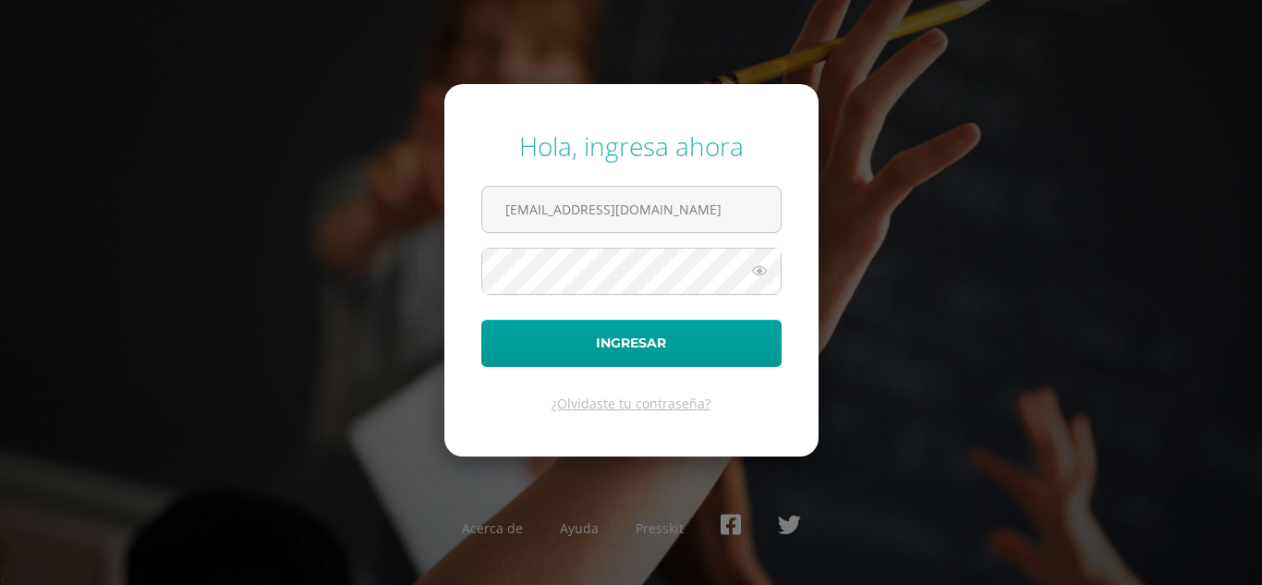
type input "[EMAIL_ADDRESS][DOMAIN_NAME]"
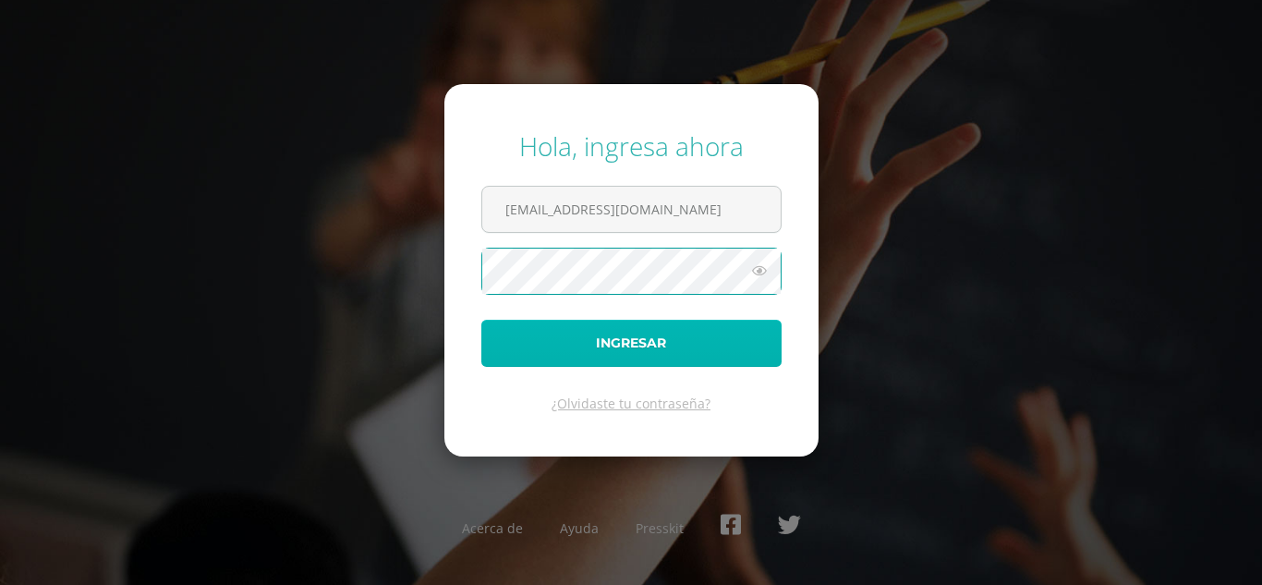
click at [624, 341] on button "Ingresar" at bounding box center [631, 343] width 300 height 47
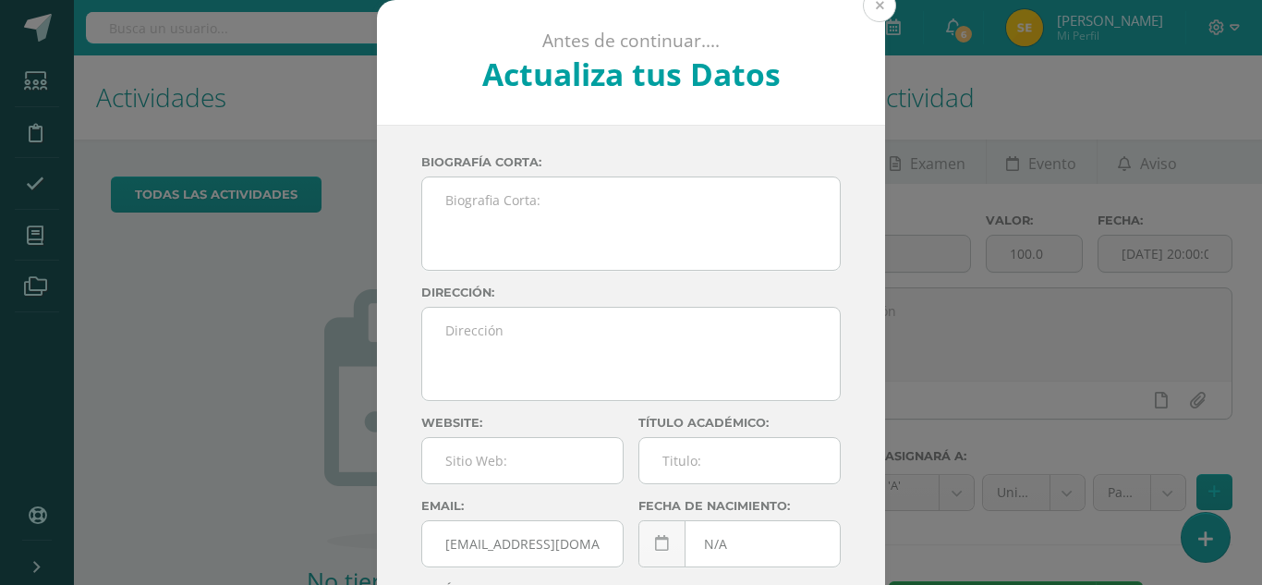
click at [875, 9] on button at bounding box center [879, 5] width 33 height 33
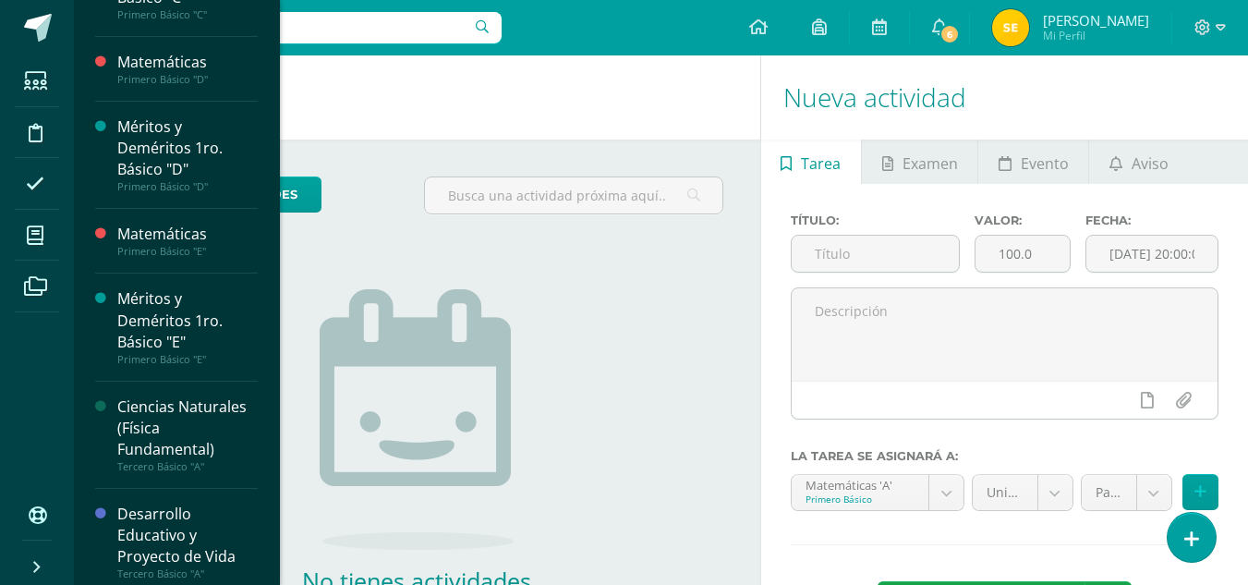
scroll to position [645, 0]
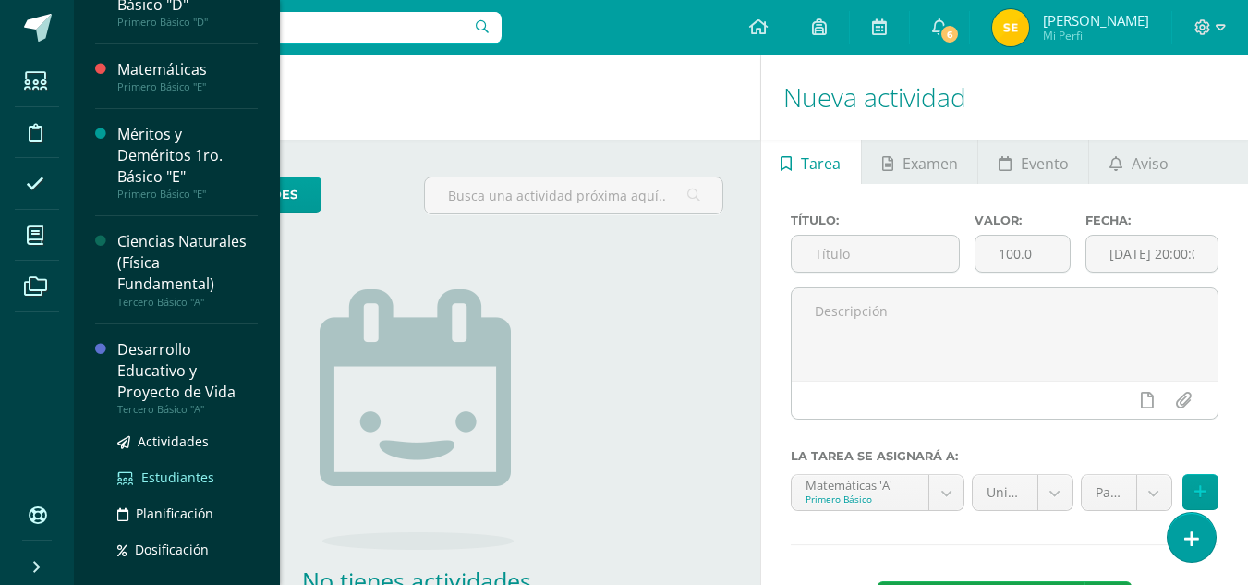
click at [181, 471] on span "Estudiantes" at bounding box center [177, 477] width 73 height 18
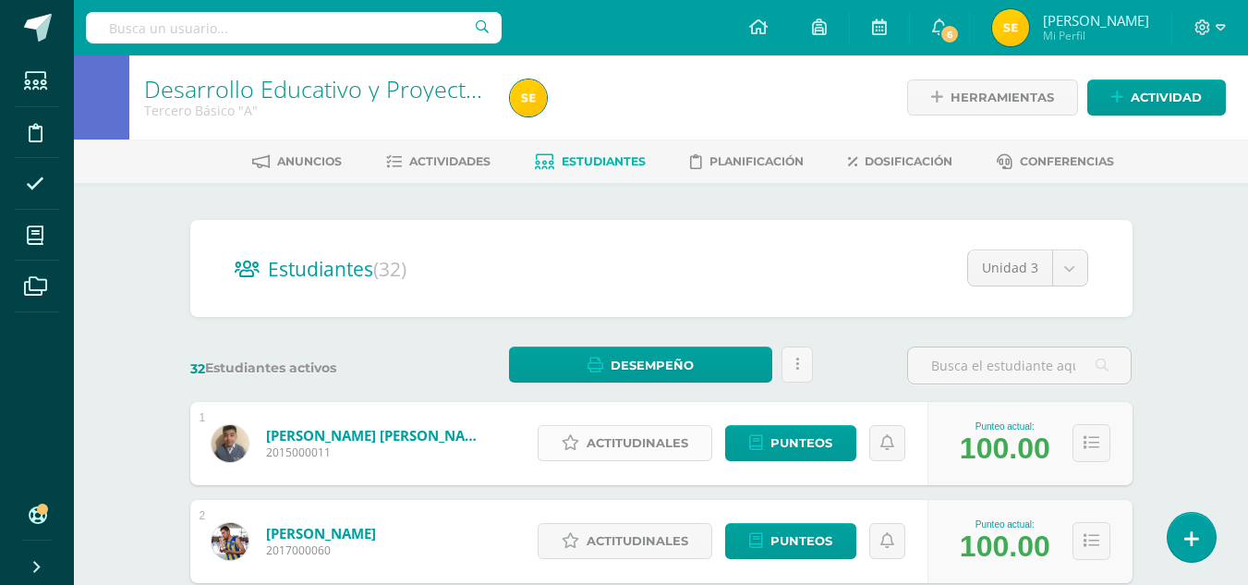
click at [666, 443] on span "Actitudinales" at bounding box center [638, 443] width 102 height 34
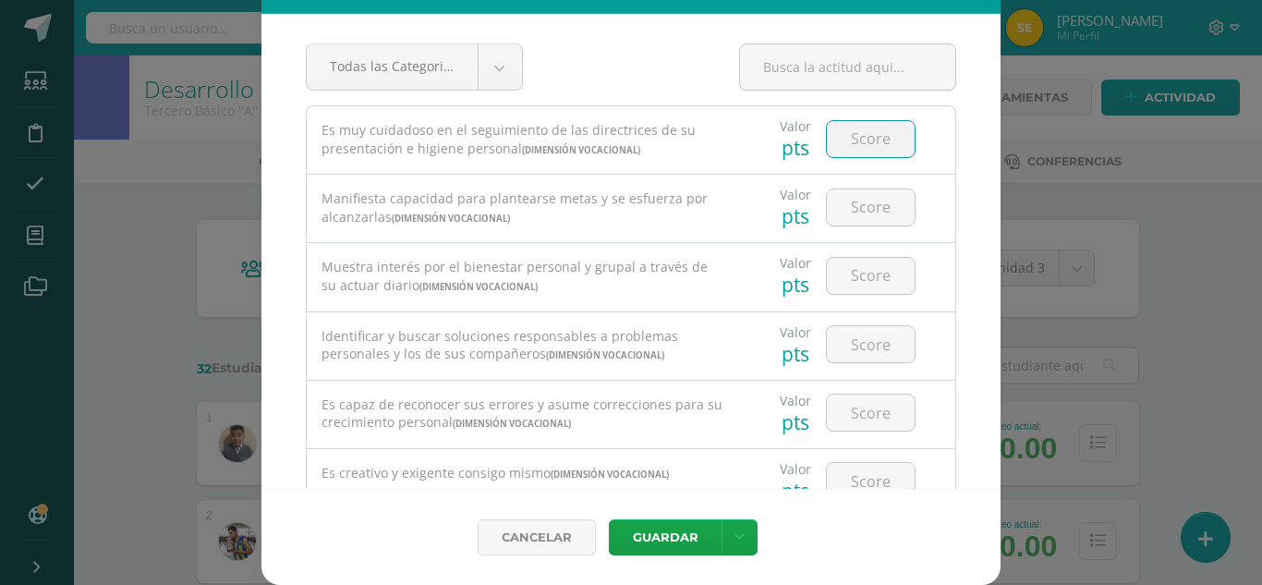
click at [855, 137] on input "number" at bounding box center [871, 139] width 88 height 36
type input "4"
click at [865, 219] on input "number" at bounding box center [871, 207] width 88 height 36
type input "4"
click at [881, 285] on input "number" at bounding box center [871, 276] width 88 height 36
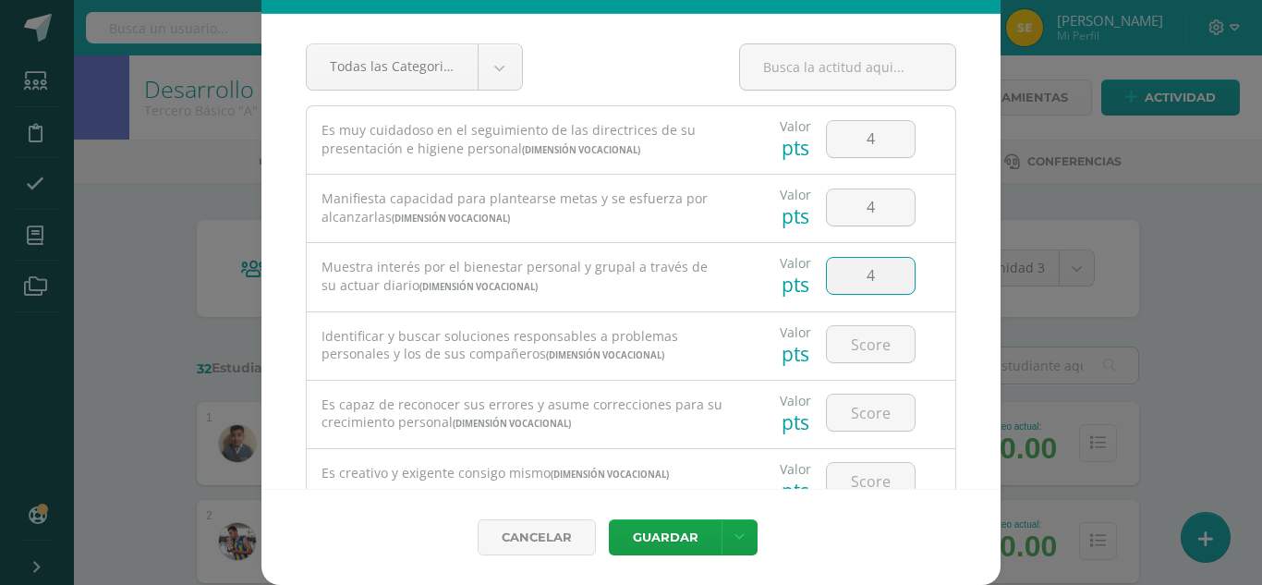
type input "4"
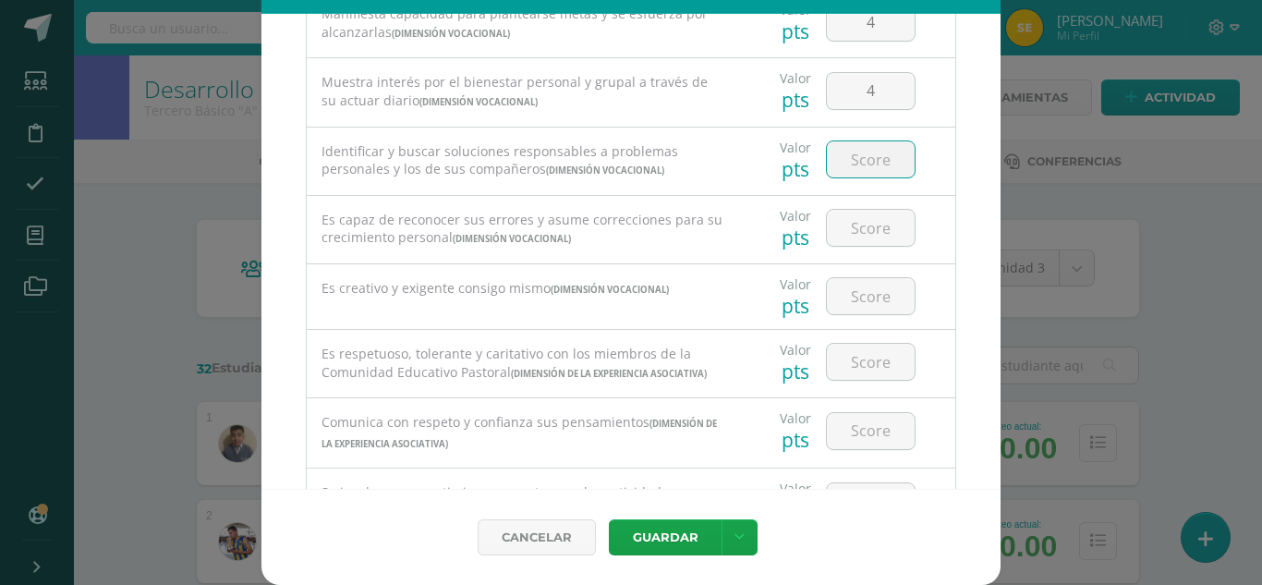
click at [852, 176] on input "number" at bounding box center [871, 159] width 88 height 36
type input "4"
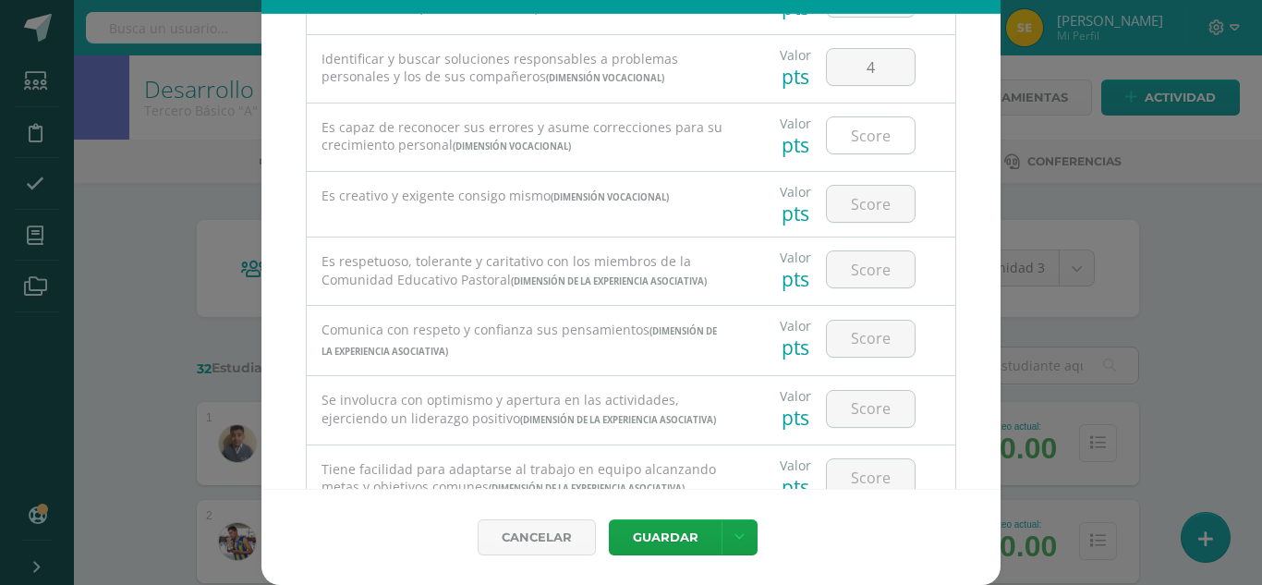
click at [856, 148] on input "number" at bounding box center [871, 135] width 88 height 36
type input "4"
click at [866, 201] on input "number" at bounding box center [871, 204] width 88 height 36
type input "4"
click at [857, 280] on input "number" at bounding box center [871, 269] width 88 height 36
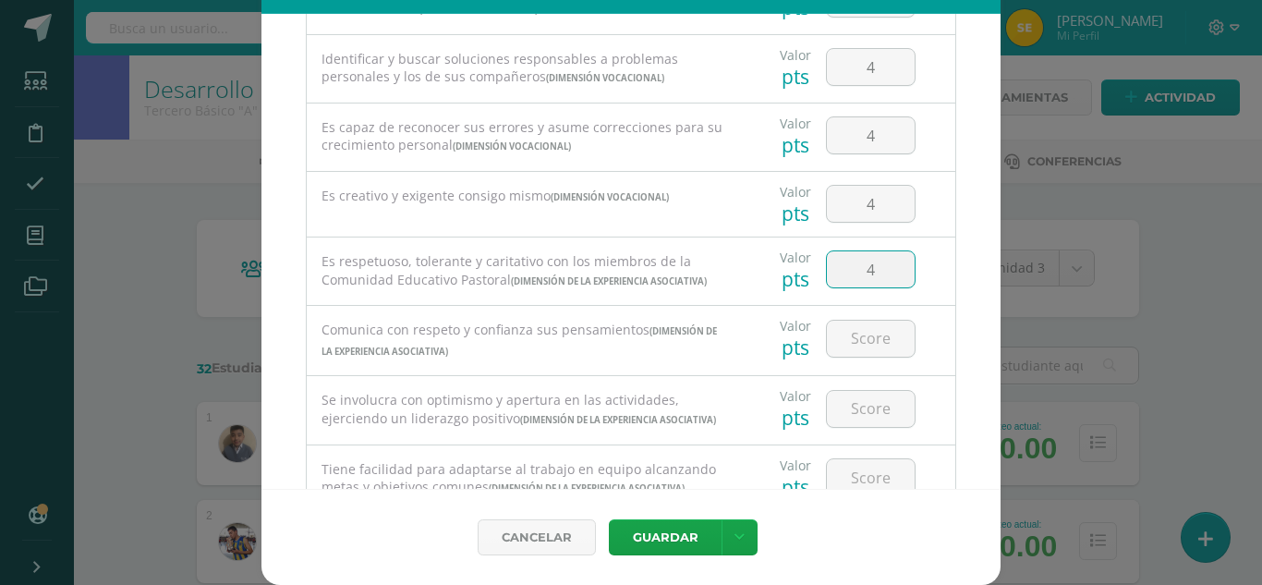
type input "4"
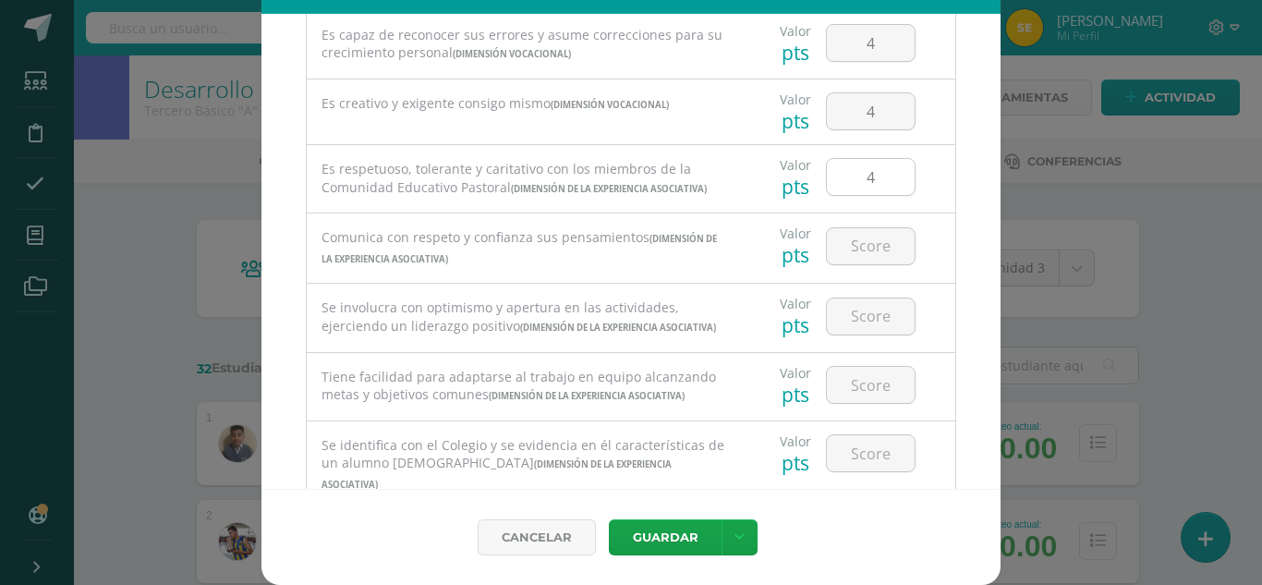
scroll to position [462, 0]
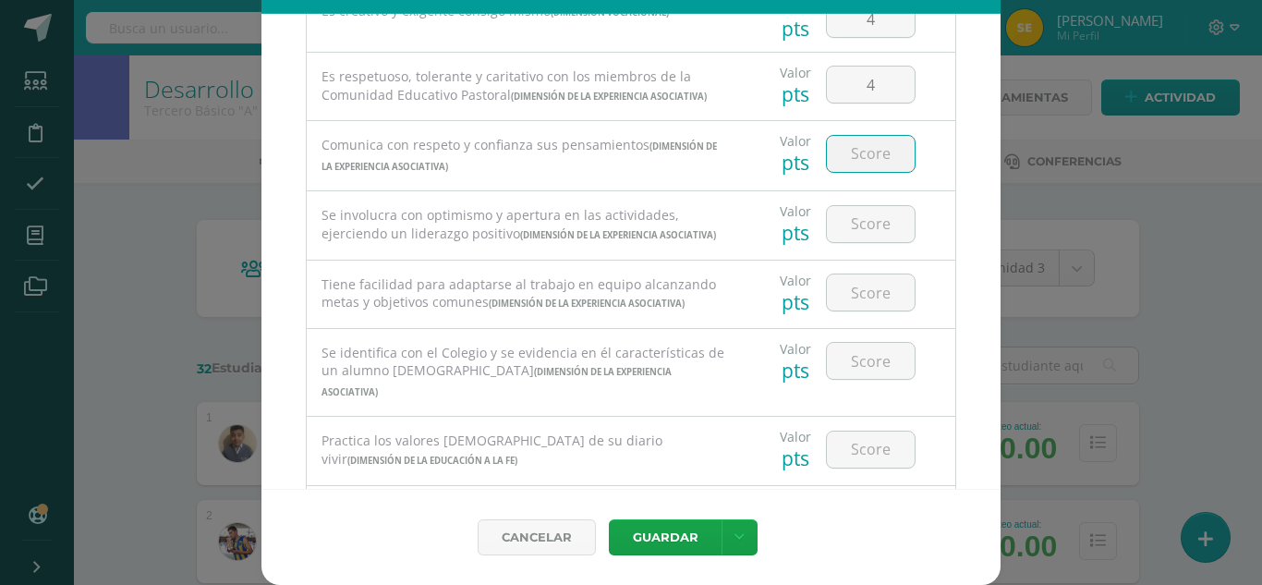
click at [850, 172] on input "number" at bounding box center [871, 154] width 88 height 36
type input "4"
click at [845, 242] on input "number" at bounding box center [871, 224] width 88 height 36
type input "4"
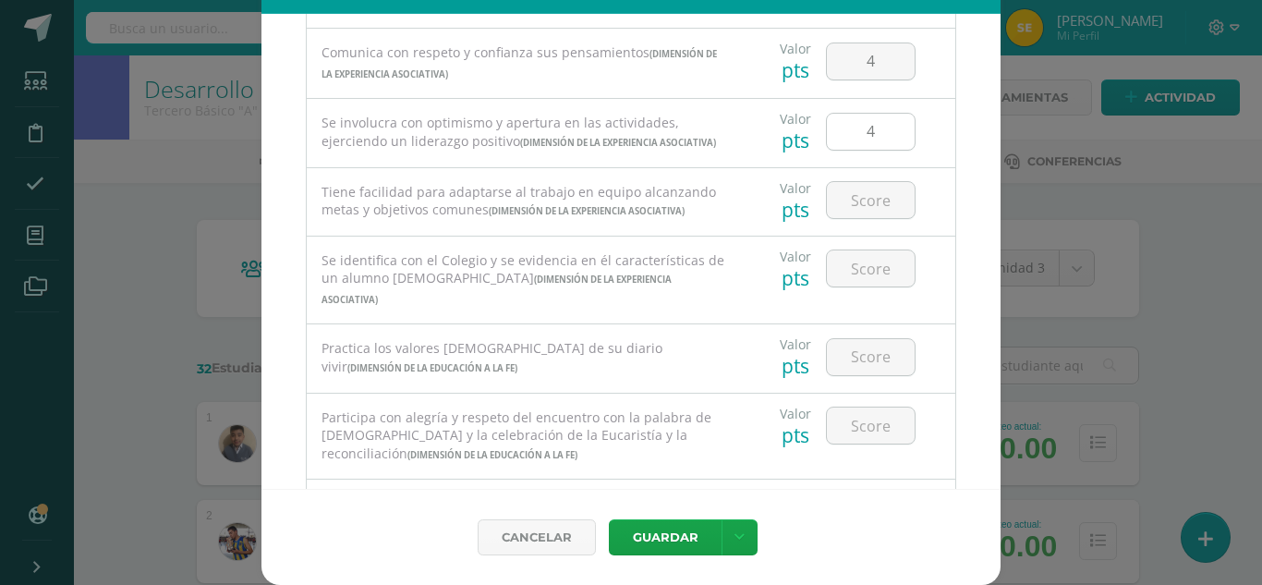
click at [863, 150] on input "4" at bounding box center [871, 132] width 88 height 36
type input "3"
click at [858, 218] on input "number" at bounding box center [871, 200] width 88 height 36
type input "4"
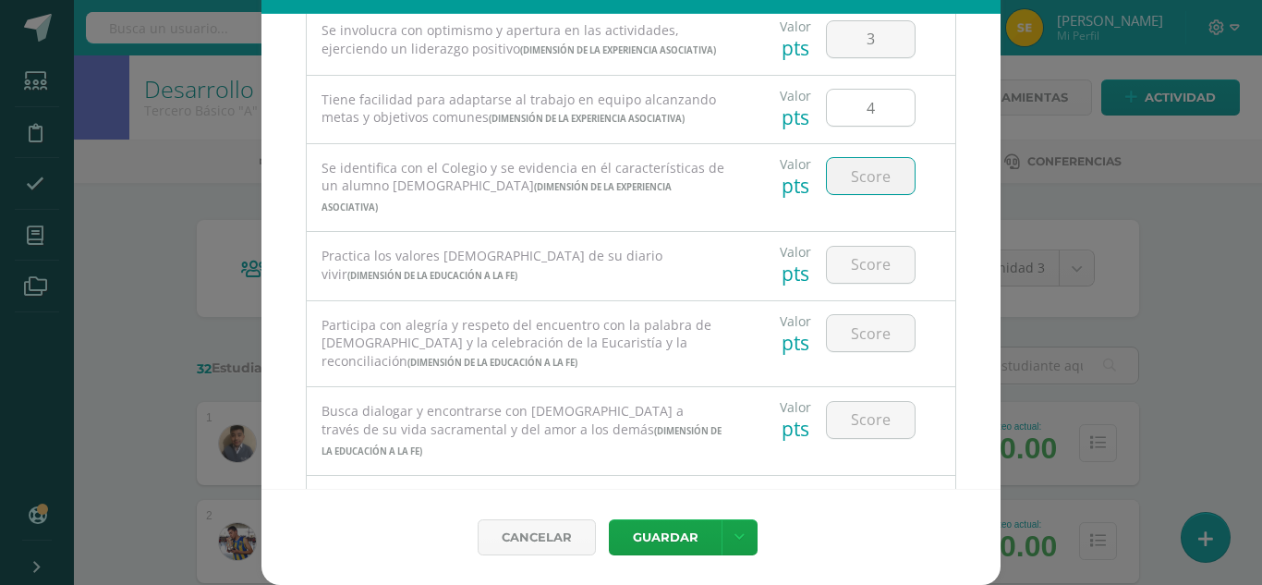
click at [858, 194] on input "number" at bounding box center [871, 176] width 88 height 36
type input "4"
click at [865, 283] on input "number" at bounding box center [871, 265] width 88 height 36
type input "4"
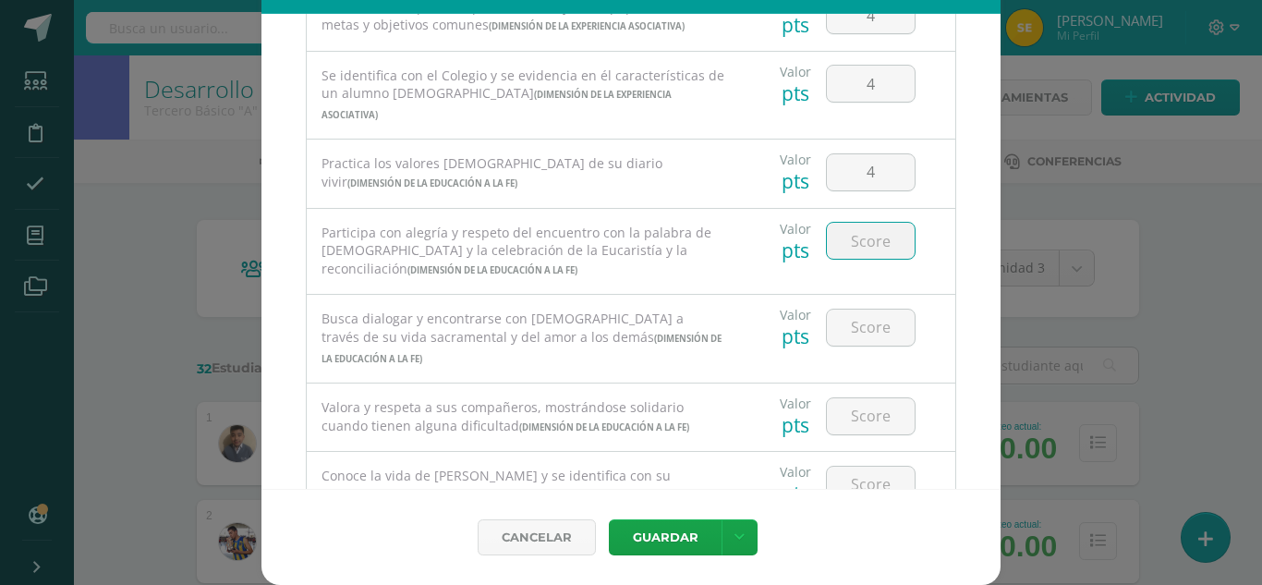
click at [865, 259] on input "number" at bounding box center [871, 241] width 88 height 36
type input "4"
click at [854, 345] on input "number" at bounding box center [871, 327] width 88 height 36
type input "4"
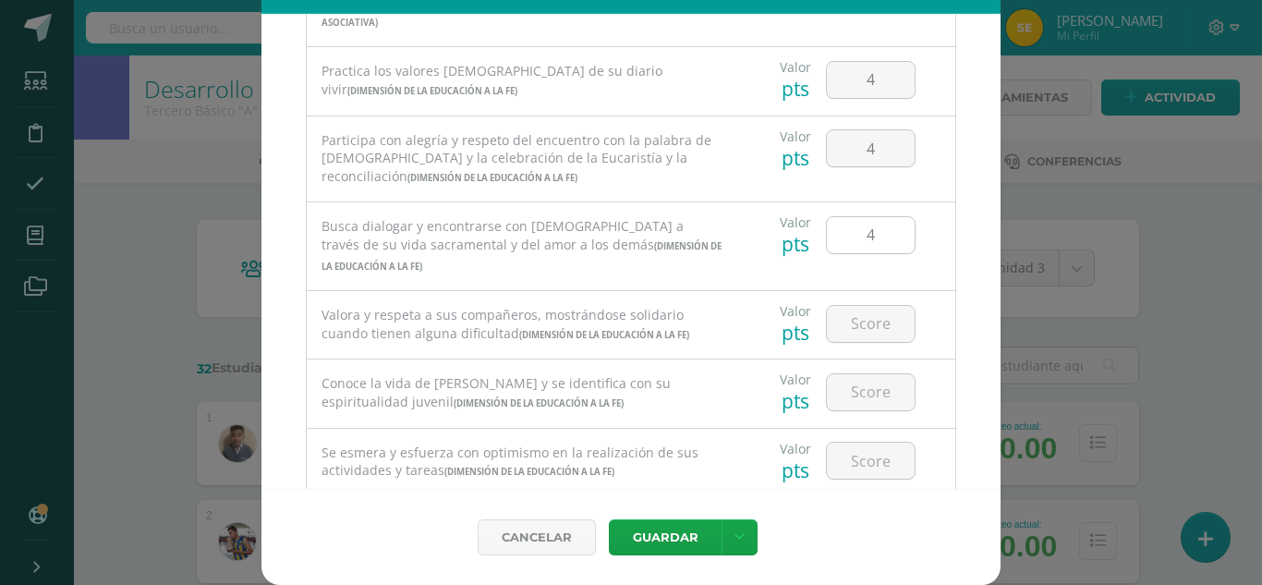
scroll to position [924, 0]
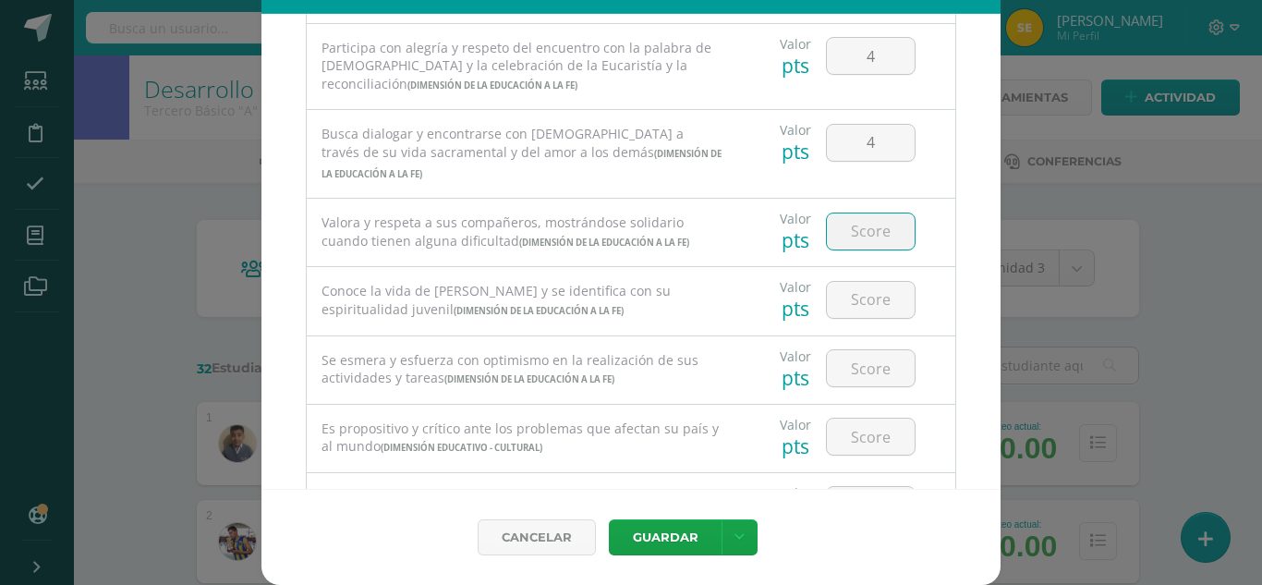
click at [866, 249] on input "number" at bounding box center [871, 231] width 88 height 36
type input "4"
click at [878, 318] on input "number" at bounding box center [871, 300] width 88 height 36
type input "4"
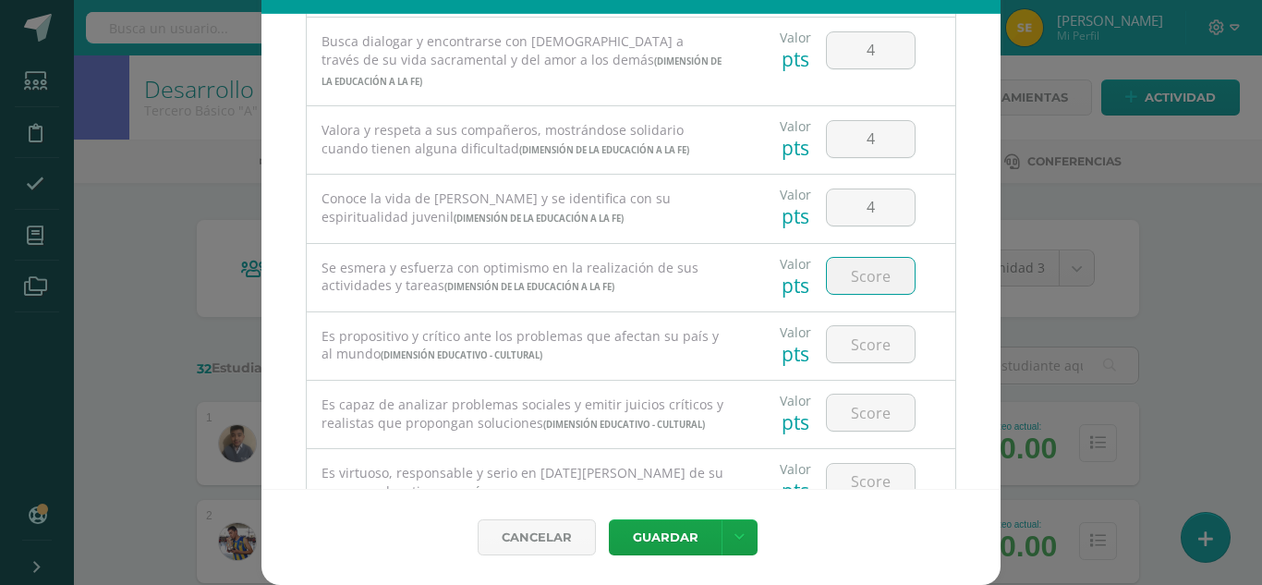
click at [855, 294] on input "number" at bounding box center [871, 276] width 88 height 36
type input "4"
click at [860, 362] on input "number" at bounding box center [871, 344] width 88 height 36
type input "4"
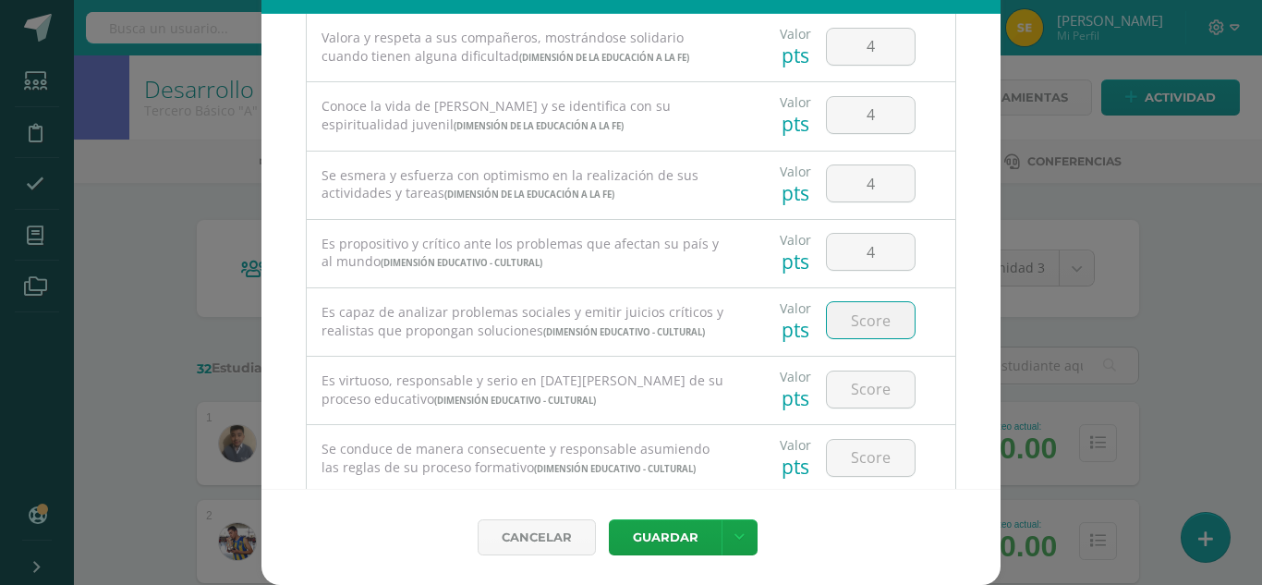
click at [860, 338] on input "number" at bounding box center [871, 320] width 88 height 36
type input "4"
click at [853, 407] on input "number" at bounding box center [871, 389] width 88 height 36
type input "4"
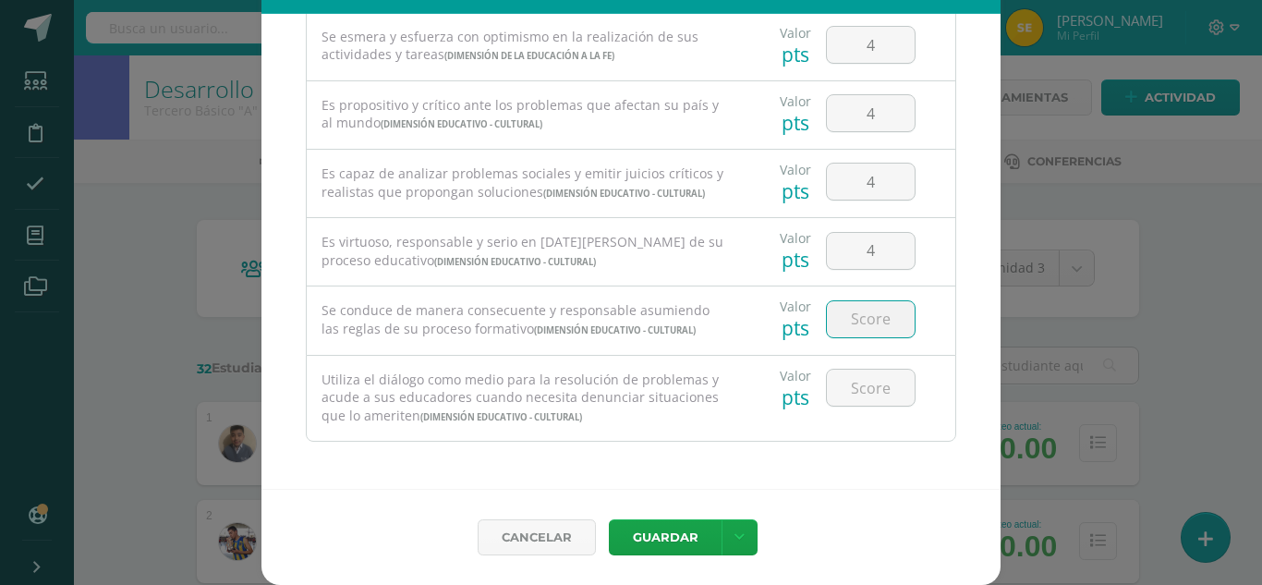
click at [868, 333] on input "number" at bounding box center [871, 319] width 88 height 36
type input "4"
click at [850, 405] on input "number" at bounding box center [871, 387] width 88 height 36
type input "4"
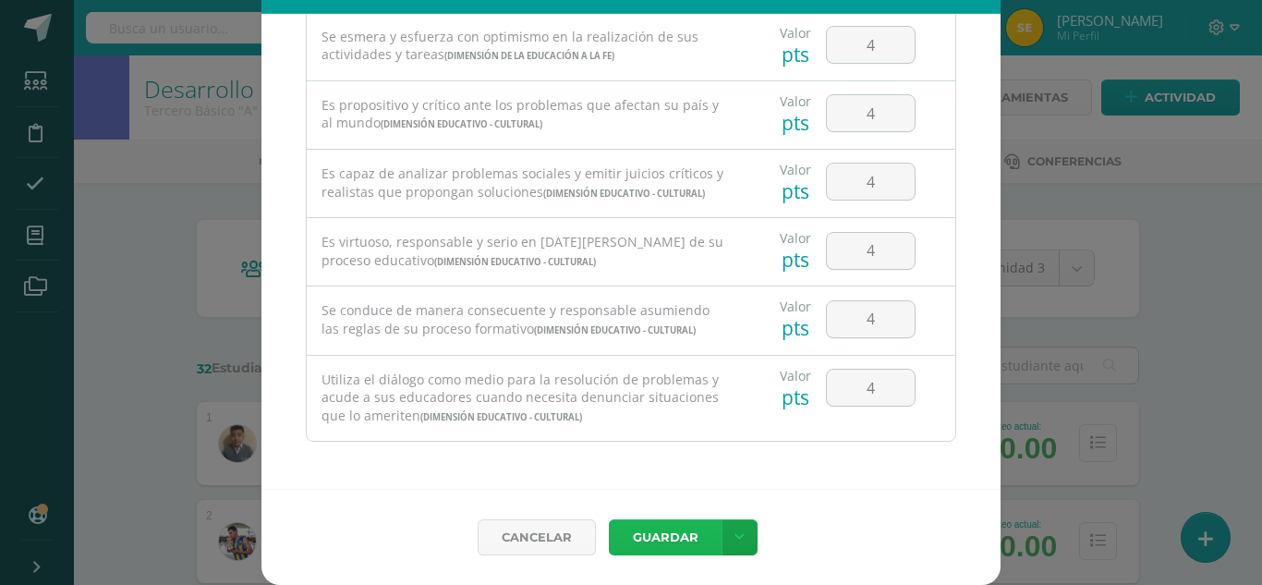
click at [672, 540] on button "Guardar" at bounding box center [665, 537] width 113 height 36
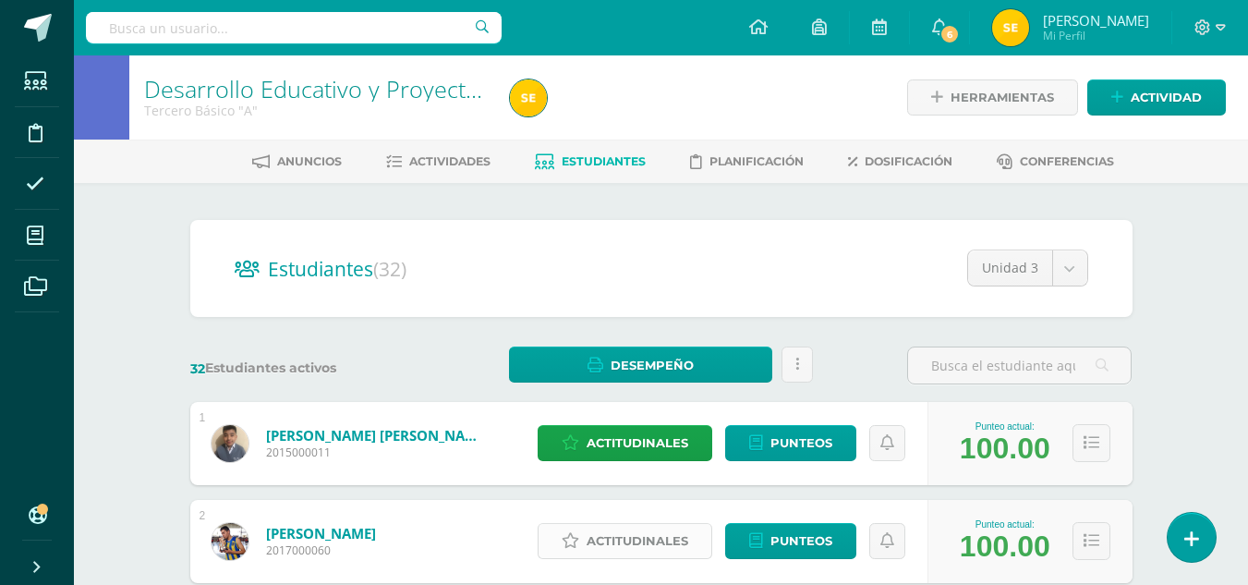
click at [653, 546] on span "Actitudinales" at bounding box center [638, 541] width 102 height 34
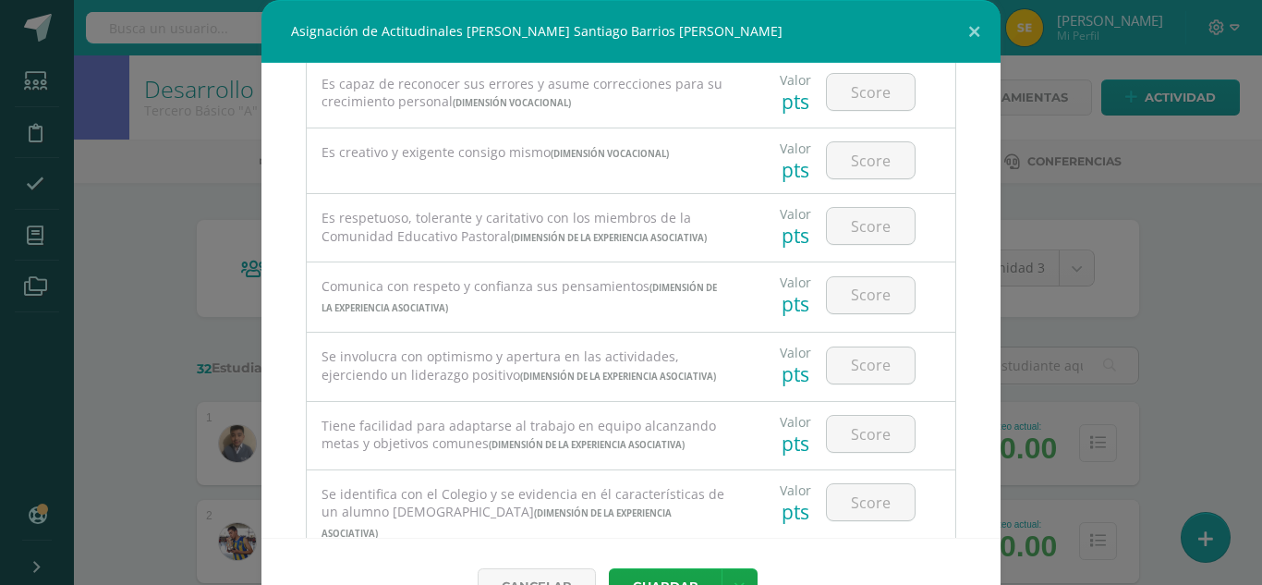
scroll to position [0, 0]
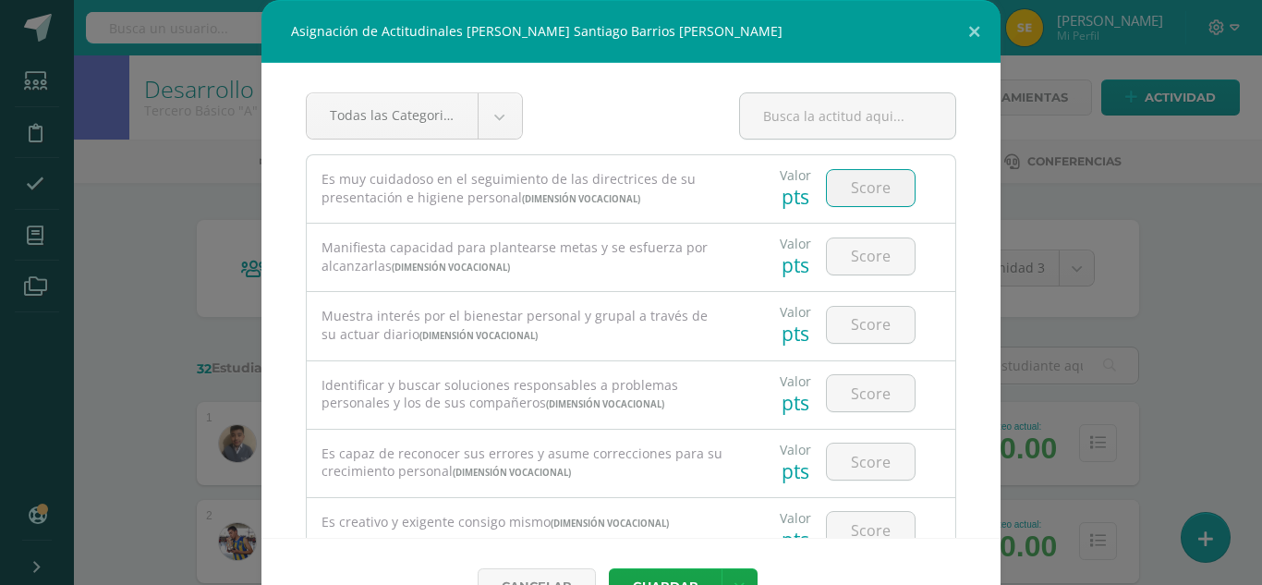
click at [845, 191] on input "number" at bounding box center [871, 188] width 88 height 36
type input "4"
click at [857, 269] on input "number" at bounding box center [871, 256] width 88 height 36
type input "3"
click at [868, 318] on input "number" at bounding box center [871, 325] width 88 height 36
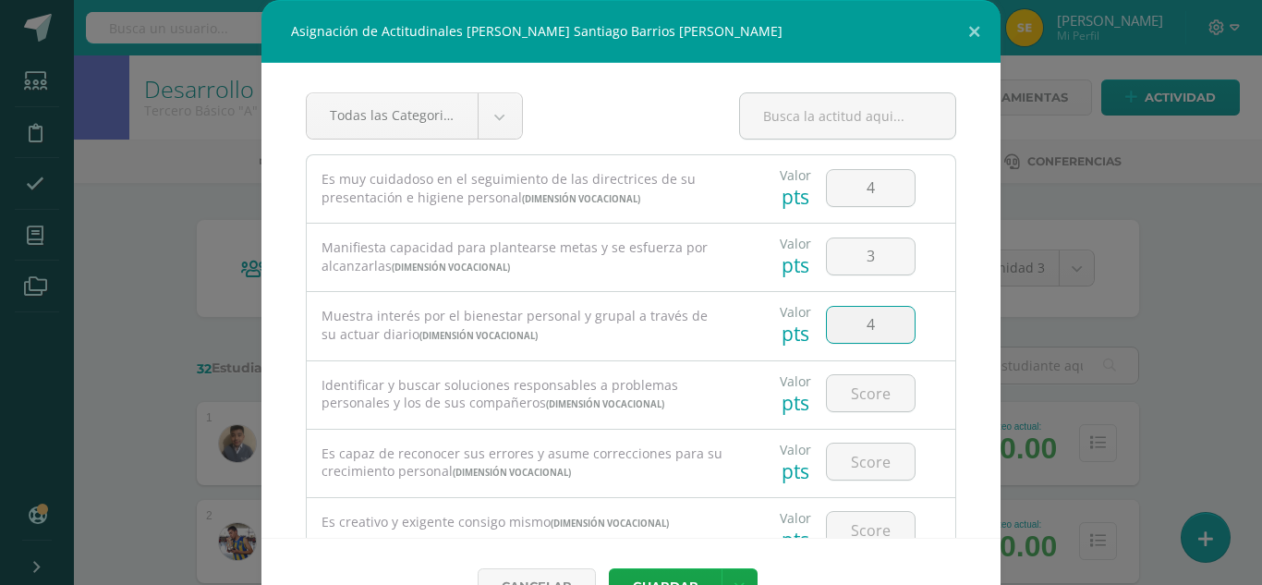
type input "4"
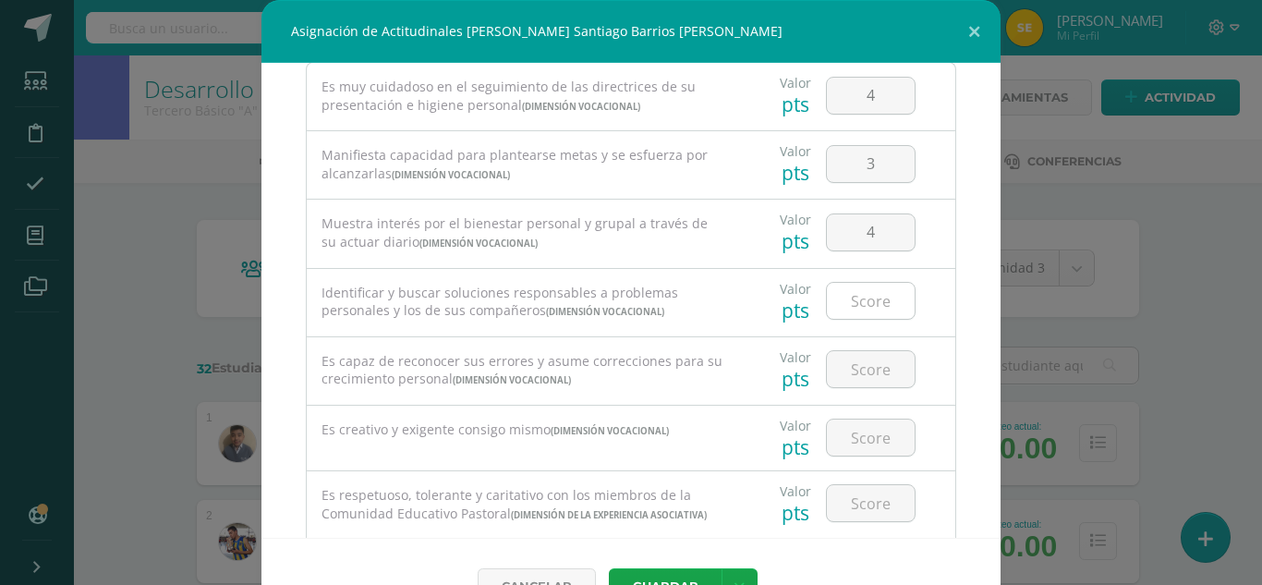
click at [866, 306] on input "number" at bounding box center [871, 301] width 88 height 36
type input "4"
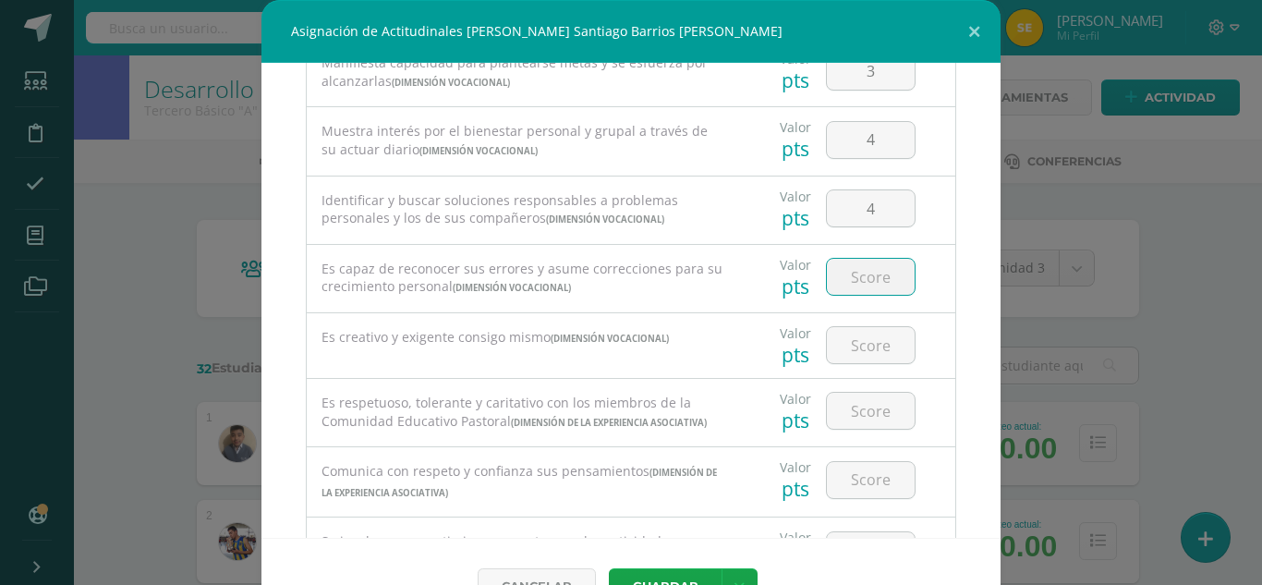
click at [863, 284] on input "number" at bounding box center [871, 277] width 88 height 36
type input "4"
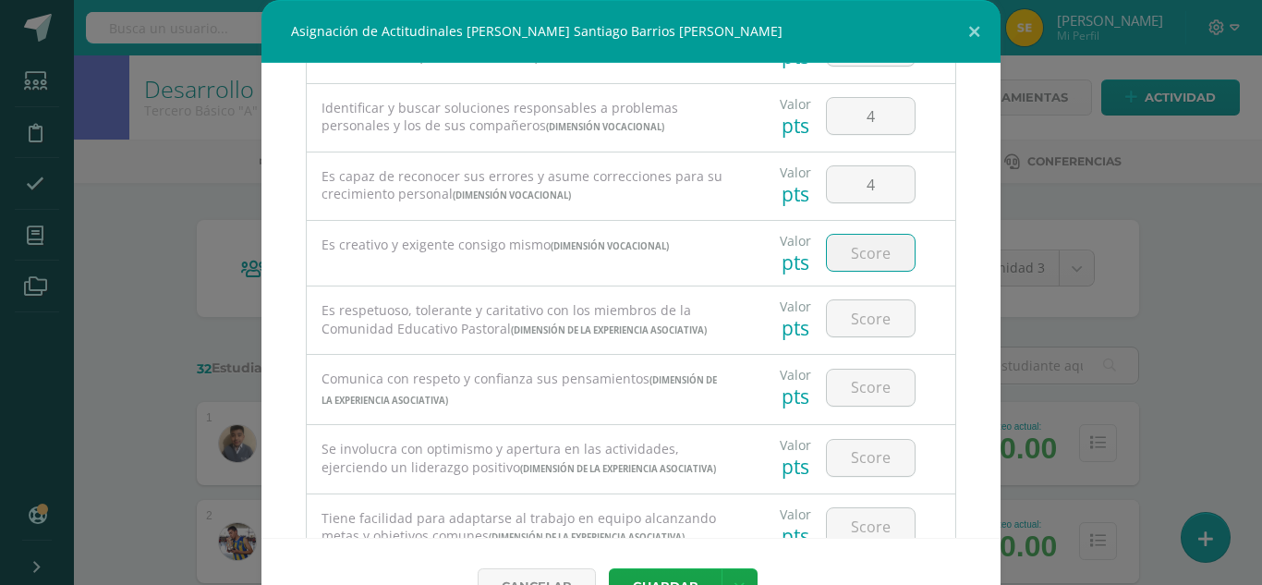
click at [860, 262] on input "number" at bounding box center [871, 253] width 88 height 36
type input "4"
click at [860, 326] on input "number" at bounding box center [871, 318] width 88 height 36
type input "4"
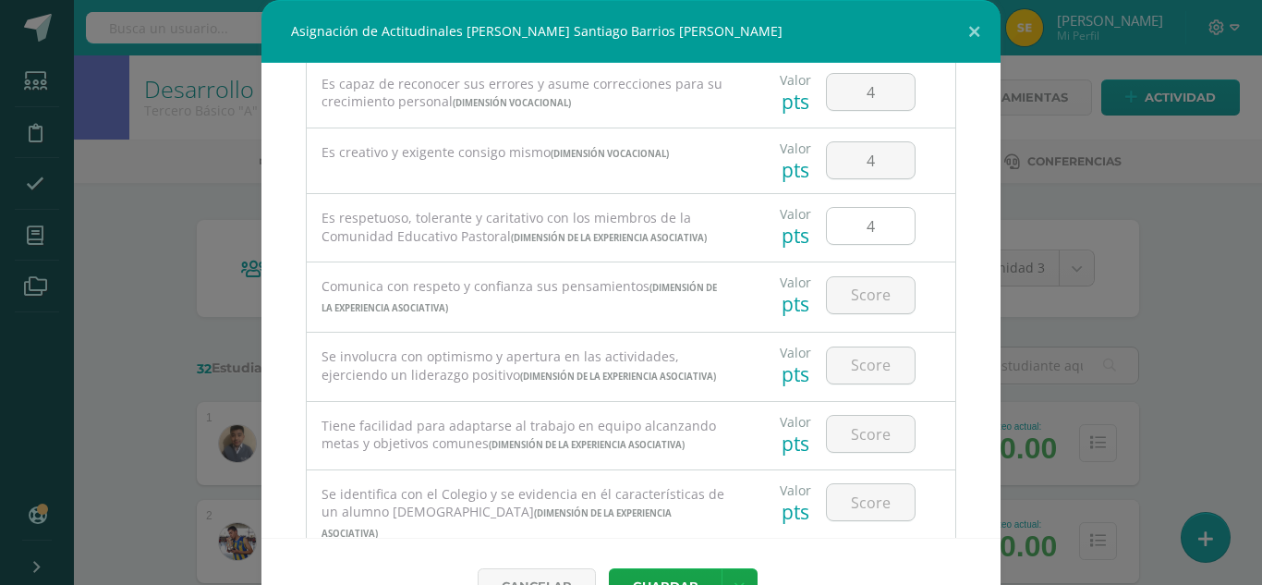
scroll to position [462, 0]
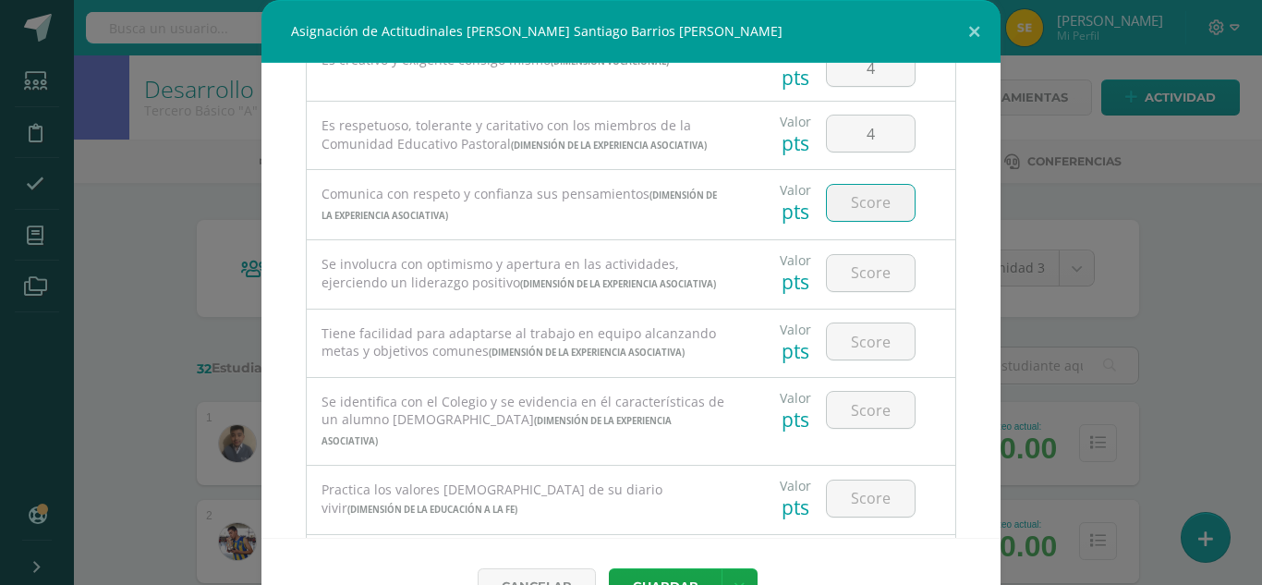
click at [865, 217] on input "number" at bounding box center [871, 203] width 88 height 36
type input "4"
click at [862, 288] on input "number" at bounding box center [871, 273] width 88 height 36
type input "4"
type input "3"
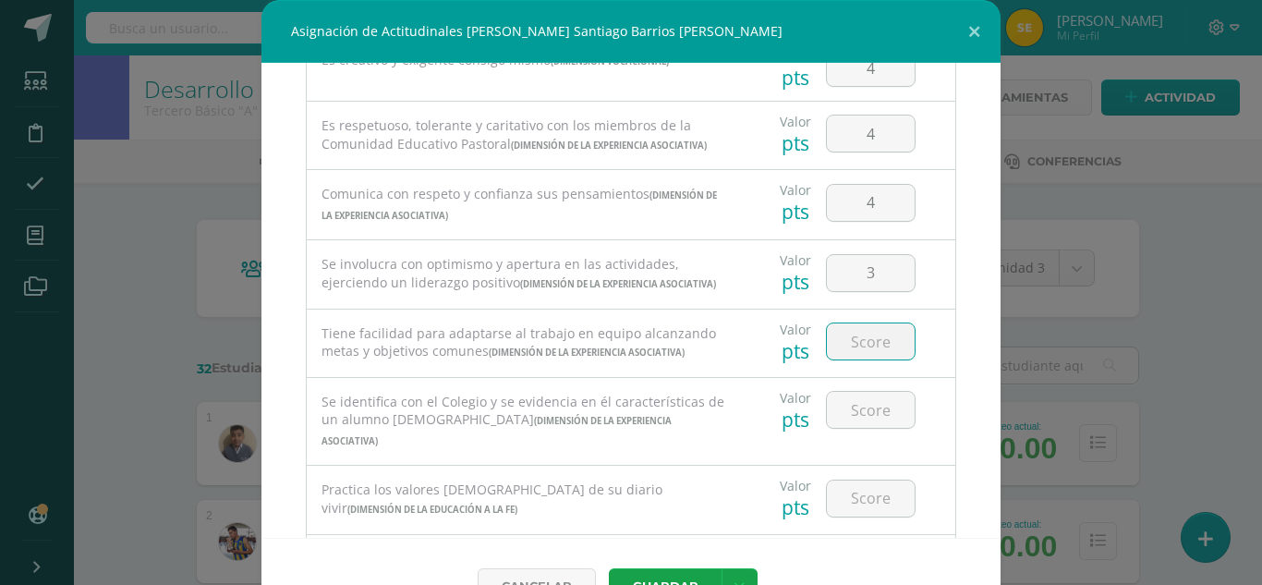
click at [861, 359] on input "number" at bounding box center [871, 341] width 88 height 36
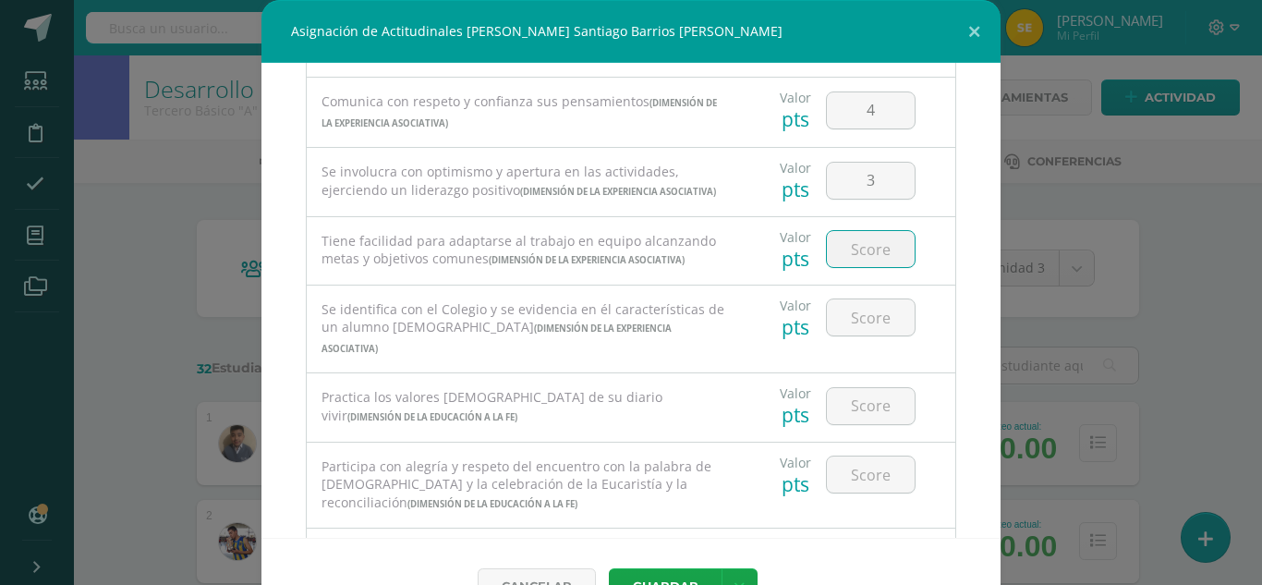
click at [858, 267] on input "number" at bounding box center [871, 249] width 88 height 36
type input "4"
click at [852, 335] on input "number" at bounding box center [871, 317] width 88 height 36
type input "4"
click at [853, 424] on input "number" at bounding box center [871, 406] width 88 height 36
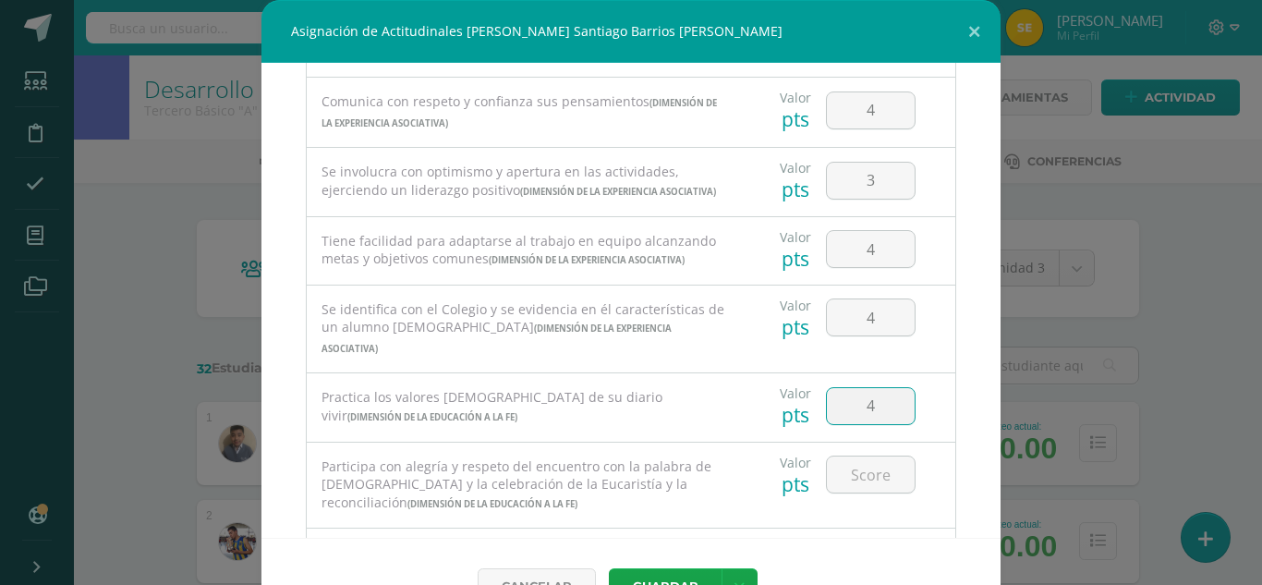
type input "4"
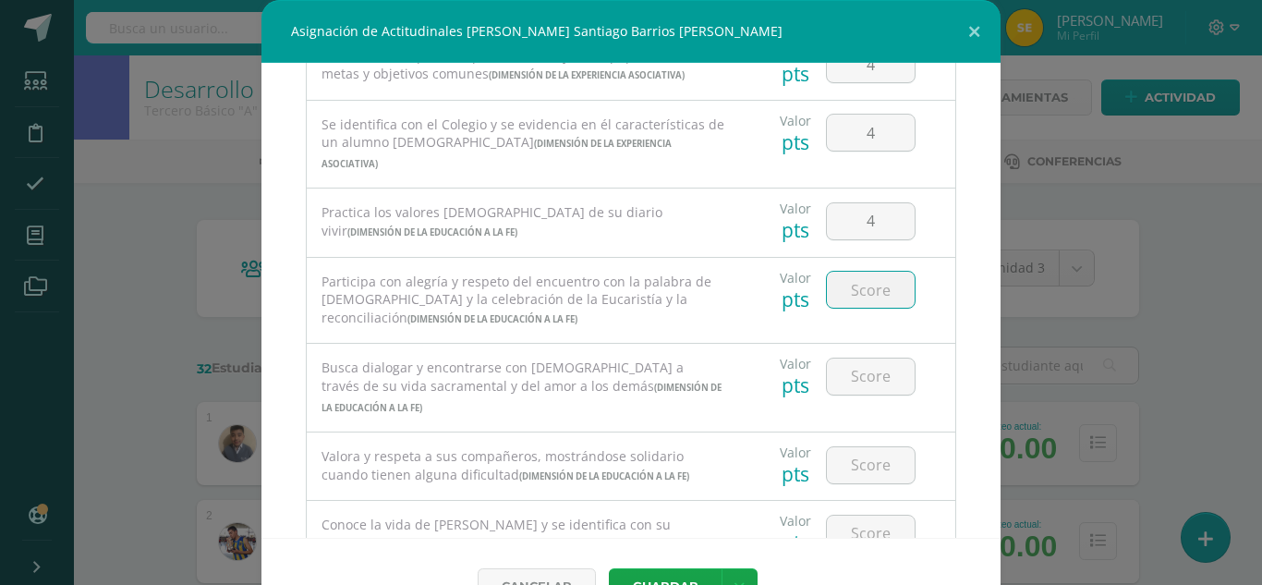
click at [865, 308] on input "number" at bounding box center [871, 290] width 88 height 36
type input "4"
click at [865, 394] on input "number" at bounding box center [871, 376] width 88 height 36
type input "4"
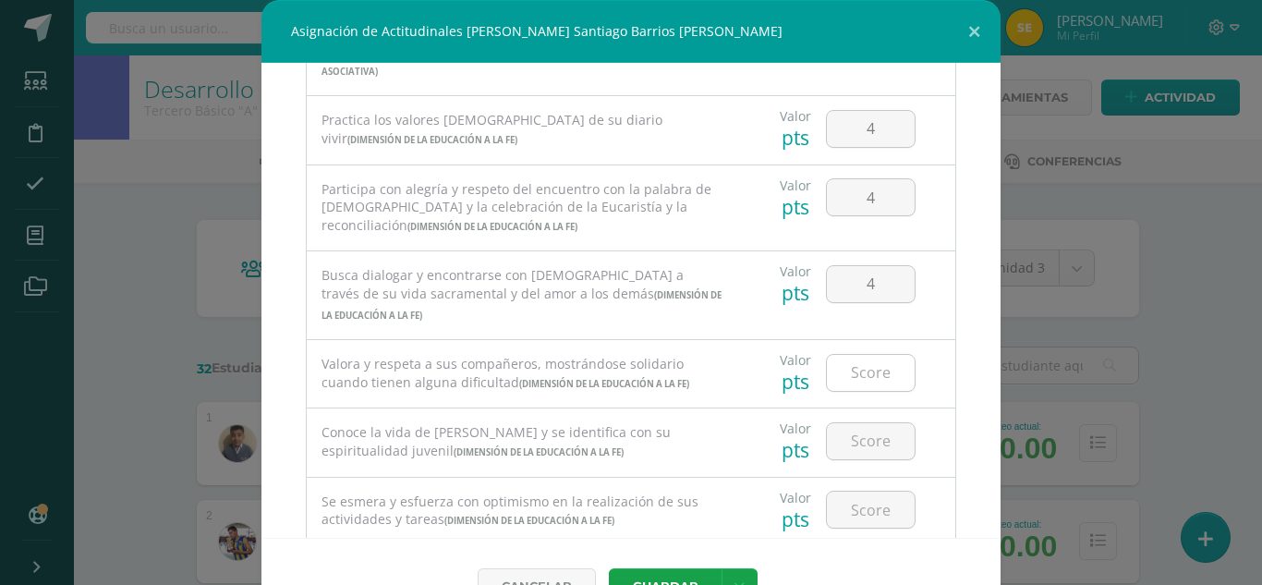
click at [865, 391] on input "number" at bounding box center [871, 373] width 88 height 36
type input "4"
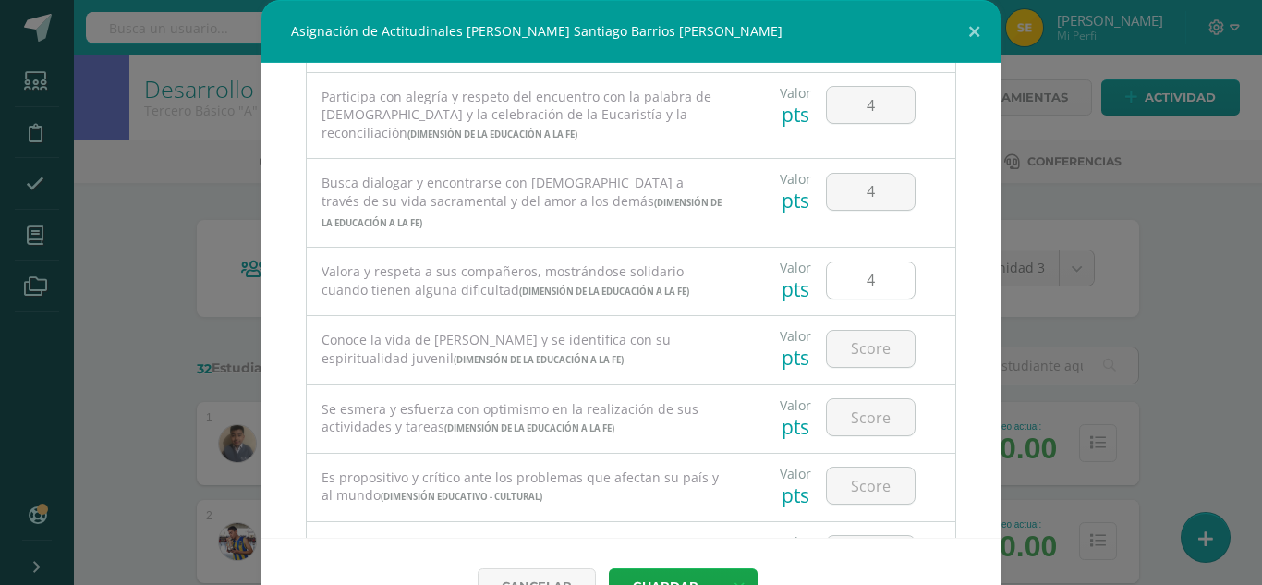
click at [878, 298] on input "4" at bounding box center [871, 280] width 88 height 36
type input "3"
click at [851, 368] on div at bounding box center [871, 349] width 90 height 38
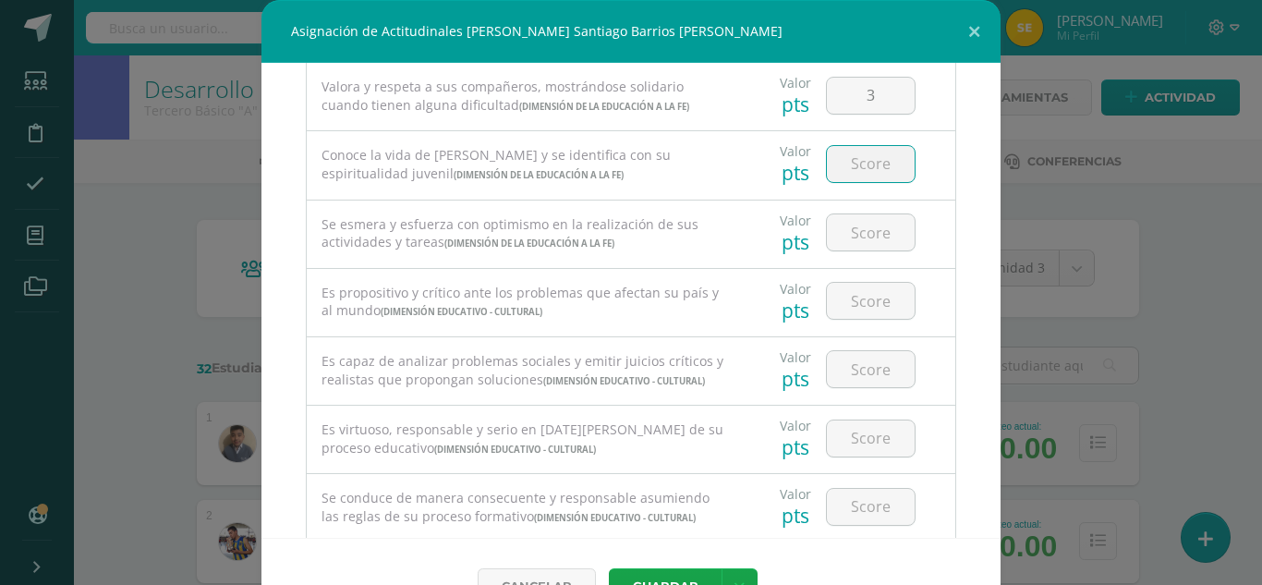
click at [860, 182] on input "number" at bounding box center [871, 164] width 88 height 36
type input "4"
click at [852, 250] on input "number" at bounding box center [871, 232] width 88 height 36
type input "4"
click at [850, 319] on input "number" at bounding box center [871, 301] width 88 height 36
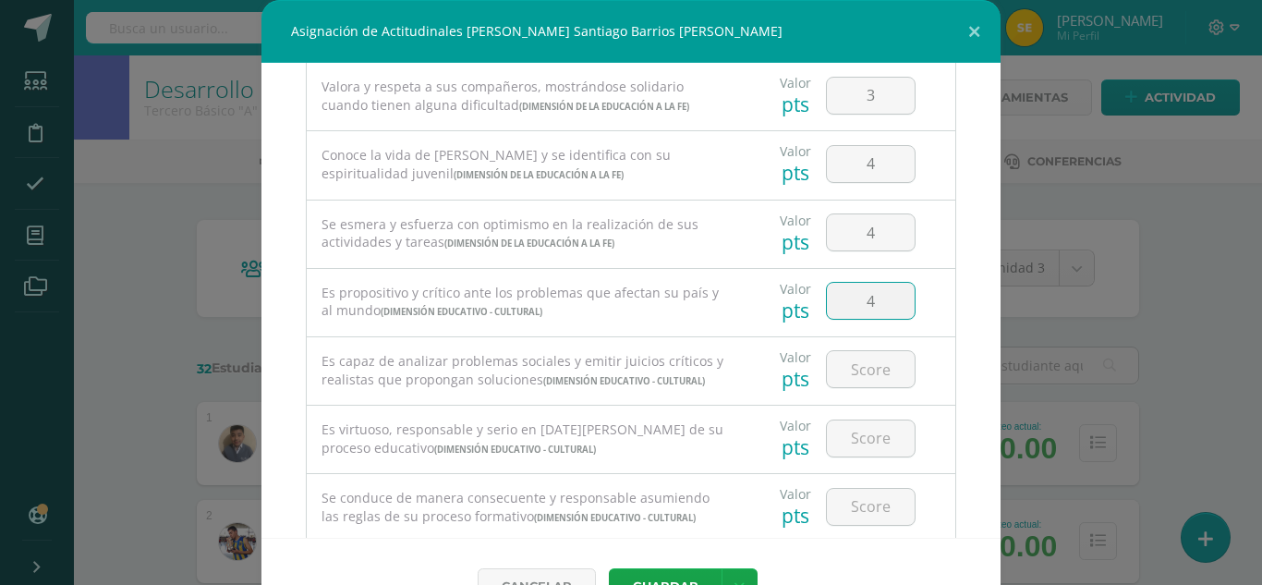
type input "4"
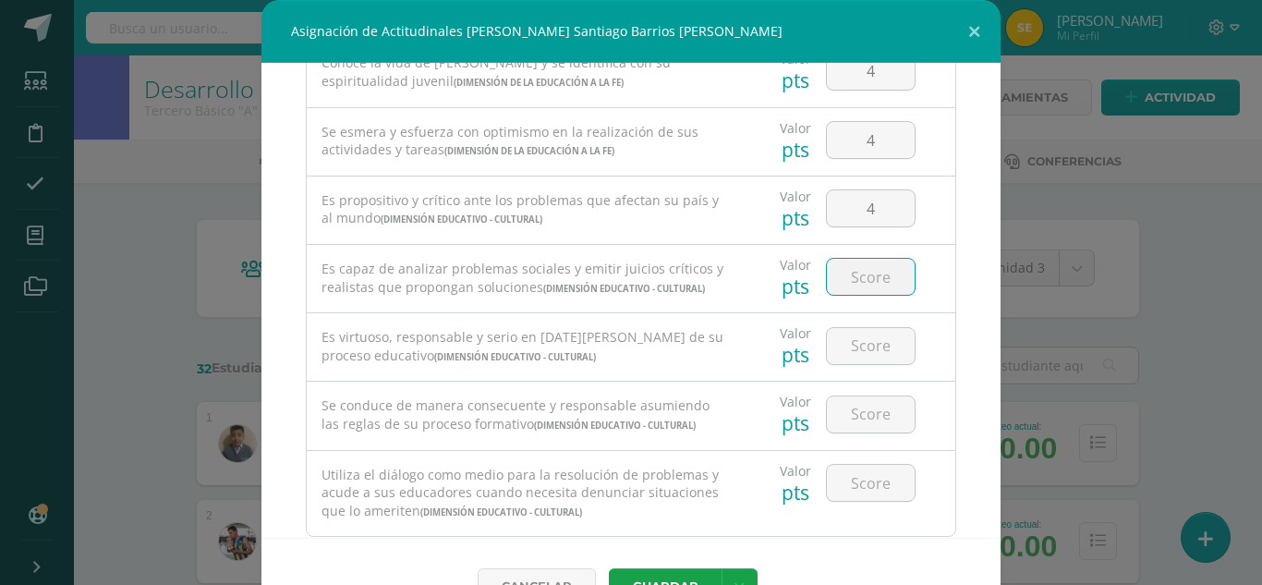
click at [850, 295] on input "number" at bounding box center [871, 277] width 88 height 36
type input "4"
click at [850, 364] on input "number" at bounding box center [871, 346] width 88 height 36
type input "4"
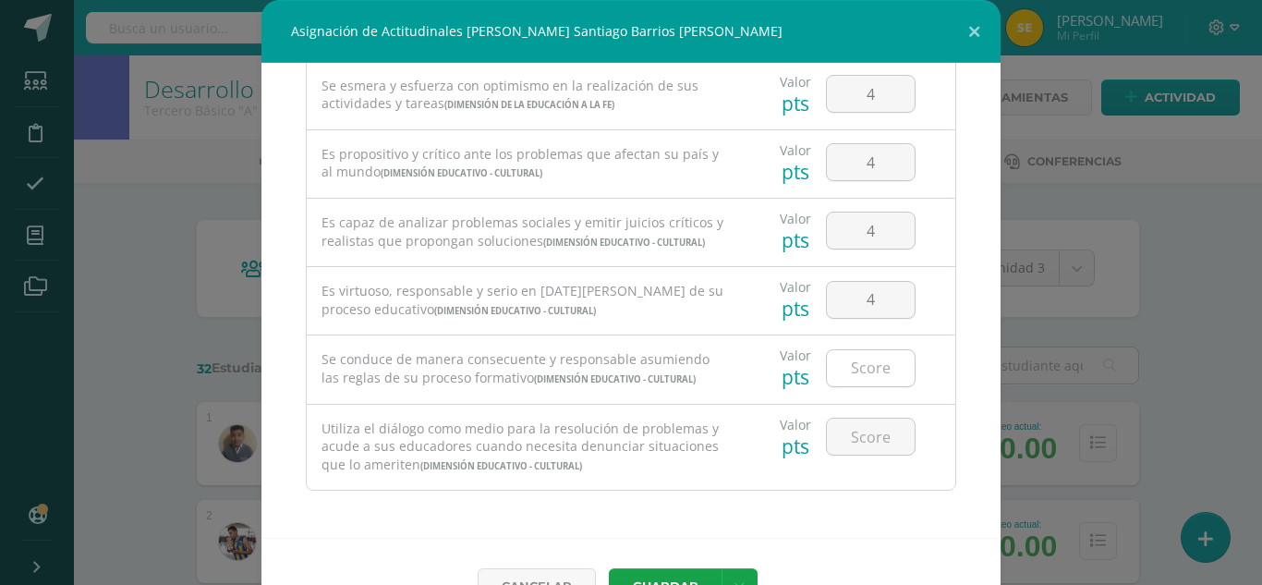
click at [848, 386] on input "number" at bounding box center [871, 368] width 88 height 36
type input "4"
click at [841, 454] on input "number" at bounding box center [871, 436] width 88 height 36
click at [848, 437] on input "number" at bounding box center [871, 436] width 88 height 36
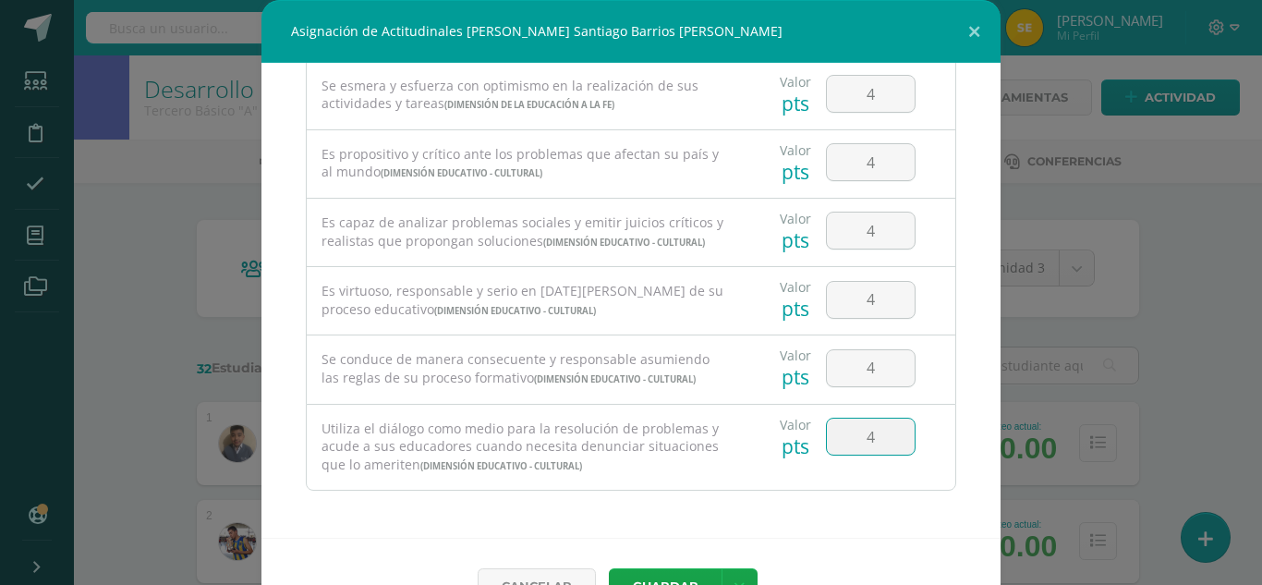
type input "4"
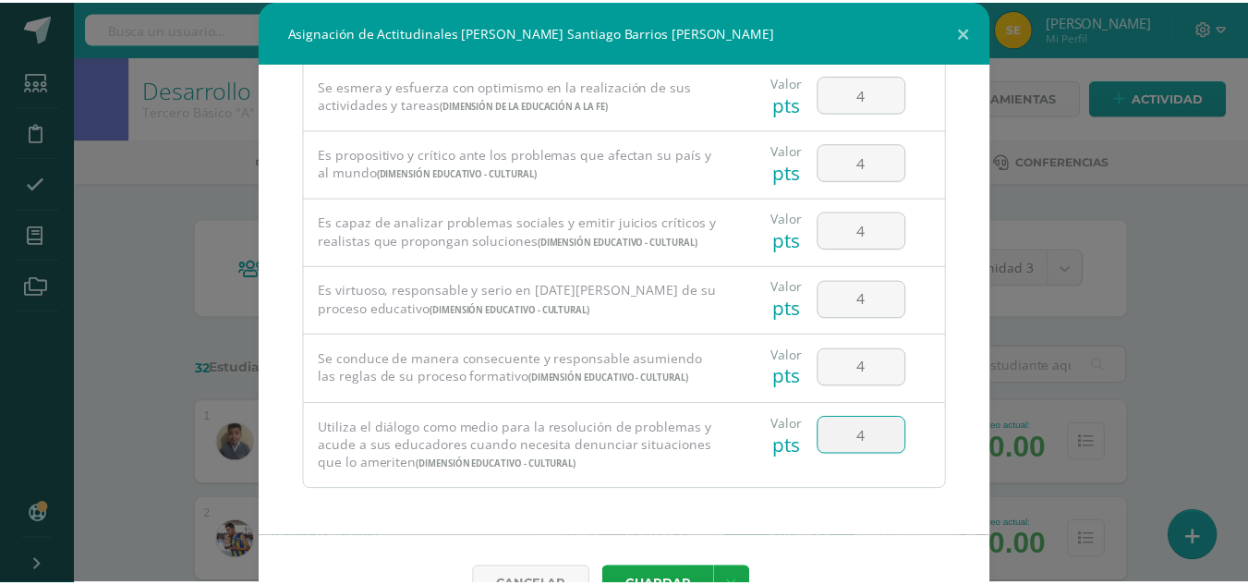
scroll to position [49, 0]
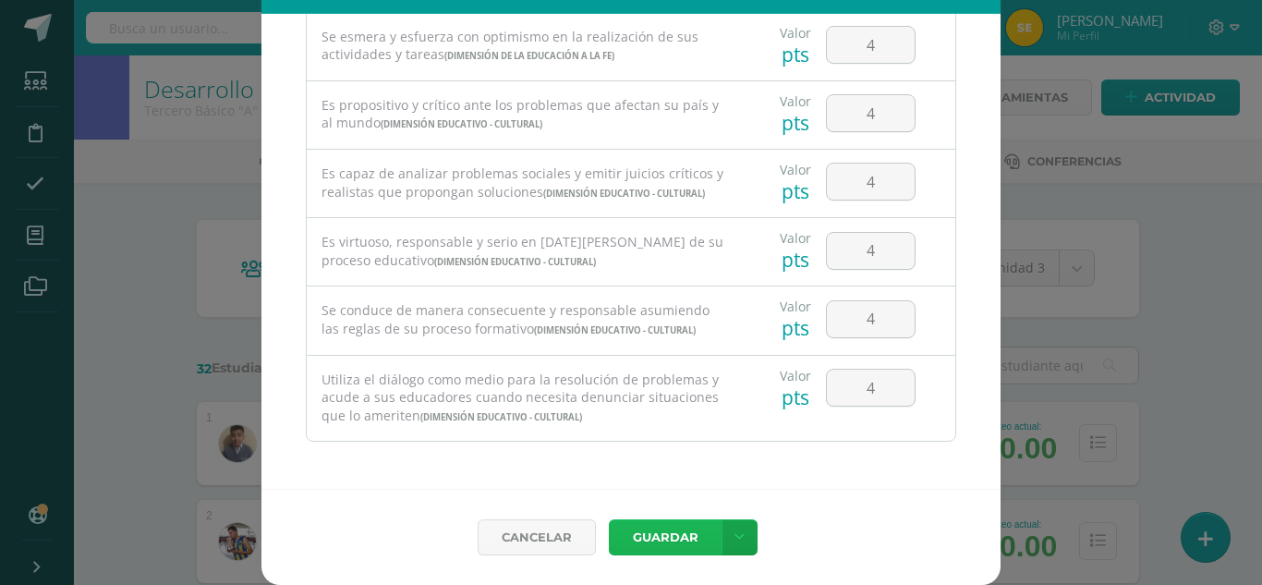
click at [672, 537] on button "Guardar" at bounding box center [665, 537] width 113 height 36
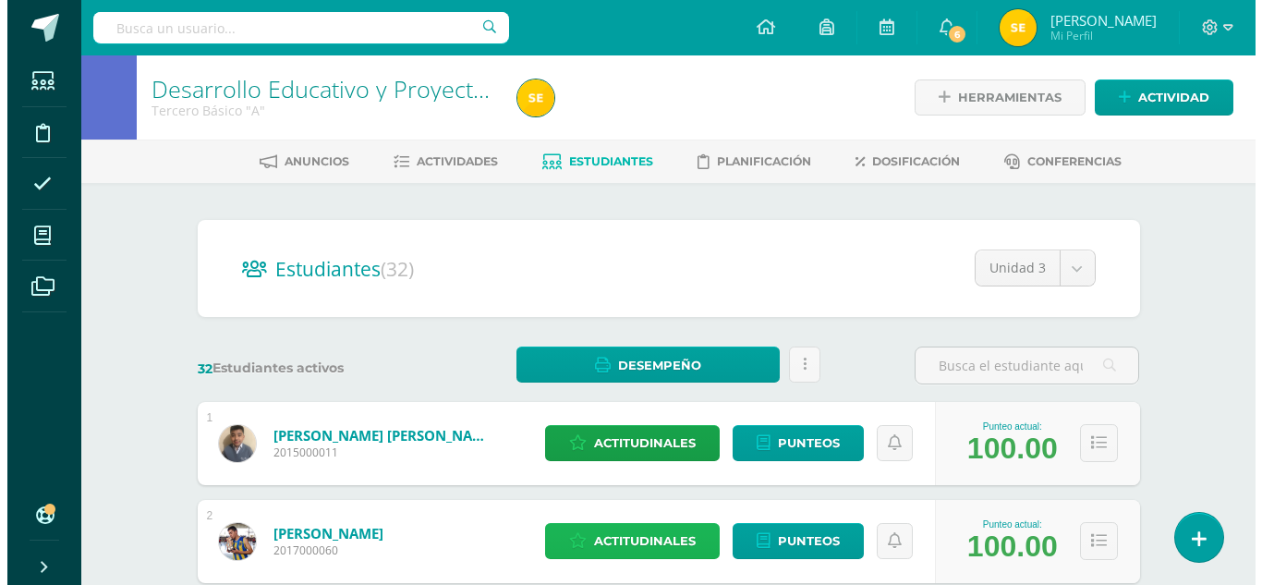
scroll to position [185, 0]
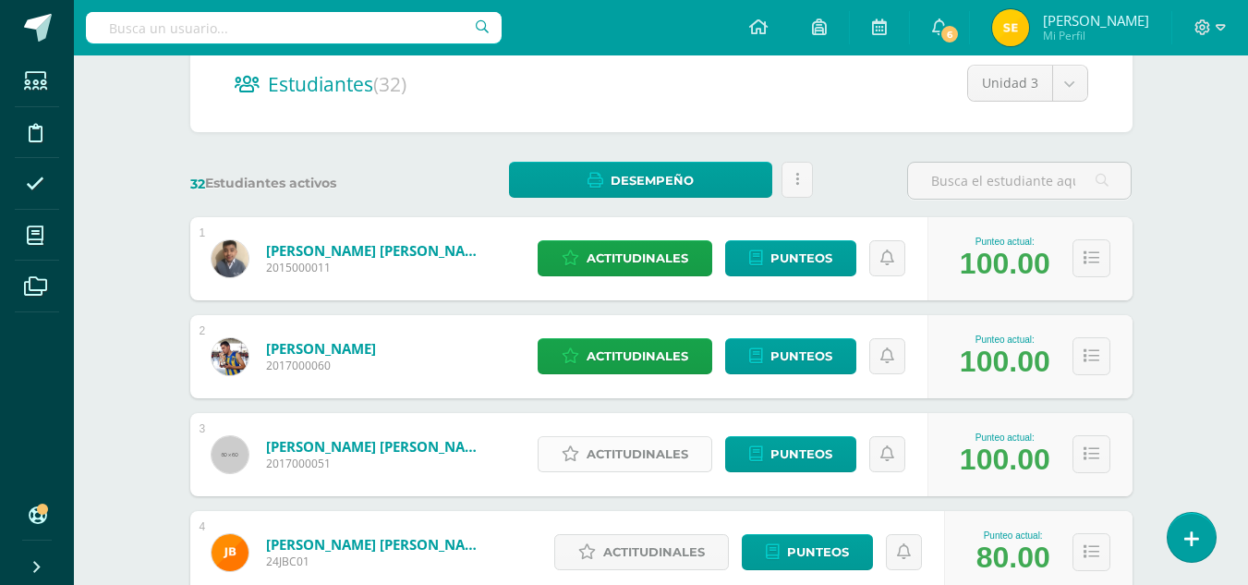
click at [656, 457] on span "Actitudinales" at bounding box center [638, 454] width 102 height 34
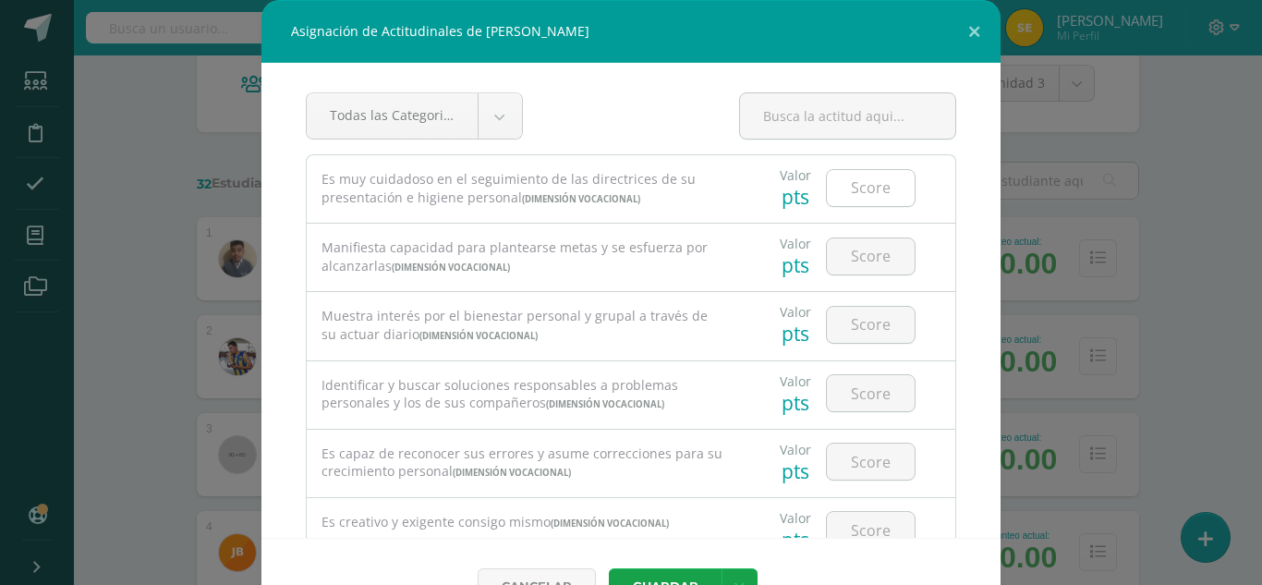
click at [855, 187] on input "number" at bounding box center [871, 188] width 88 height 36
type input "4"
click at [858, 262] on input "number" at bounding box center [871, 256] width 88 height 36
type input "4"
type input "3"
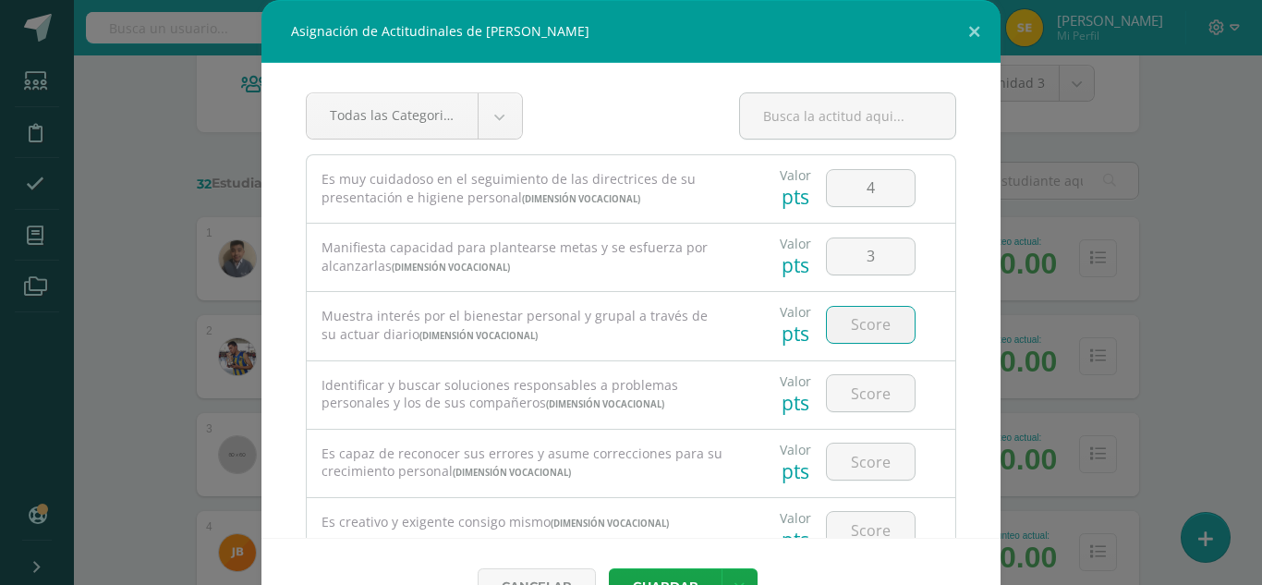
click at [888, 332] on input "number" at bounding box center [871, 325] width 88 height 36
type input "3"
click at [856, 395] on input "number" at bounding box center [871, 393] width 88 height 36
type input "3"
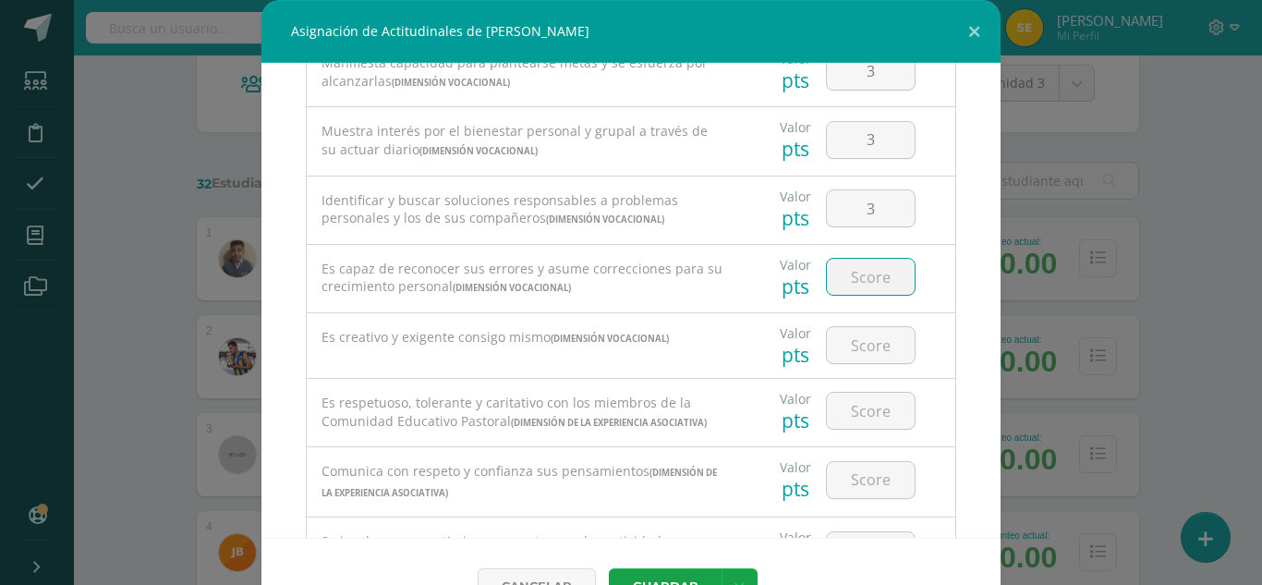
click at [857, 277] on input "number" at bounding box center [871, 277] width 88 height 36
type input "4"
click at [852, 360] on input "number" at bounding box center [871, 345] width 88 height 36
type input "4"
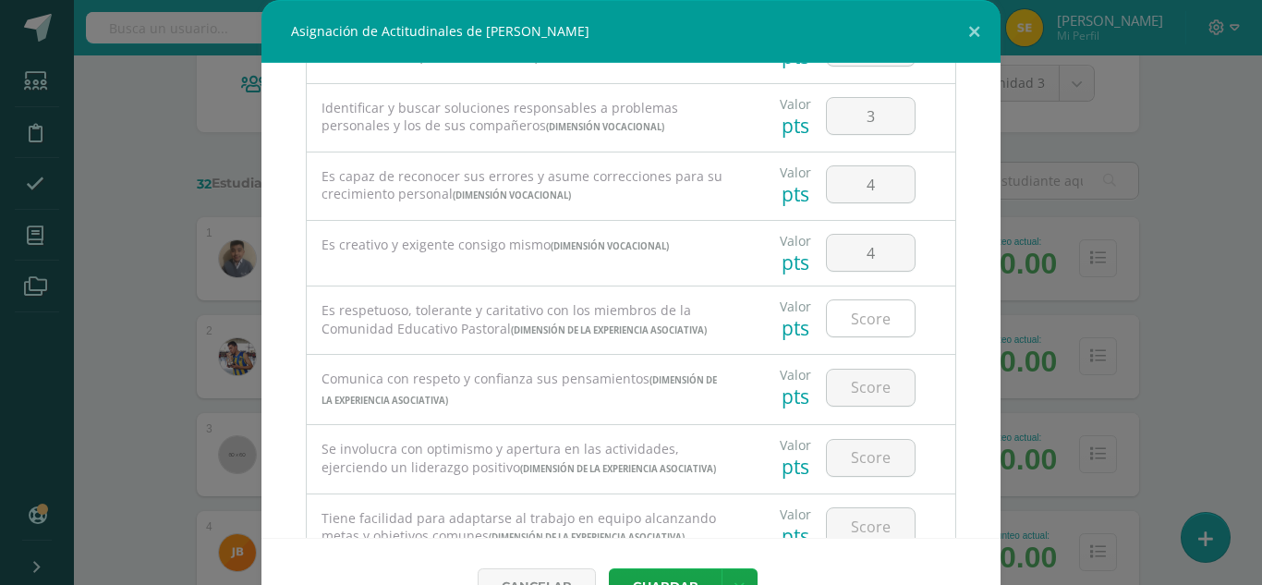
click at [863, 322] on input "number" at bounding box center [871, 318] width 88 height 36
type input "4"
click at [844, 405] on input "number" at bounding box center [871, 387] width 88 height 36
type input "4"
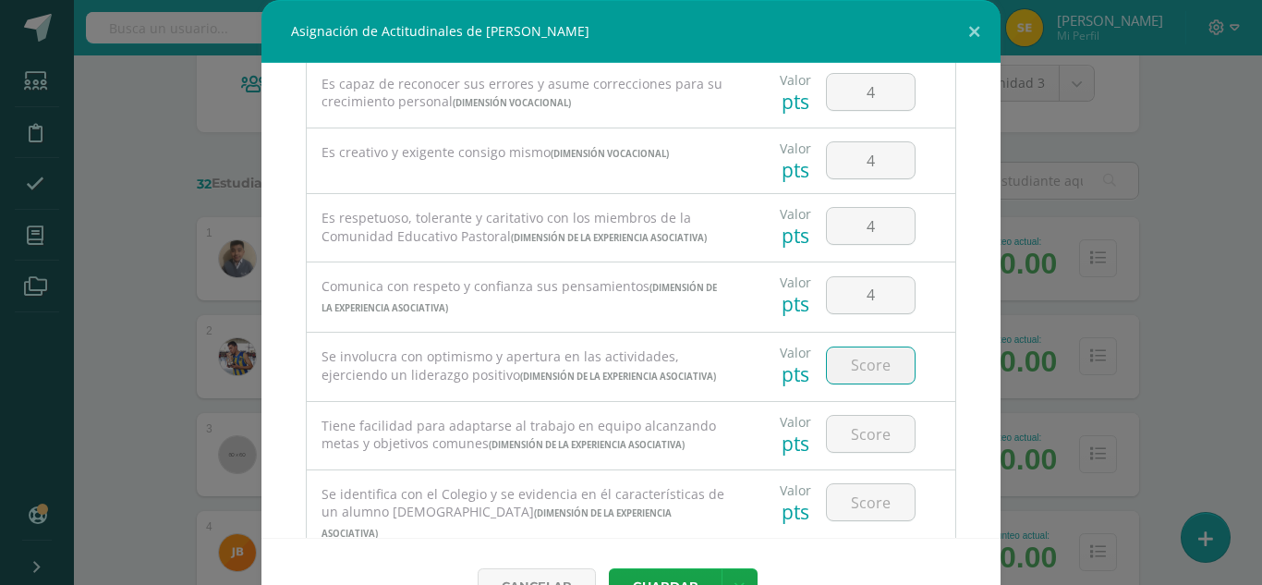
click at [851, 383] on input "number" at bounding box center [871, 365] width 88 height 36
type input "3"
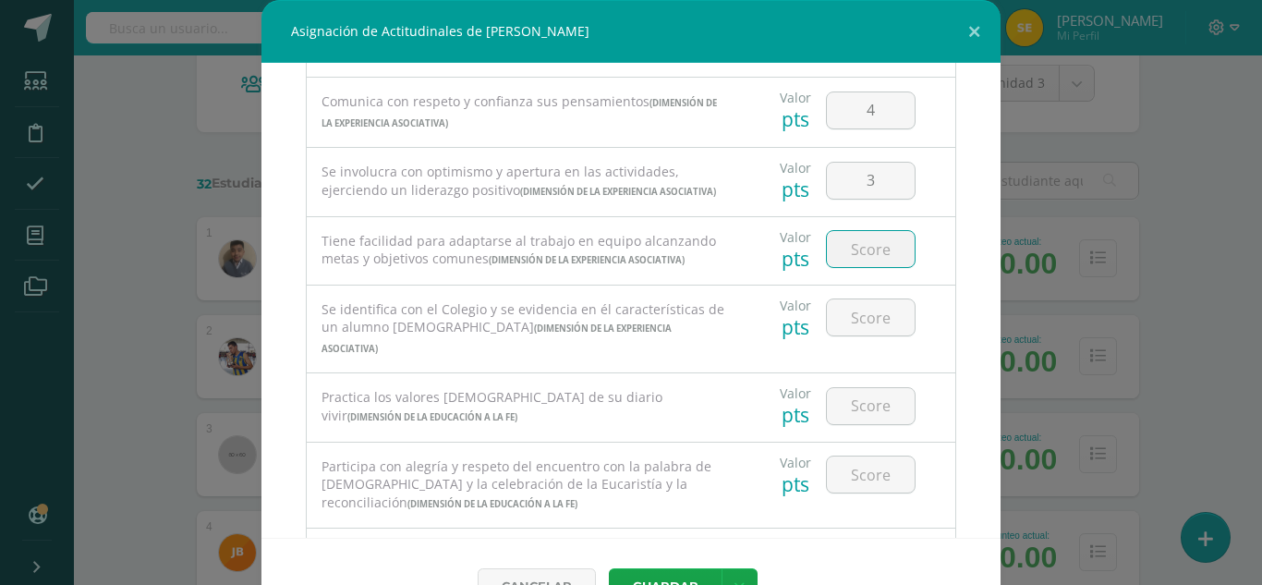
click at [869, 267] on input "number" at bounding box center [871, 249] width 88 height 36
type input "3"
click at [854, 335] on input "number" at bounding box center [871, 317] width 88 height 36
type input "4"
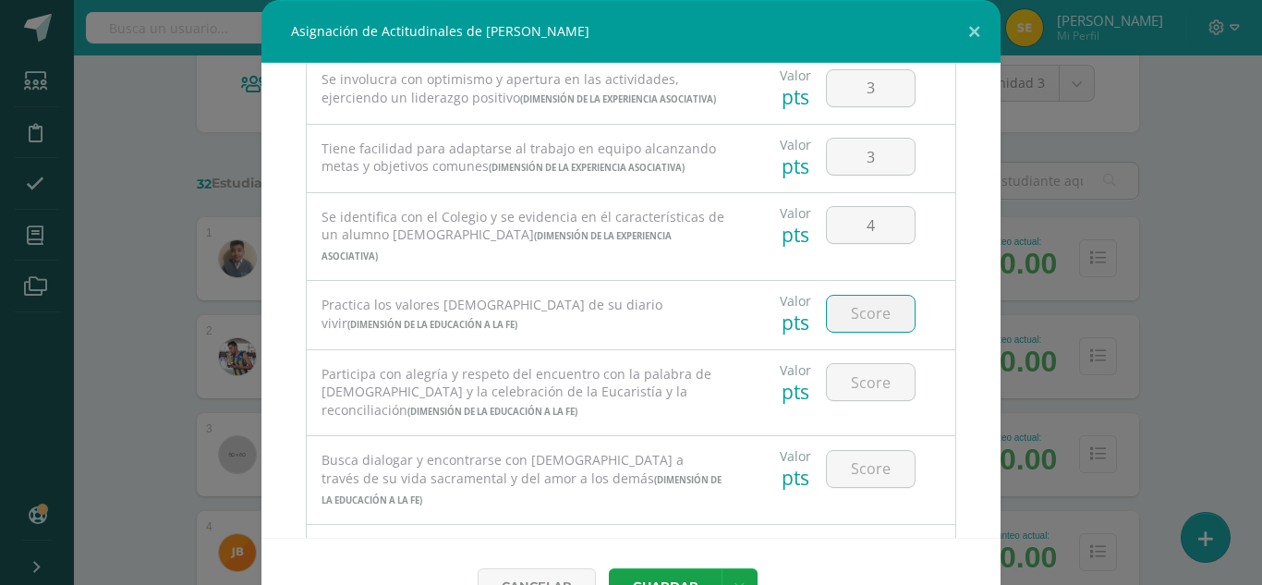
click at [854, 332] on input "number" at bounding box center [871, 314] width 88 height 36
type input "4"
click at [846, 400] on input "number" at bounding box center [871, 382] width 88 height 36
type input "4"
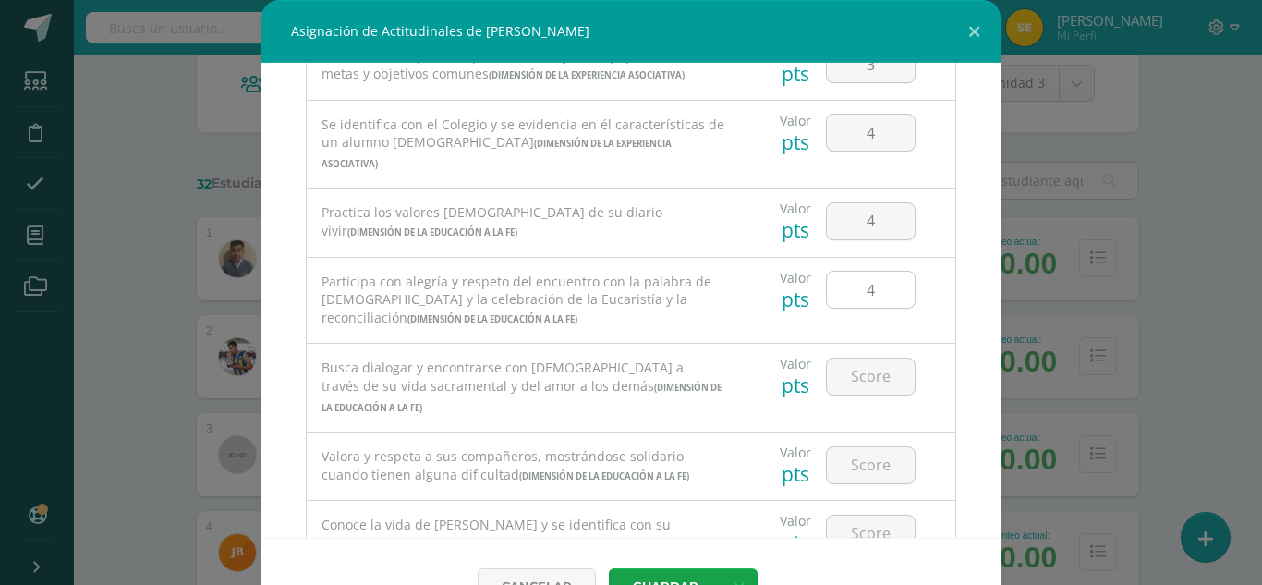
scroll to position [831, 0]
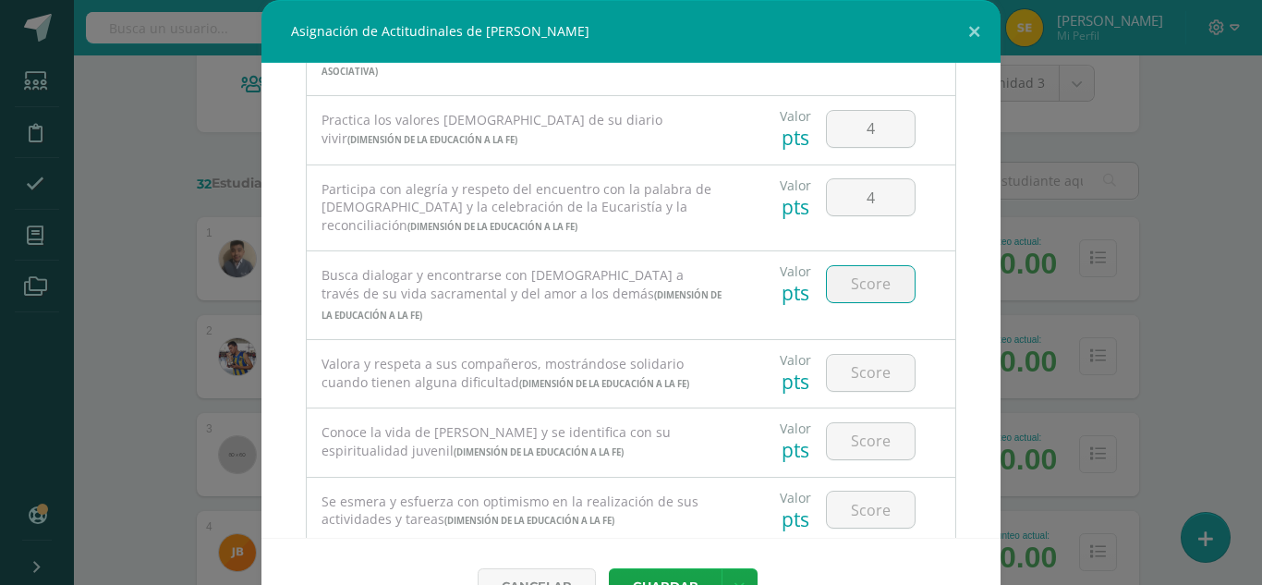
click at [864, 302] on input "number" at bounding box center [871, 284] width 88 height 36
type input "4"
click at [849, 391] on input "number" at bounding box center [871, 373] width 88 height 36
type input "4"
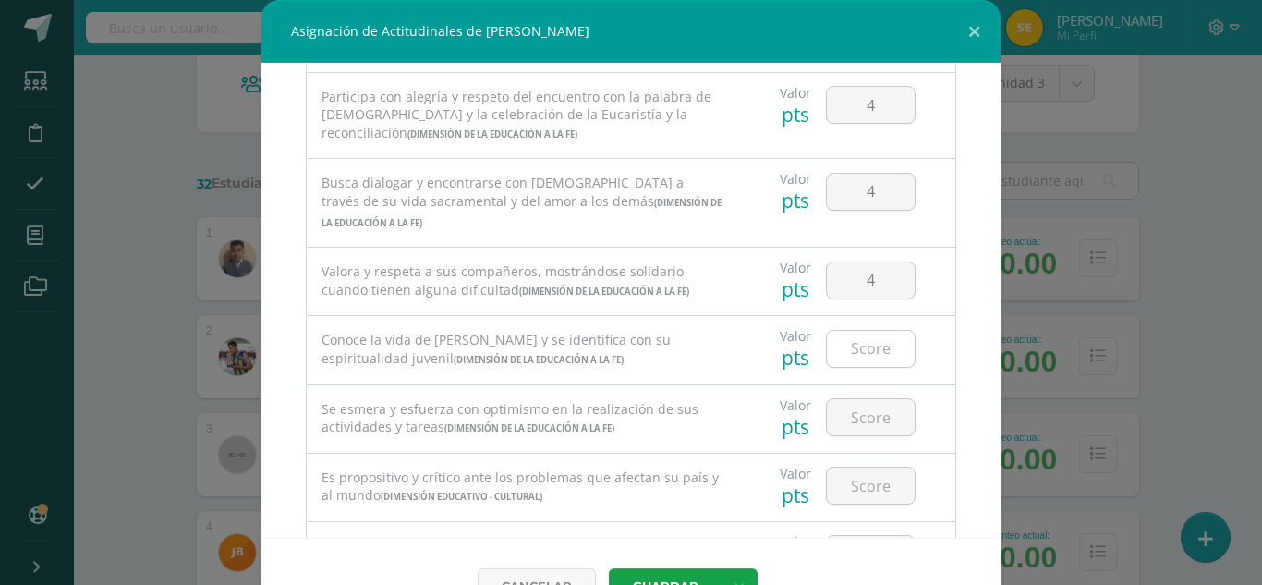
click at [852, 367] on input "number" at bounding box center [871, 349] width 88 height 36
type input "4"
click at [842, 435] on input "number" at bounding box center [871, 417] width 88 height 36
type input "3"
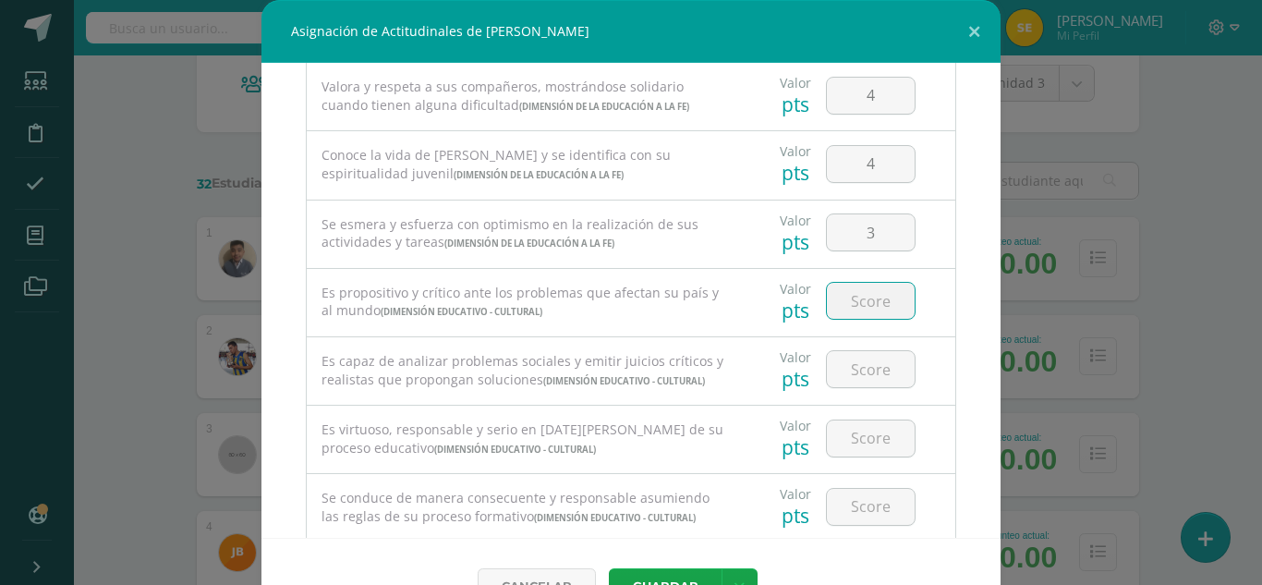
click at [869, 319] on input "number" at bounding box center [871, 301] width 88 height 36
type input "3"
click at [854, 387] on input "number" at bounding box center [871, 369] width 88 height 36
type input "3"
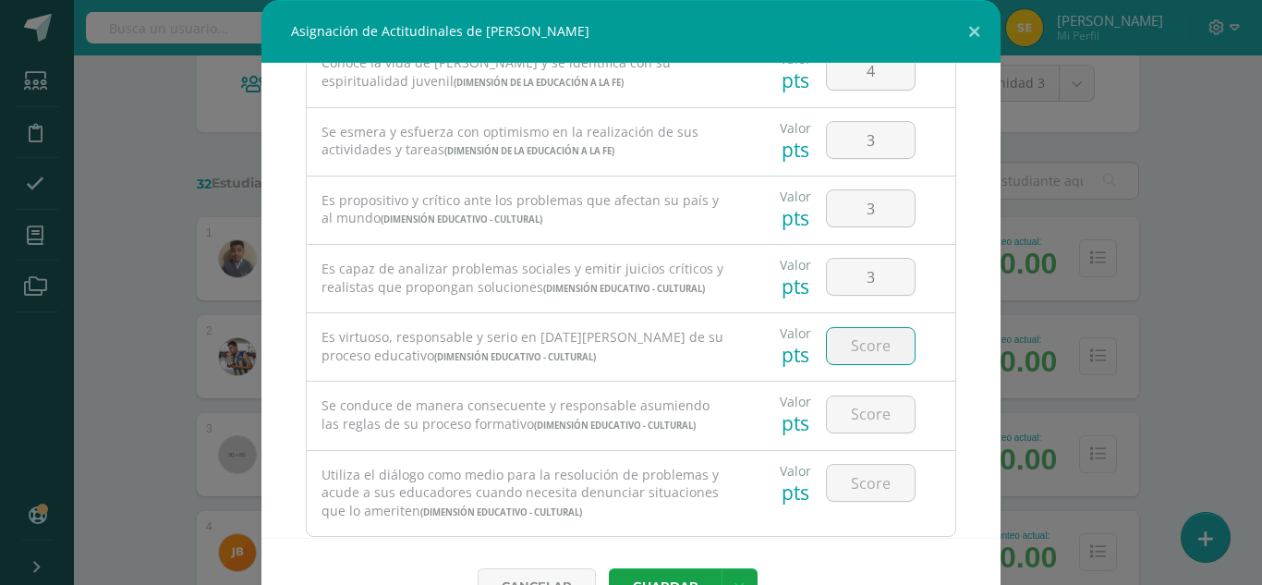
click at [856, 364] on input "number" at bounding box center [871, 346] width 88 height 36
type input "4"
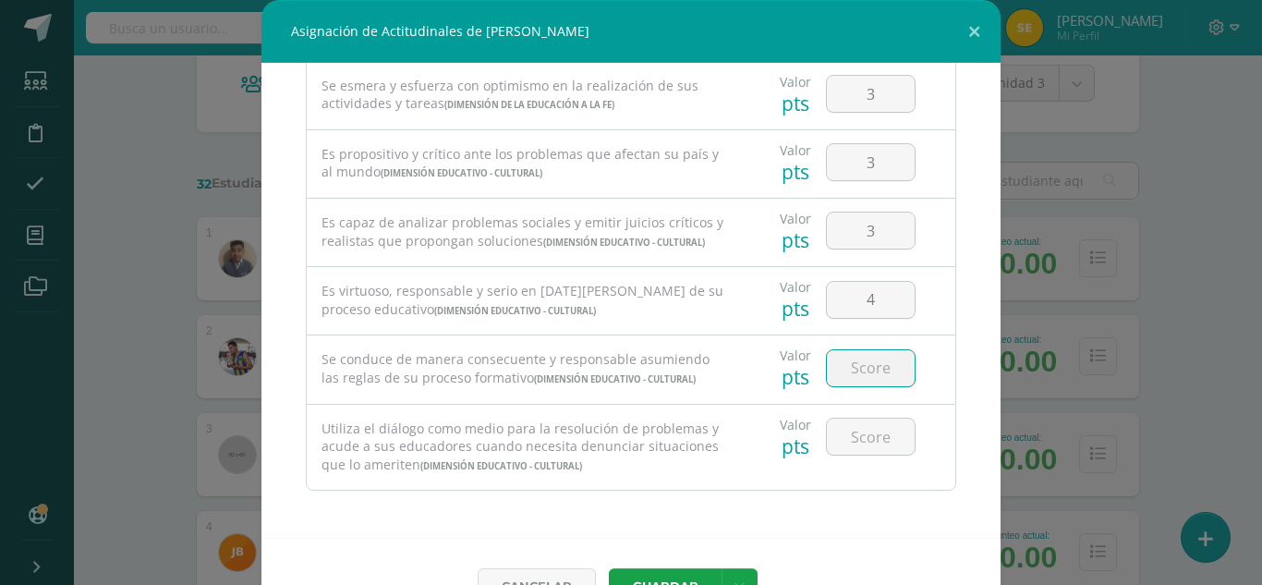
click at [860, 385] on input "number" at bounding box center [871, 368] width 88 height 36
type input "4"
click at [854, 450] on input "number" at bounding box center [871, 436] width 88 height 36
type input "4"
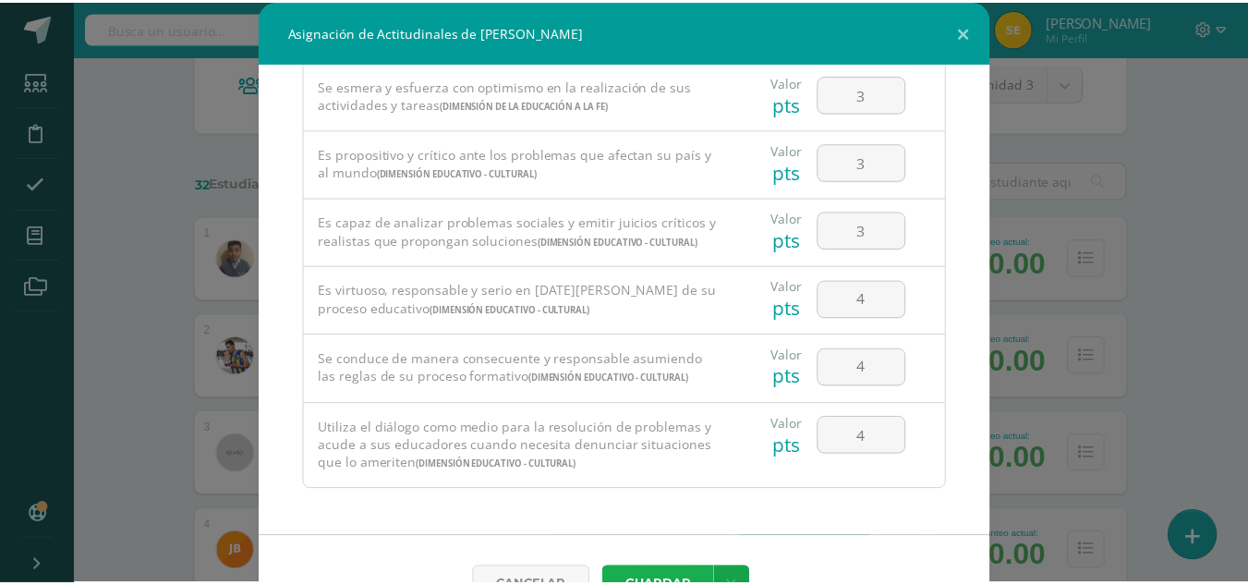
scroll to position [49, 0]
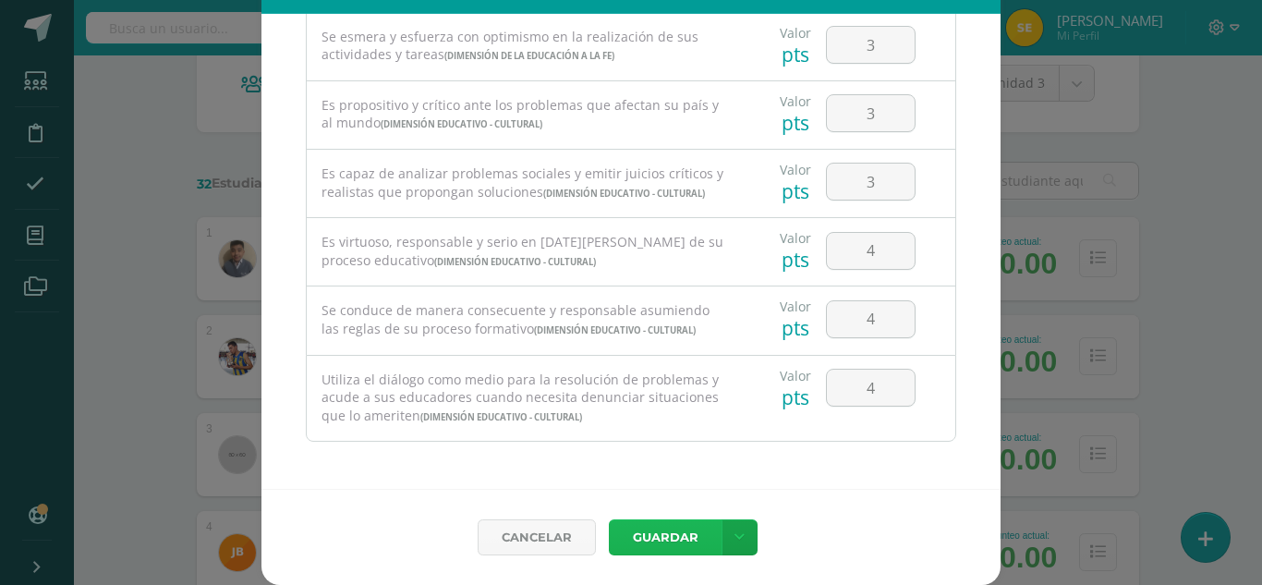
click at [685, 529] on button "Guardar" at bounding box center [665, 537] width 113 height 36
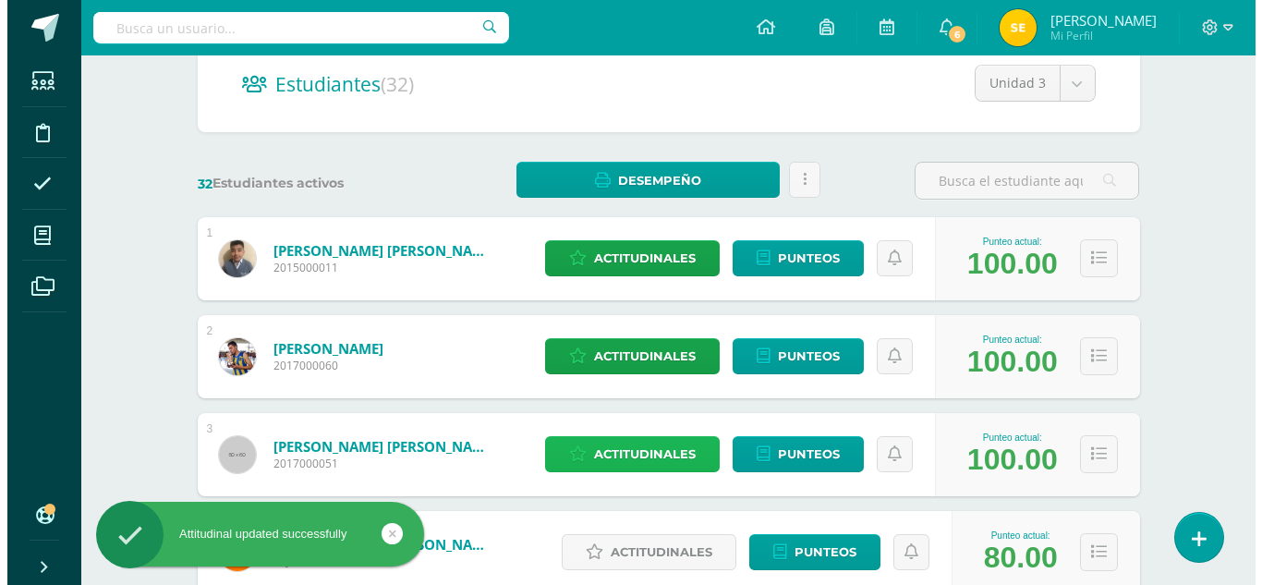
scroll to position [369, 0]
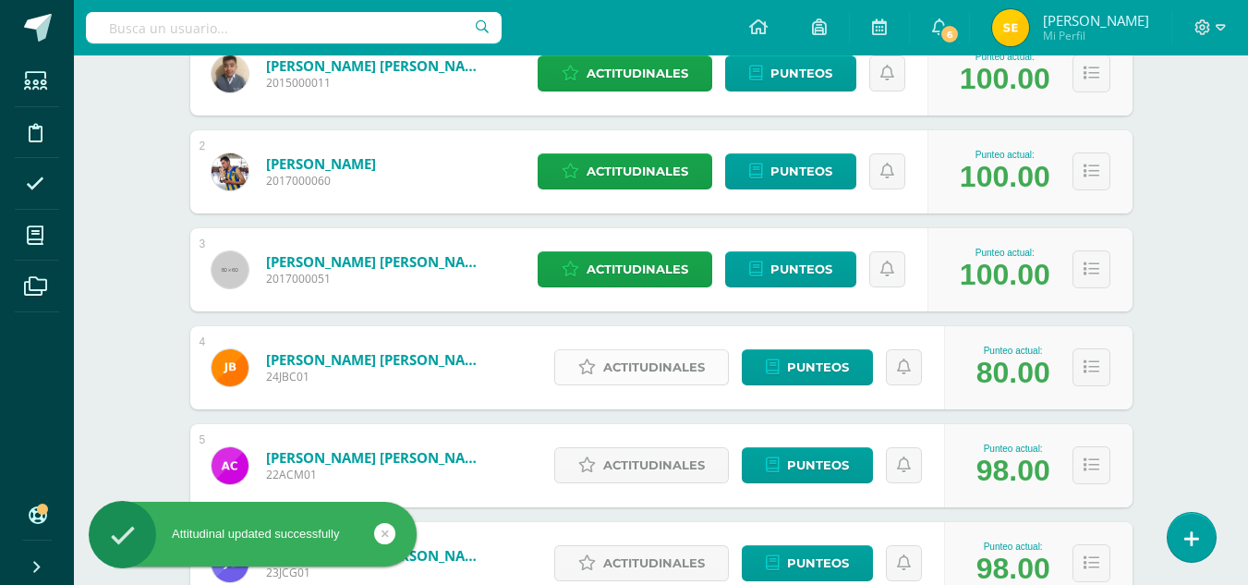
click at [655, 370] on span "Actitudinales" at bounding box center [654, 367] width 102 height 34
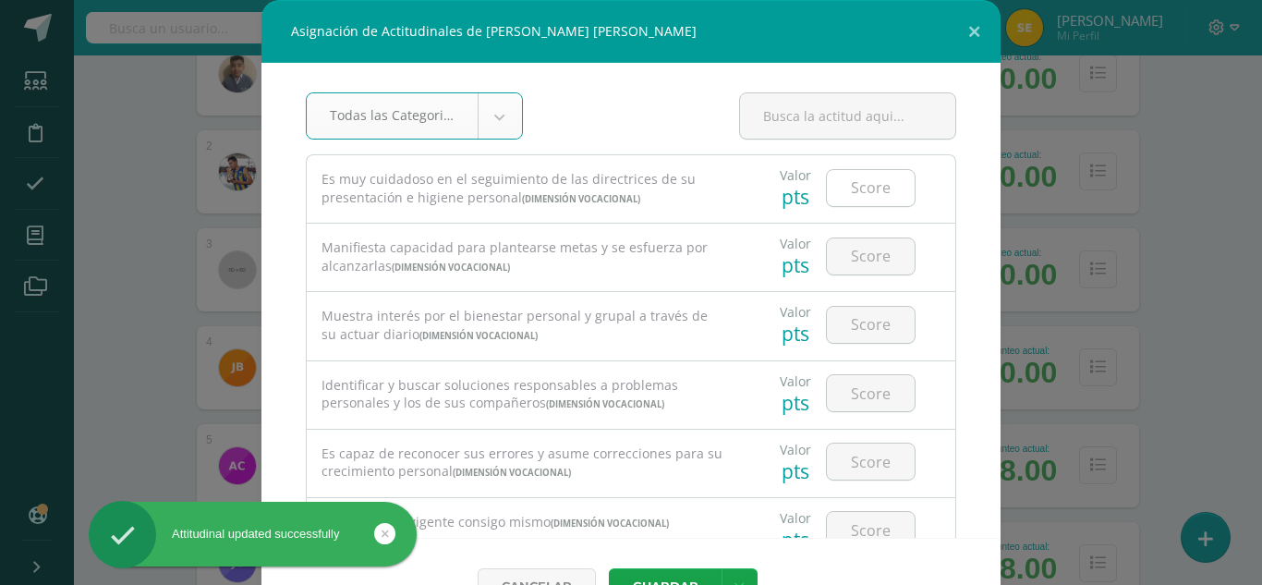
click at [876, 186] on input "number" at bounding box center [871, 188] width 88 height 36
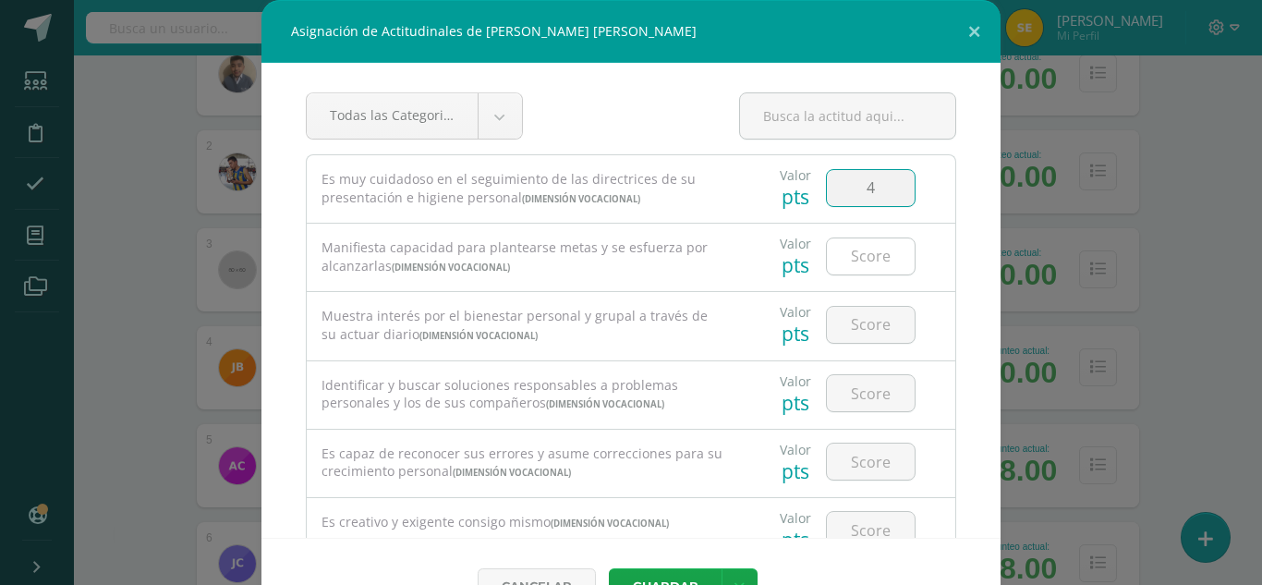
type input "4"
click at [844, 270] on input "number" at bounding box center [871, 256] width 88 height 36
type input "4"
click at [842, 326] on input "number" at bounding box center [871, 325] width 88 height 36
type input "4"
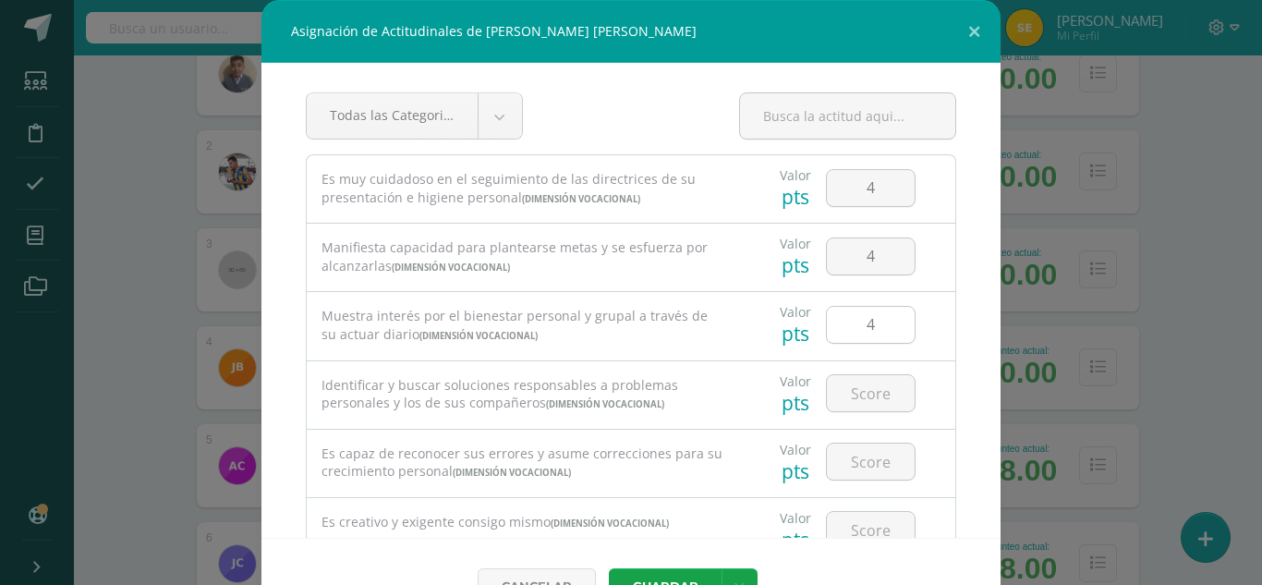
scroll to position [92, 0]
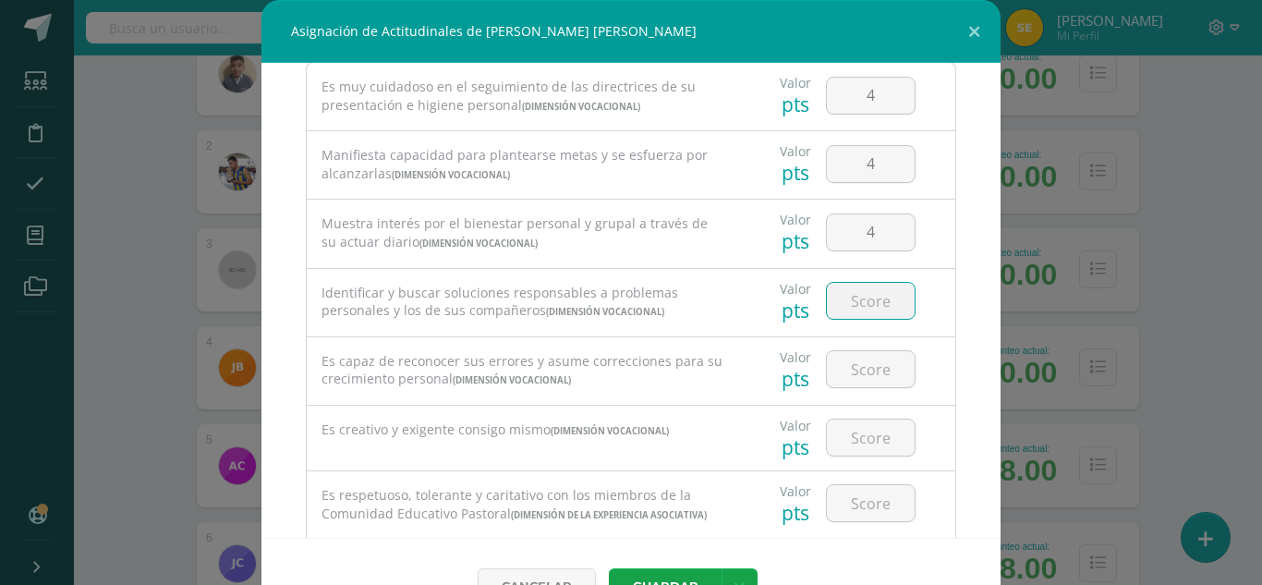
click at [850, 310] on input "number" at bounding box center [871, 301] width 88 height 36
type input "4"
type input "3"
click at [862, 383] on input "number" at bounding box center [871, 369] width 88 height 36
type input "4"
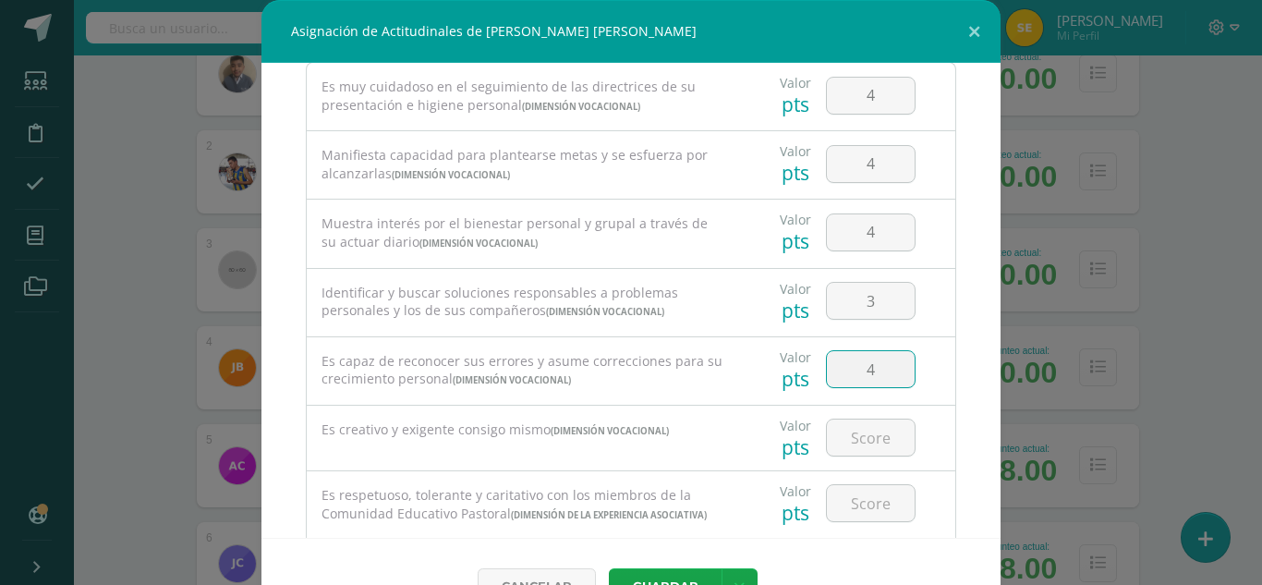
scroll to position [277, 0]
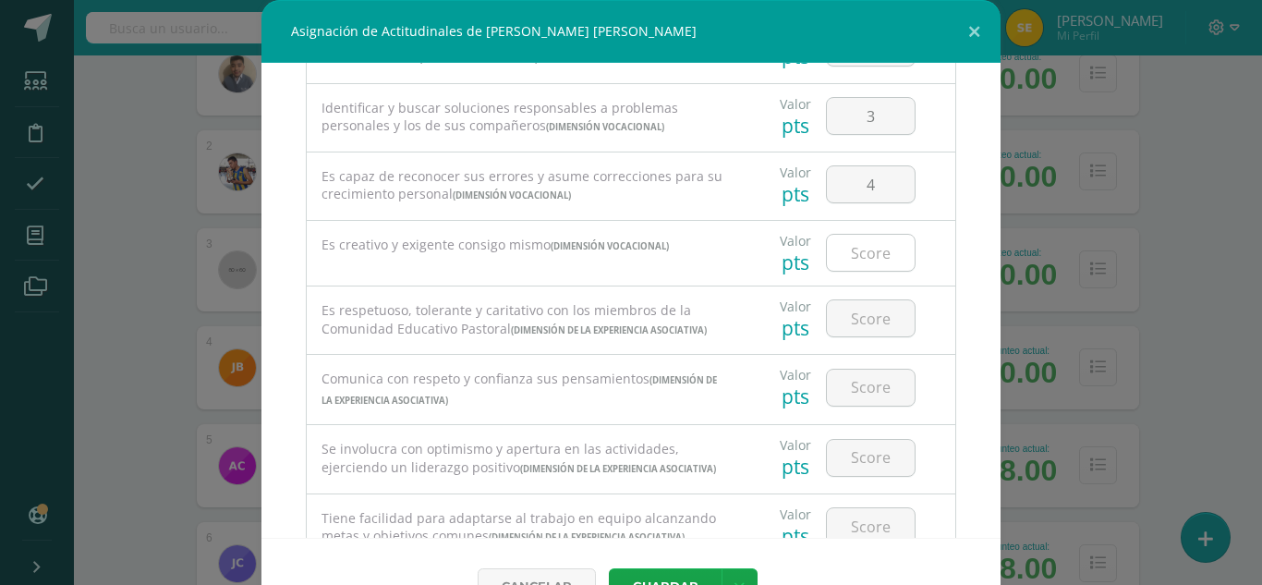
click at [873, 247] on input "number" at bounding box center [871, 253] width 88 height 36
type input "4"
click at [856, 313] on input "number" at bounding box center [871, 318] width 88 height 36
type input "4"
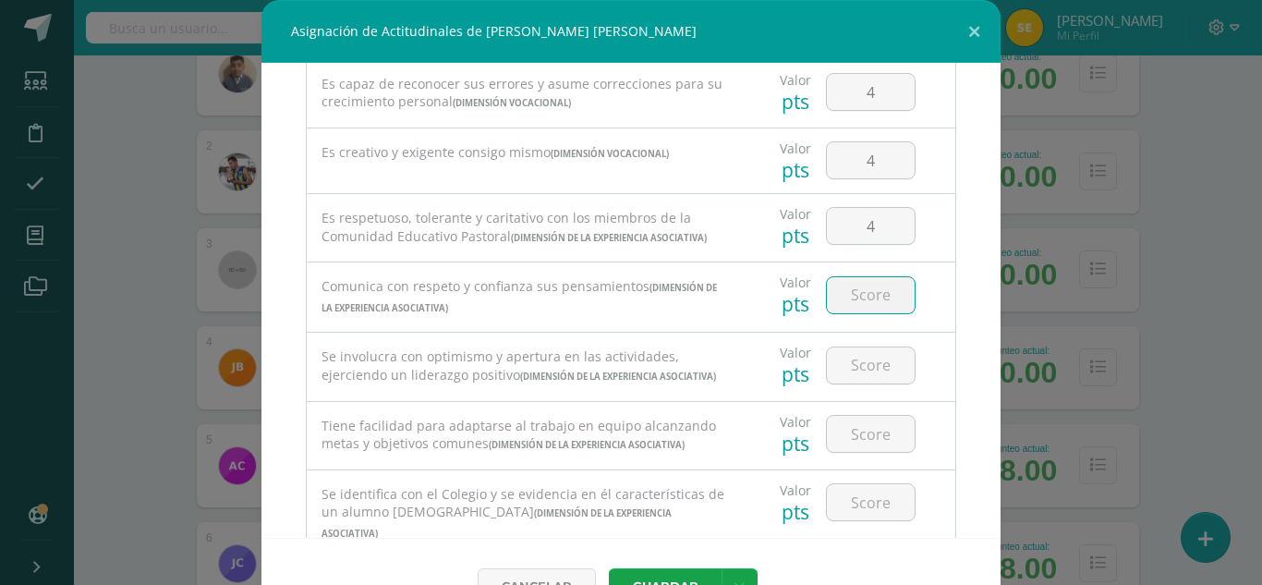
click at [853, 313] on input "number" at bounding box center [871, 295] width 88 height 36
type input "4"
click at [856, 383] on input "number" at bounding box center [871, 365] width 88 height 36
type input "3"
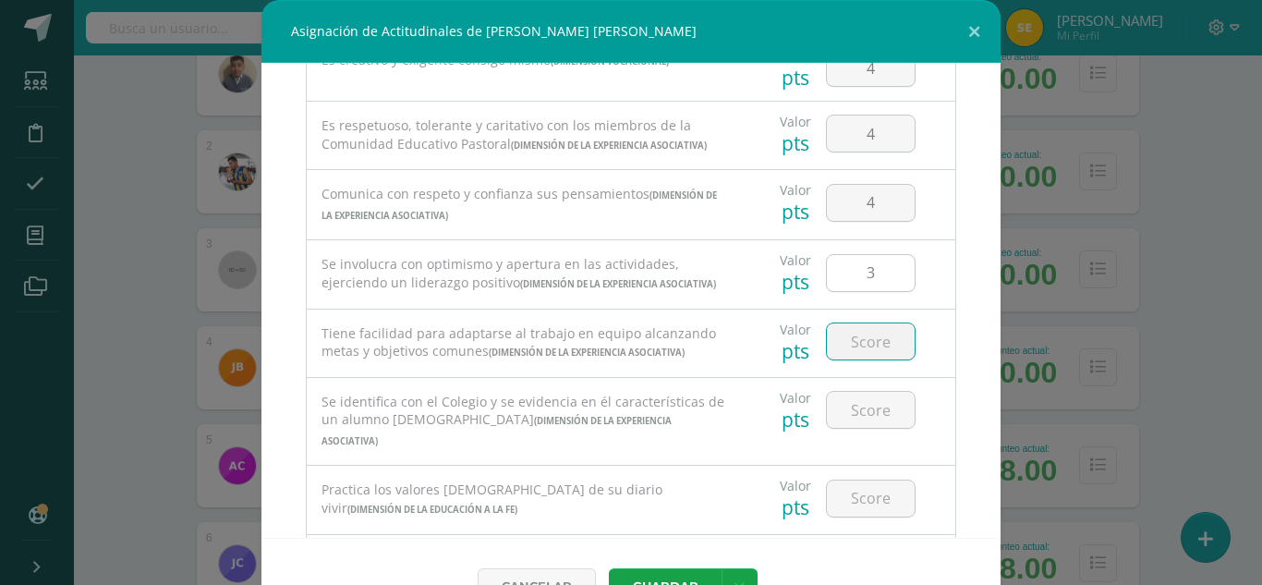
click at [856, 359] on input "number" at bounding box center [871, 341] width 88 height 36
type input "3"
click at [865, 428] on input "number" at bounding box center [871, 410] width 88 height 36
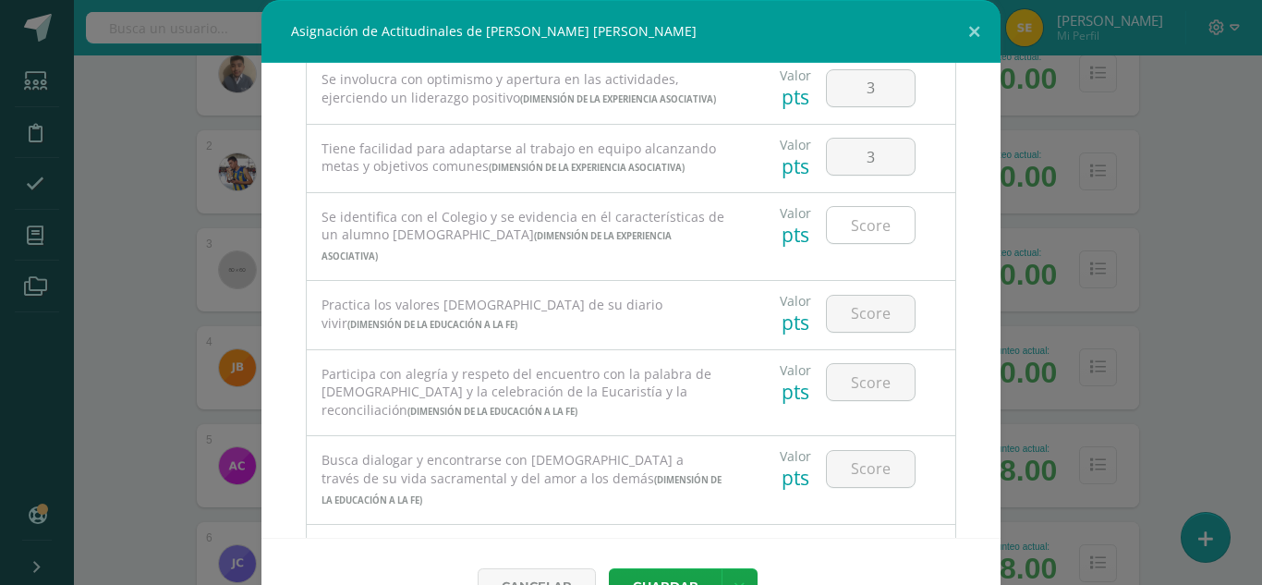
click at [860, 243] on input "number" at bounding box center [871, 225] width 88 height 36
type input "4"
click at [851, 332] on input "number" at bounding box center [871, 314] width 88 height 36
type input "4"
click at [861, 400] on input "number" at bounding box center [871, 382] width 88 height 36
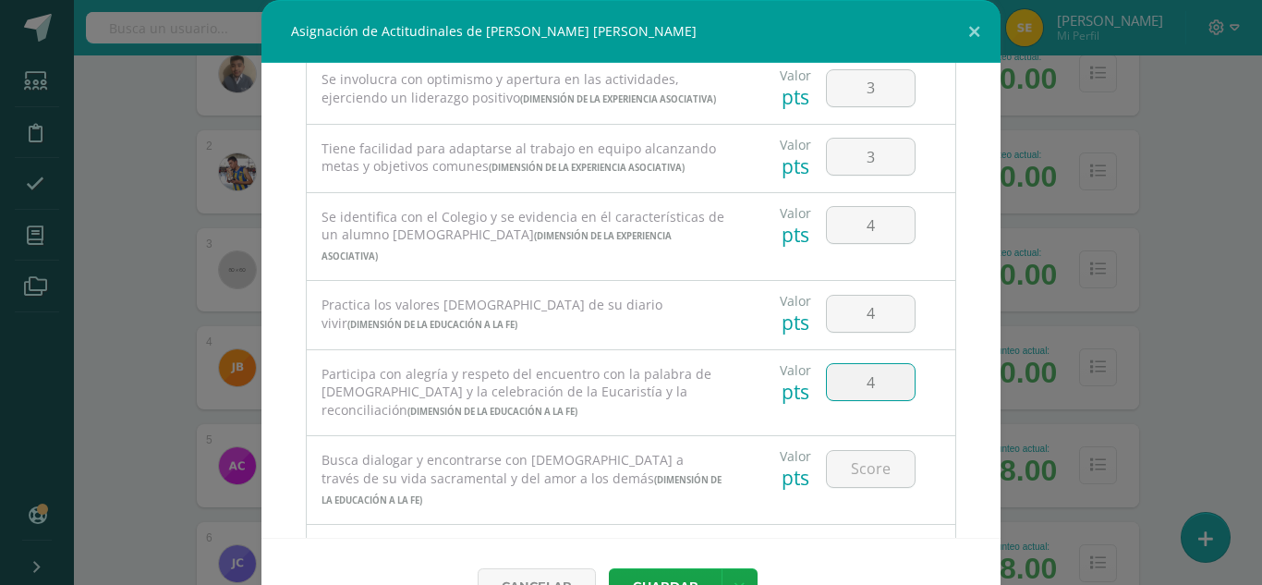
type input "4"
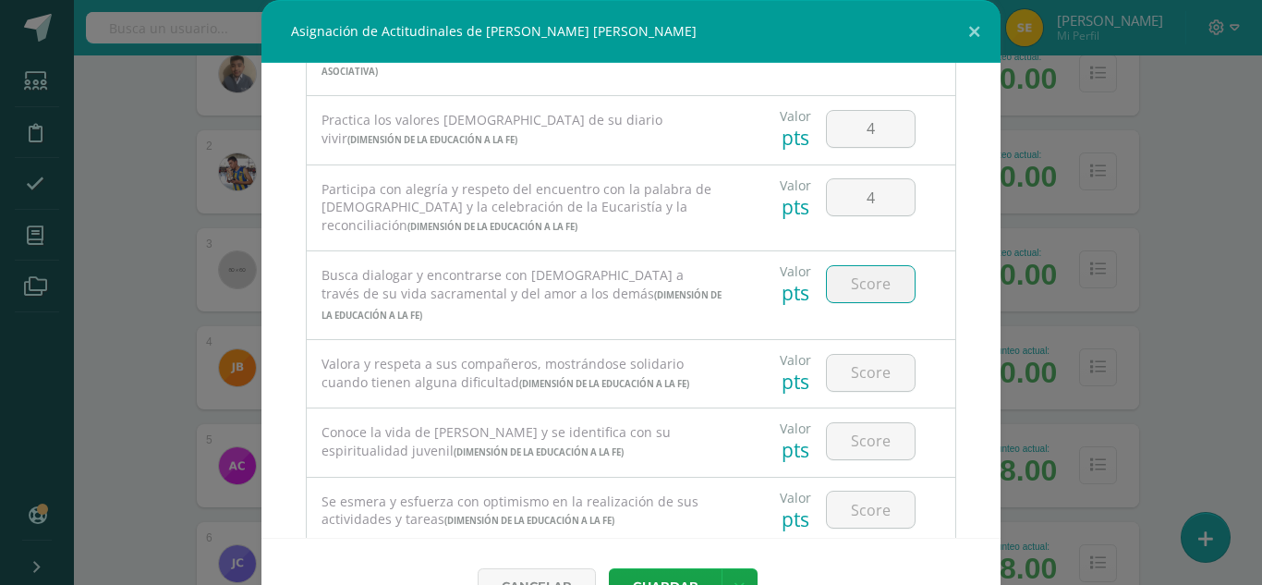
click at [862, 302] on input "number" at bounding box center [871, 284] width 88 height 36
type input "4"
click at [858, 391] on input "number" at bounding box center [871, 373] width 88 height 36
type input "4"
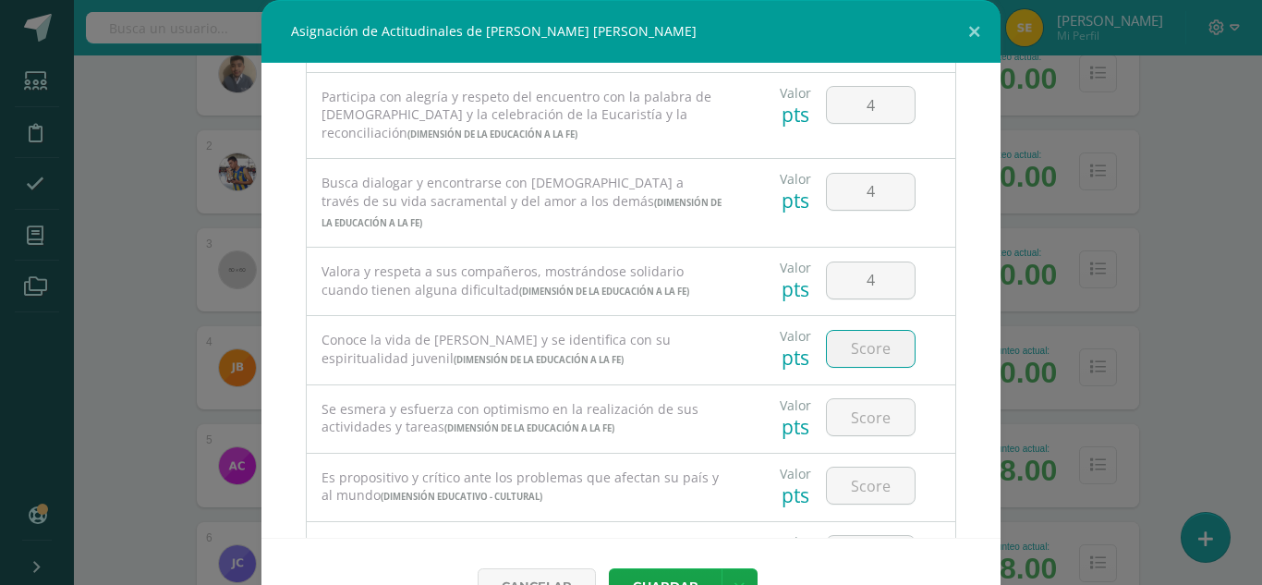
click at [858, 367] on input "number" at bounding box center [871, 349] width 88 height 36
type input "4"
click at [866, 435] on input "number" at bounding box center [871, 417] width 88 height 36
type input "4"
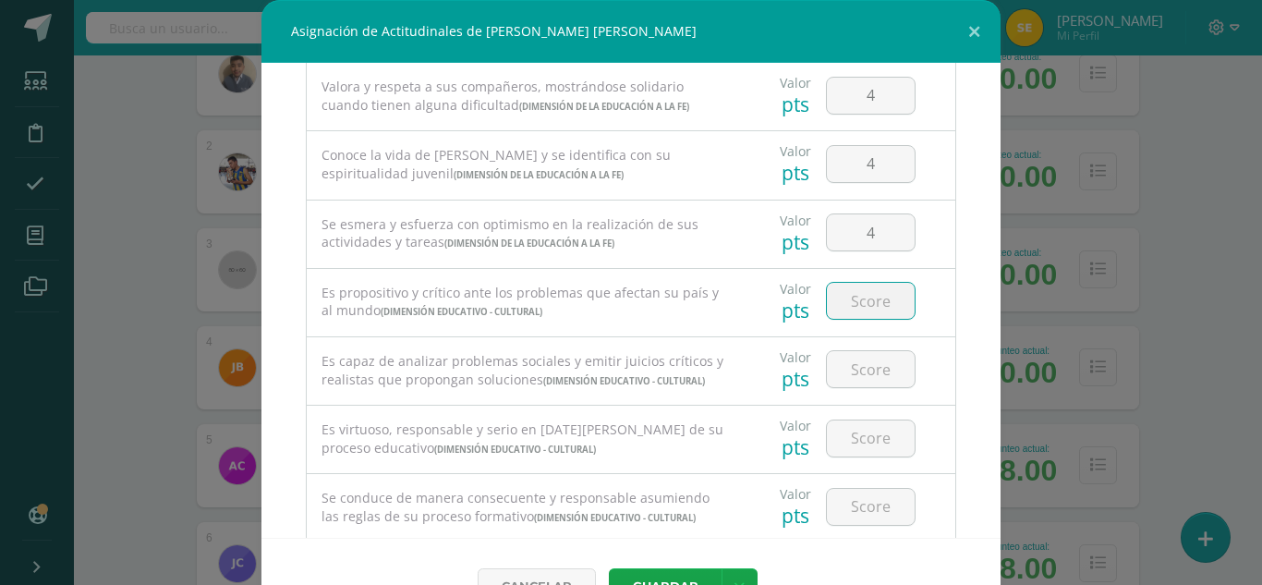
click at [851, 319] on input "number" at bounding box center [871, 301] width 88 height 36
type input "4"
click at [863, 387] on input "number" at bounding box center [871, 369] width 88 height 36
type input "4"
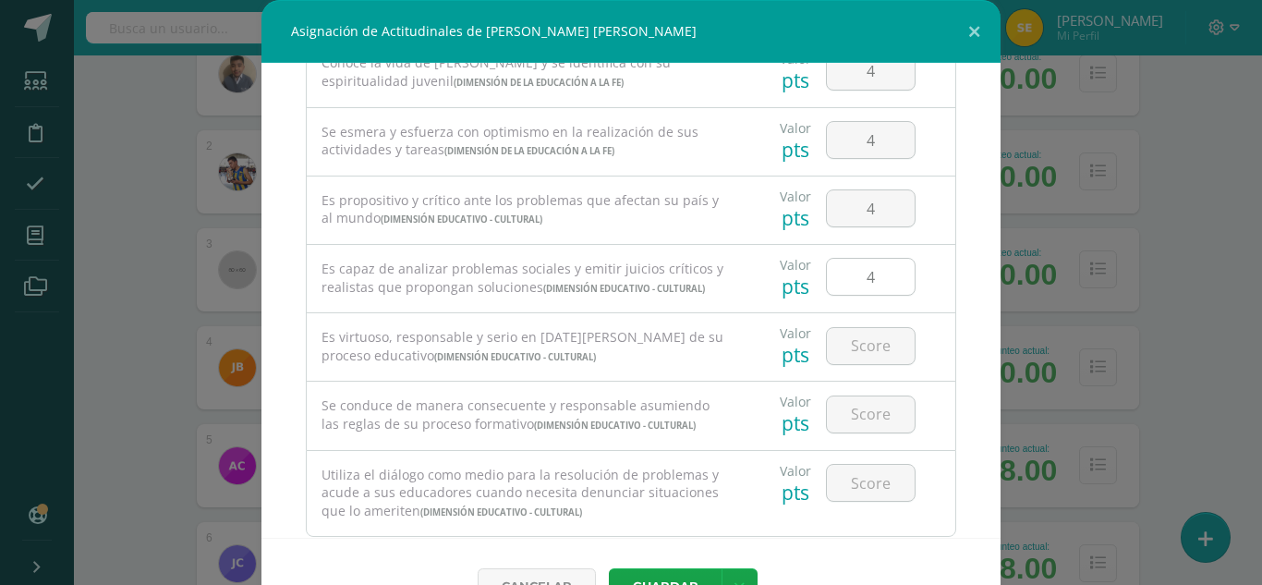
scroll to position [1293, 0]
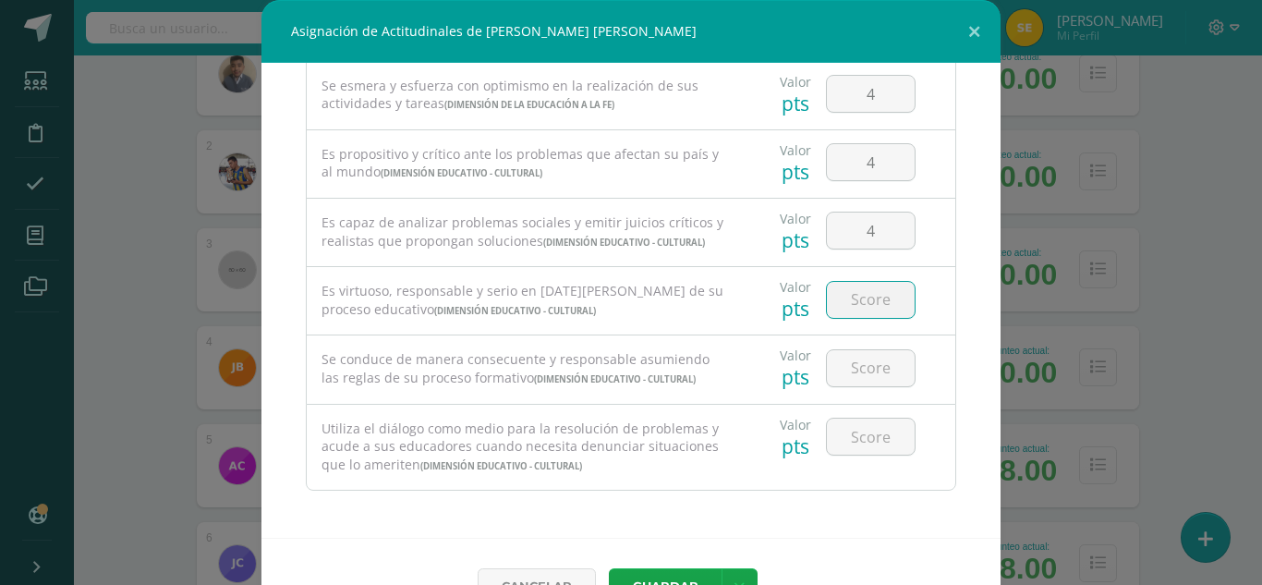
click at [858, 315] on input "number" at bounding box center [871, 300] width 88 height 36
type input "4"
click at [871, 383] on input "number" at bounding box center [871, 368] width 88 height 36
type input "4"
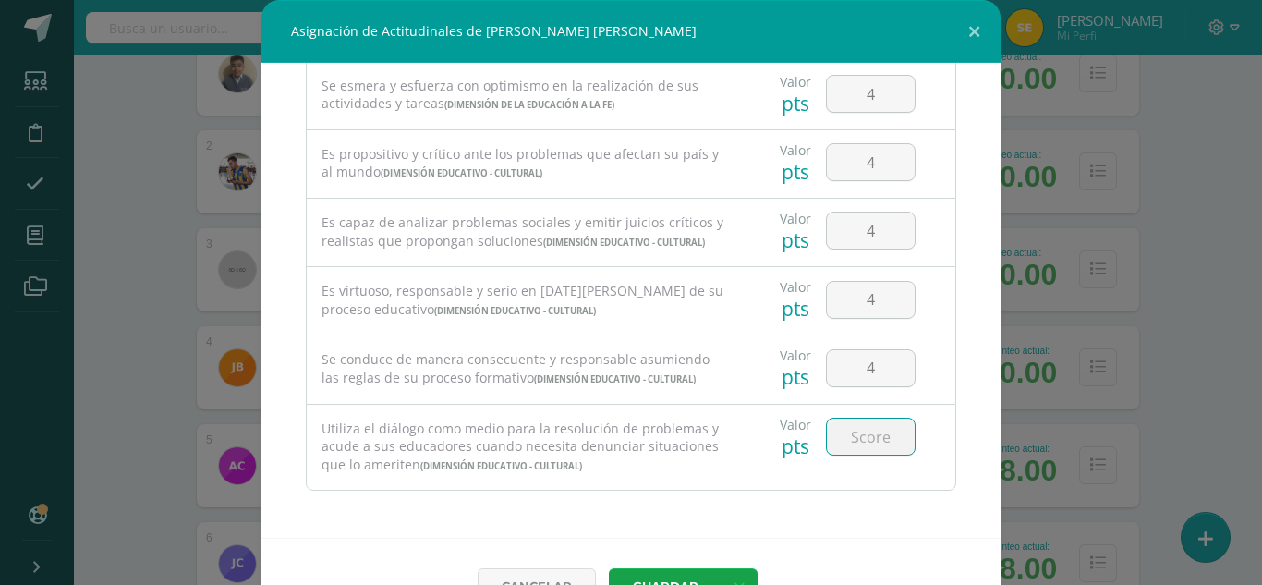
click at [853, 436] on input "number" at bounding box center [871, 436] width 88 height 36
type input "4"
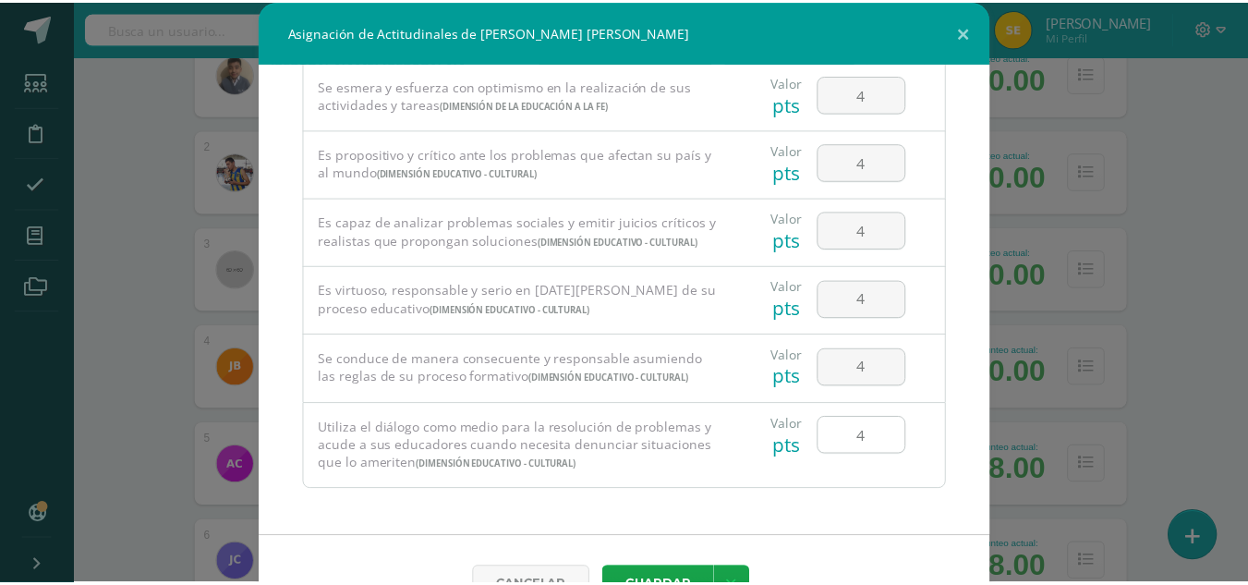
scroll to position [49, 0]
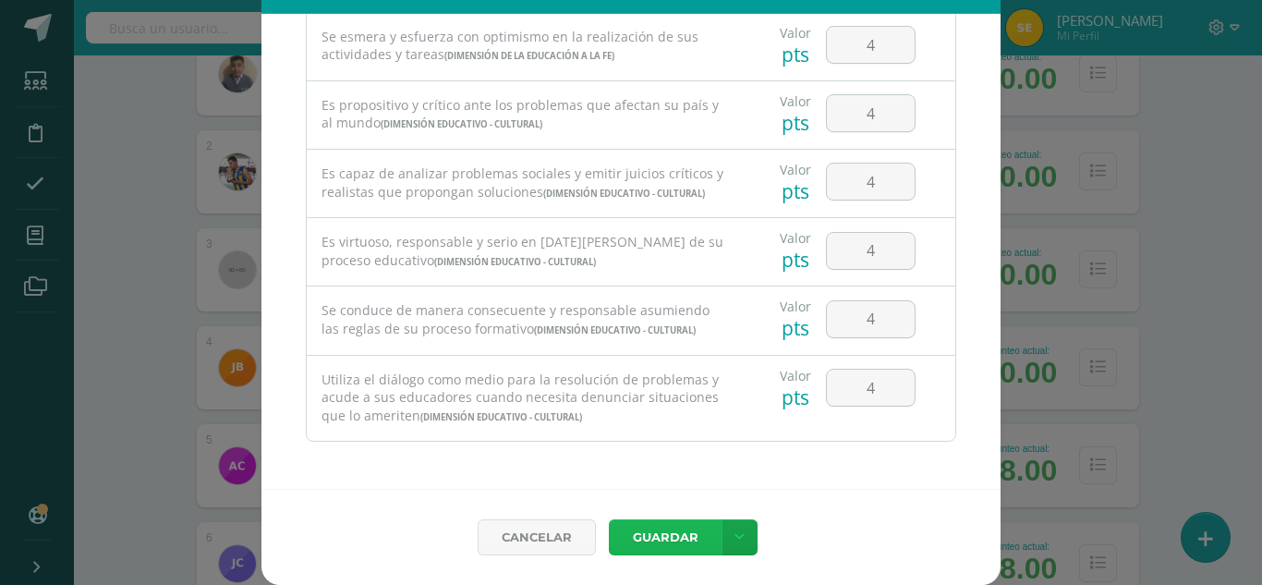
click at [674, 540] on button "Guardar" at bounding box center [665, 537] width 113 height 36
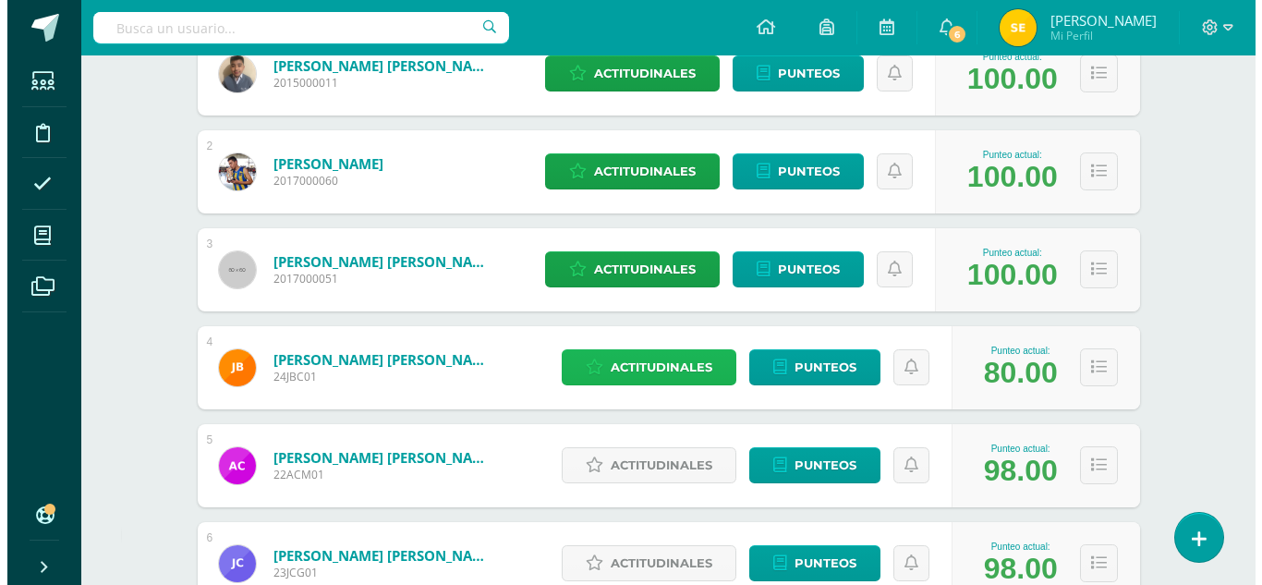
scroll to position [554, 0]
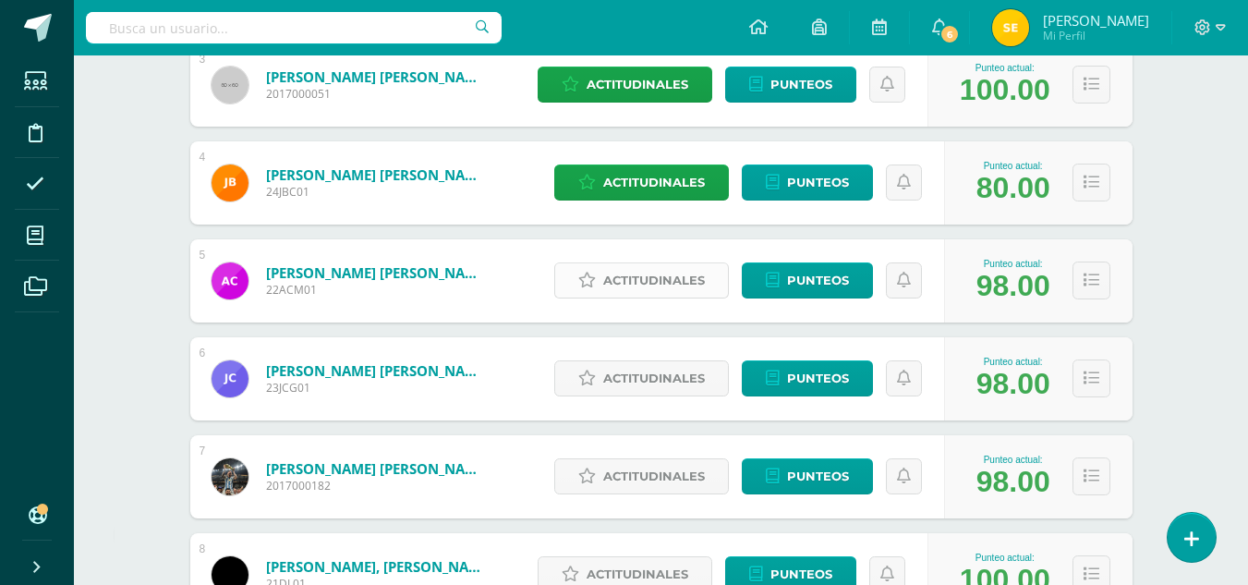
click at [676, 279] on span "Actitudinales" at bounding box center [654, 280] width 102 height 34
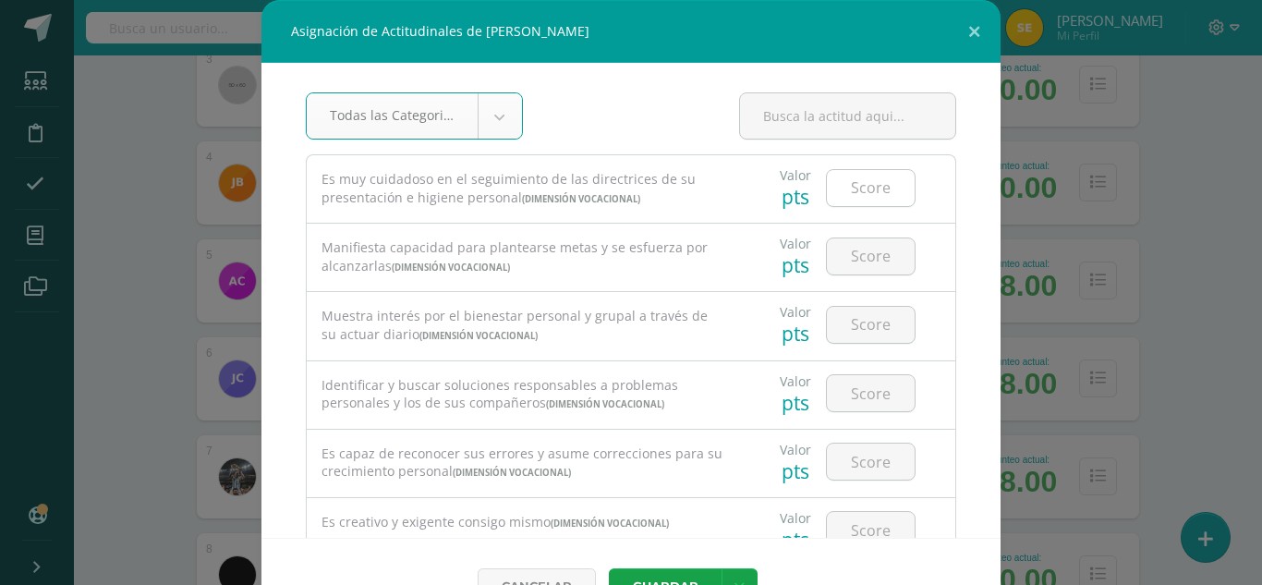
click at [868, 192] on input "number" at bounding box center [871, 188] width 88 height 36
type input "3"
click at [862, 263] on input "number" at bounding box center [871, 256] width 88 height 36
type input "3"
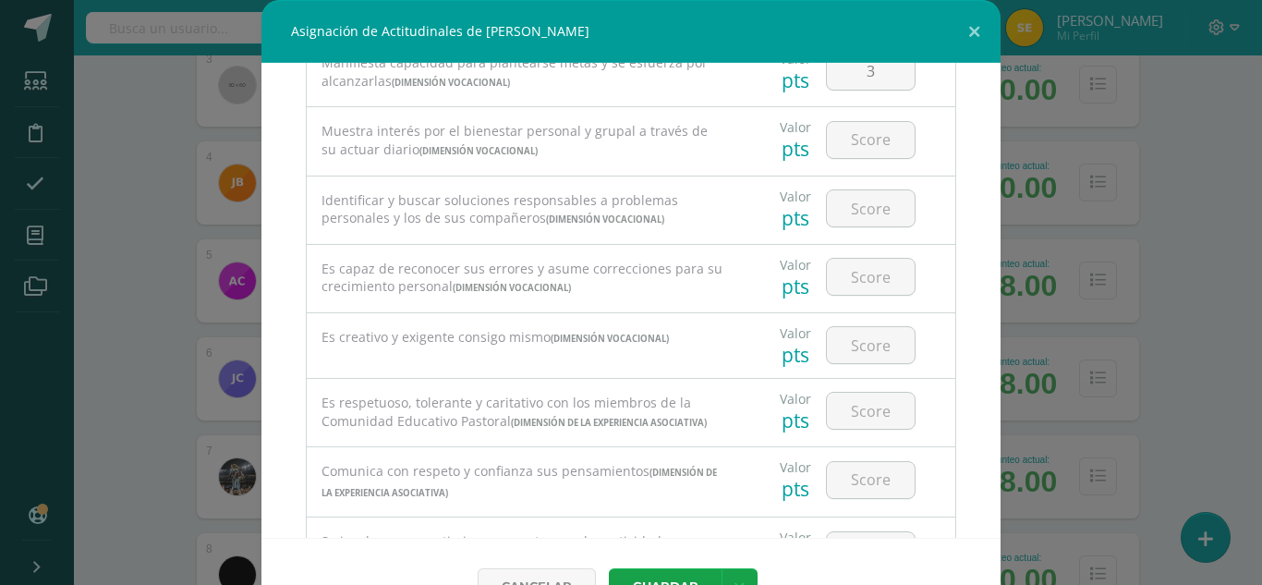
scroll to position [92, 0]
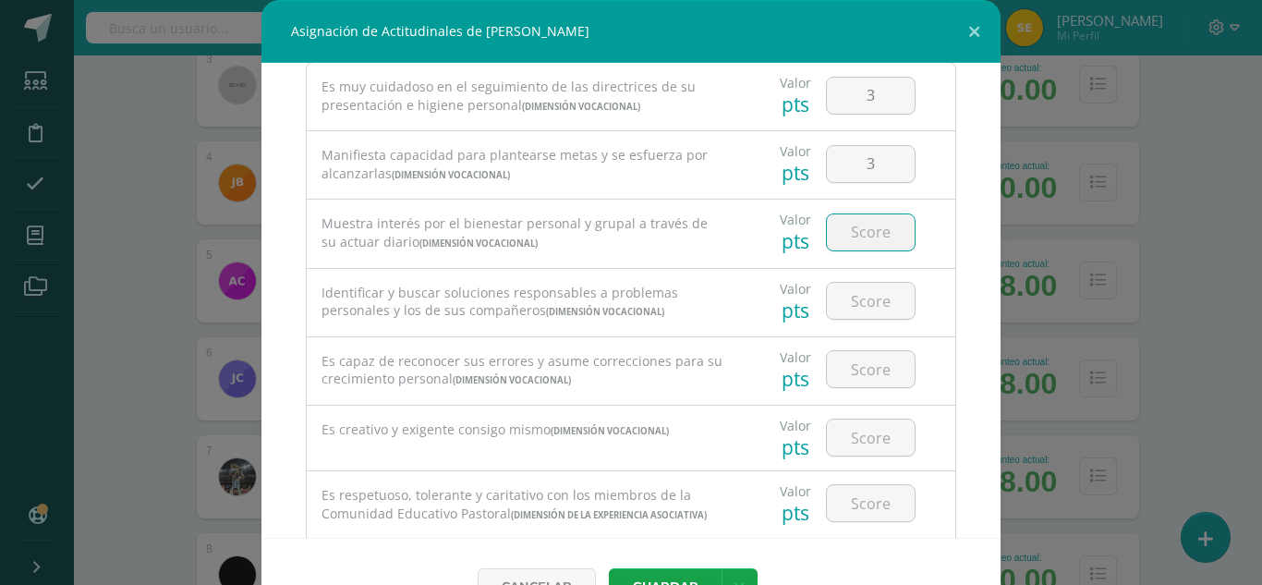
click at [853, 230] on input "number" at bounding box center [871, 232] width 88 height 36
type input "2"
click at [862, 310] on input "number" at bounding box center [871, 301] width 88 height 36
type input "2"
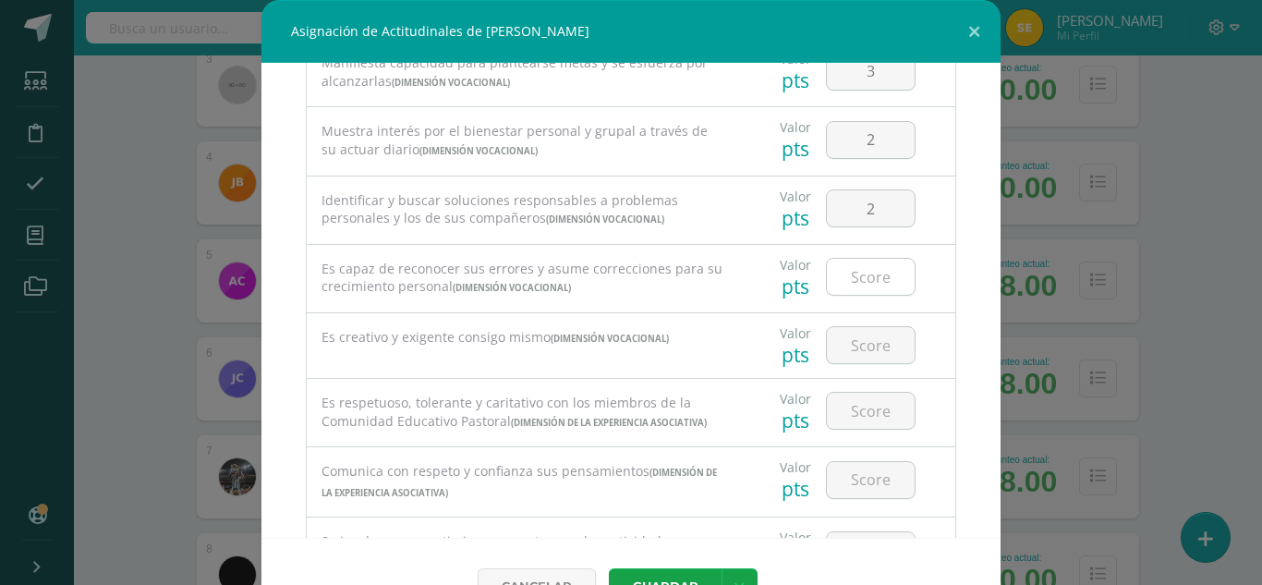
click at [859, 284] on input "number" at bounding box center [871, 277] width 88 height 36
type input "3"
click at [856, 349] on input "number" at bounding box center [871, 345] width 88 height 36
type input "3"
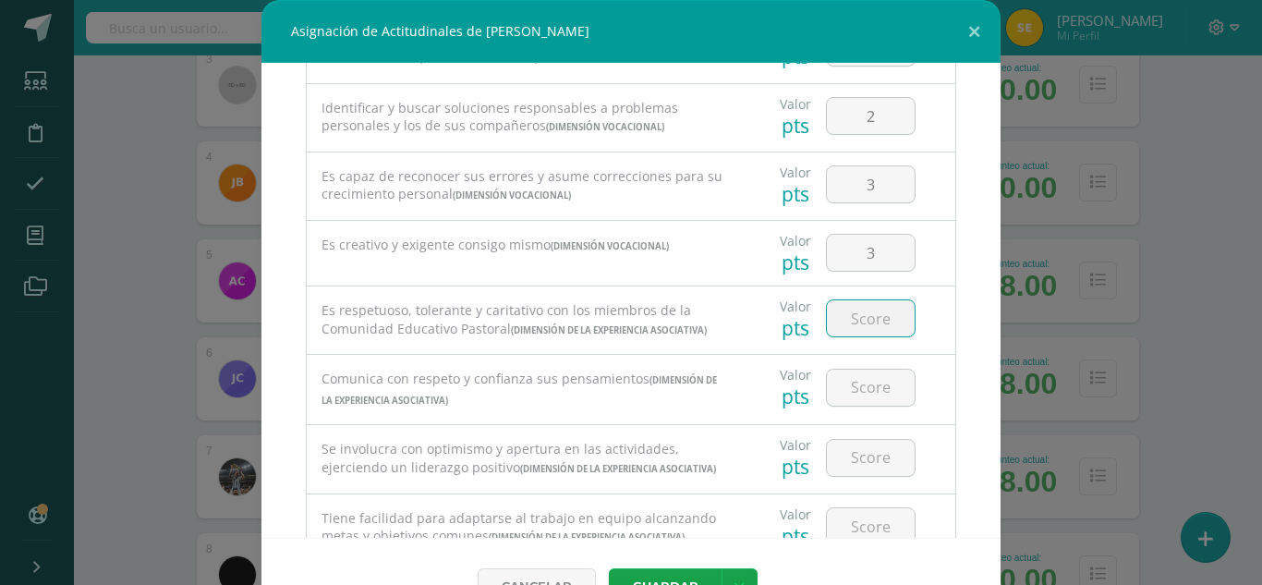
click at [859, 318] on input "number" at bounding box center [871, 318] width 88 height 36
type input "3"
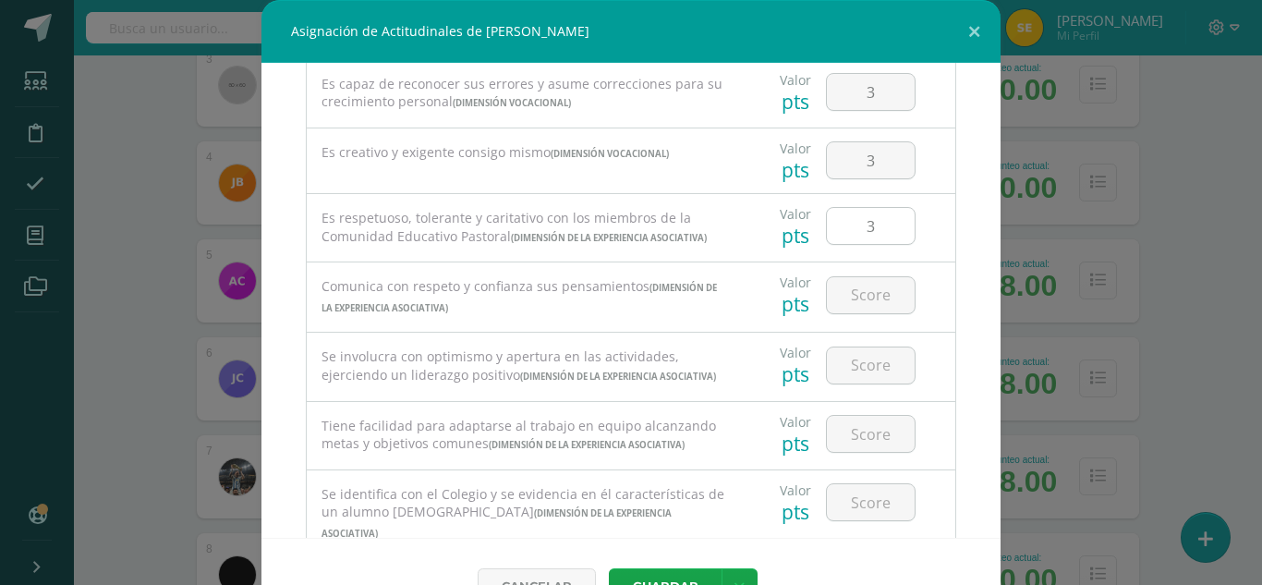
scroll to position [462, 0]
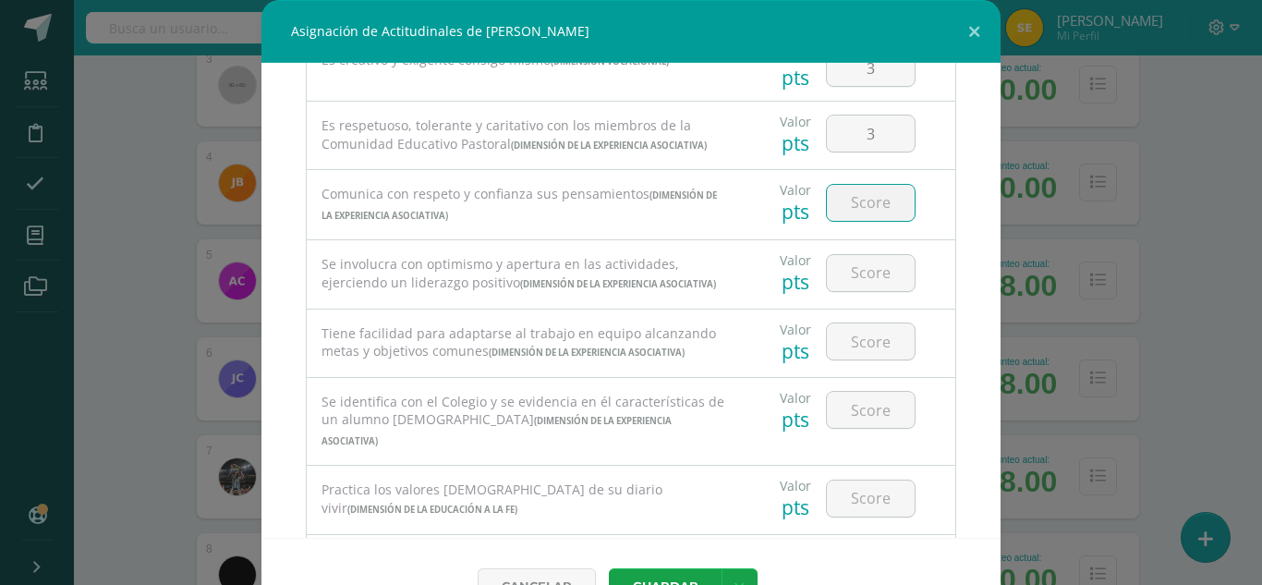
click at [868, 221] on input "number" at bounding box center [871, 203] width 88 height 36
type input "3"
click at [859, 291] on input "number" at bounding box center [871, 273] width 88 height 36
type input "2"
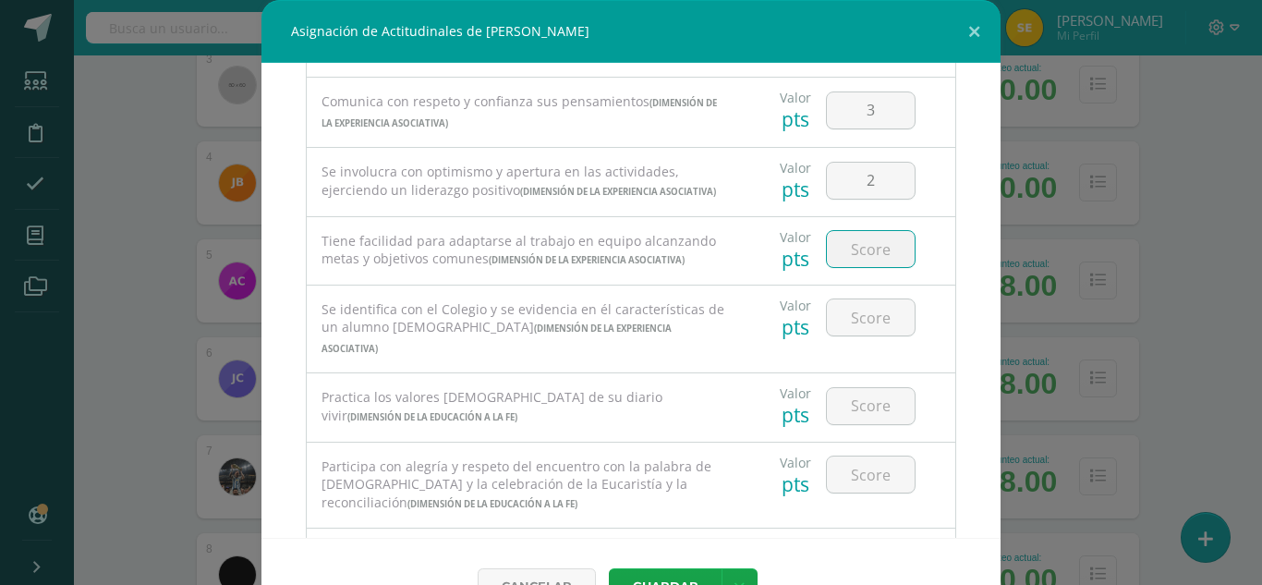
click at [850, 267] on input "number" at bounding box center [871, 249] width 88 height 36
type input "4"
click at [846, 335] on input "number" at bounding box center [871, 317] width 88 height 36
type input "2"
click at [859, 424] on input "number" at bounding box center [871, 406] width 88 height 36
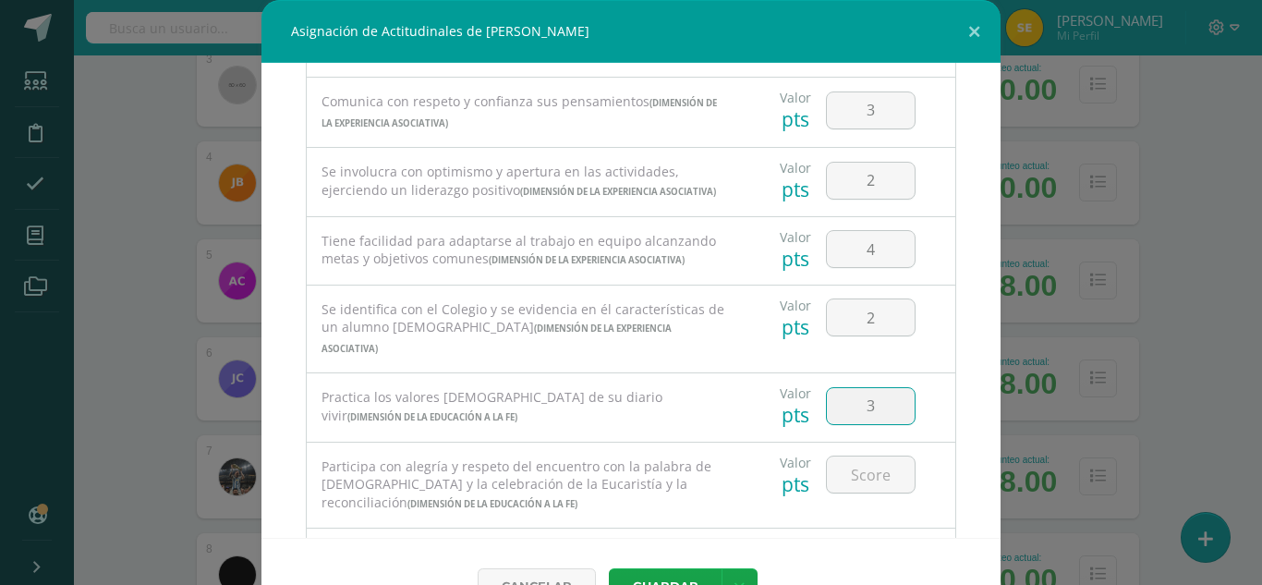
type input "3"
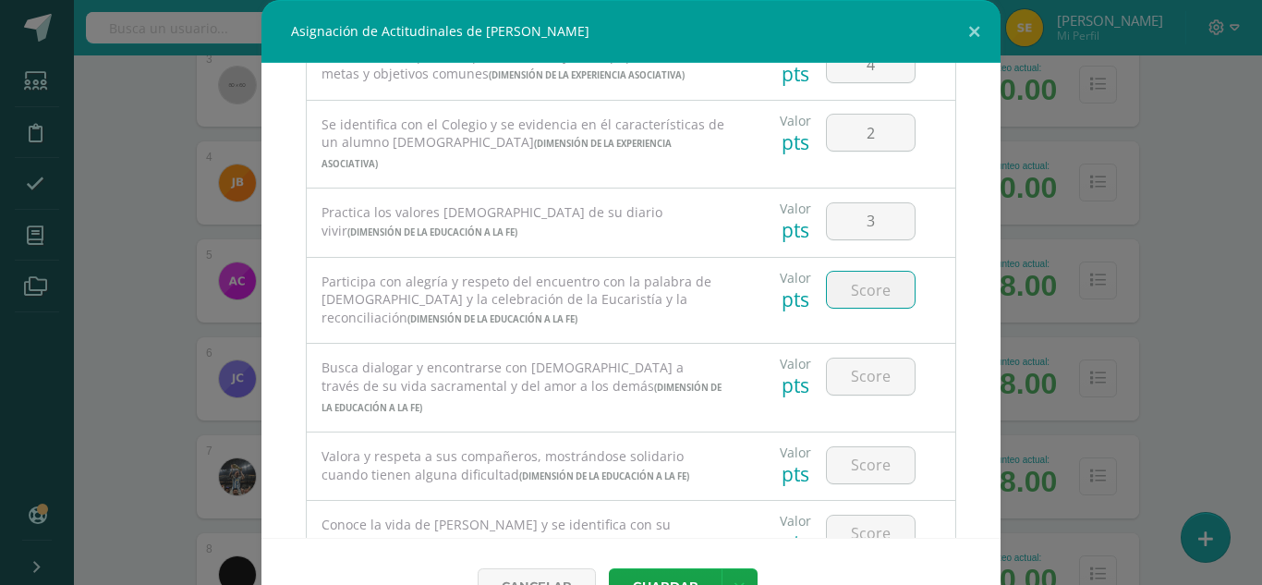
click at [867, 308] on input "number" at bounding box center [871, 290] width 88 height 36
type input "3"
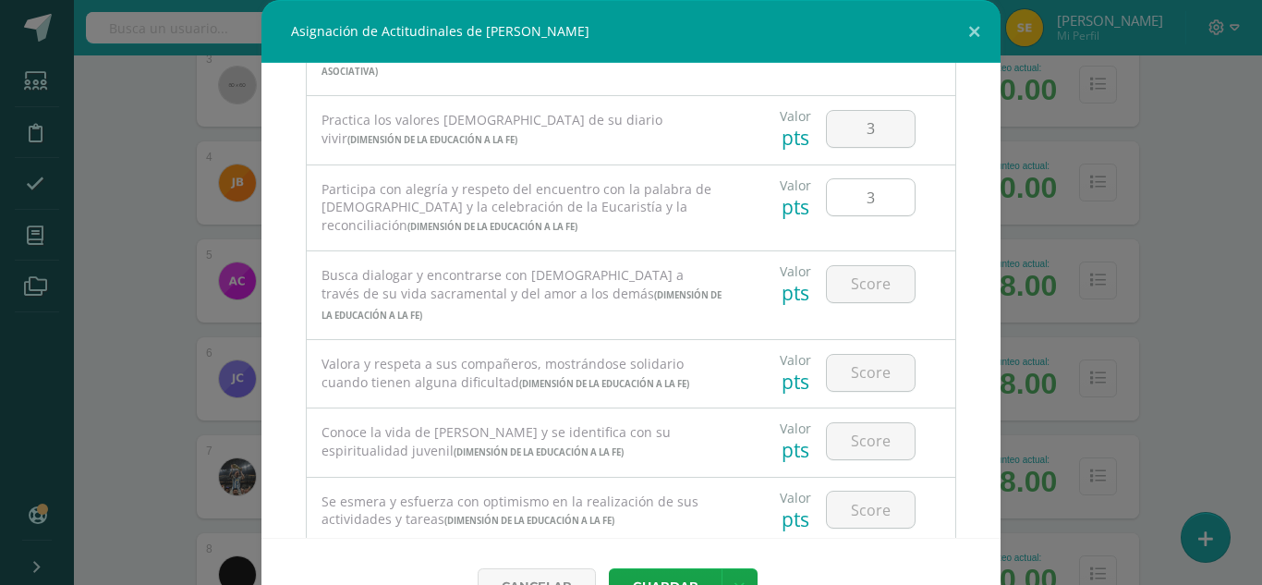
click at [867, 302] on input "number" at bounding box center [871, 284] width 88 height 36
type input "4"
click at [847, 391] on input "number" at bounding box center [871, 373] width 88 height 36
type input "2"
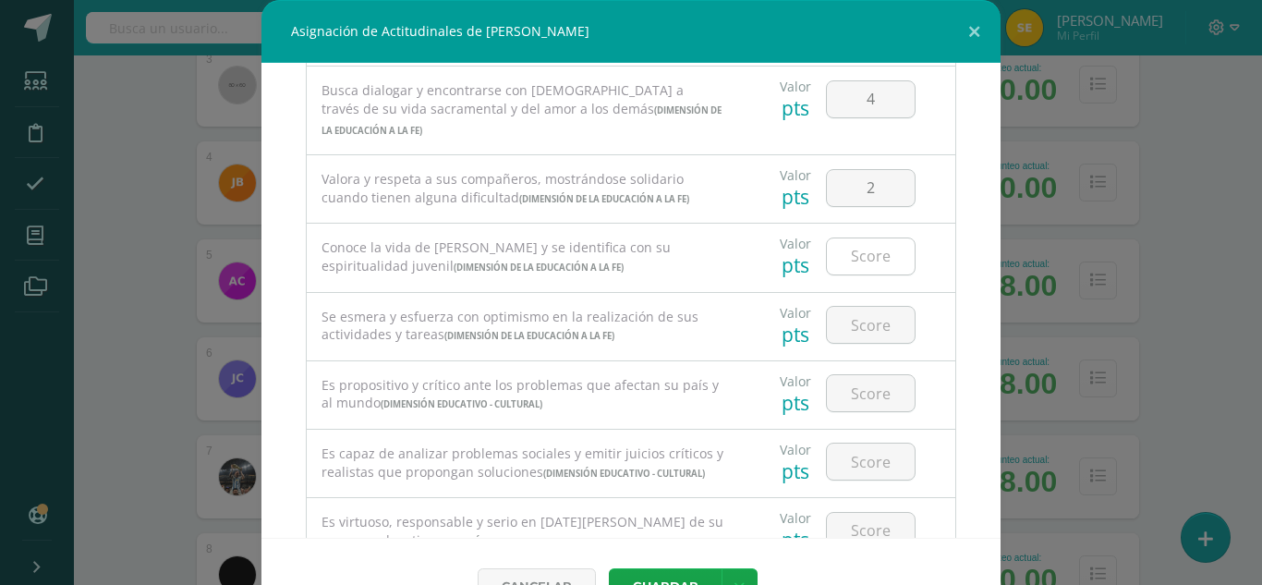
click at [852, 274] on input "number" at bounding box center [871, 256] width 88 height 36
type input "3"
click at [852, 343] on input "number" at bounding box center [871, 325] width 88 height 36
type input "3"
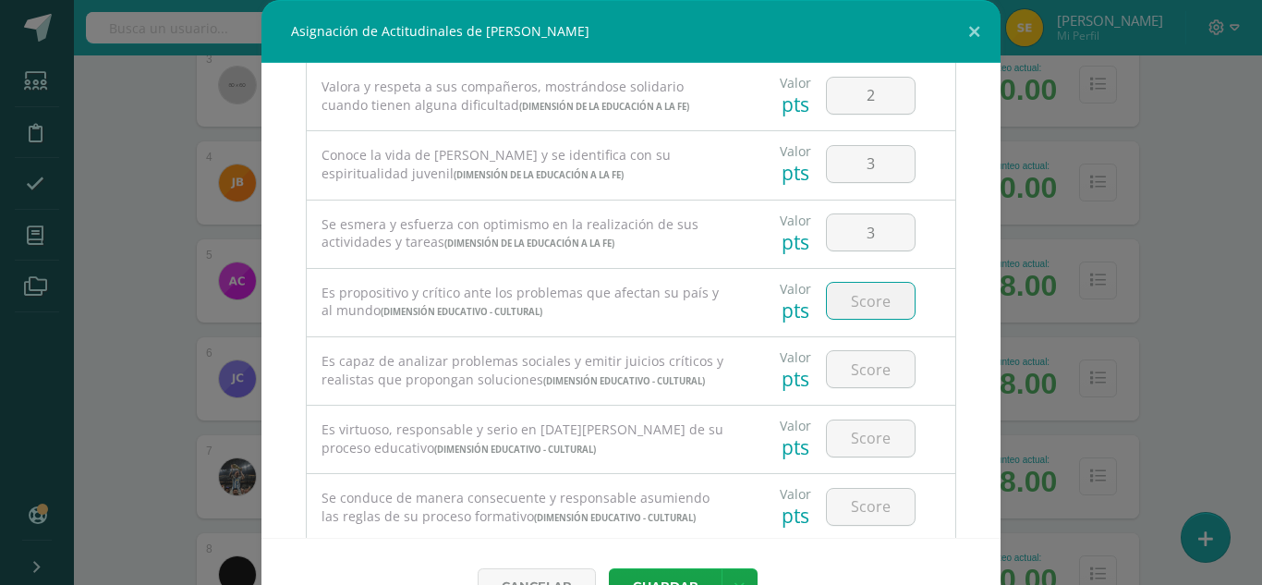
click at [858, 319] on input "number" at bounding box center [871, 301] width 88 height 36
type input "3"
click at [856, 387] on input "number" at bounding box center [871, 369] width 88 height 36
type input "3"
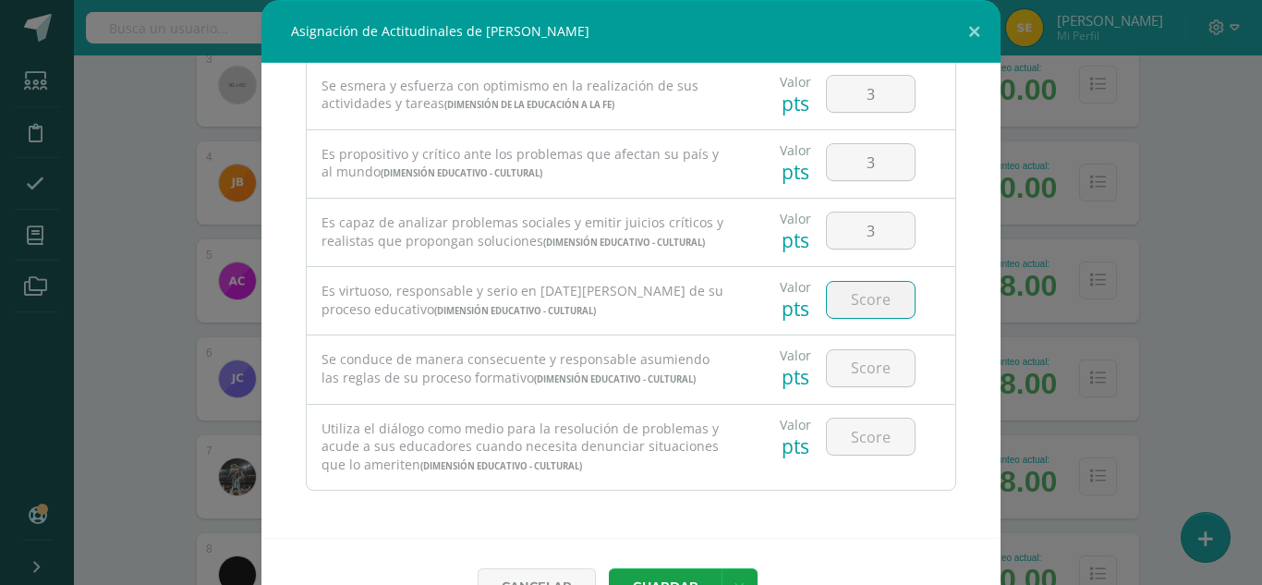
click at [867, 315] on input "number" at bounding box center [871, 300] width 88 height 36
type input "2"
click at [858, 386] on input "number" at bounding box center [871, 368] width 88 height 36
type input "2"
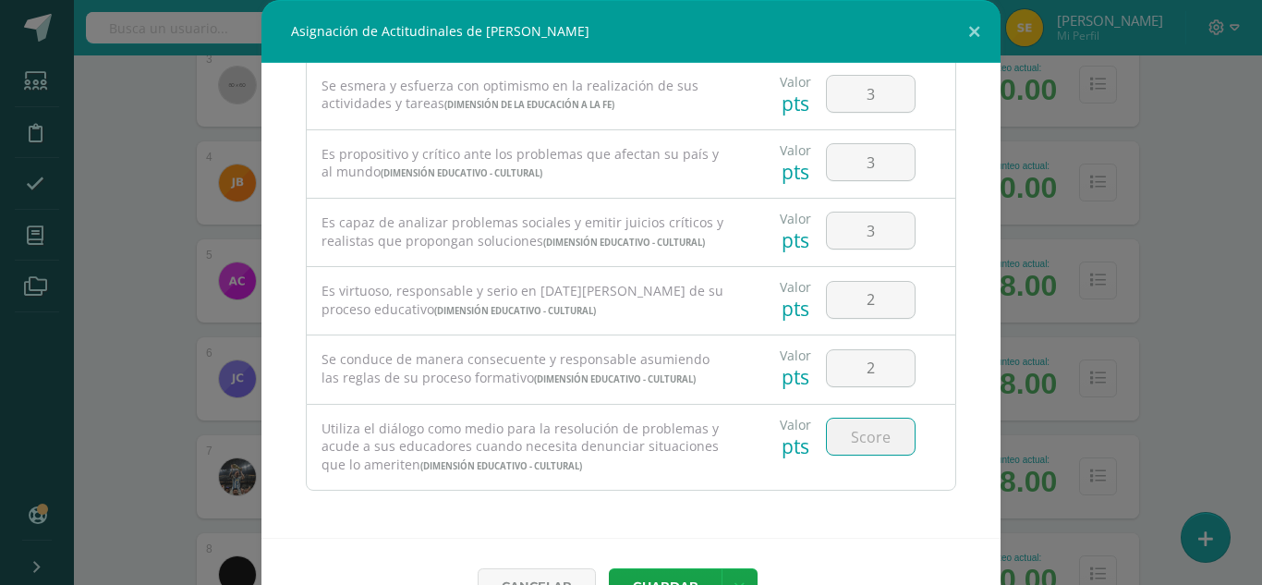
click at [849, 445] on input "number" at bounding box center [871, 436] width 88 height 36
type input "3"
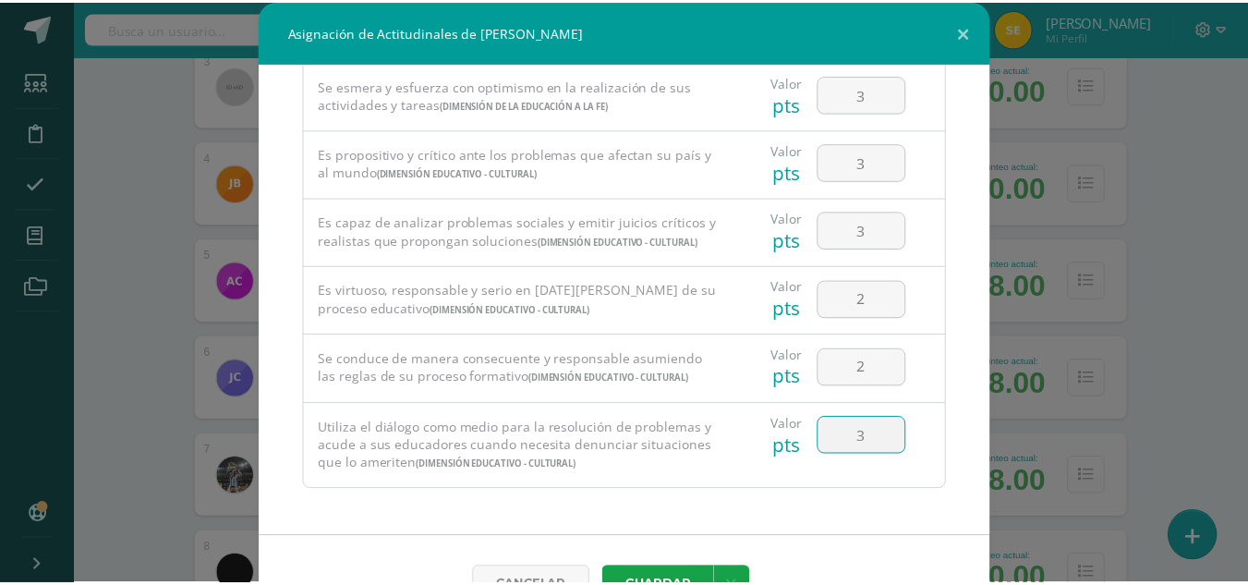
scroll to position [49, 0]
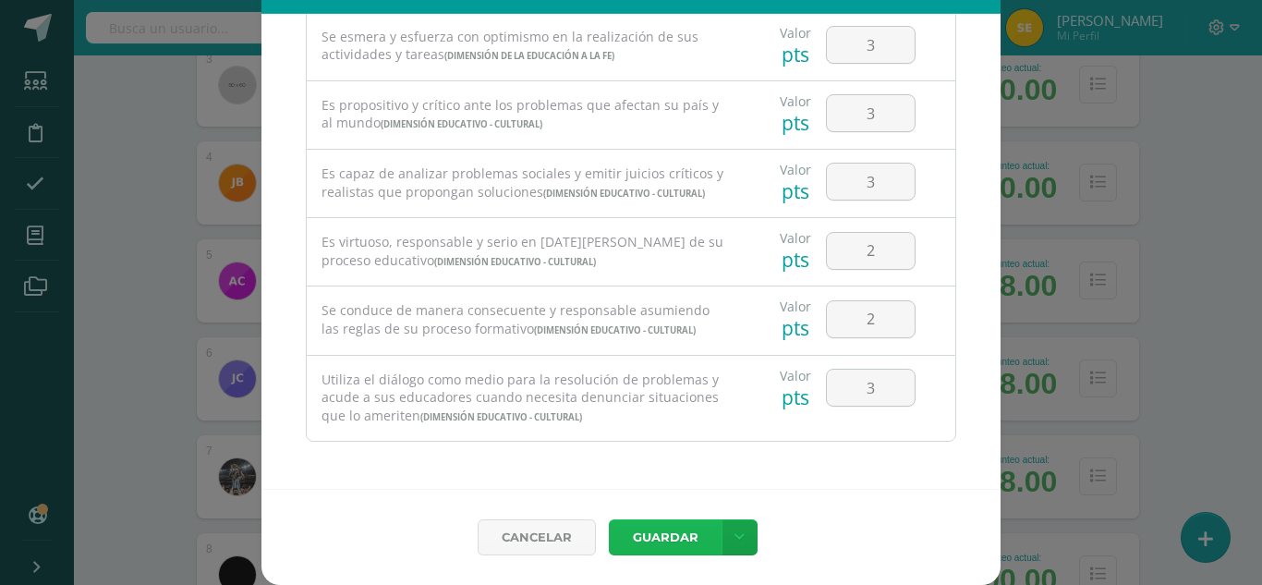
click at [668, 542] on button "Guardar" at bounding box center [665, 537] width 113 height 36
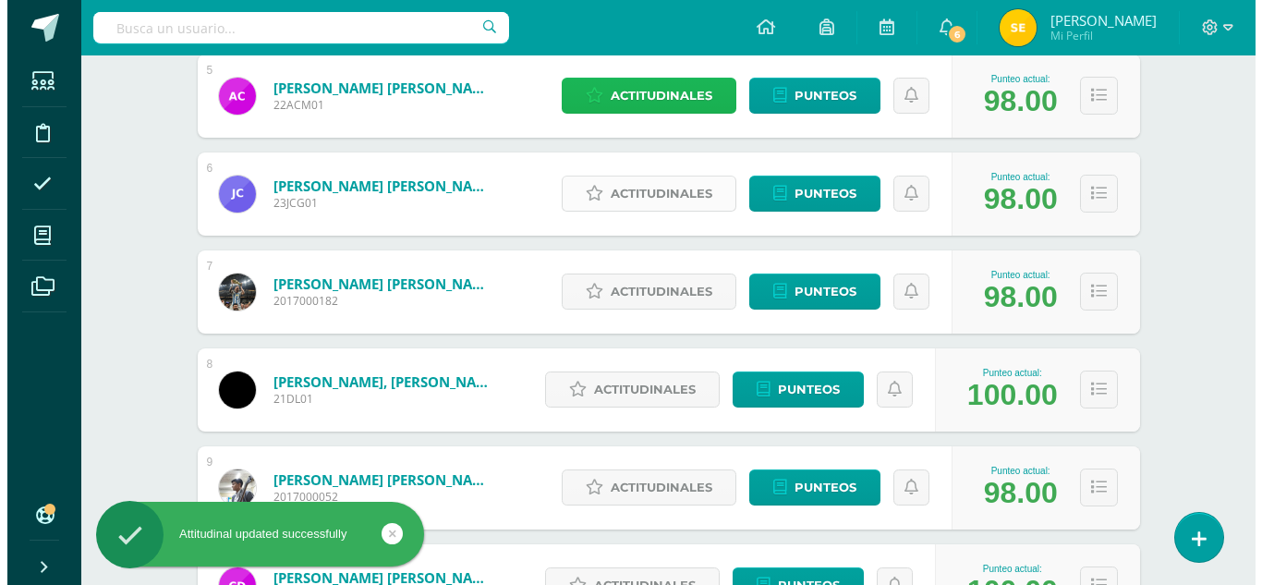
scroll to position [647, 0]
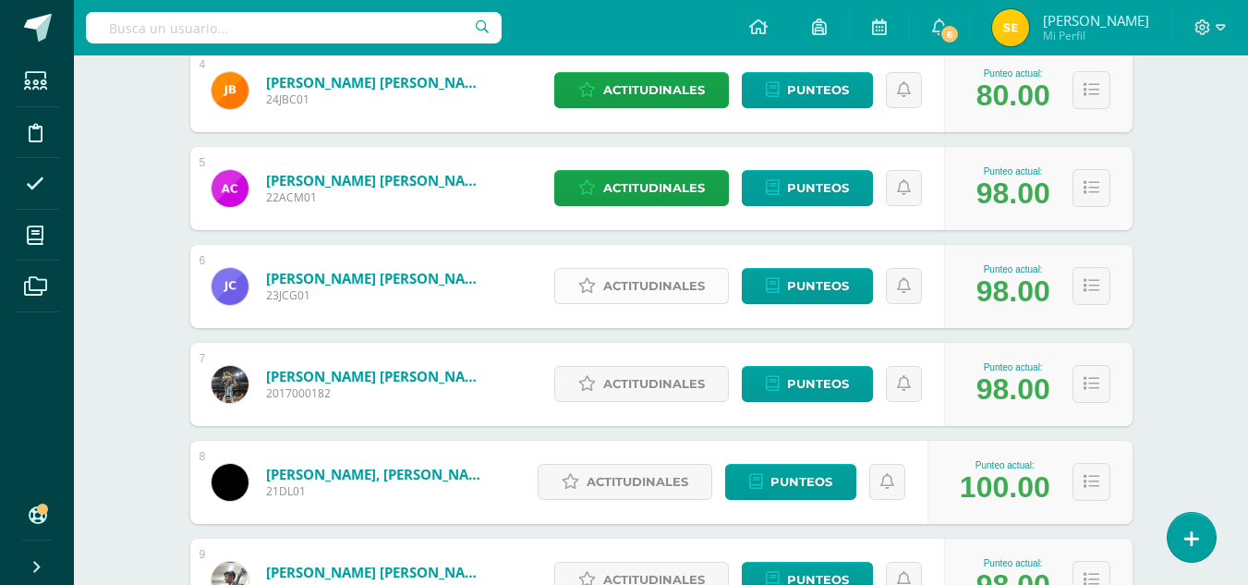
click at [688, 286] on span "Actitudinales" at bounding box center [654, 286] width 102 height 34
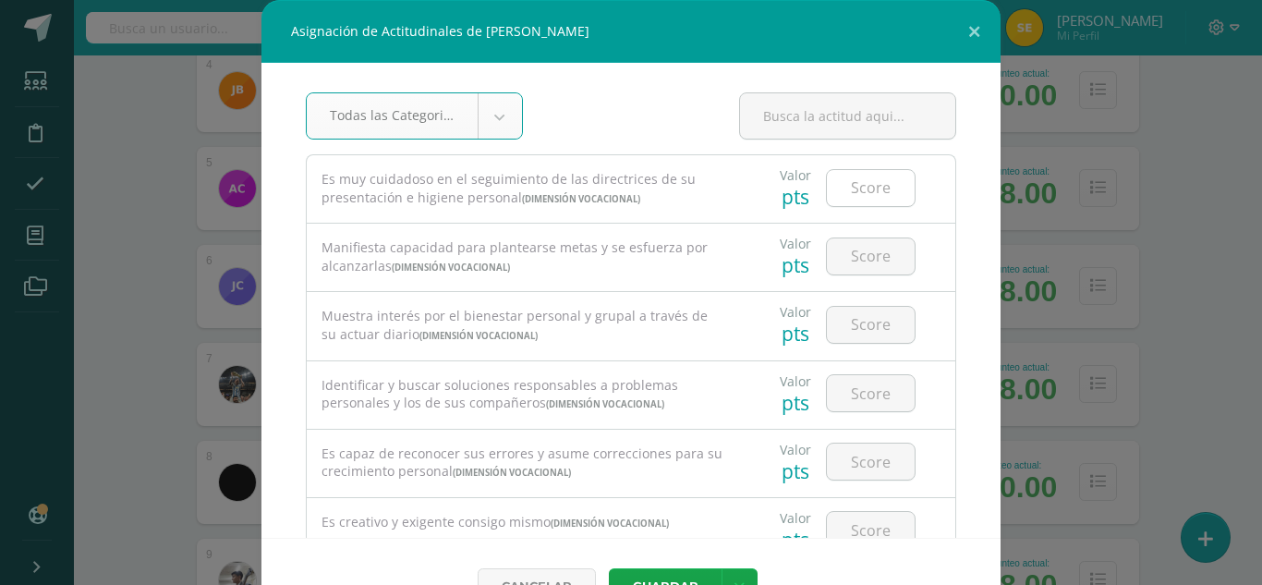
click at [854, 188] on input "number" at bounding box center [871, 188] width 88 height 36
type input "4"
click at [865, 256] on input "number" at bounding box center [871, 256] width 88 height 36
type input "3"
click at [857, 333] on input "number" at bounding box center [871, 325] width 88 height 36
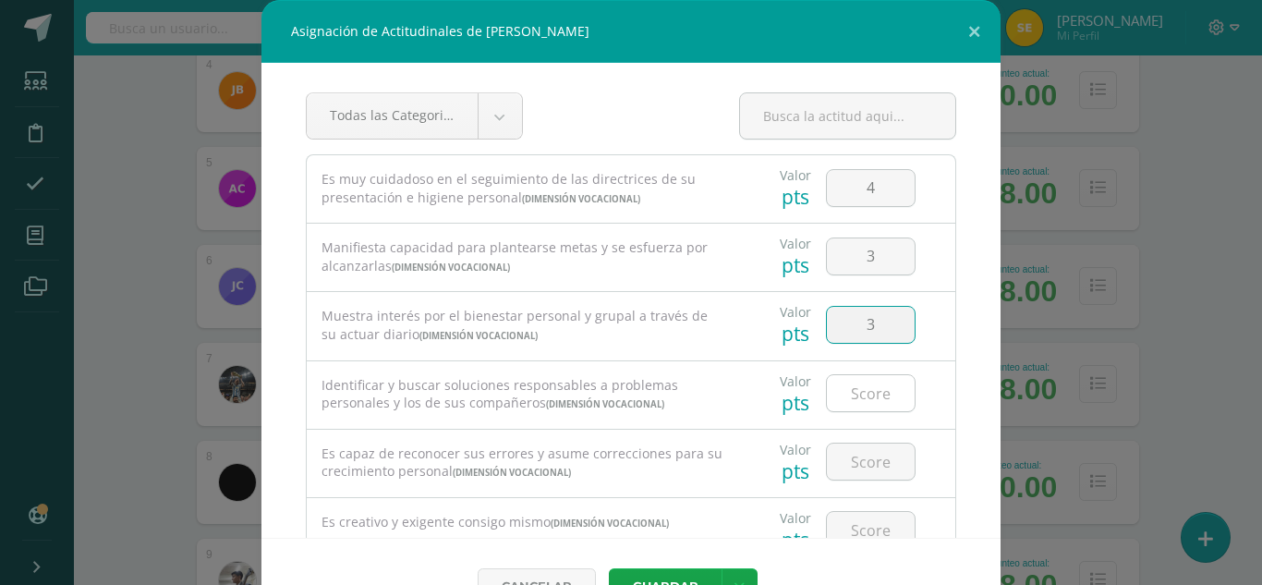
type input "3"
click at [865, 395] on input "number" at bounding box center [871, 393] width 88 height 36
type input "4"
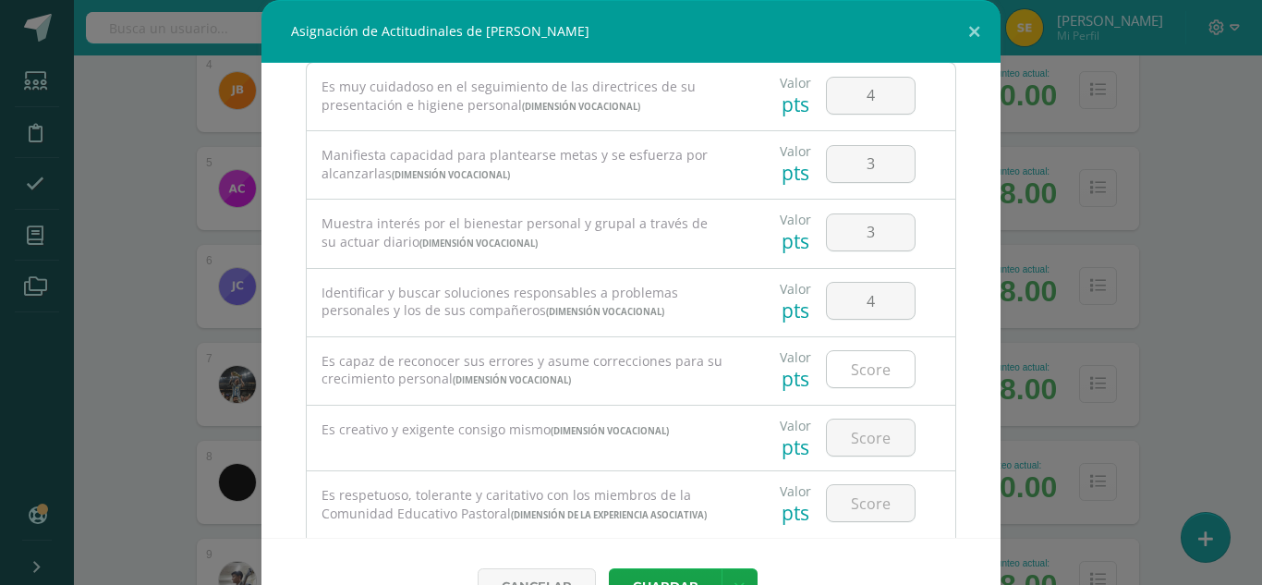
click at [863, 364] on input "number" at bounding box center [871, 369] width 88 height 36
type input "4"
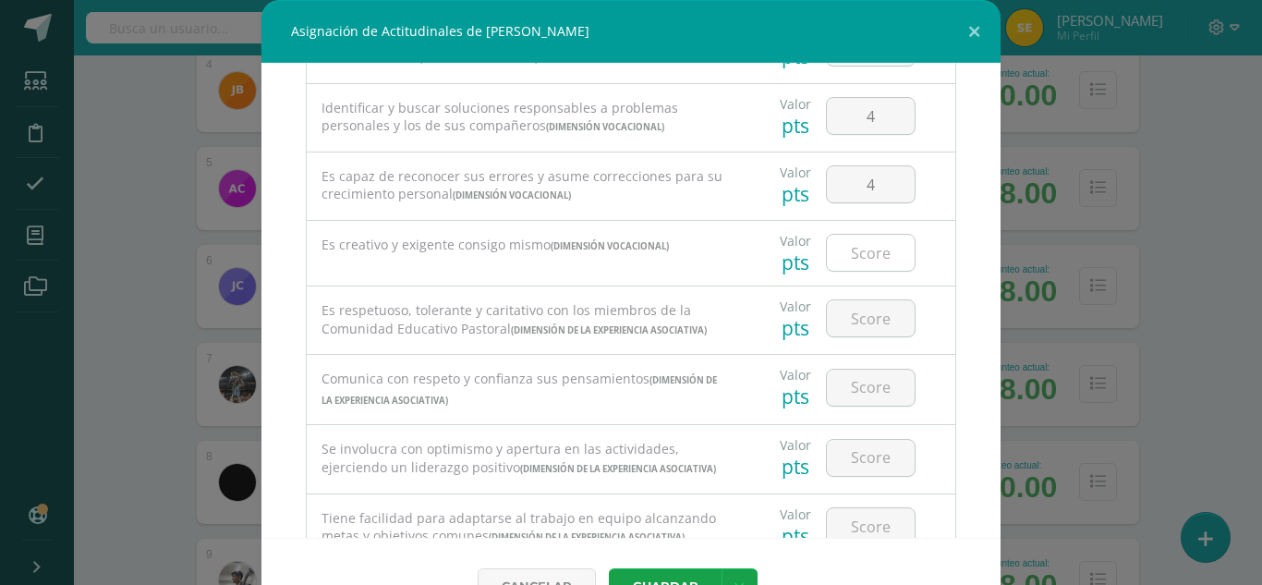
click at [863, 252] on input "number" at bounding box center [871, 253] width 88 height 36
type input "4"
click at [857, 330] on input "number" at bounding box center [871, 318] width 88 height 36
type input "4"
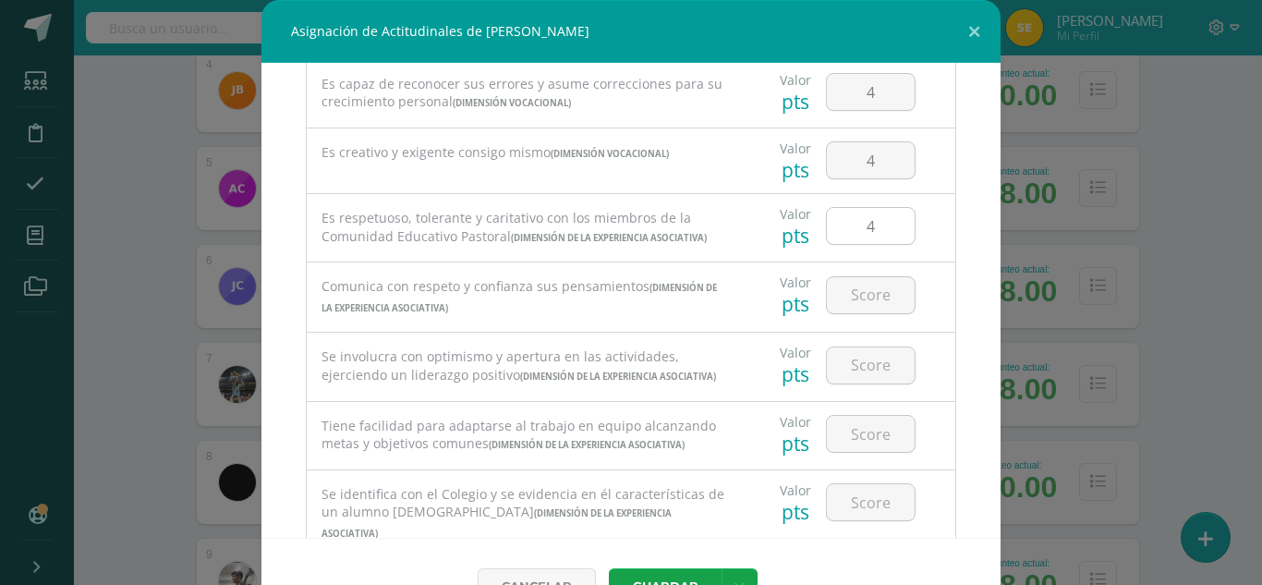
click at [857, 313] on input "number" at bounding box center [871, 295] width 88 height 36
type input "4"
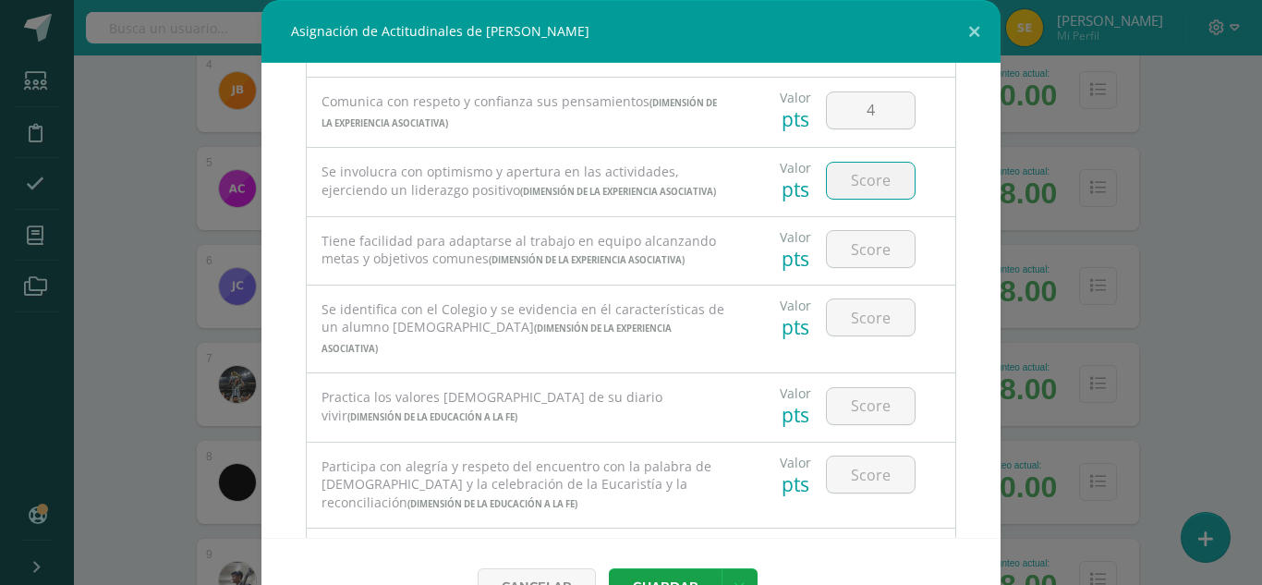
click at [853, 199] on input "number" at bounding box center [871, 181] width 88 height 36
type input "3"
click at [855, 267] on input "number" at bounding box center [871, 249] width 88 height 36
type input "4"
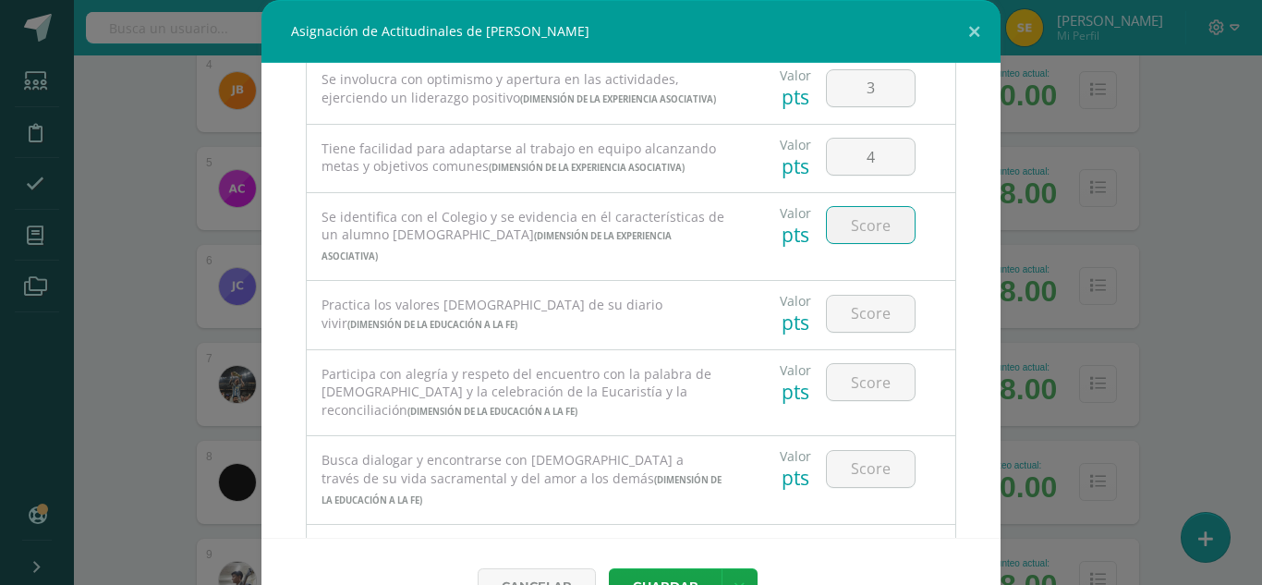
click at [854, 243] on input "number" at bounding box center [871, 225] width 88 height 36
type input "4"
click at [856, 332] on input "number" at bounding box center [871, 314] width 88 height 36
type input "4"
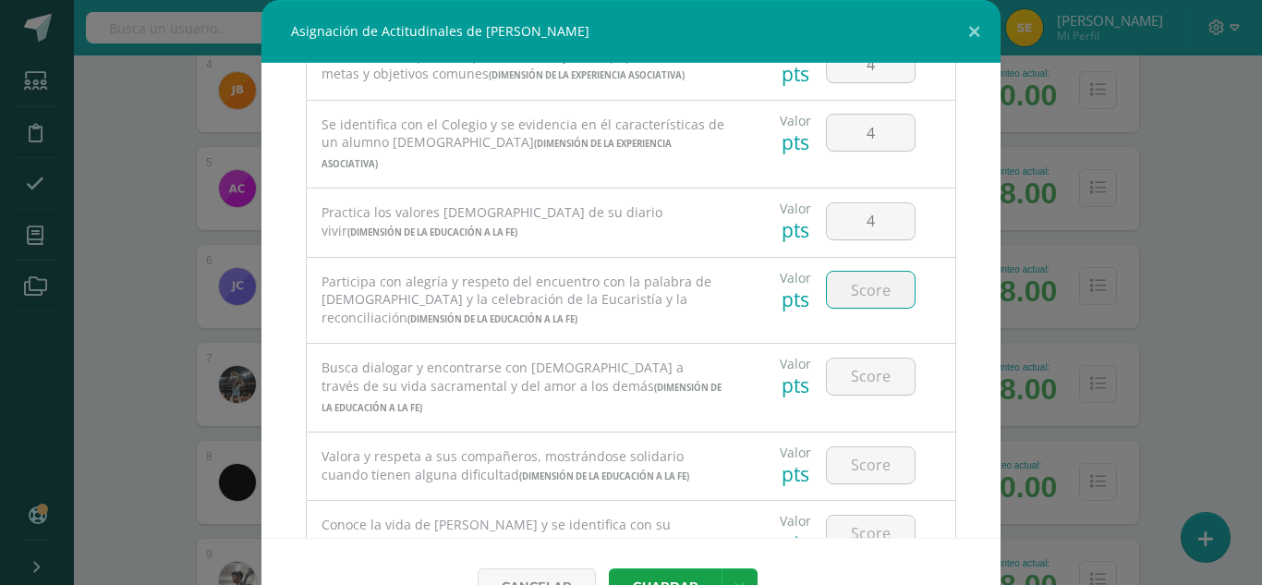
click at [859, 308] on input "number" at bounding box center [871, 290] width 88 height 36
type input "4"
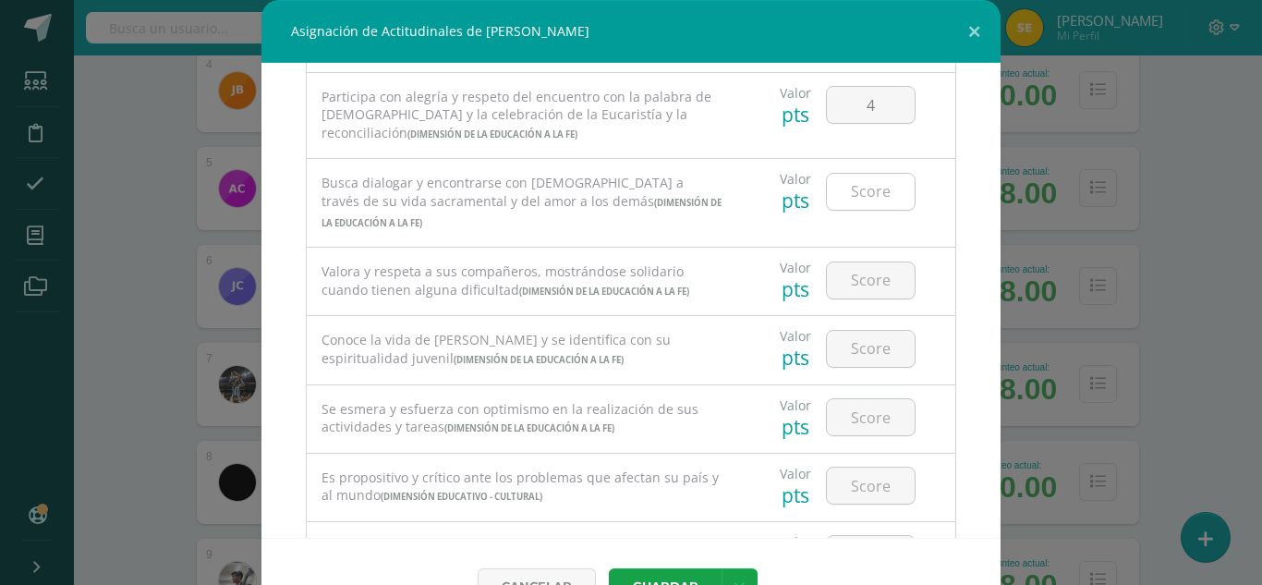
click at [861, 210] on input "number" at bounding box center [871, 192] width 88 height 36
type input "4"
click at [851, 298] on input "number" at bounding box center [871, 280] width 88 height 36
type input "4"
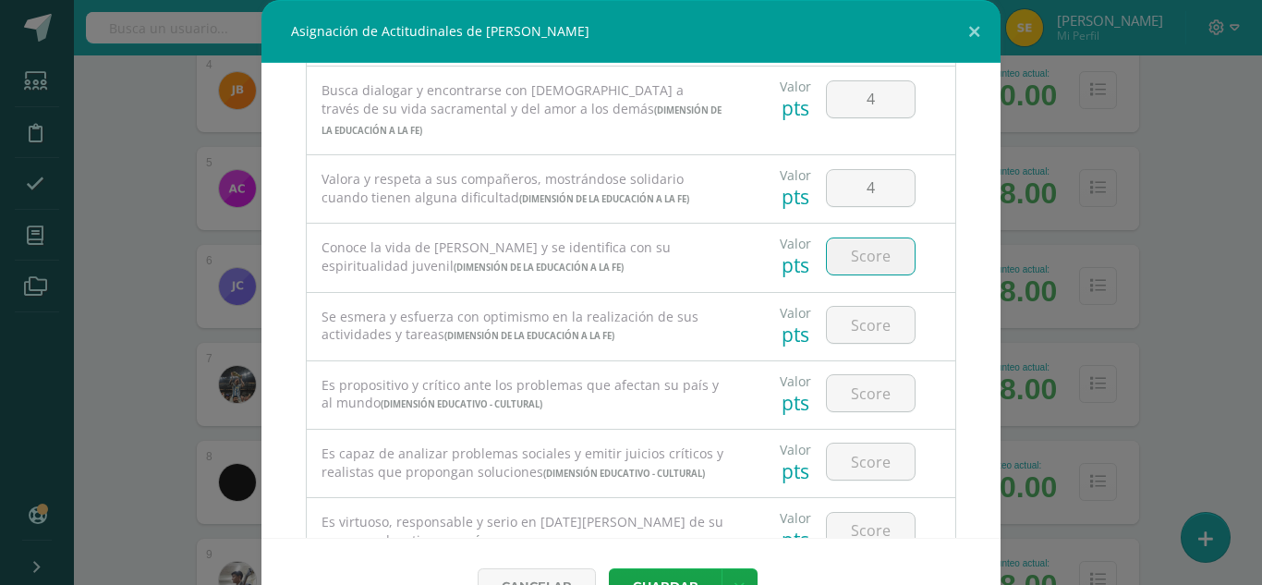
click at [855, 274] on input "number" at bounding box center [871, 256] width 88 height 36
type input "4"
click at [858, 343] on input "number" at bounding box center [871, 325] width 88 height 36
type input "4"
click at [860, 411] on input "number" at bounding box center [871, 393] width 88 height 36
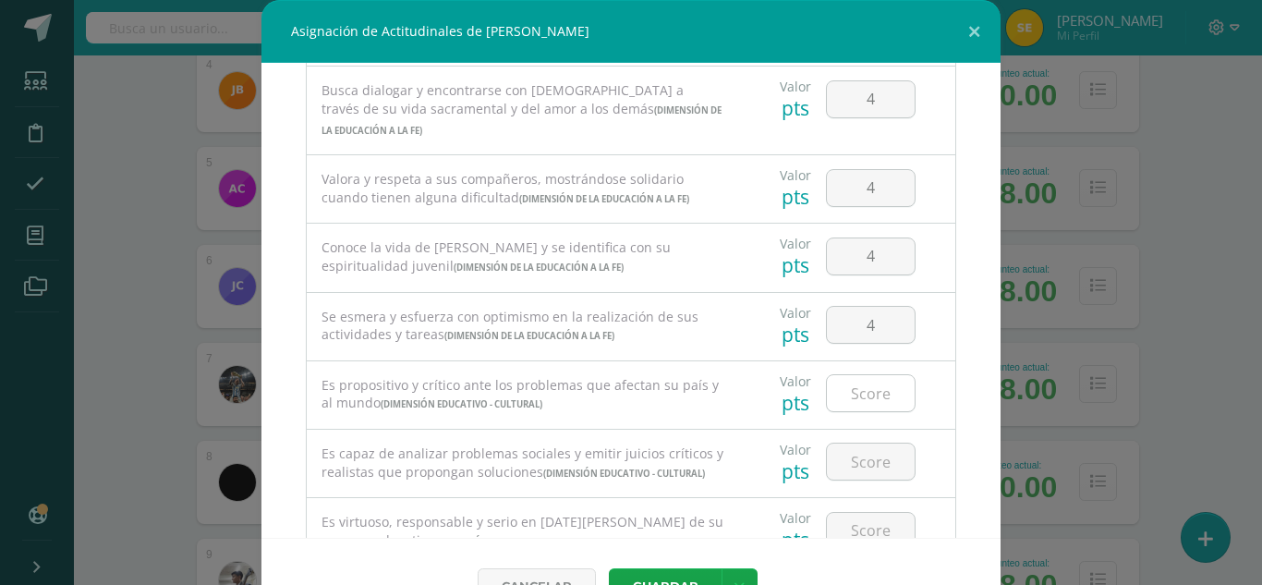
scroll to position [1108, 0]
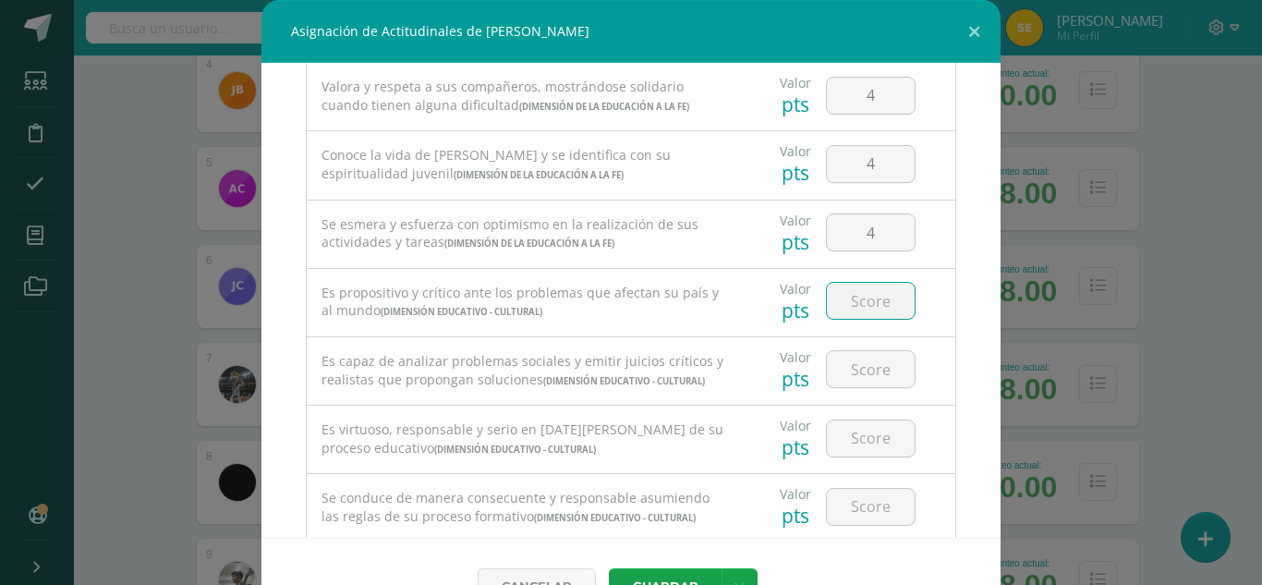
click at [865, 319] on input "number" at bounding box center [871, 301] width 88 height 36
type input "3"
click at [866, 387] on input "number" at bounding box center [871, 369] width 88 height 36
type input "3"
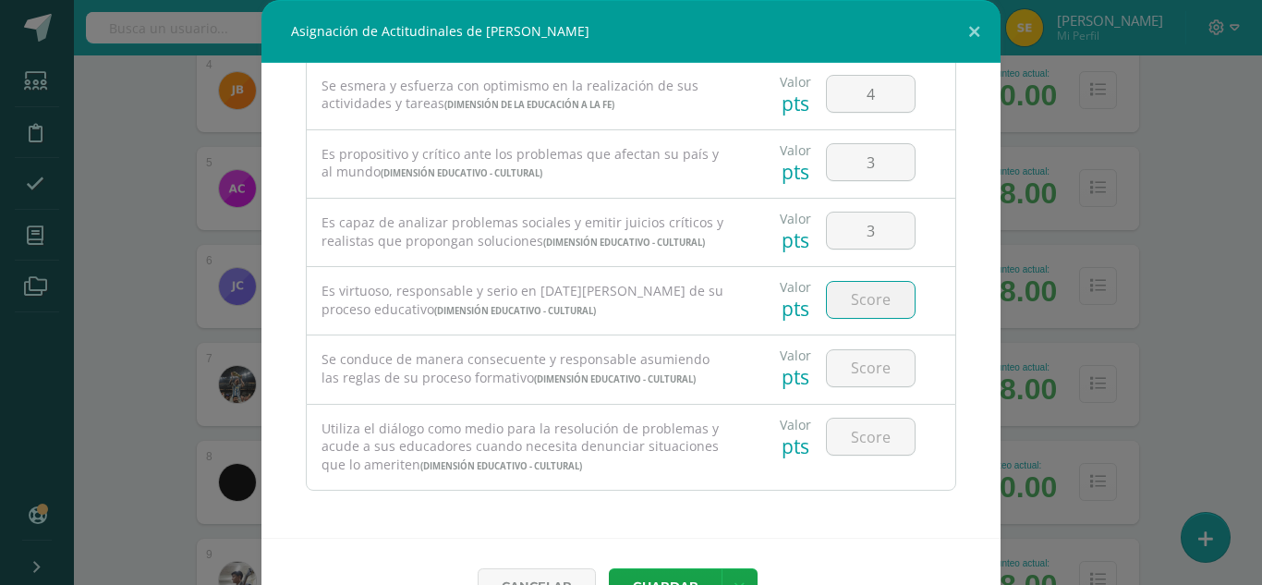
click at [853, 318] on input "number" at bounding box center [871, 300] width 88 height 36
type input "4"
click at [859, 386] on input "number" at bounding box center [871, 368] width 88 height 36
type input "4"
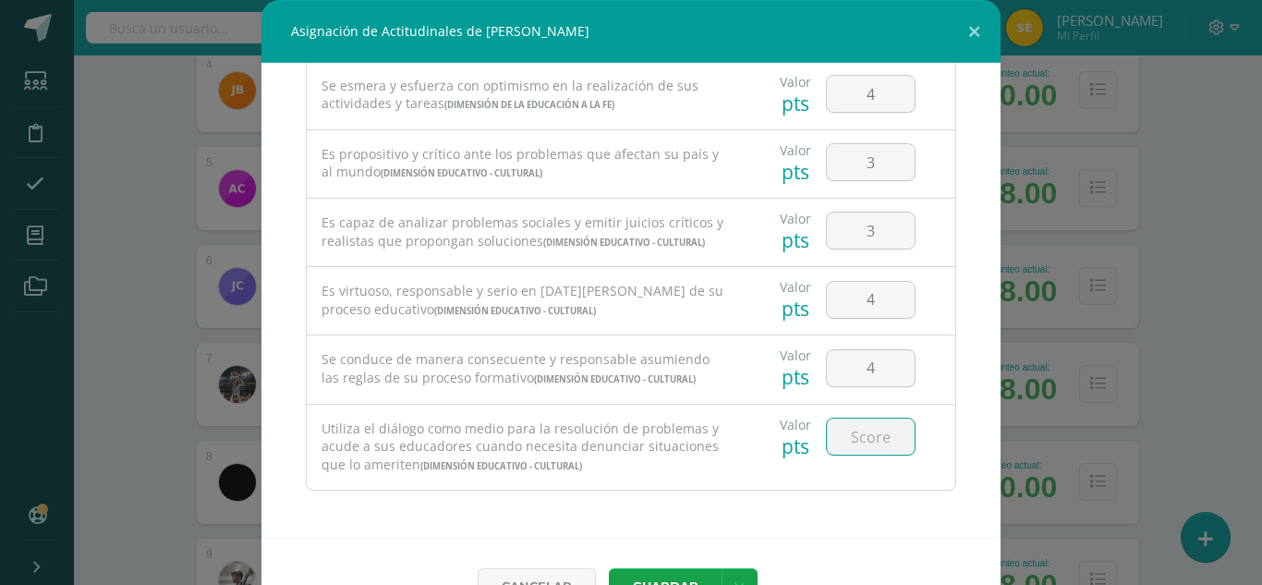
click at [858, 442] on input "number" at bounding box center [871, 436] width 88 height 36
type input "4"
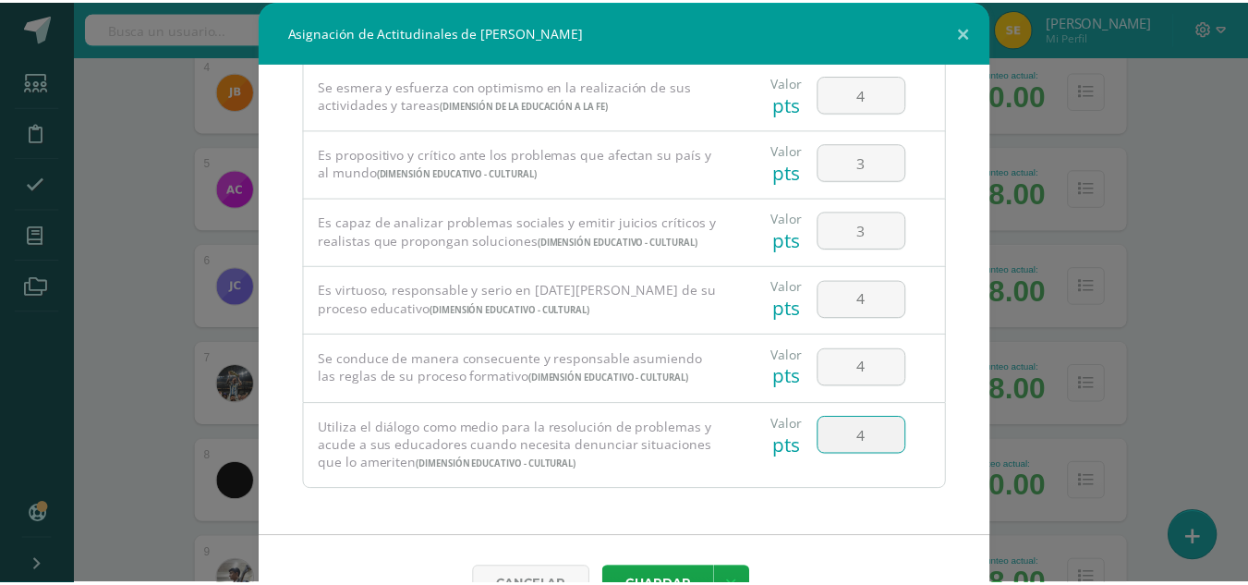
scroll to position [49, 0]
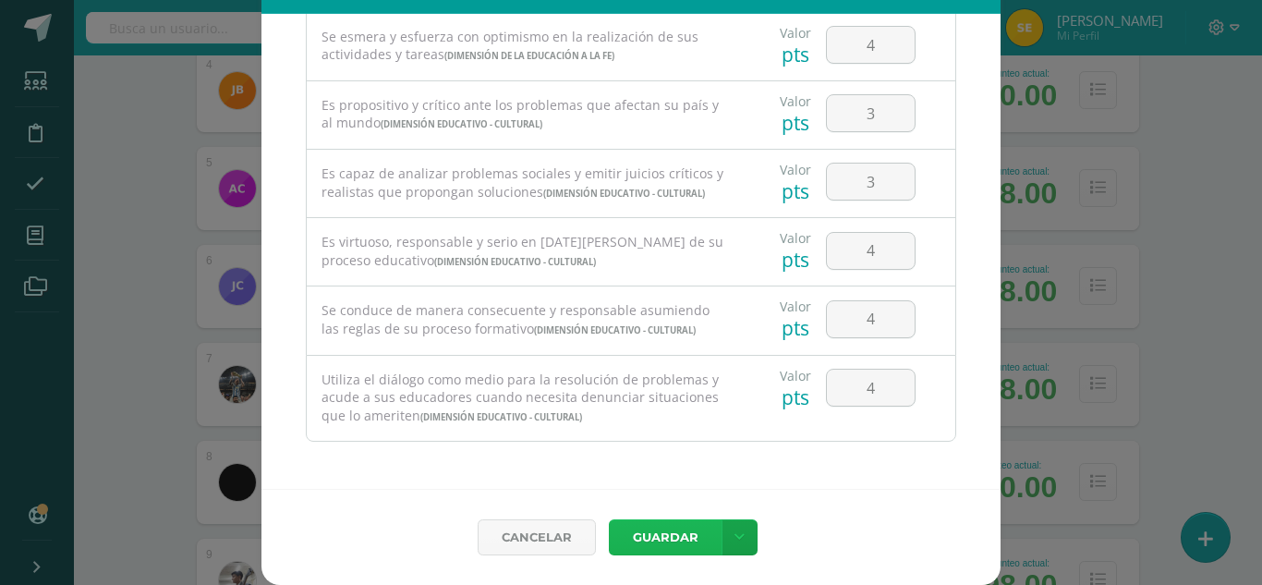
click at [674, 533] on button "Guardar" at bounding box center [665, 537] width 113 height 36
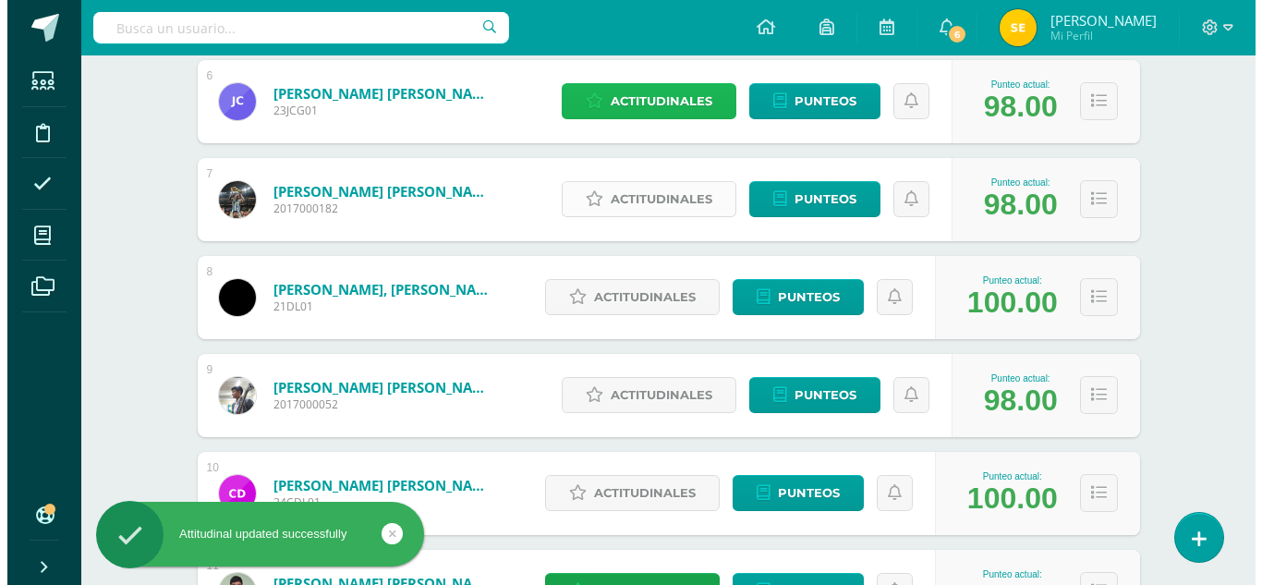
scroll to position [739, 0]
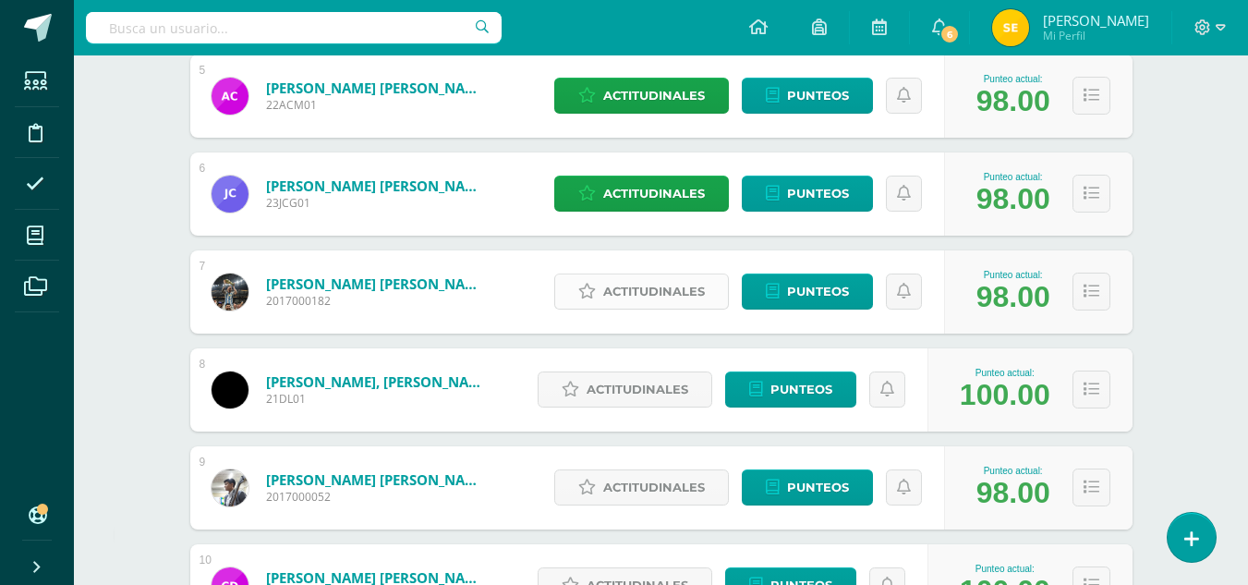
click at [664, 293] on span "Actitudinales" at bounding box center [654, 291] width 102 height 34
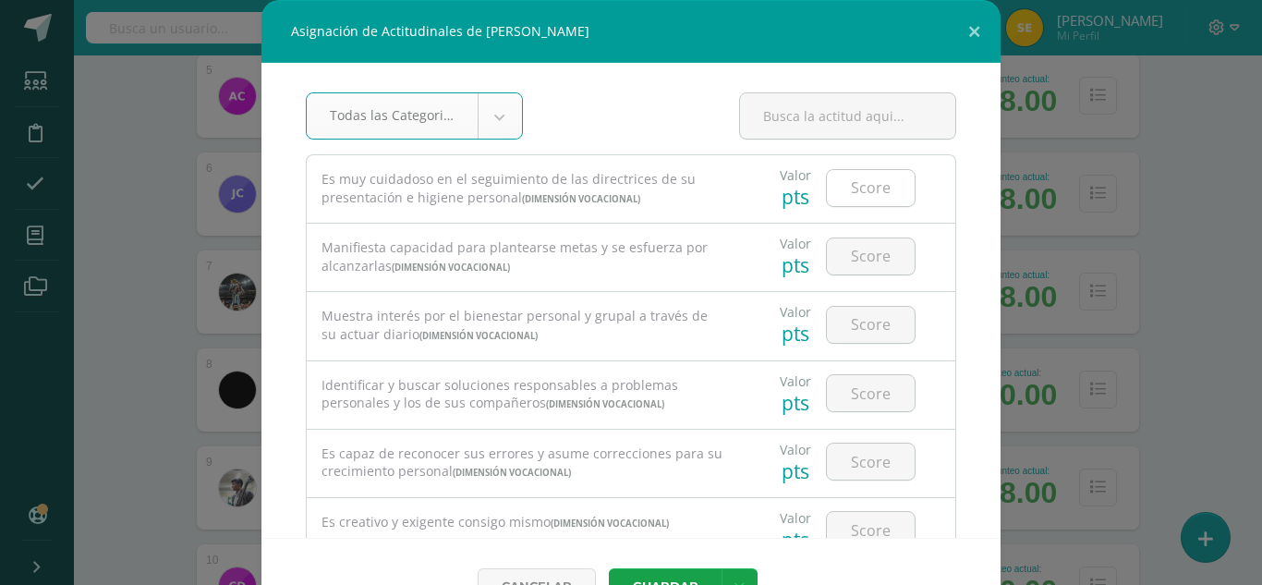
click at [874, 188] on input "number" at bounding box center [871, 188] width 88 height 36
type input "4"
click at [863, 258] on input "number" at bounding box center [871, 256] width 88 height 36
type input "4"
click at [857, 303] on div at bounding box center [870, 324] width 104 height 65
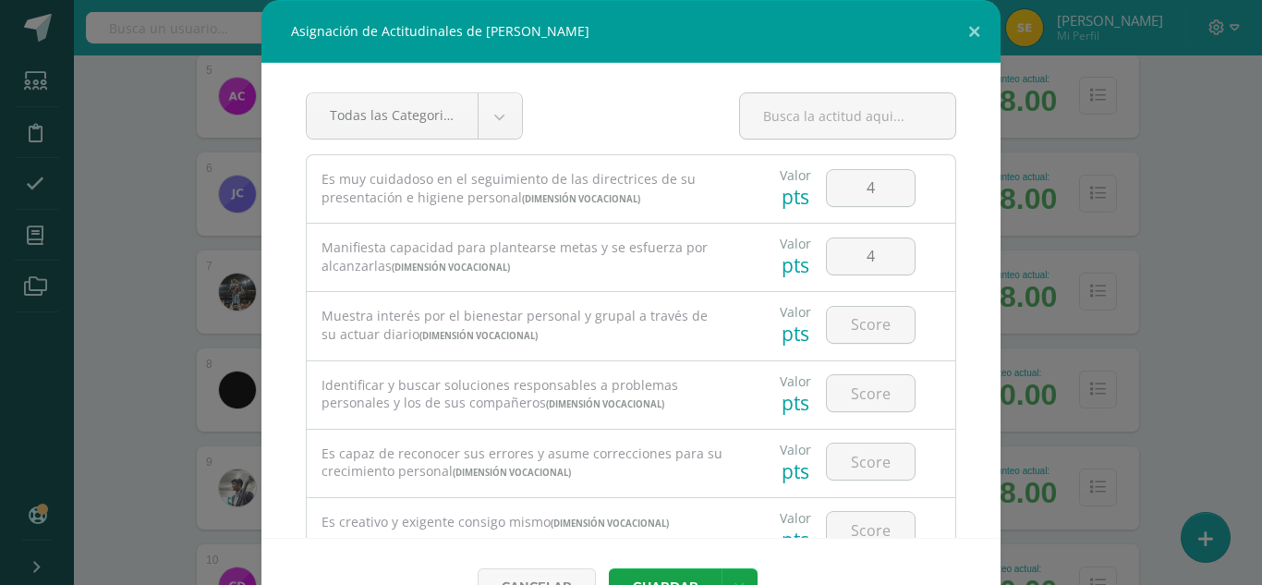
scroll to position [92, 0]
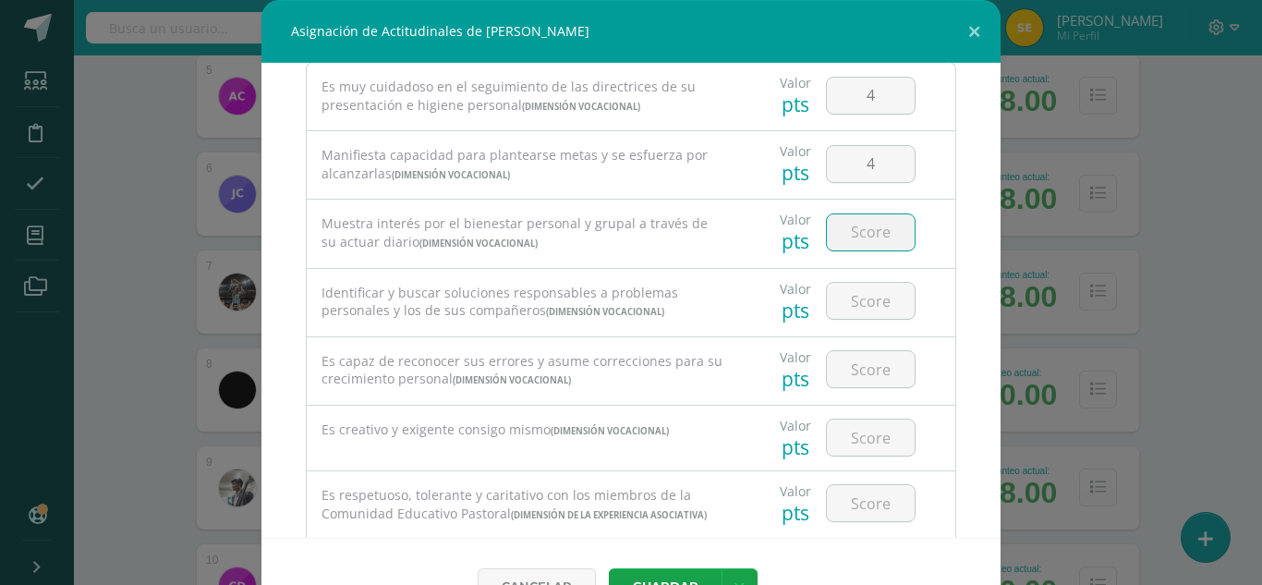
click at [878, 229] on input "number" at bounding box center [871, 232] width 88 height 36
type input "4"
click at [869, 304] on input "number" at bounding box center [871, 301] width 88 height 36
type input "3"
click at [858, 375] on input "number" at bounding box center [871, 369] width 88 height 36
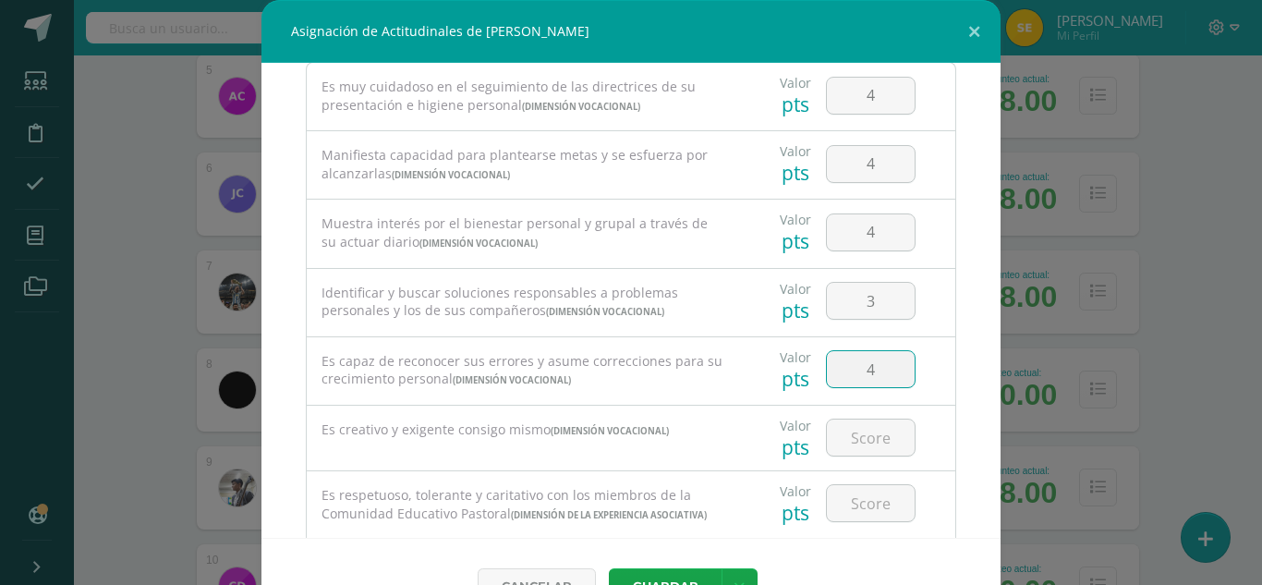
type input "4"
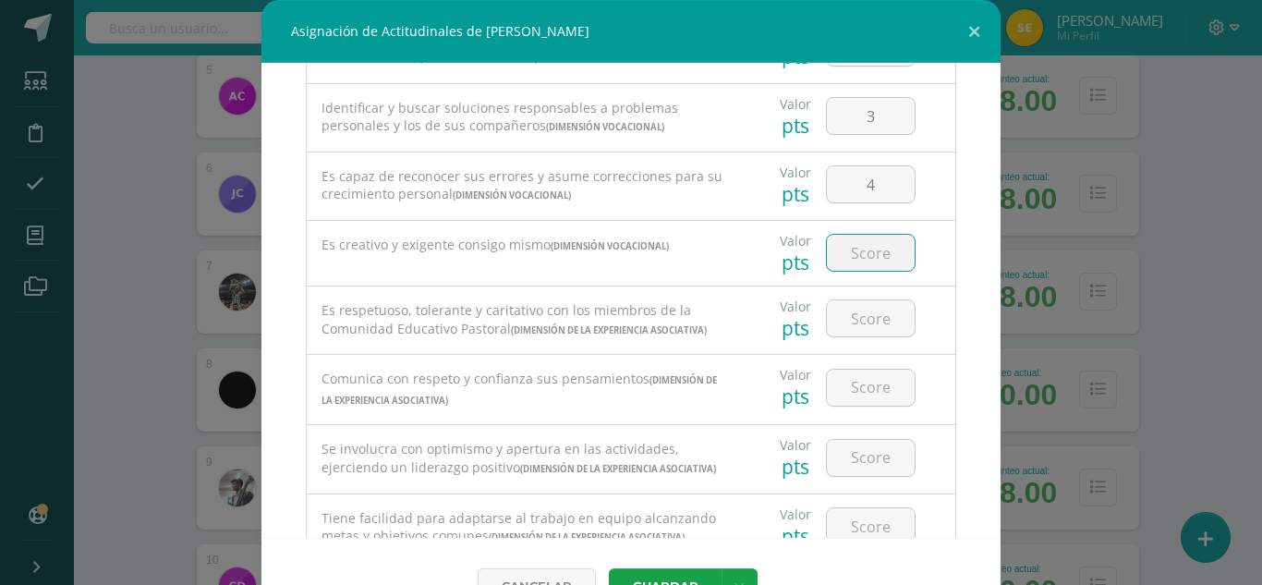
click at [876, 261] on input "number" at bounding box center [871, 253] width 88 height 36
type input "3"
click at [850, 330] on input "number" at bounding box center [871, 318] width 88 height 36
type input "3"
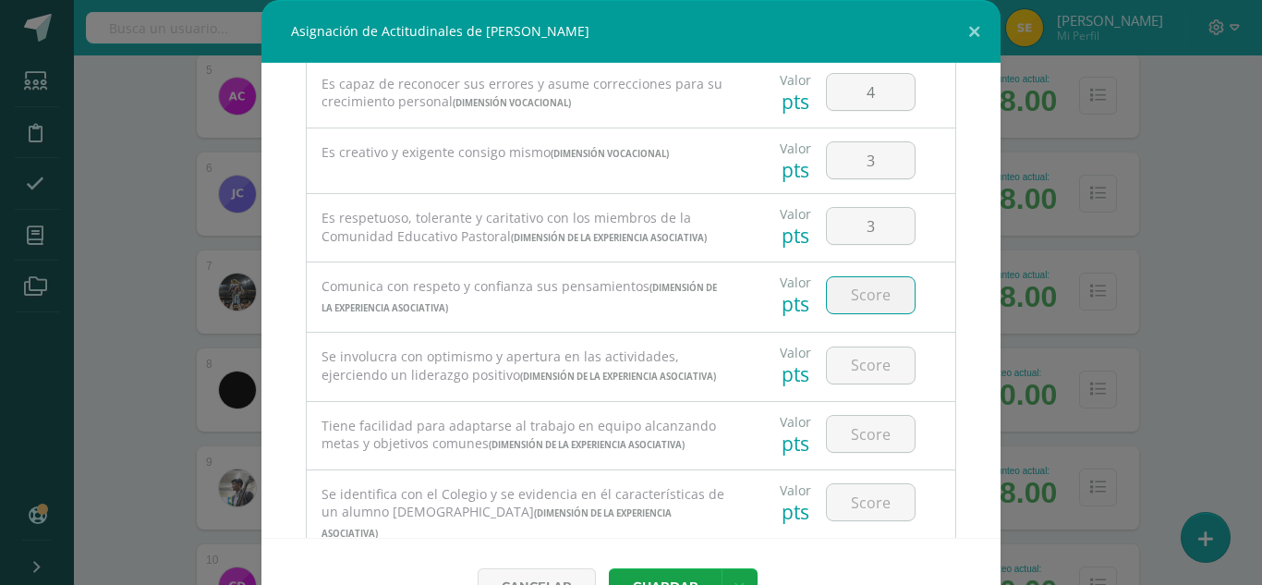
click at [857, 313] on input "number" at bounding box center [871, 295] width 88 height 36
type input "3"
click at [852, 383] on input "number" at bounding box center [871, 365] width 88 height 36
type input "3"
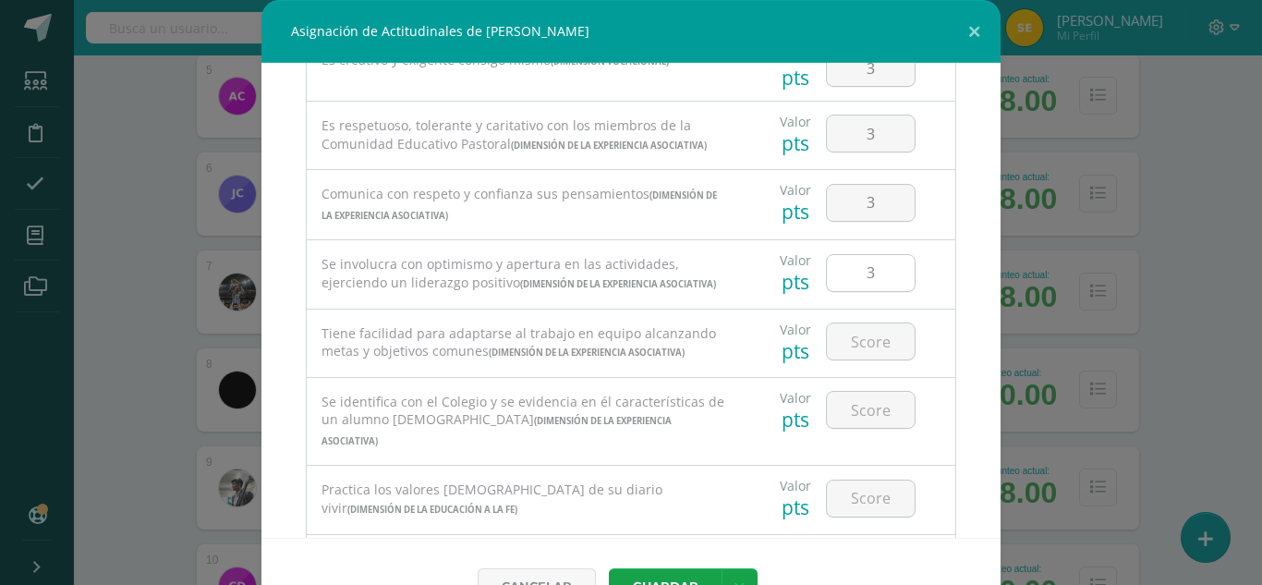
click at [852, 359] on input "number" at bounding box center [871, 341] width 88 height 36
type input "4"
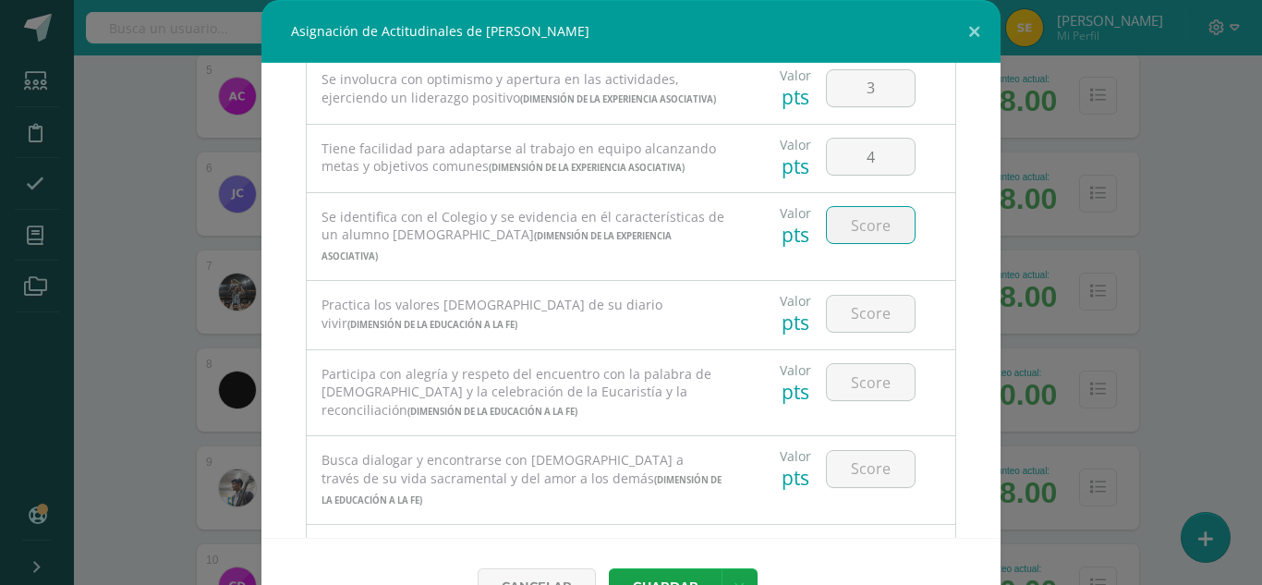
click at [870, 243] on input "number" at bounding box center [871, 225] width 88 height 36
type input "4"
click at [866, 332] on input "number" at bounding box center [871, 314] width 88 height 36
type input "4"
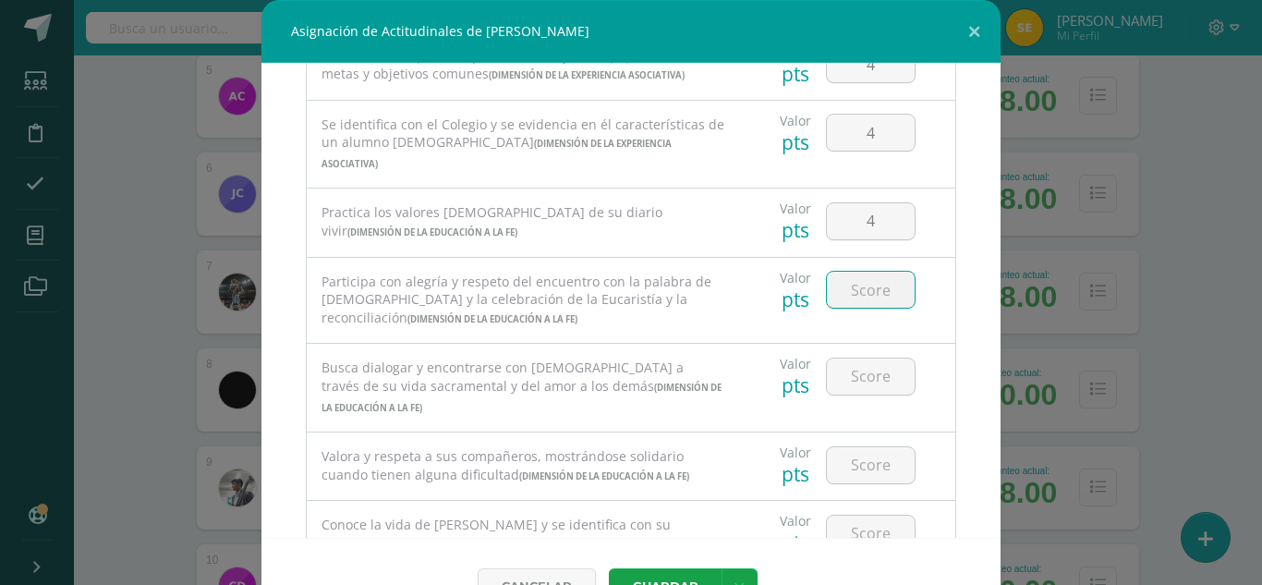
click at [869, 308] on input "number" at bounding box center [871, 290] width 88 height 36
type input "4"
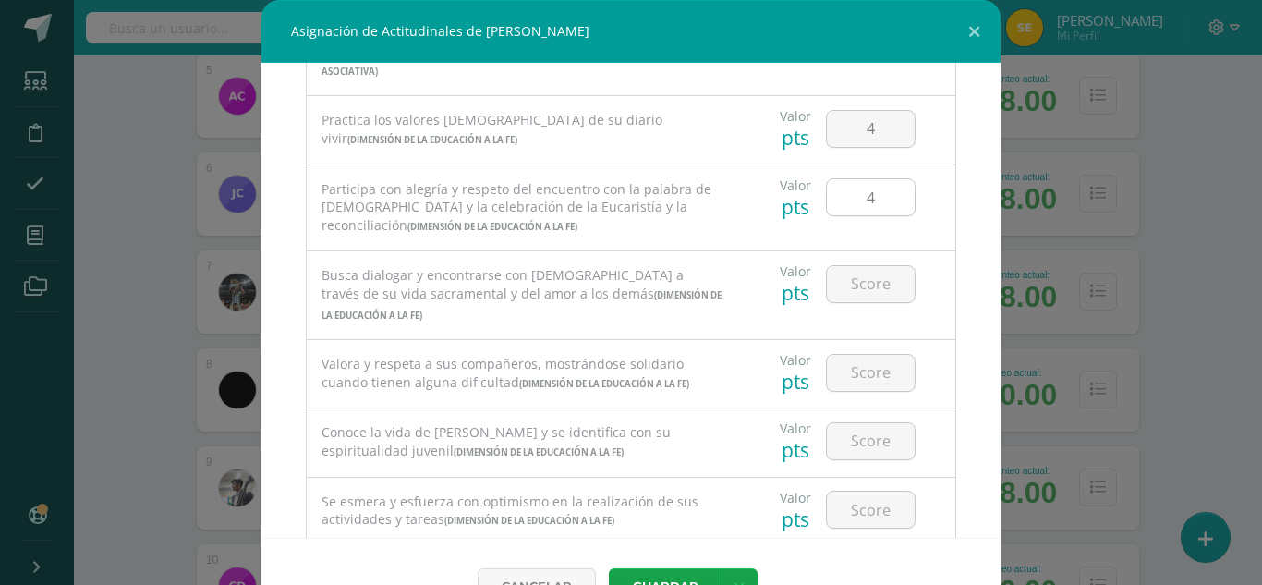
scroll to position [924, 0]
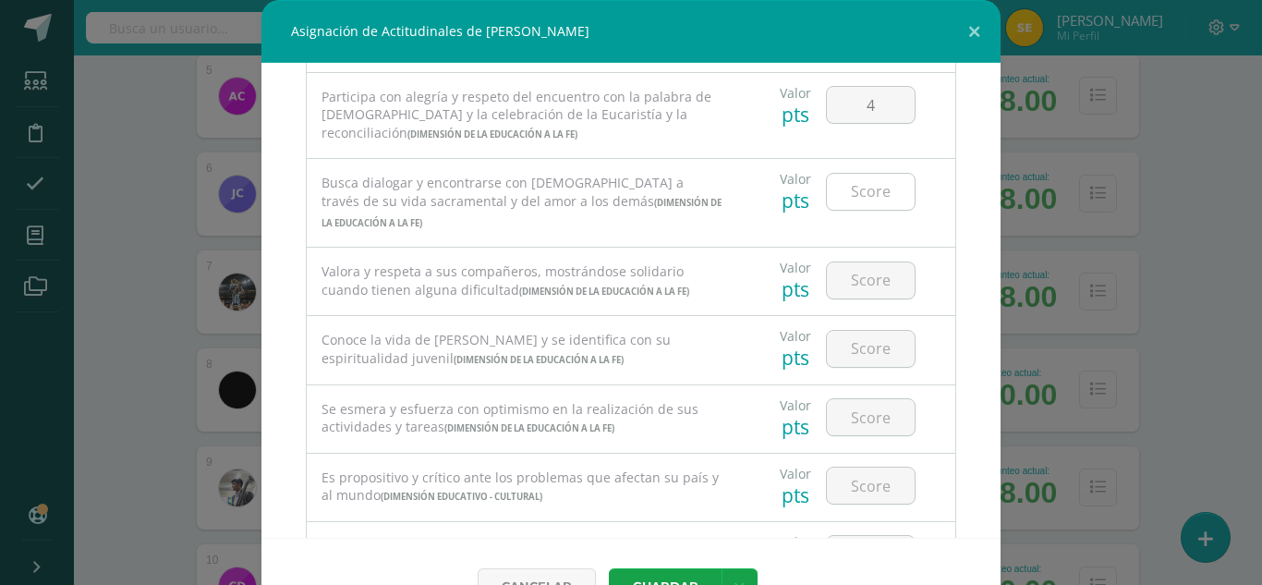
click at [860, 210] on input "number" at bounding box center [871, 192] width 88 height 36
type input "4"
click at [877, 298] on input "number" at bounding box center [871, 280] width 88 height 36
type input "3"
click at [860, 367] on input "number" at bounding box center [871, 349] width 88 height 36
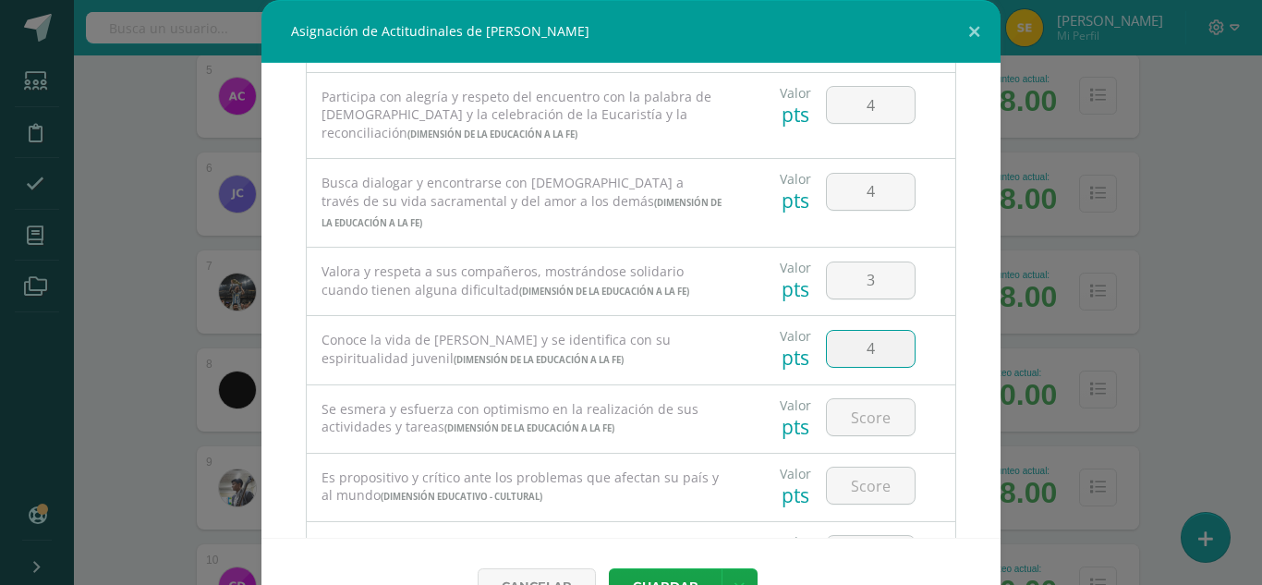
type input "4"
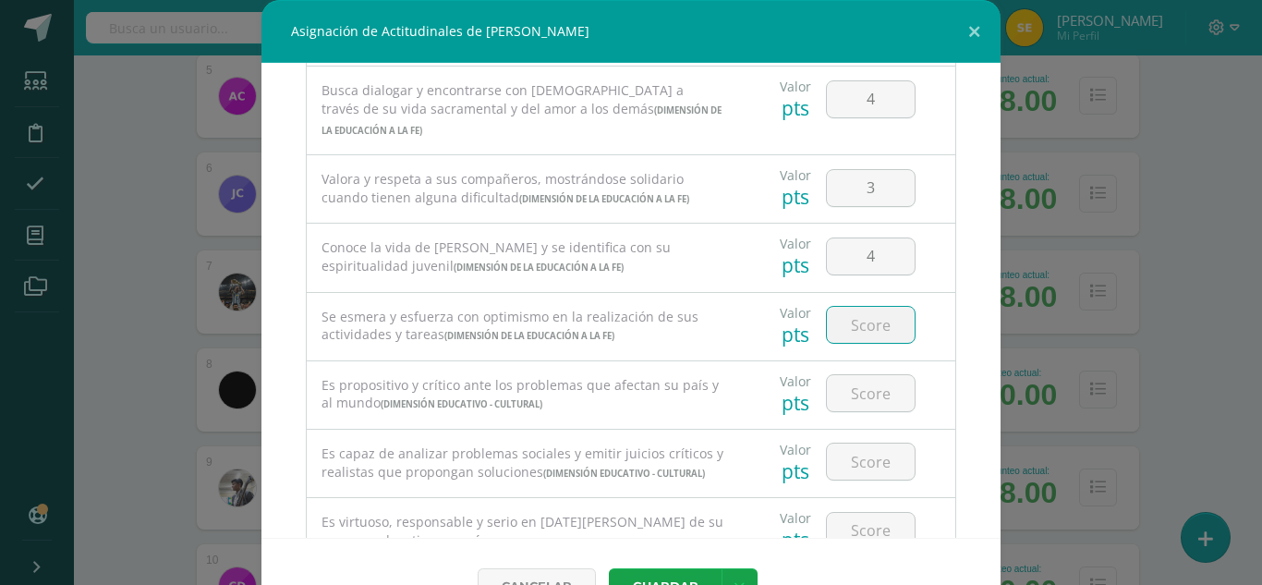
click at [870, 343] on input "number" at bounding box center [871, 325] width 88 height 36
type input "4"
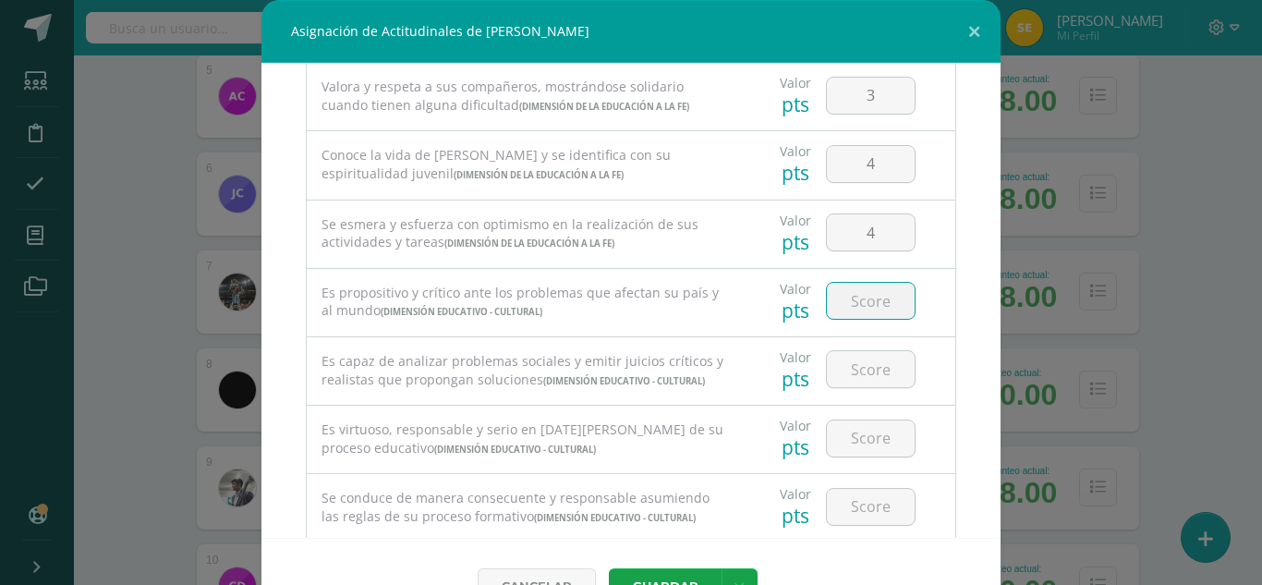
click at [866, 319] on input "number" at bounding box center [871, 301] width 88 height 36
type input "3"
click at [860, 387] on input "number" at bounding box center [871, 369] width 88 height 36
type input "3"
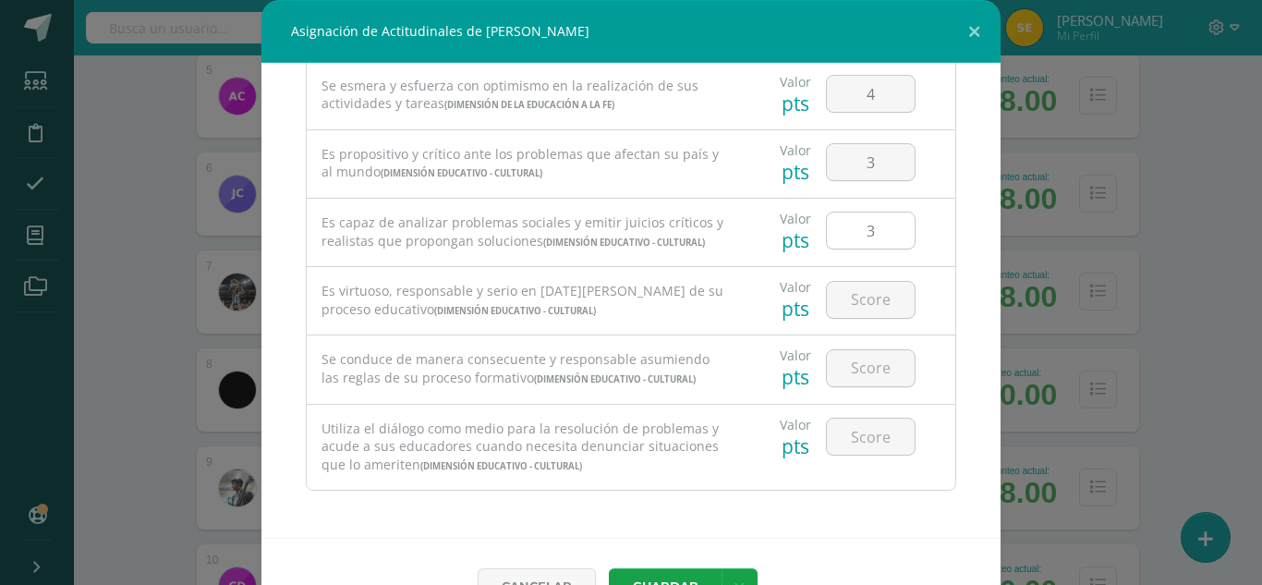
scroll to position [1309, 0]
click at [865, 305] on input "number" at bounding box center [871, 300] width 88 height 36
type input "3"
click at [857, 368] on input "number" at bounding box center [871, 368] width 88 height 36
type input "3"
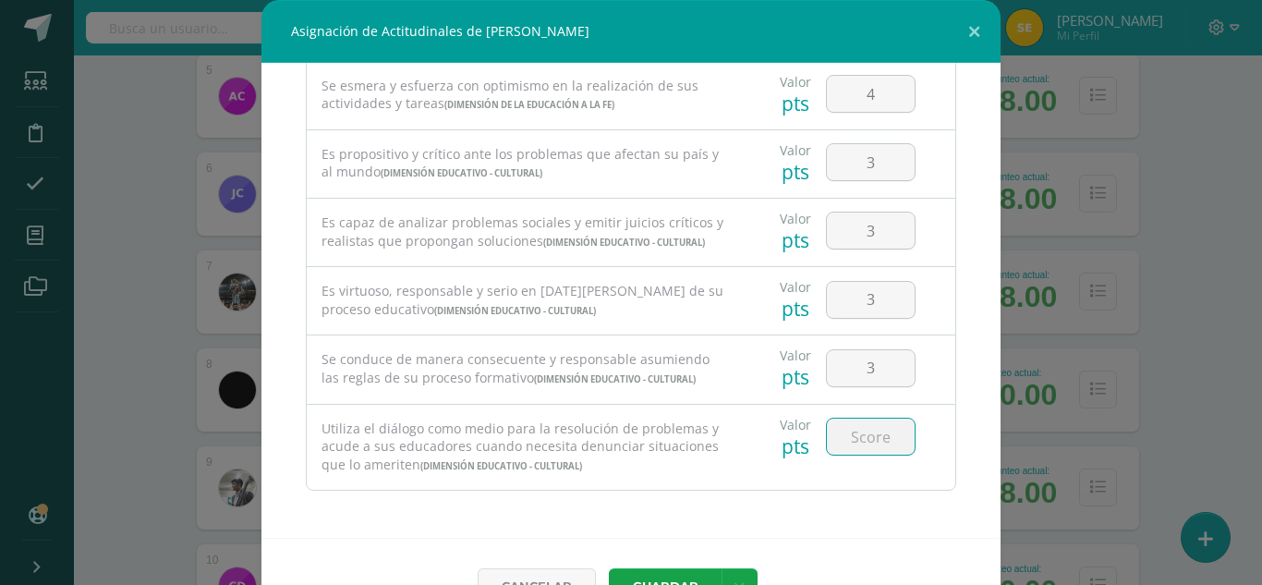
click at [852, 445] on input "number" at bounding box center [871, 436] width 88 height 36
type input "4"
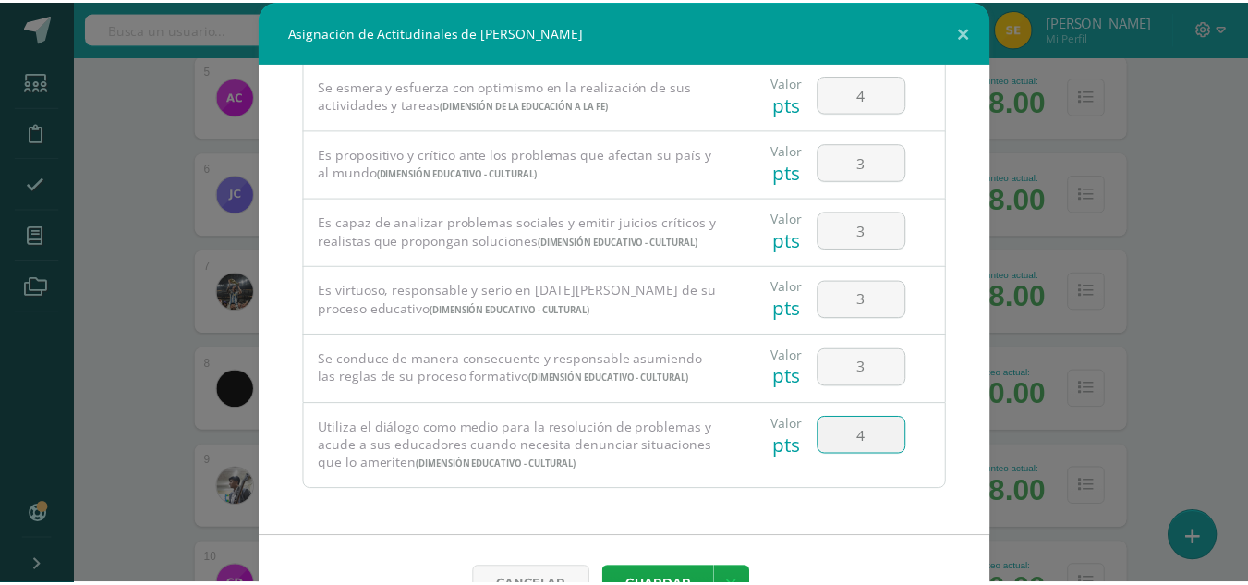
scroll to position [49, 0]
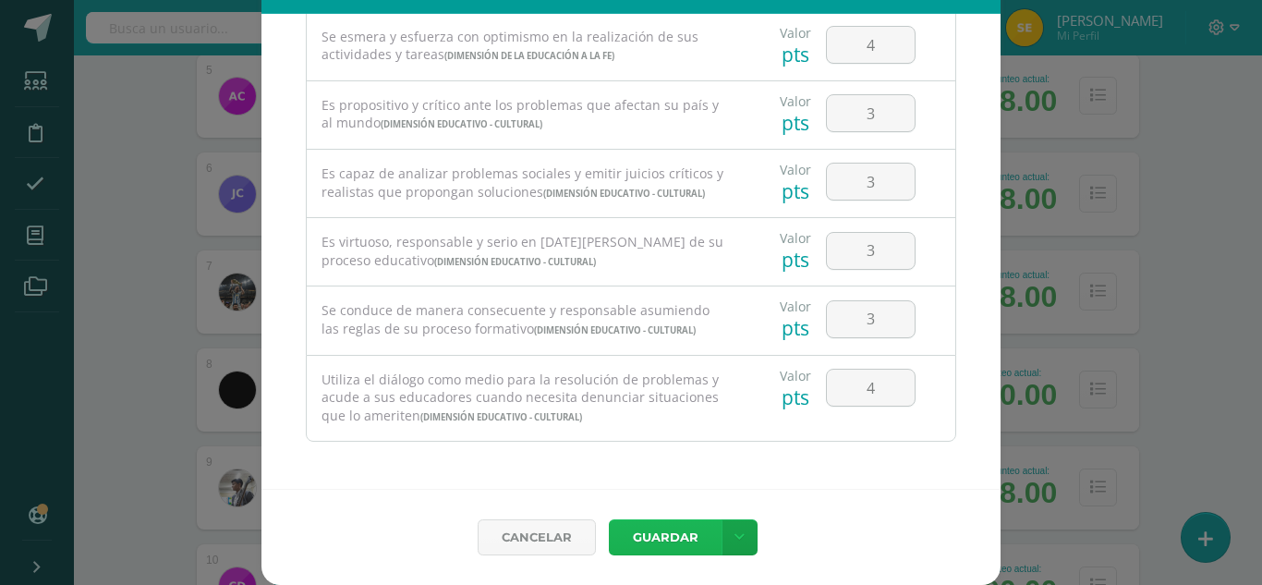
click at [673, 531] on button "Guardar" at bounding box center [665, 537] width 113 height 36
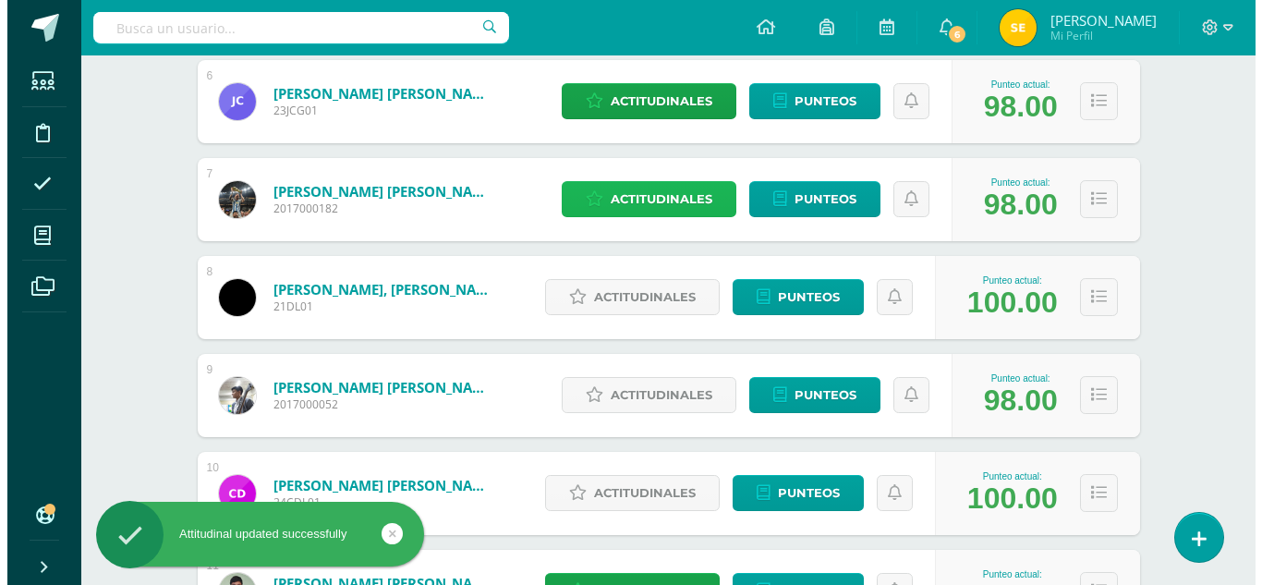
scroll to position [924, 0]
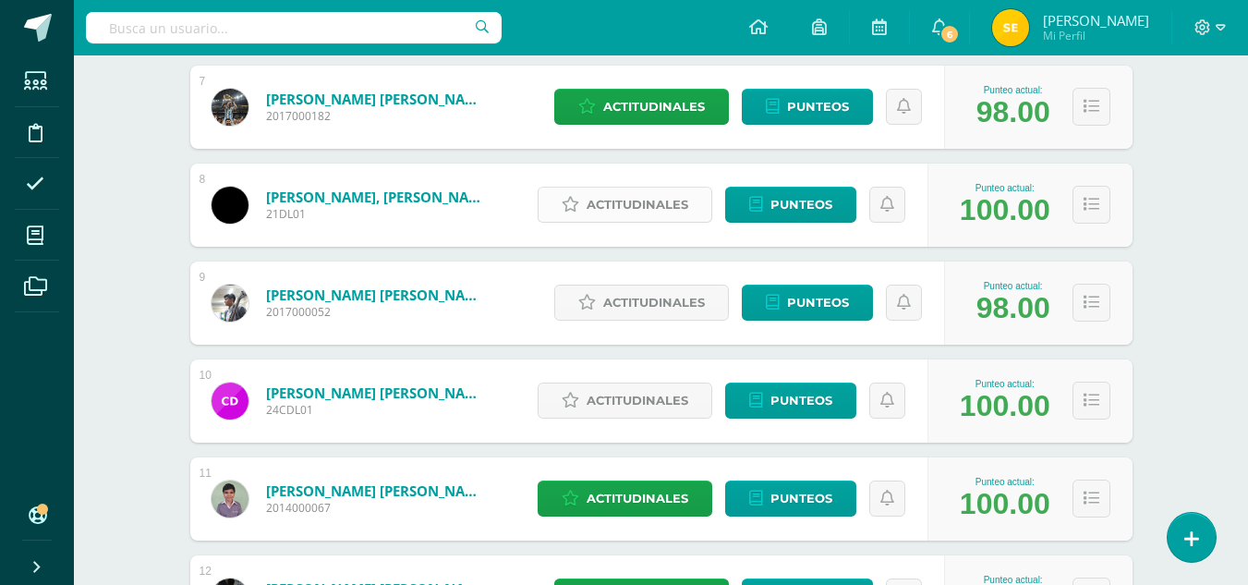
click at [628, 208] on span "Actitudinales" at bounding box center [638, 205] width 102 height 34
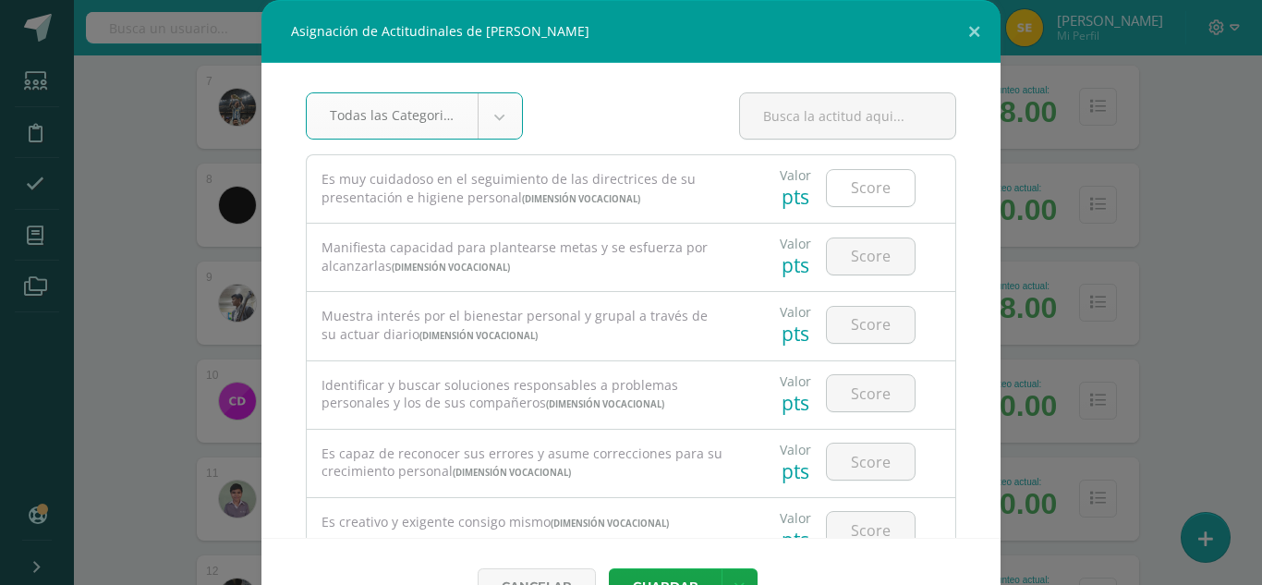
click at [855, 187] on input "number" at bounding box center [871, 188] width 88 height 36
type input "4"
click at [857, 262] on input "number" at bounding box center [871, 256] width 88 height 36
type input "4"
click at [853, 337] on input "number" at bounding box center [871, 325] width 88 height 36
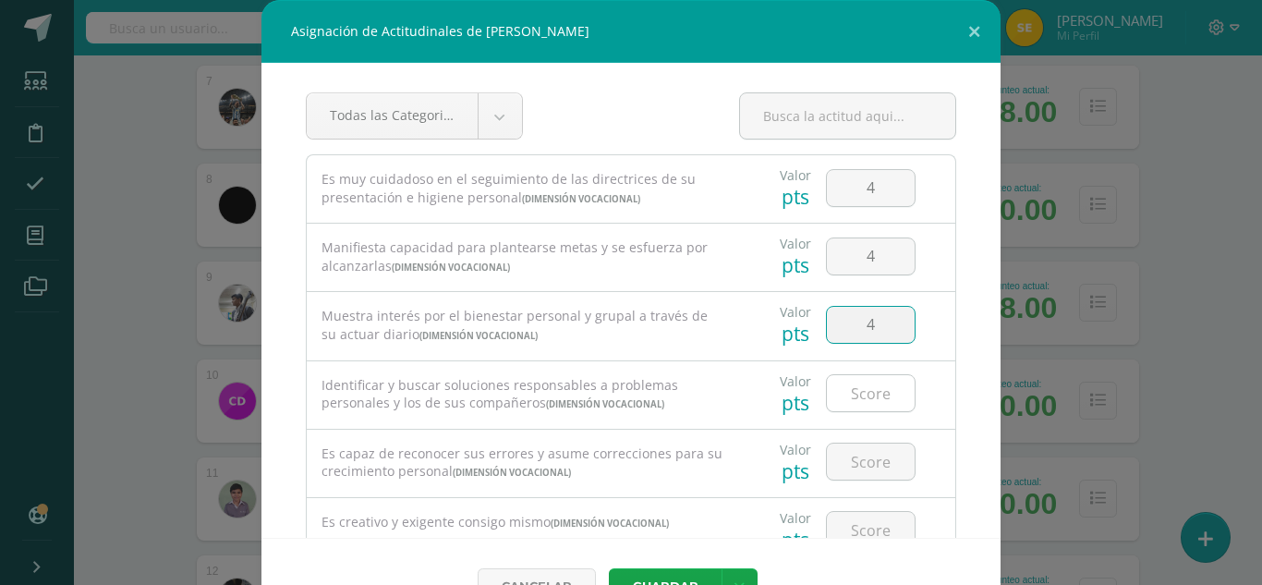
type input "4"
click at [844, 400] on input "number" at bounding box center [871, 393] width 88 height 36
type input "4"
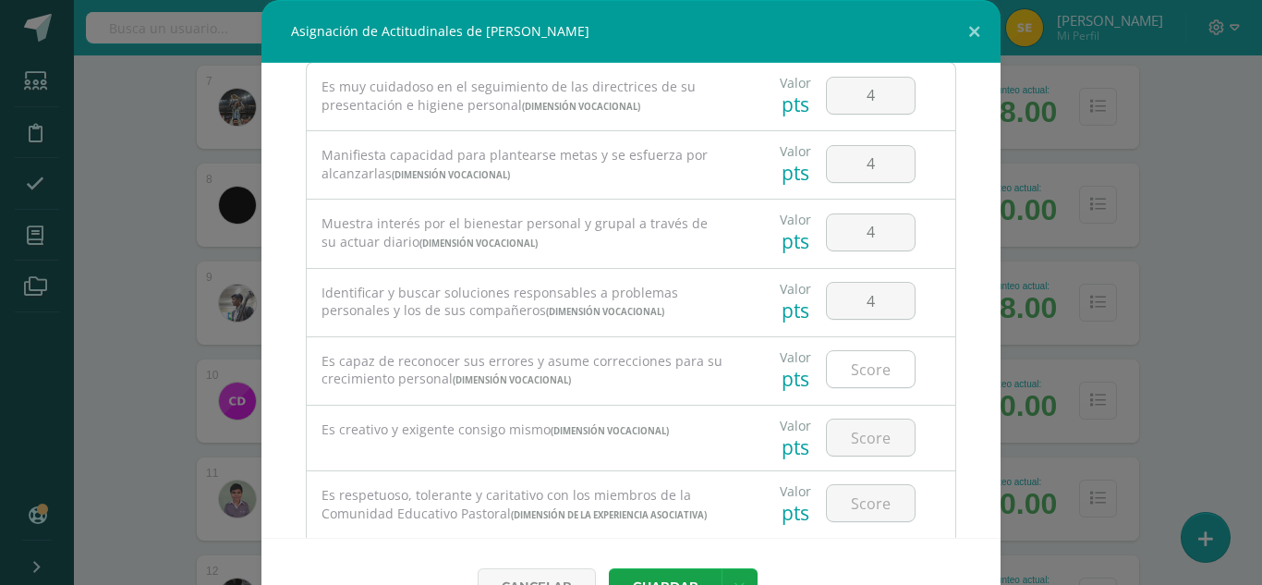
click at [850, 372] on input "number" at bounding box center [871, 369] width 88 height 36
type input "4"
click at [843, 430] on input "number" at bounding box center [871, 437] width 88 height 36
type input "4"
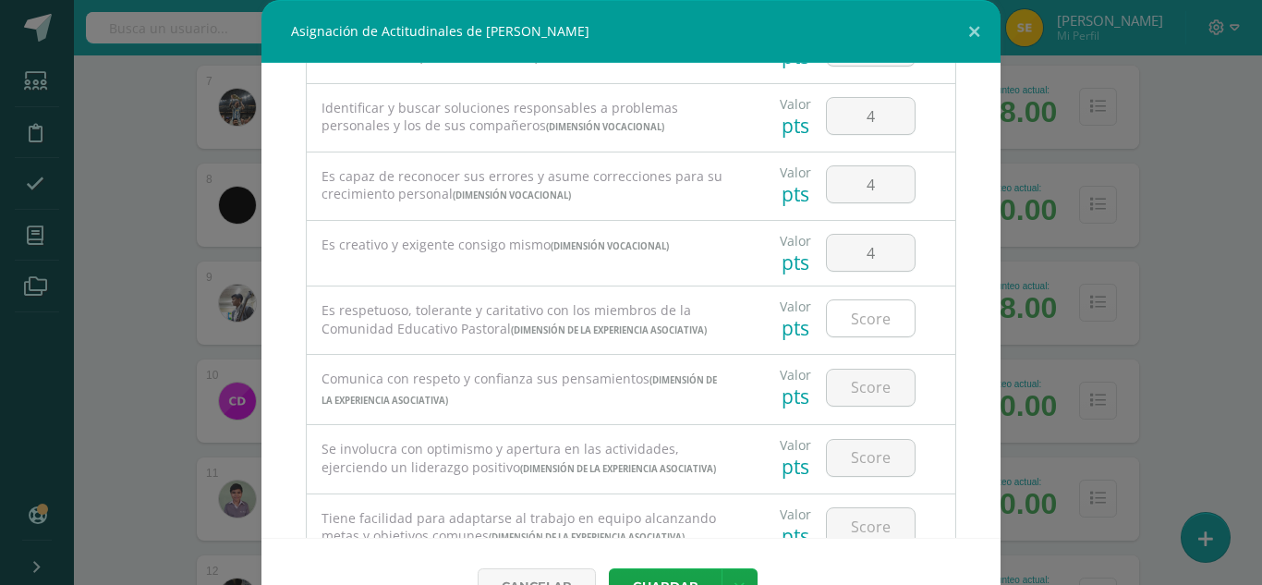
click at [856, 313] on input "number" at bounding box center [871, 318] width 88 height 36
type input "4"
click at [858, 405] on input "number" at bounding box center [871, 387] width 88 height 36
type input "4"
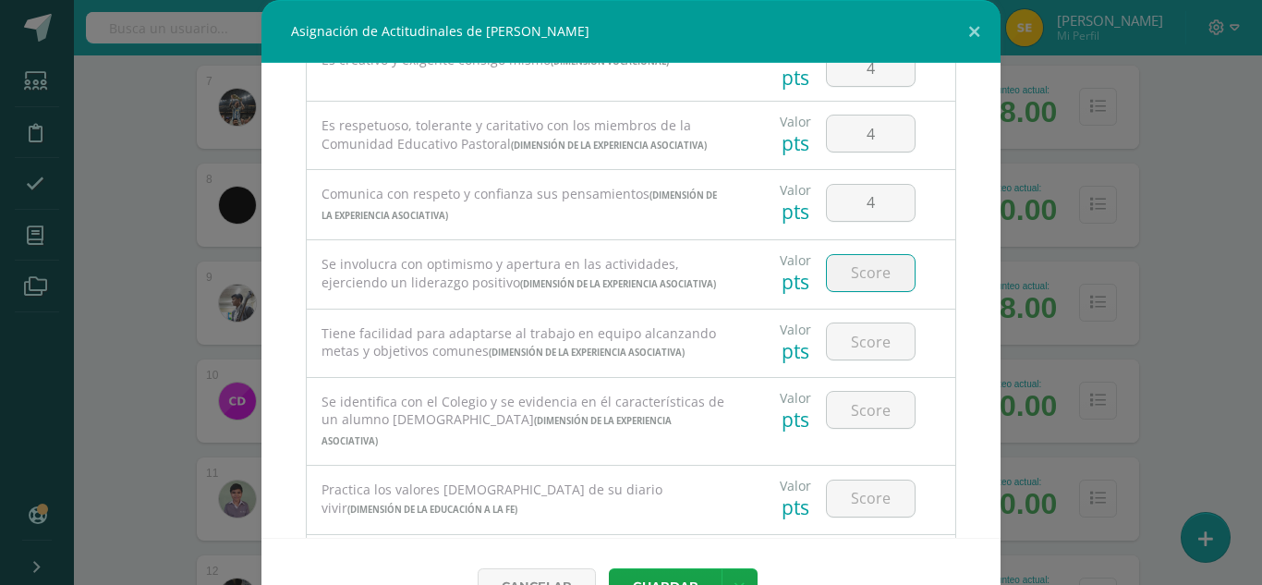
click at [867, 287] on input "number" at bounding box center [871, 273] width 88 height 36
type input "4"
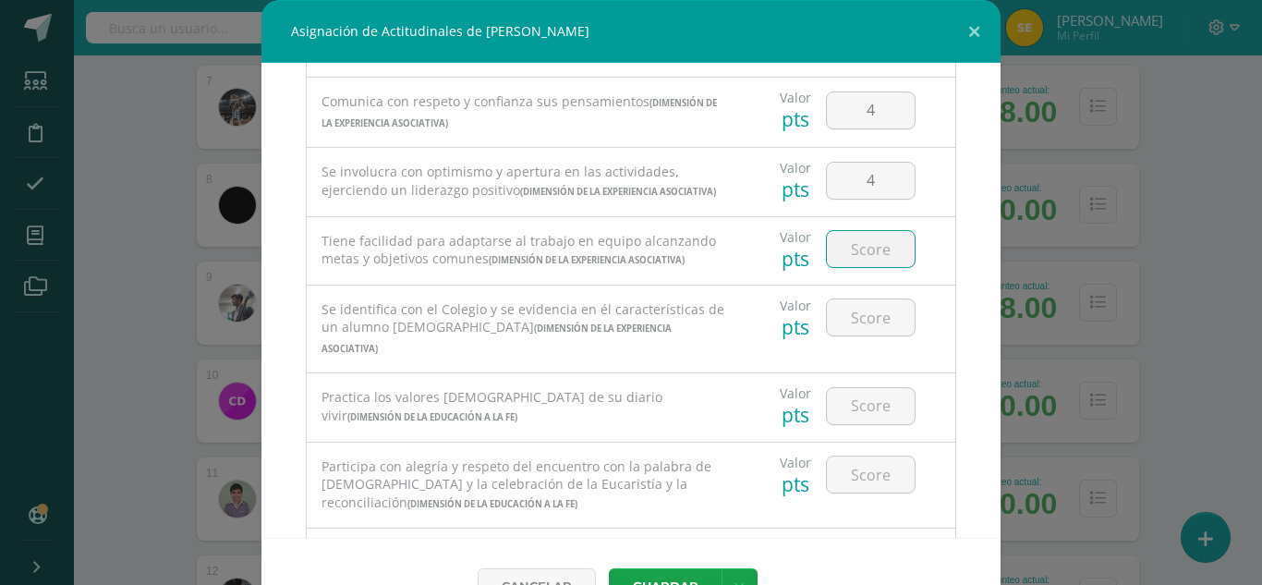
click at [865, 267] on input "number" at bounding box center [871, 249] width 88 height 36
type input "4"
click at [861, 335] on input "number" at bounding box center [871, 317] width 88 height 36
type input "4"
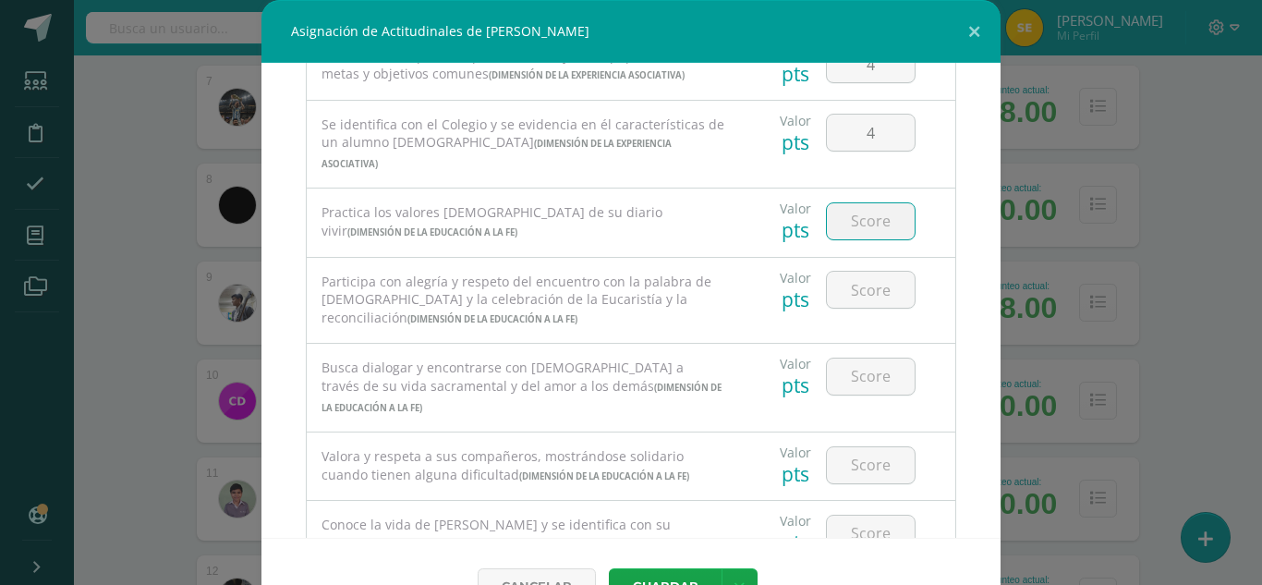
click at [859, 239] on input "number" at bounding box center [871, 221] width 88 height 36
type input "4"
click at [862, 308] on input "number" at bounding box center [871, 290] width 88 height 36
type input "4"
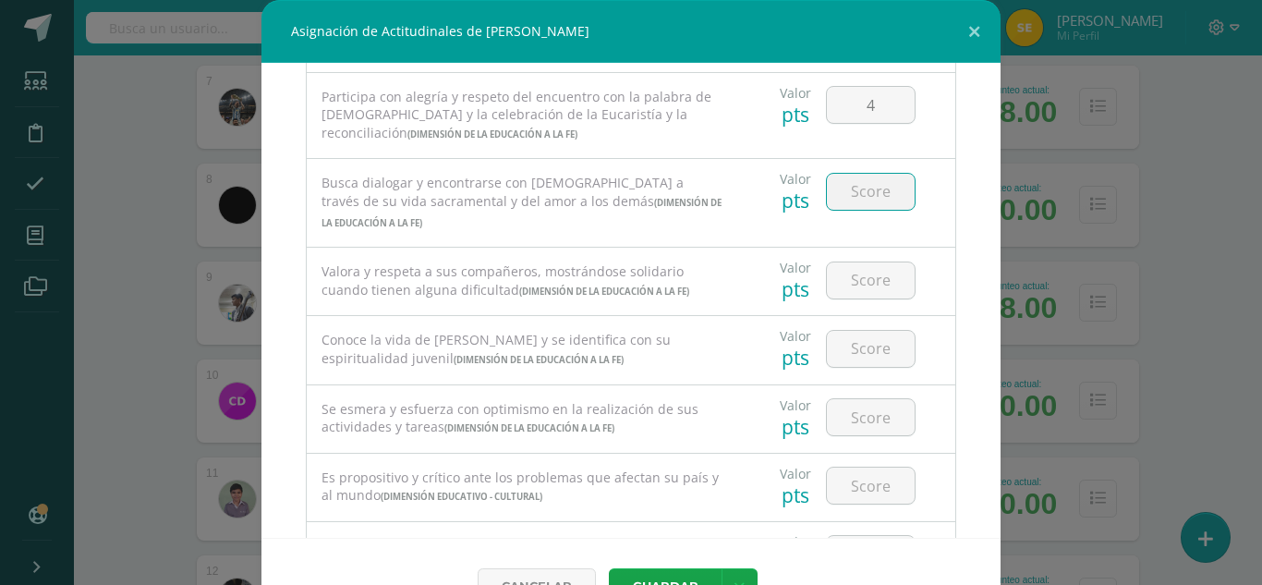
click at [857, 210] on input "number" at bounding box center [871, 192] width 88 height 36
type input "4"
click at [863, 298] on input "number" at bounding box center [871, 280] width 88 height 36
type input "4"
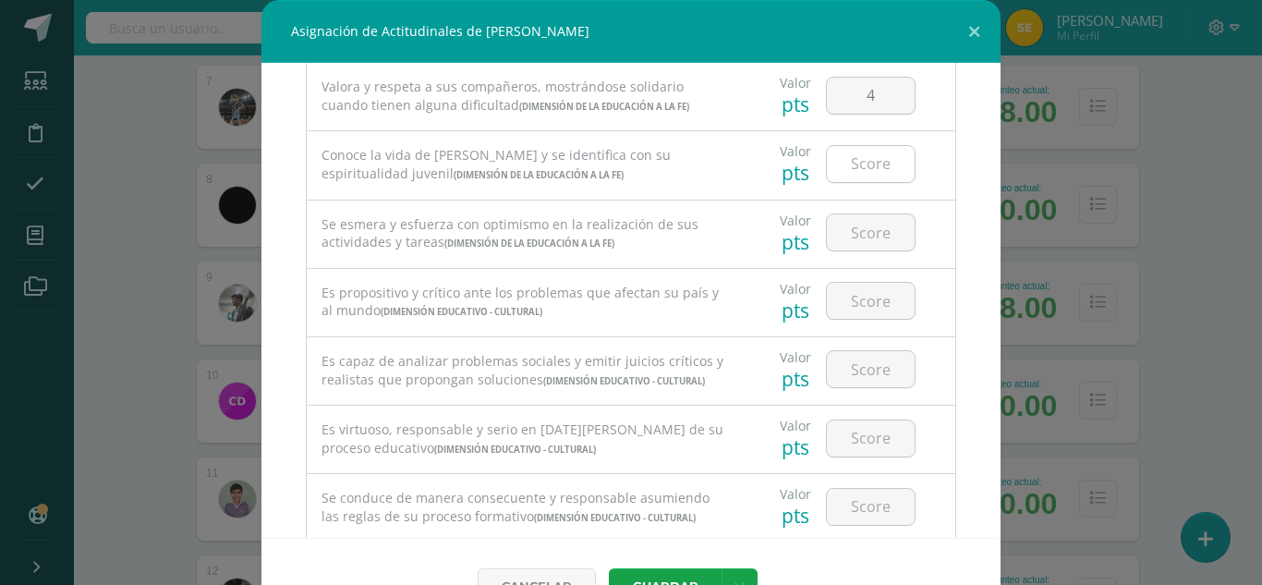
click at [862, 182] on input "number" at bounding box center [871, 164] width 88 height 36
type input "4"
click at [859, 250] on input "number" at bounding box center [871, 232] width 88 height 36
type input "4"
click at [851, 319] on input "number" at bounding box center [871, 301] width 88 height 36
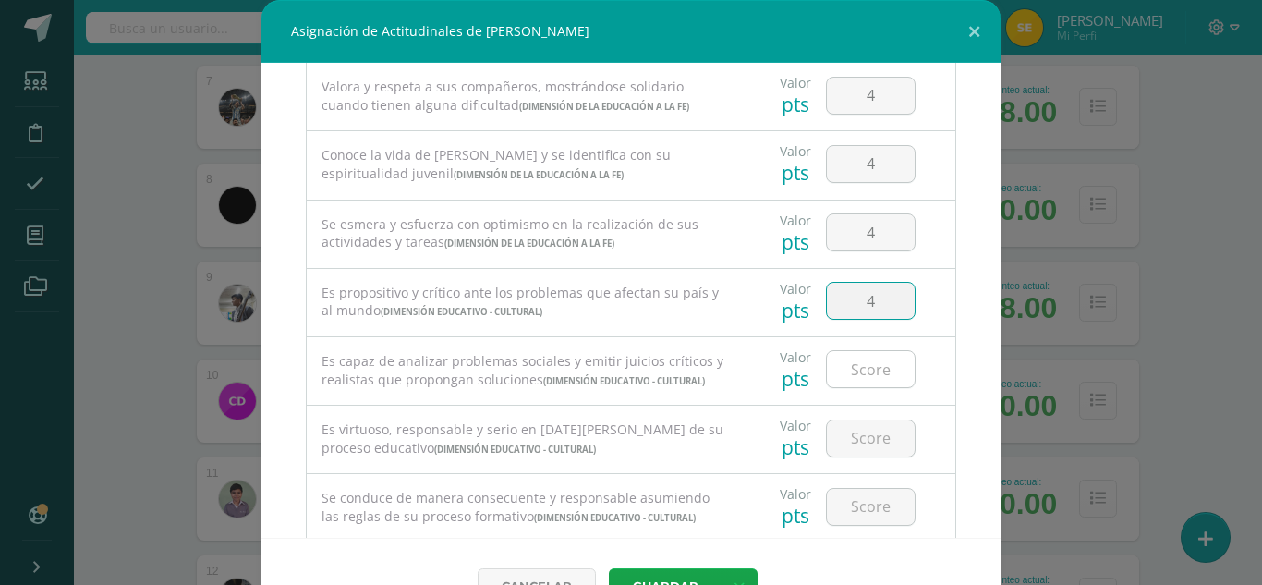
type input "4"
click at [845, 387] on input "number" at bounding box center [871, 369] width 88 height 36
type input "4"
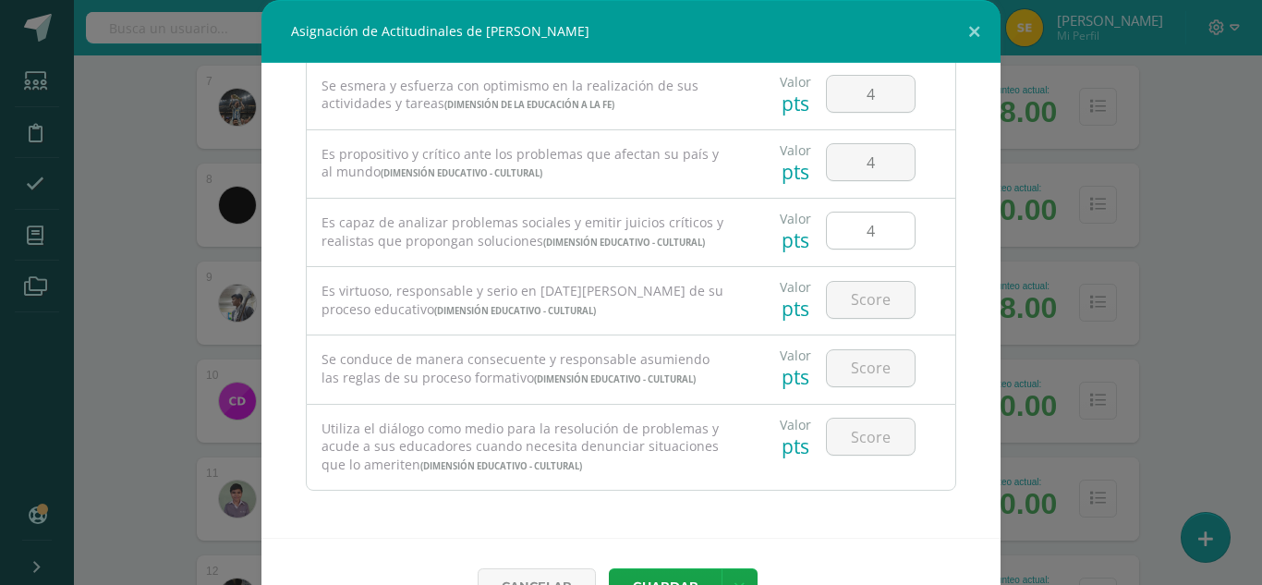
scroll to position [1309, 0]
click at [859, 302] on input "number" at bounding box center [871, 300] width 88 height 36
type input "4"
click at [866, 369] on input "number" at bounding box center [871, 368] width 88 height 36
type input "4"
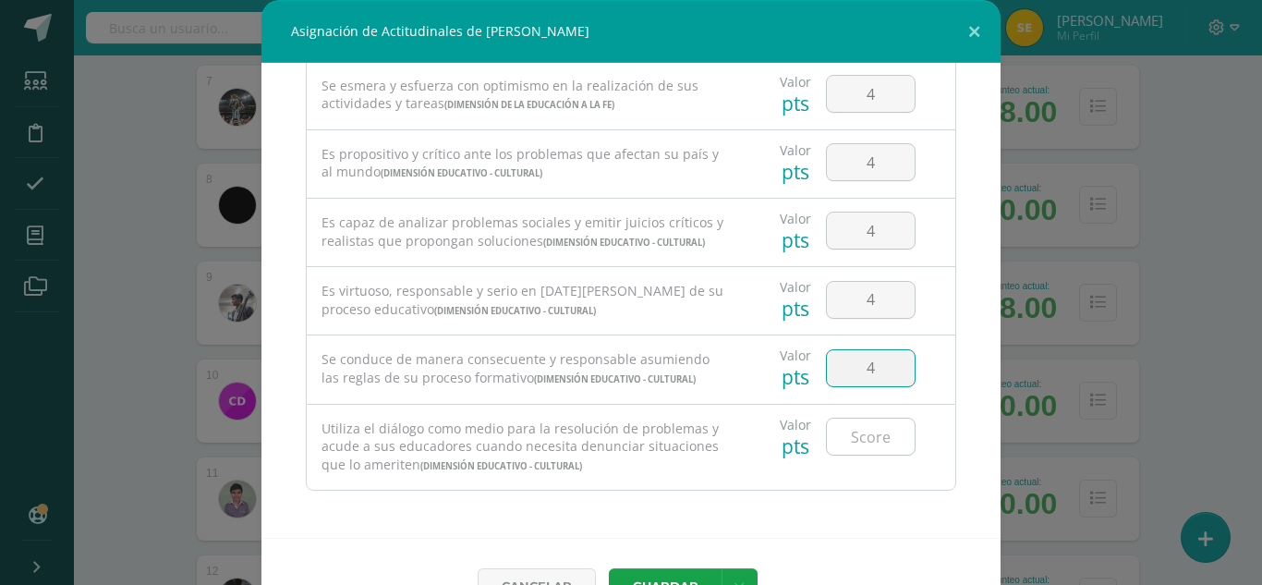
click at [850, 440] on input "number" at bounding box center [871, 436] width 88 height 36
type input "4"
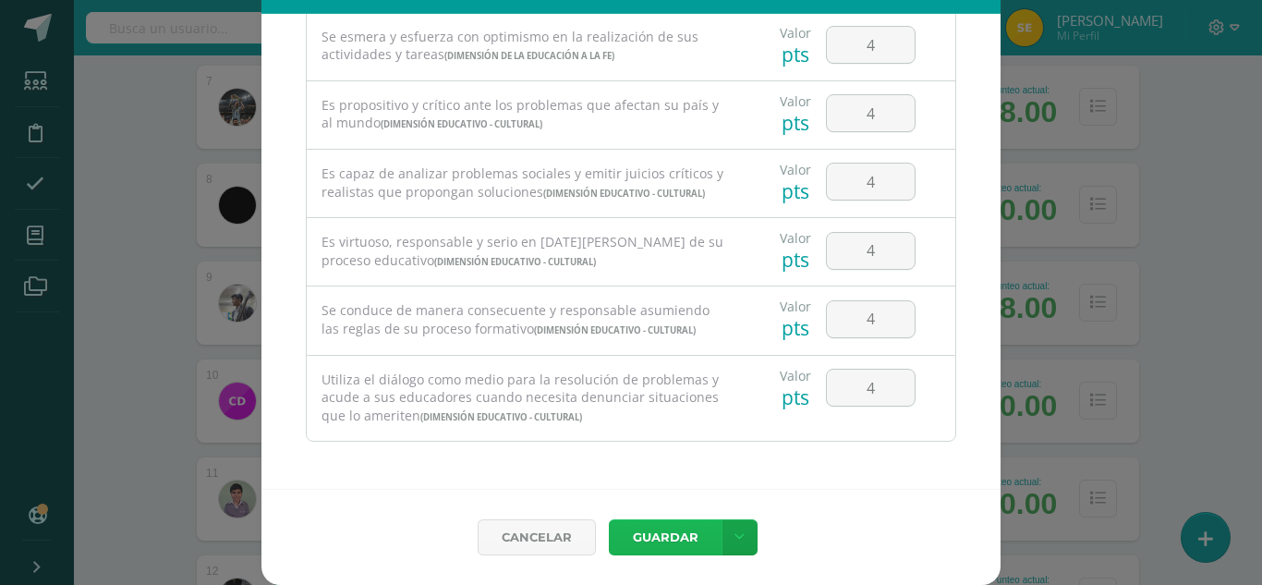
click at [663, 540] on button "Guardar" at bounding box center [665, 537] width 113 height 36
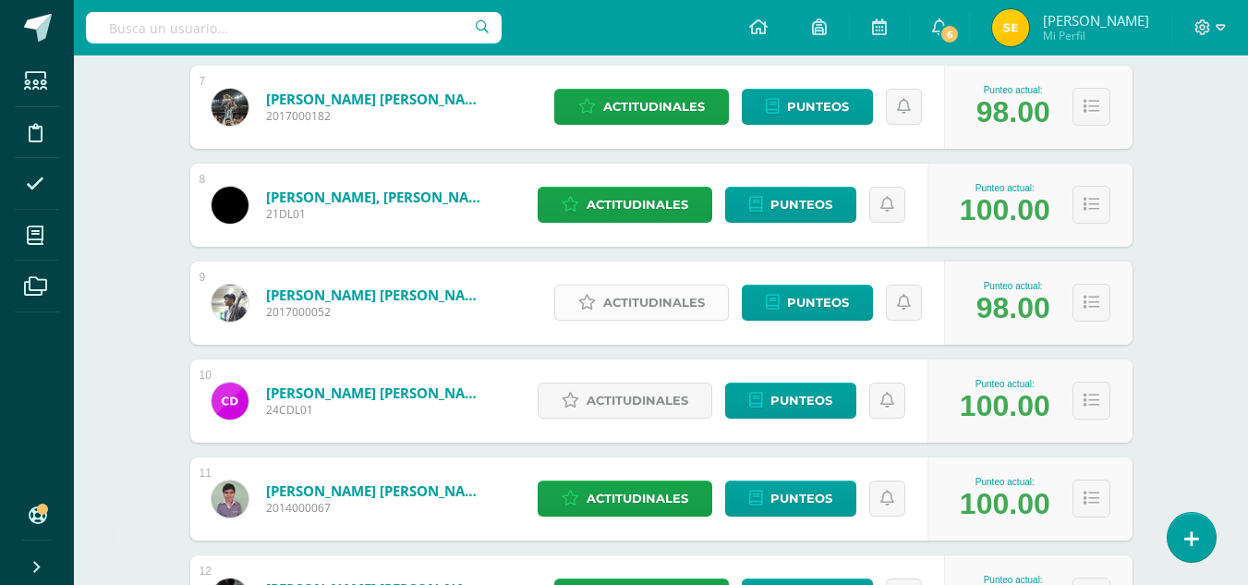
click at [634, 301] on span "Actitudinales" at bounding box center [654, 302] width 102 height 34
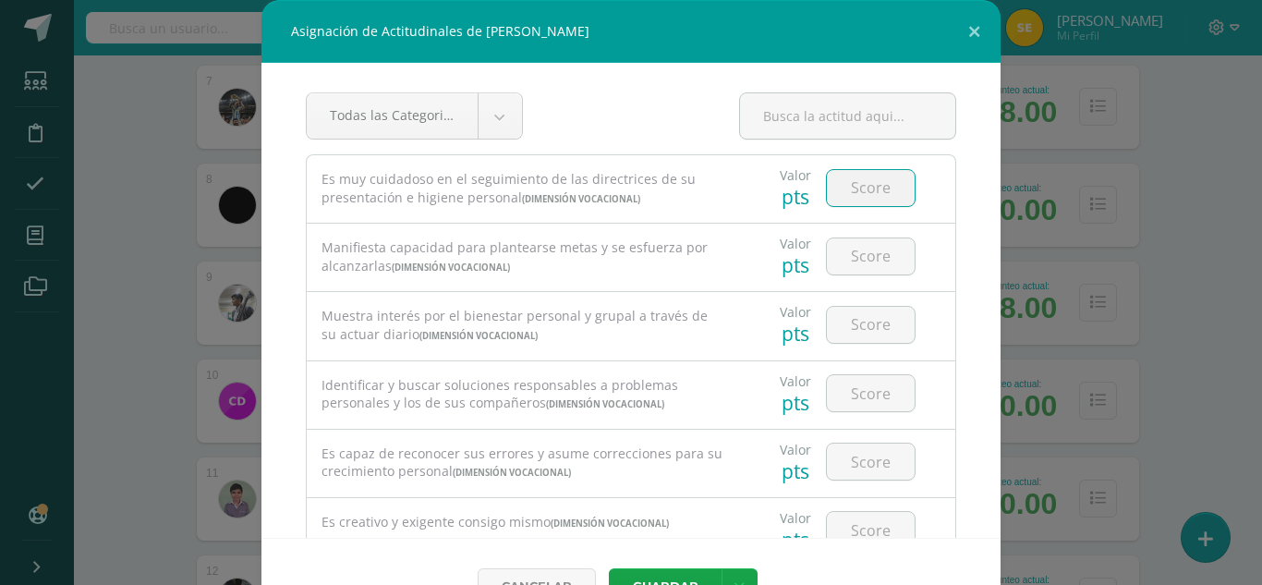
click at [877, 180] on input "number" at bounding box center [871, 188] width 88 height 36
type input "4"
click at [858, 254] on input "number" at bounding box center [871, 256] width 88 height 36
type input "4"
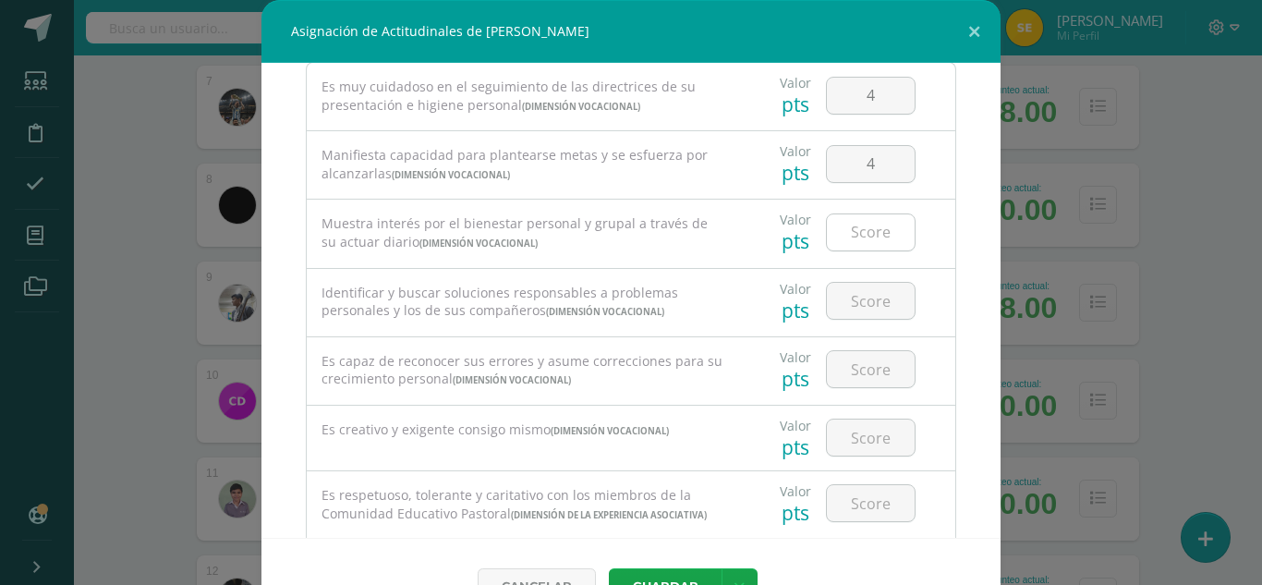
click at [862, 229] on input "number" at bounding box center [871, 232] width 88 height 36
type input "4"
click at [863, 298] on input "number" at bounding box center [871, 301] width 88 height 36
type input "4"
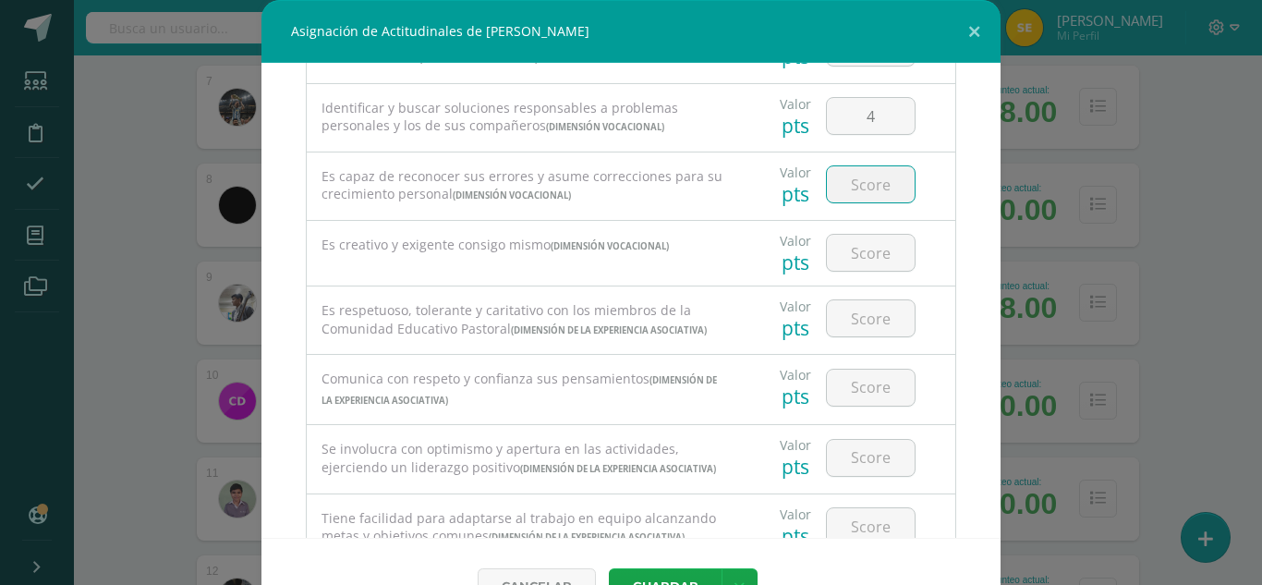
click at [855, 181] on input "number" at bounding box center [871, 184] width 88 height 36
type input "4"
click at [865, 253] on input "number" at bounding box center [871, 253] width 88 height 36
type input "4"
click at [866, 332] on input "number" at bounding box center [871, 318] width 88 height 36
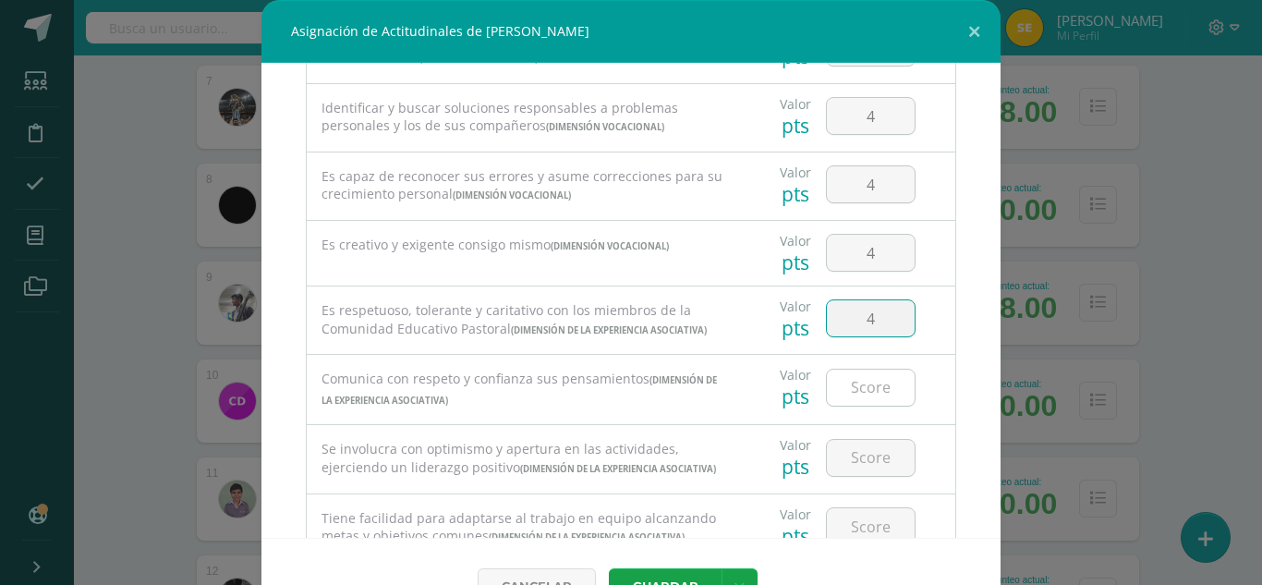
type input "4"
click at [845, 405] on input "number" at bounding box center [871, 387] width 88 height 36
type input "4"
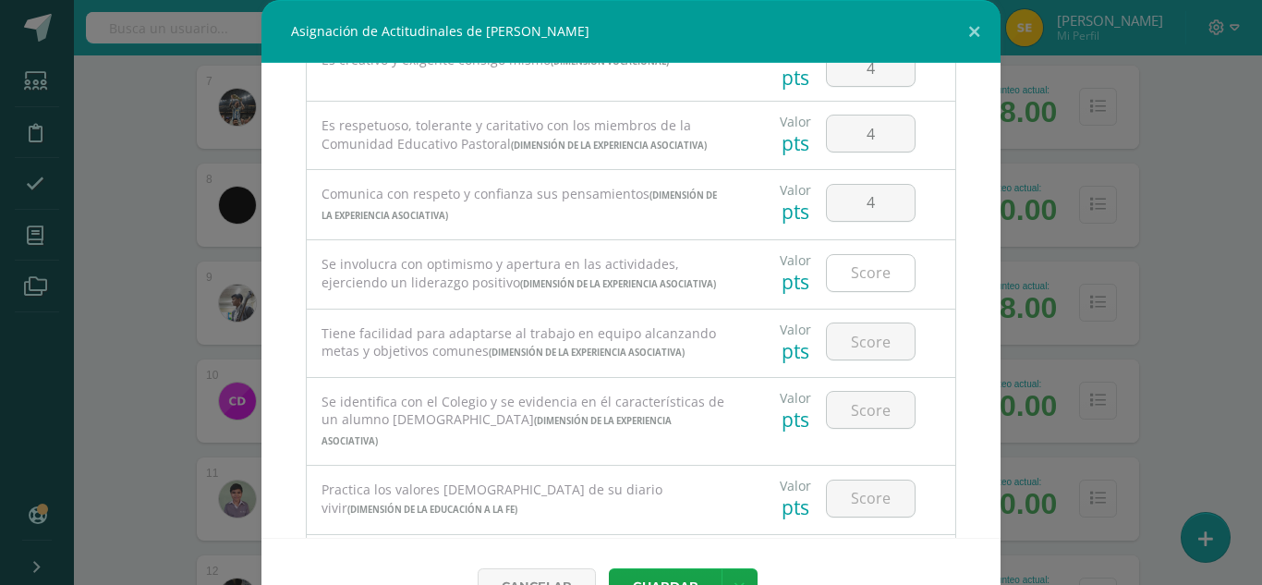
click at [868, 285] on input "number" at bounding box center [871, 273] width 88 height 36
type input "3"
click at [856, 359] on input "number" at bounding box center [871, 341] width 88 height 36
type input "4"
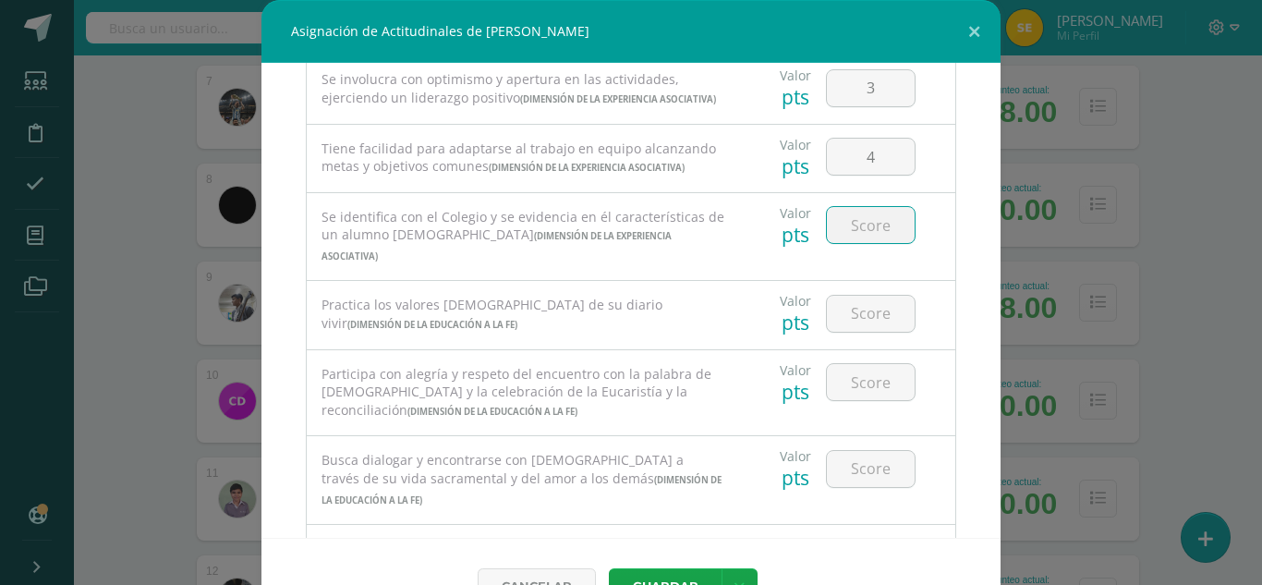
click at [866, 243] on input "number" at bounding box center [871, 225] width 88 height 36
type input "4"
click at [853, 332] on input "number" at bounding box center [871, 314] width 88 height 36
type input "4"
click at [871, 400] on input "number" at bounding box center [871, 382] width 88 height 36
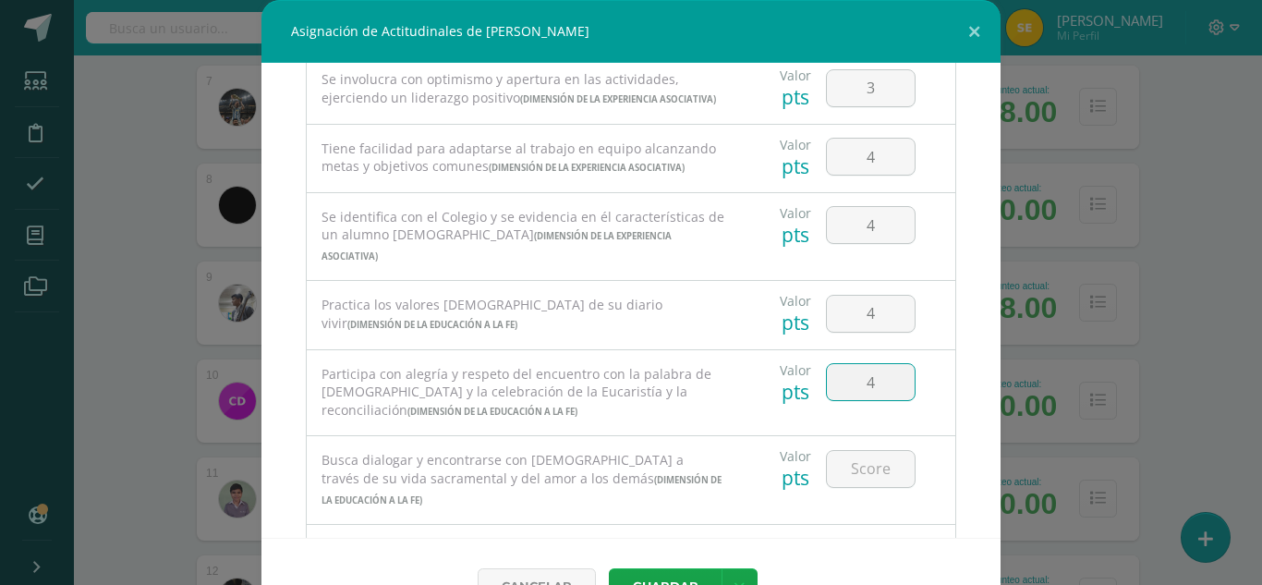
type input "4"
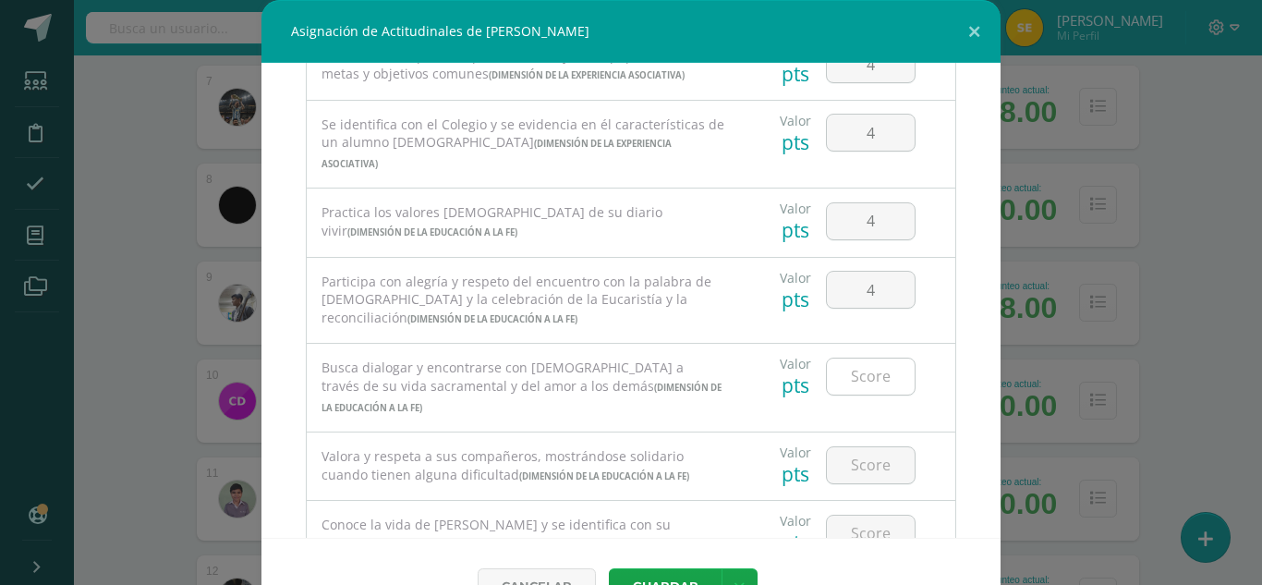
click at [871, 394] on input "number" at bounding box center [871, 376] width 88 height 36
type input "4"
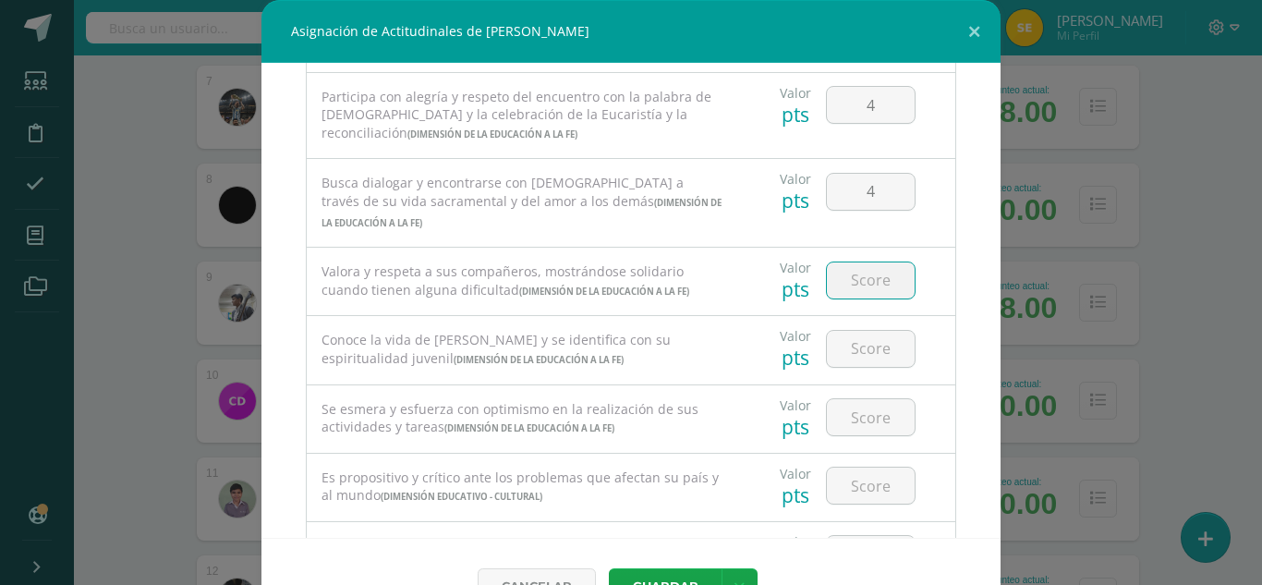
click at [878, 298] on input "number" at bounding box center [871, 280] width 88 height 36
type input "4"
click at [865, 367] on input "number" at bounding box center [871, 349] width 88 height 36
type input "4"
click at [869, 435] on input "number" at bounding box center [871, 417] width 88 height 36
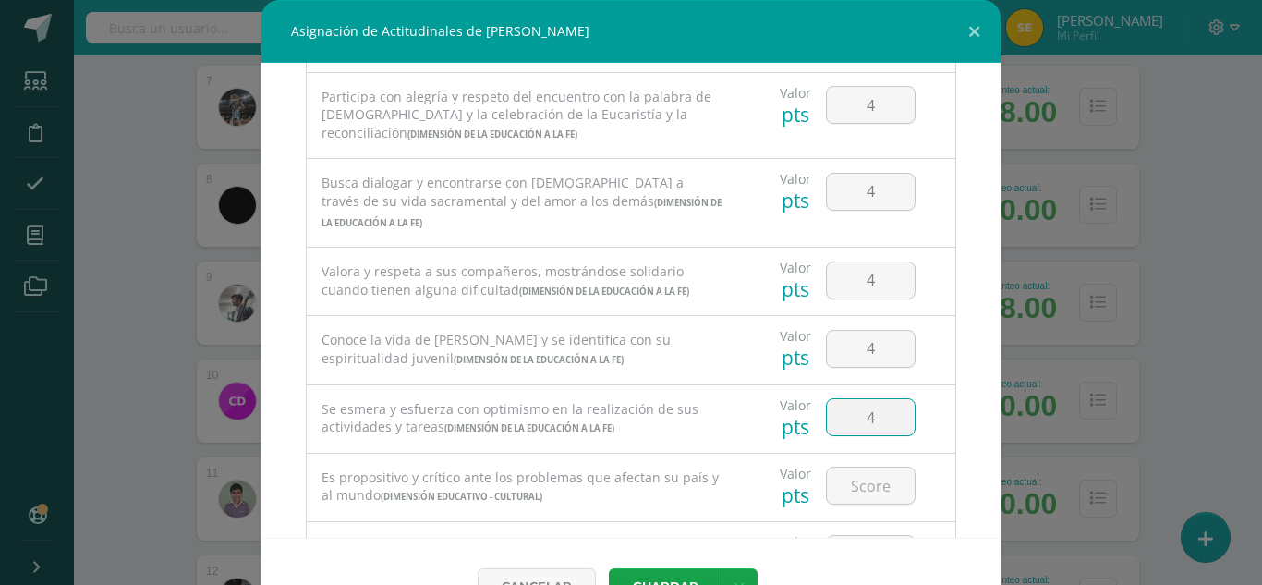
type input "4"
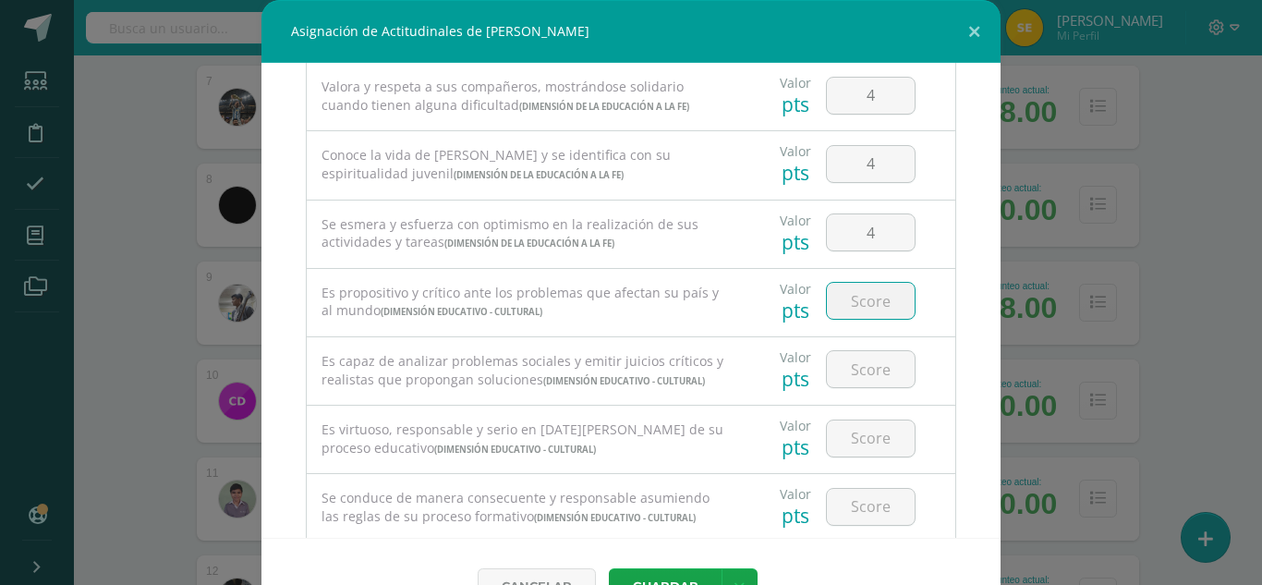
click at [866, 319] on input "number" at bounding box center [871, 301] width 88 height 36
type input "4"
type input "3"
click at [879, 387] on input "number" at bounding box center [871, 369] width 88 height 36
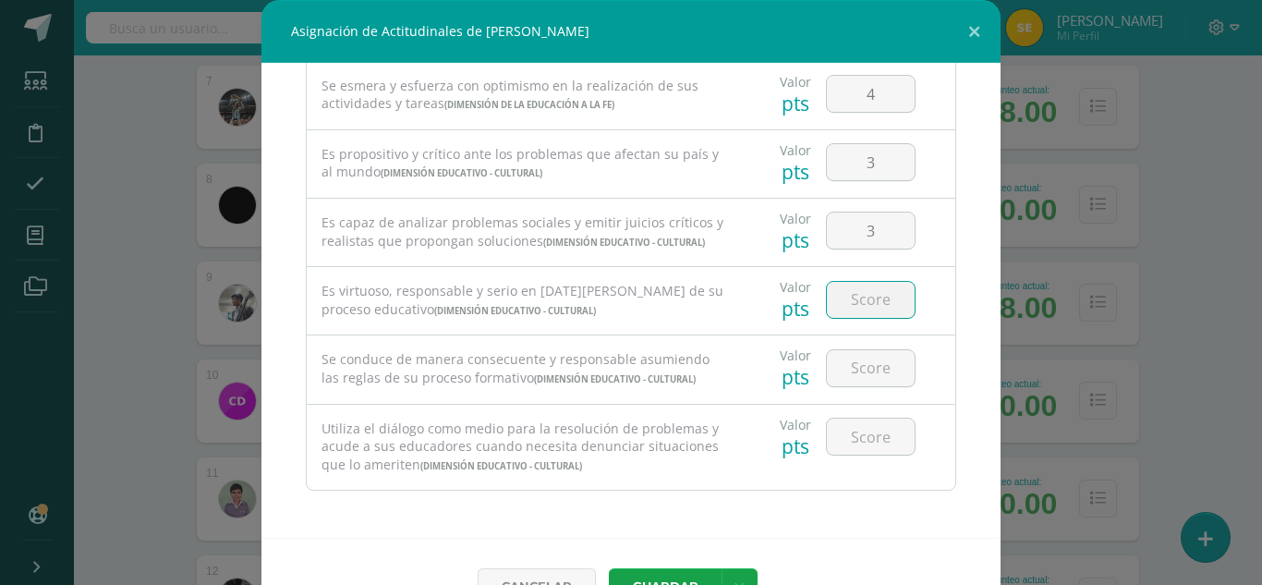
click at [868, 316] on input "number" at bounding box center [871, 300] width 88 height 36
click at [857, 382] on input "number" at bounding box center [871, 368] width 88 height 36
click at [853, 441] on input "number" at bounding box center [871, 436] width 88 height 36
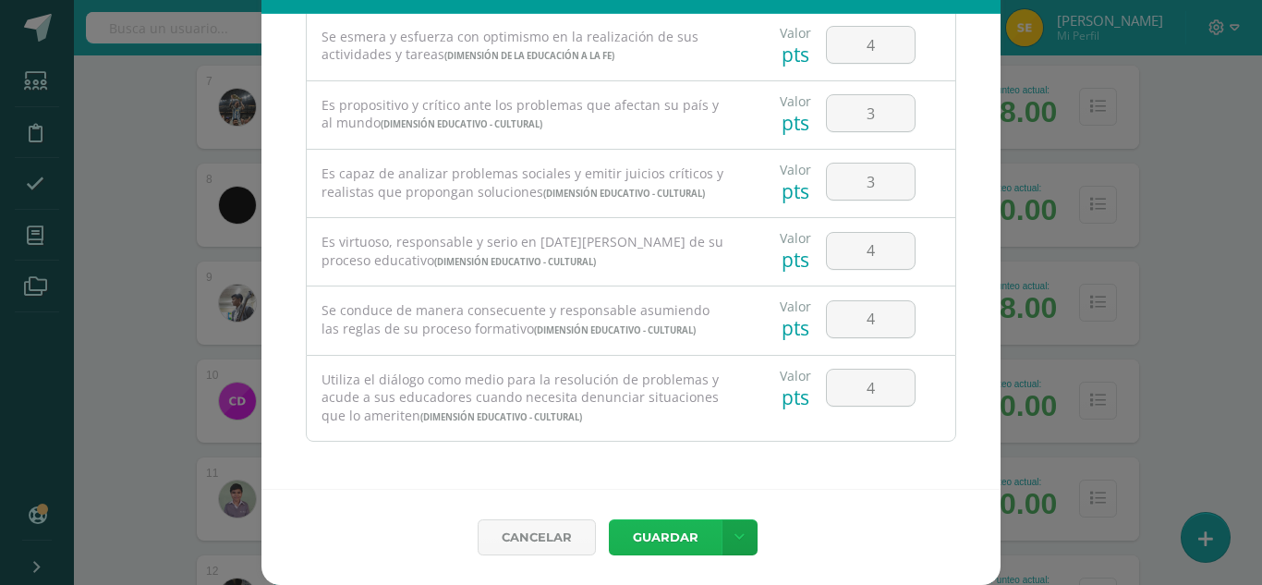
click at [659, 534] on button "Guardar" at bounding box center [665, 537] width 113 height 36
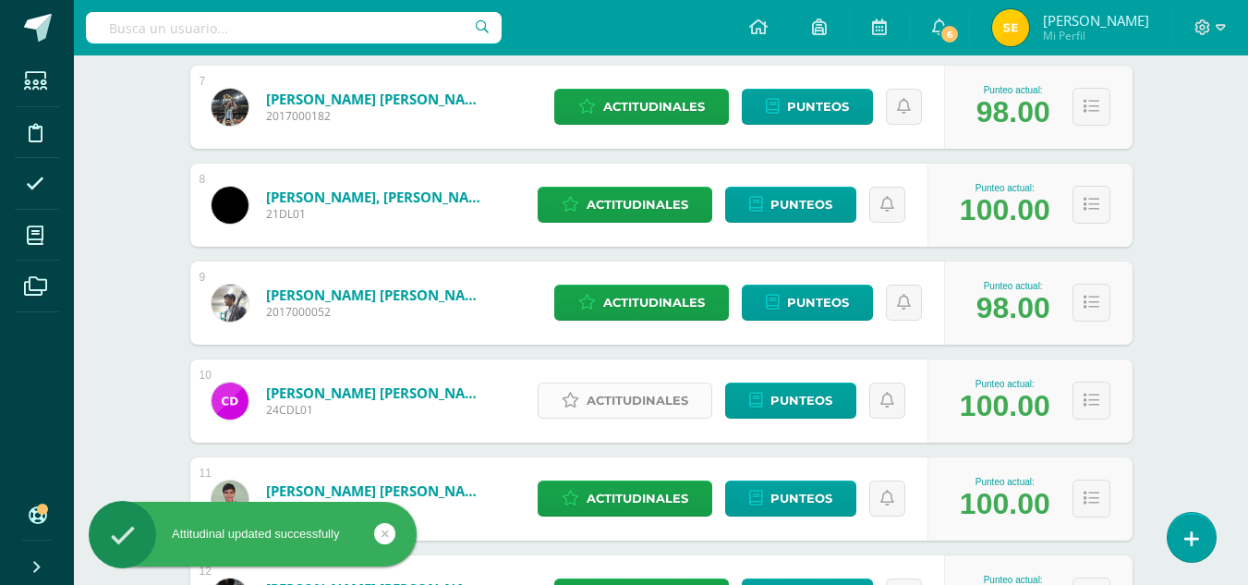
click at [662, 405] on span "Actitudinales" at bounding box center [638, 400] width 102 height 34
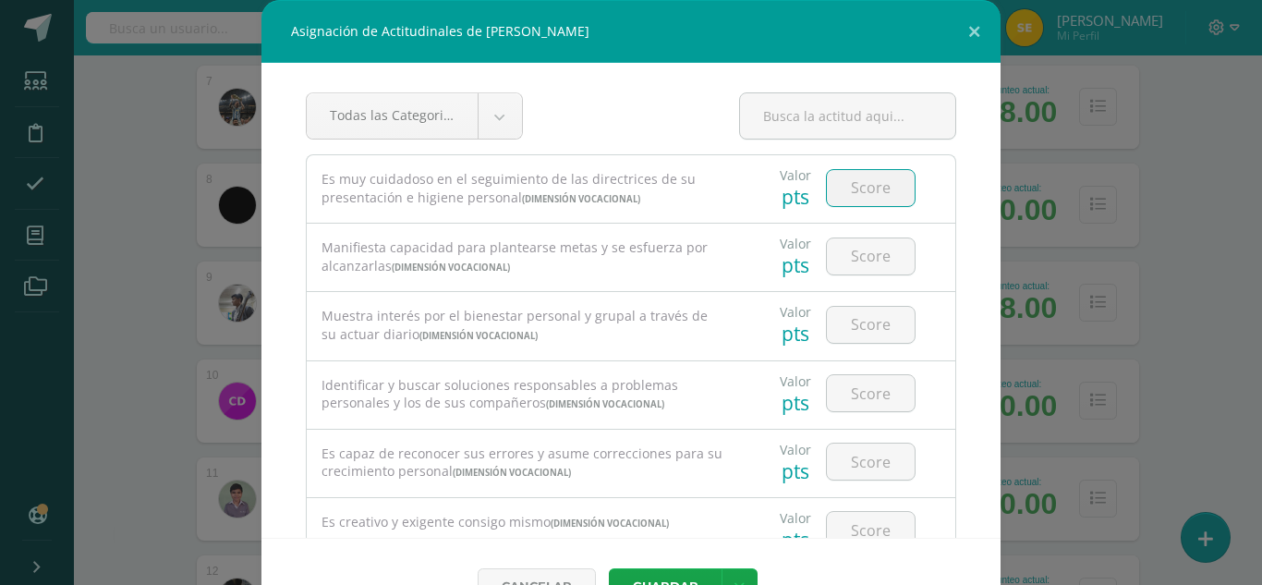
click at [853, 190] on input "number" at bounding box center [871, 188] width 88 height 36
click at [855, 268] on input "number" at bounding box center [871, 256] width 88 height 36
click at [865, 326] on input "number" at bounding box center [871, 325] width 88 height 36
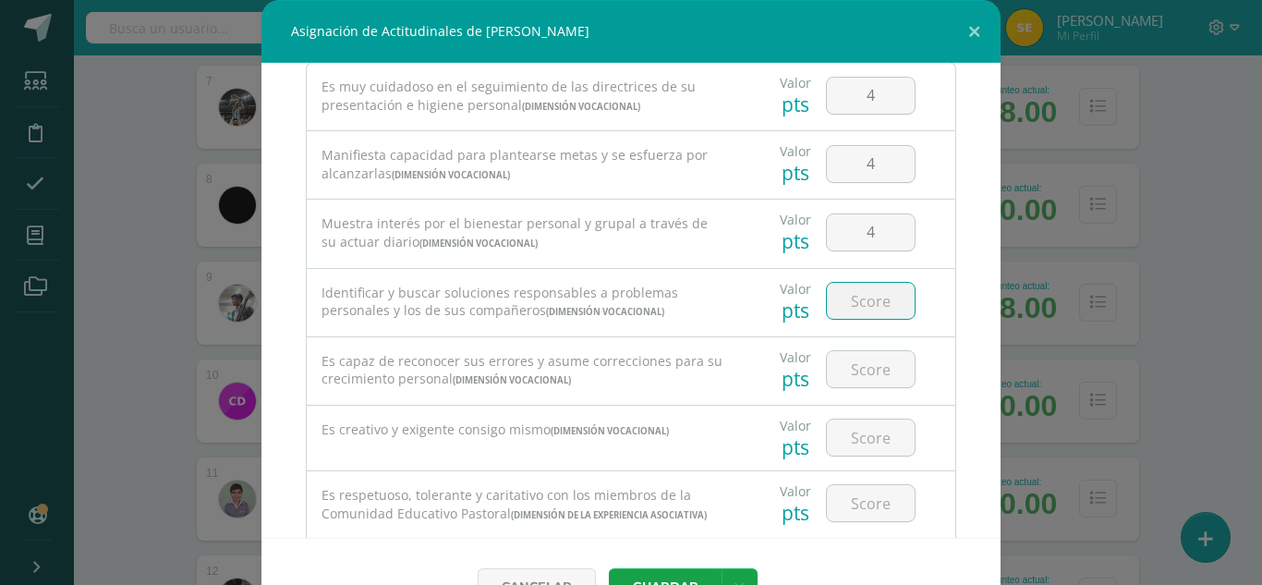
click at [869, 296] on input "number" at bounding box center [871, 301] width 88 height 36
click at [879, 384] on input "number" at bounding box center [871, 369] width 88 height 36
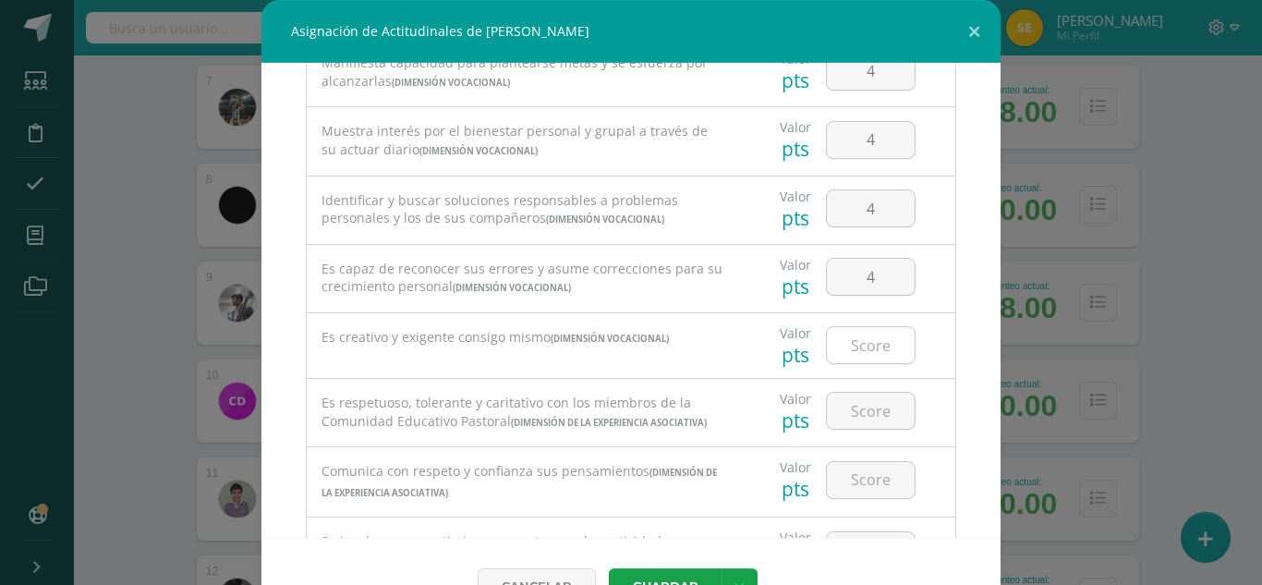
click at [856, 341] on input "number" at bounding box center [871, 345] width 88 height 36
click at [859, 417] on input "number" at bounding box center [871, 411] width 88 height 36
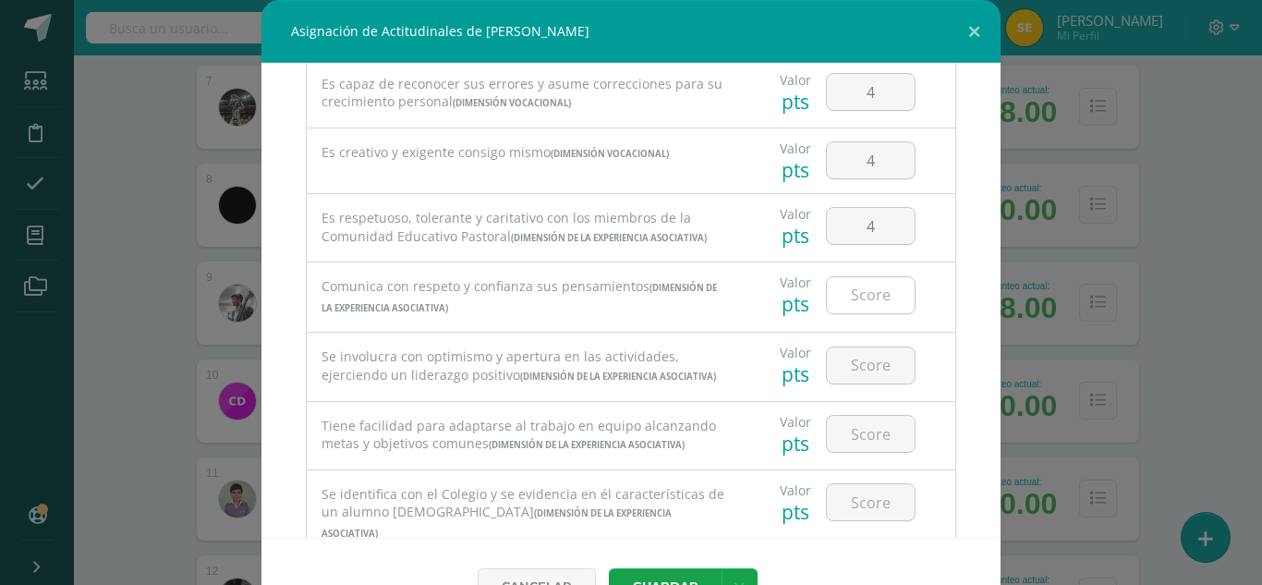
click at [878, 313] on input "number" at bounding box center [871, 295] width 88 height 36
click at [870, 383] on input "number" at bounding box center [871, 365] width 88 height 36
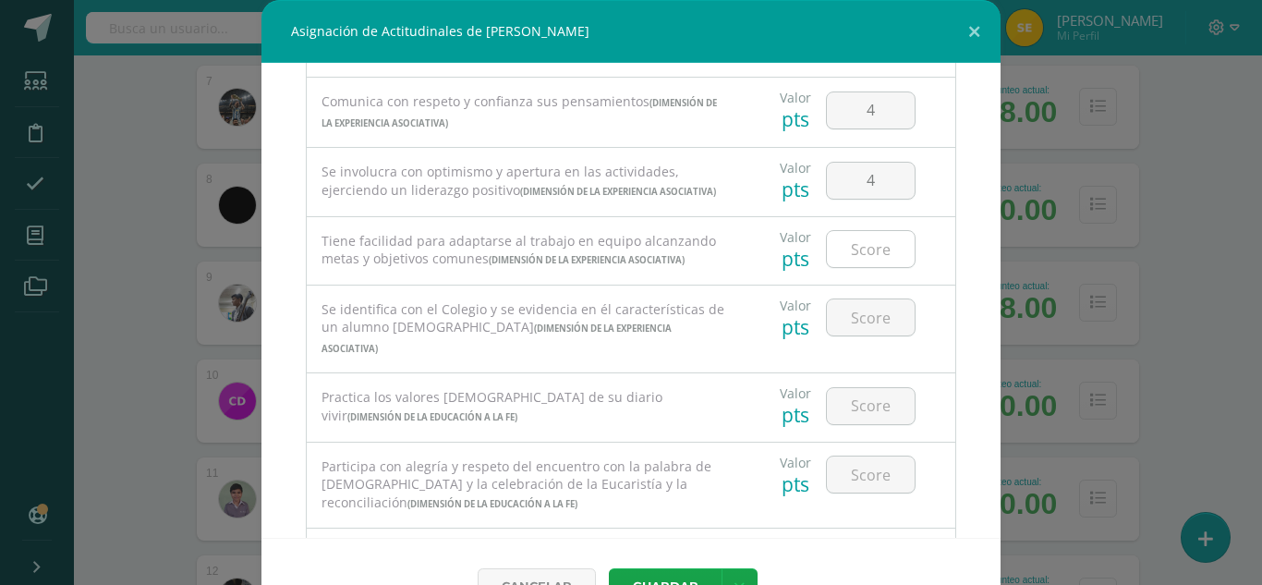
click at [870, 267] on input "number" at bounding box center [871, 249] width 88 height 36
click at [855, 335] on input "number" at bounding box center [871, 317] width 88 height 36
click at [866, 424] on input "number" at bounding box center [871, 406] width 88 height 36
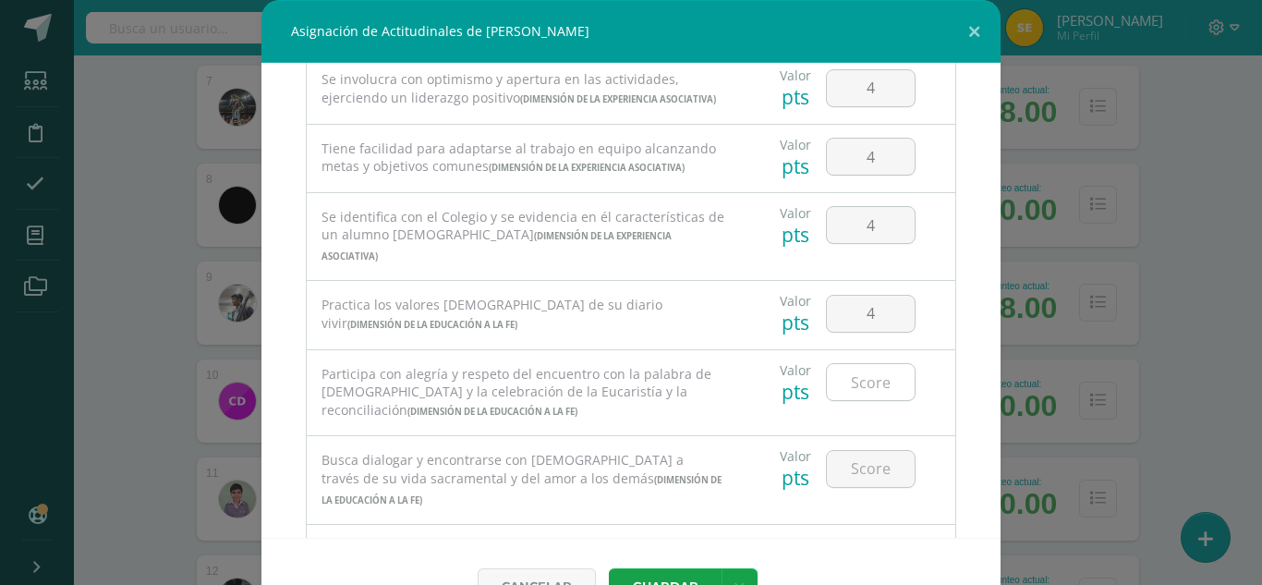
click at [866, 400] on input "number" at bounding box center [871, 382] width 88 height 36
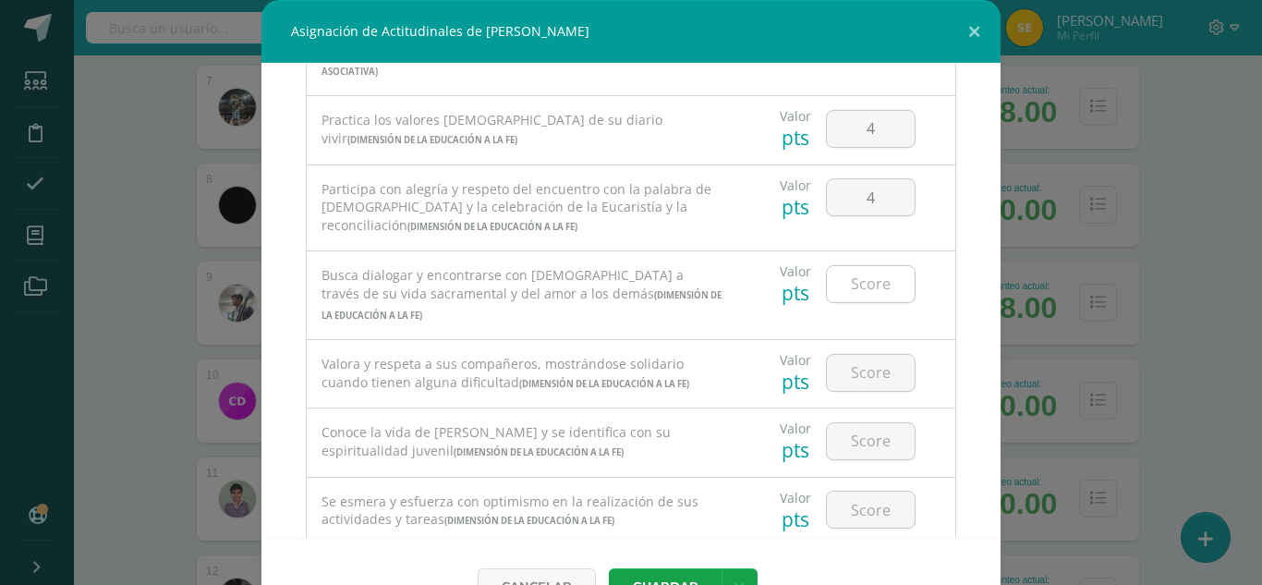
click at [858, 302] on input "number" at bounding box center [871, 284] width 88 height 36
click at [853, 391] on input "number" at bounding box center [871, 373] width 88 height 36
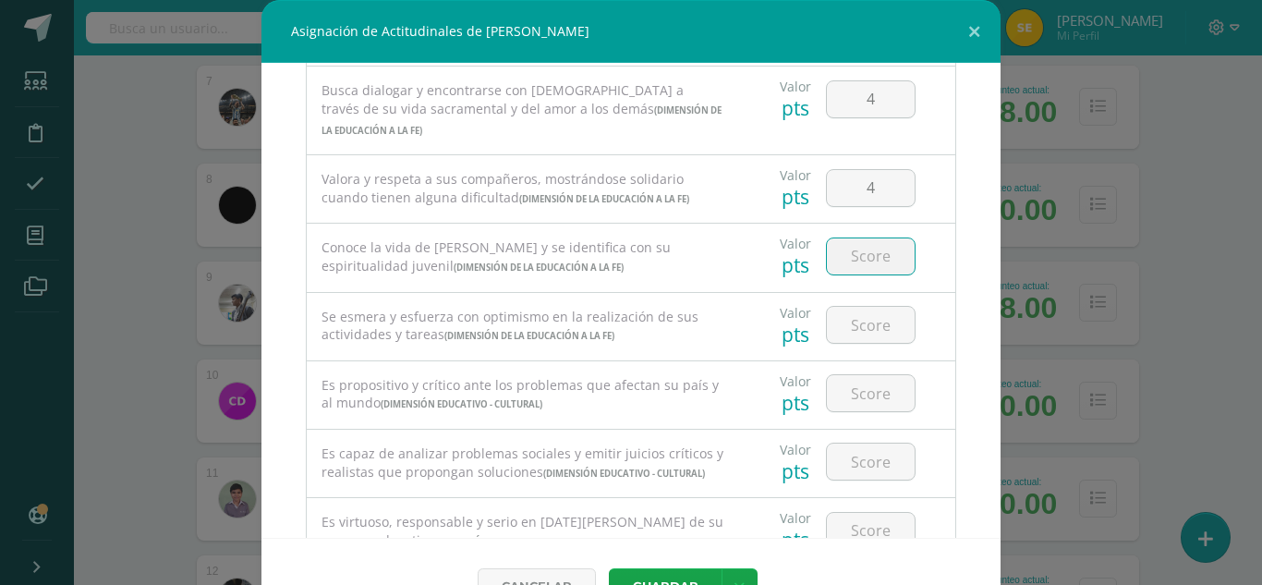
click at [857, 274] on input "number" at bounding box center [871, 256] width 88 height 36
click at [853, 343] on input "number" at bounding box center [871, 325] width 88 height 36
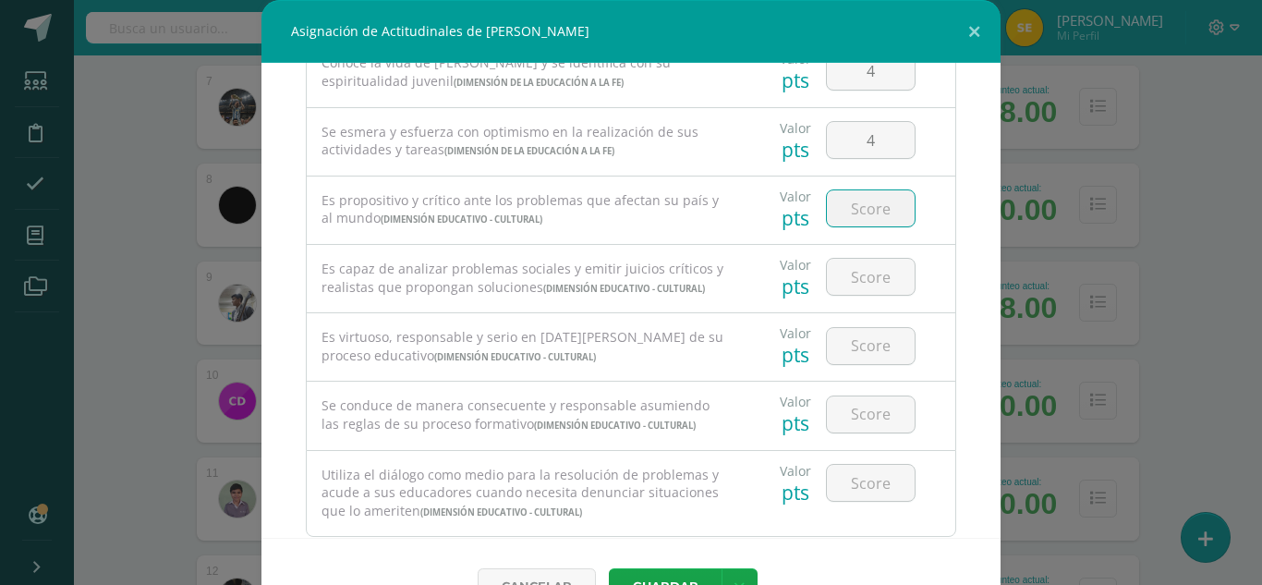
click at [856, 226] on input "number" at bounding box center [871, 208] width 88 height 36
click at [870, 295] on input "number" at bounding box center [871, 277] width 88 height 36
click at [850, 364] on input "number" at bounding box center [871, 346] width 88 height 36
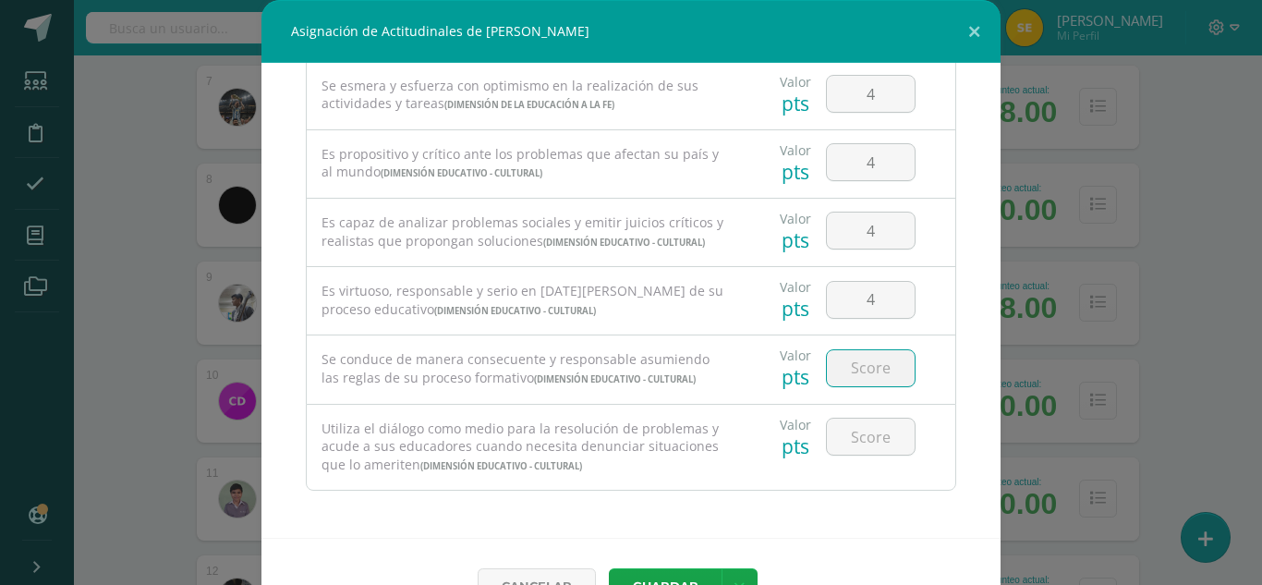
click at [860, 372] on input "number" at bounding box center [871, 368] width 88 height 36
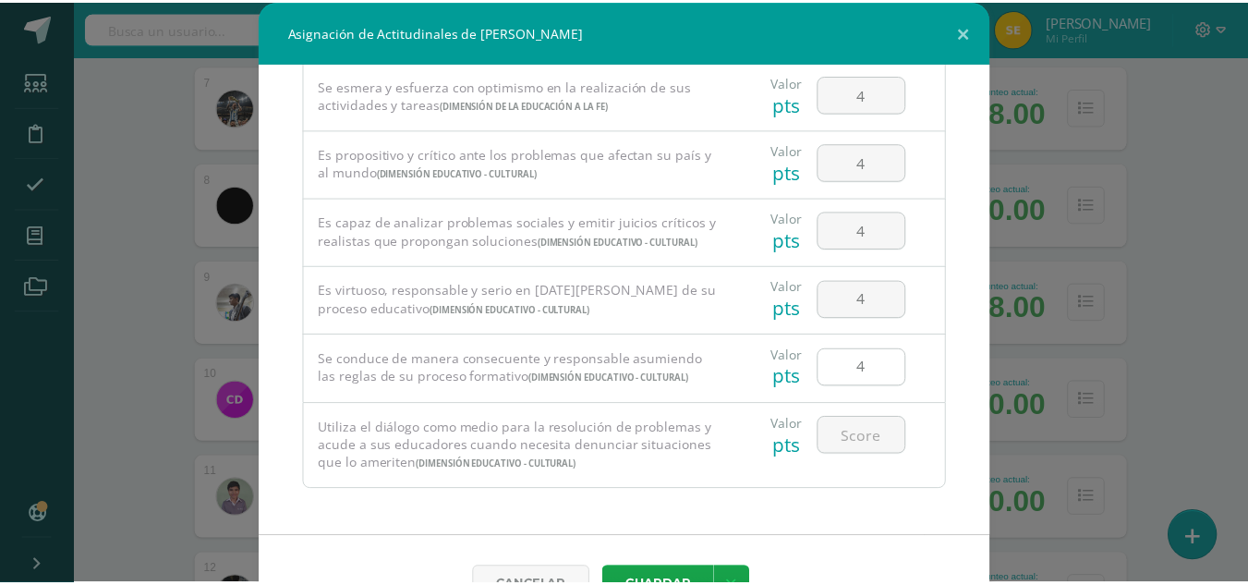
scroll to position [49, 0]
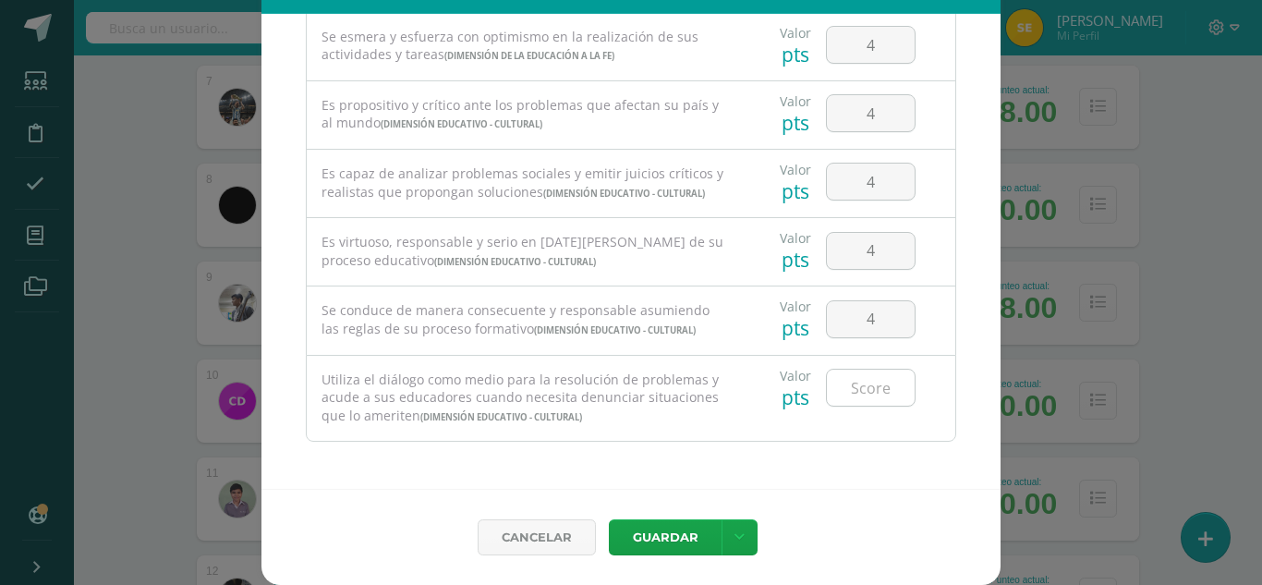
click at [860, 395] on input "number" at bounding box center [871, 387] width 88 height 36
click at [682, 539] on button "Guardar" at bounding box center [665, 537] width 113 height 36
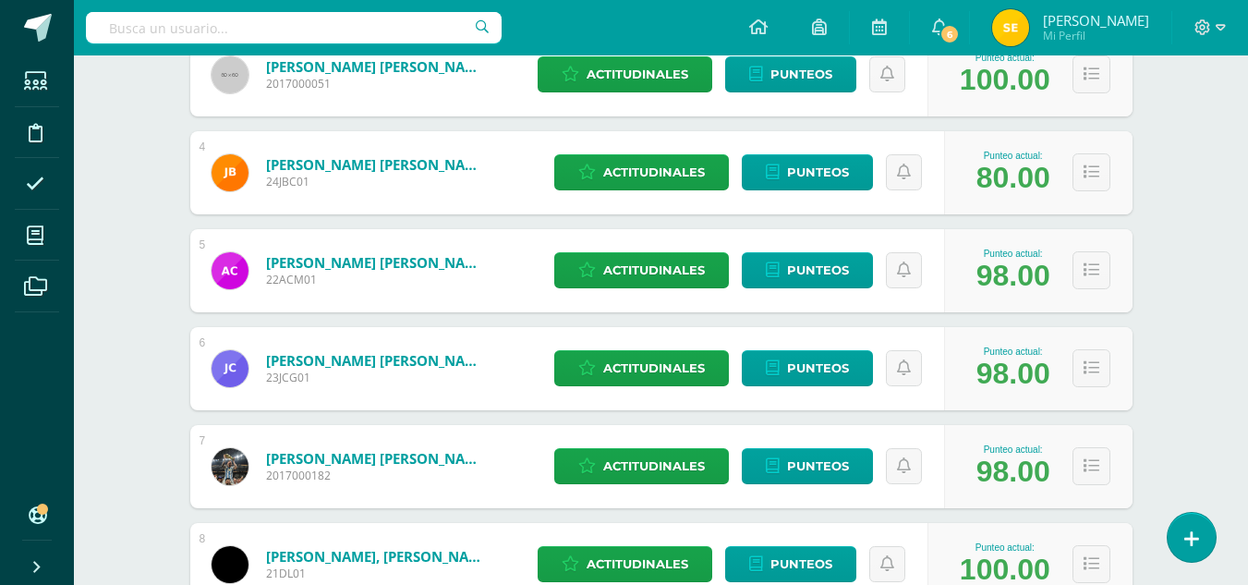
scroll to position [0, 0]
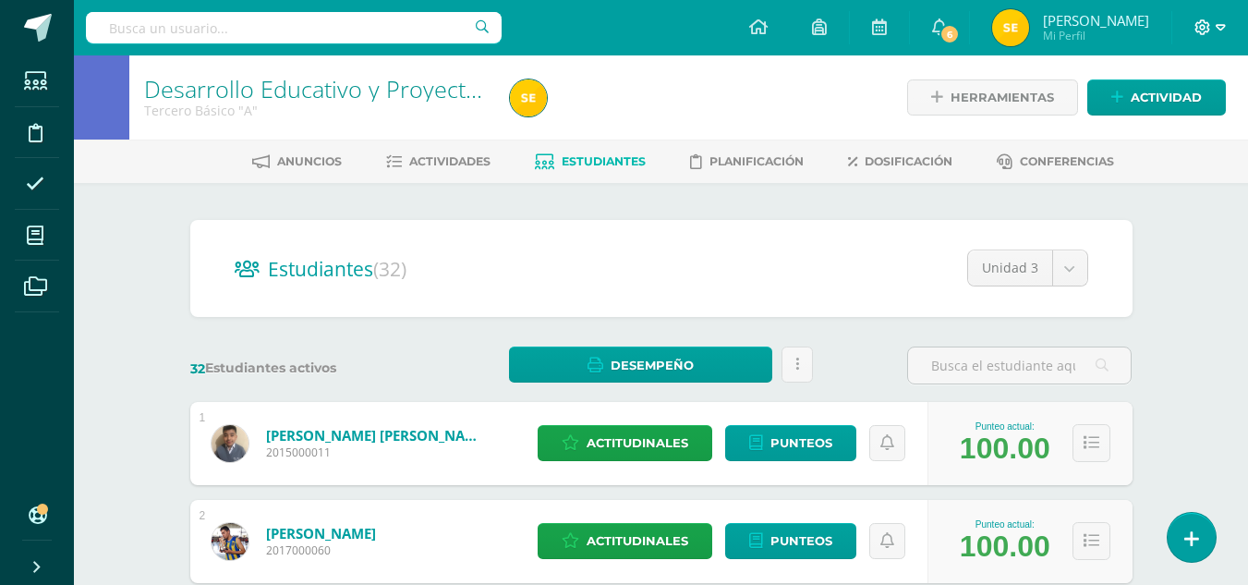
click at [1223, 30] on icon at bounding box center [1221, 27] width 10 height 17
click at [1154, 128] on span "Cerrar sesión" at bounding box center [1161, 126] width 83 height 18
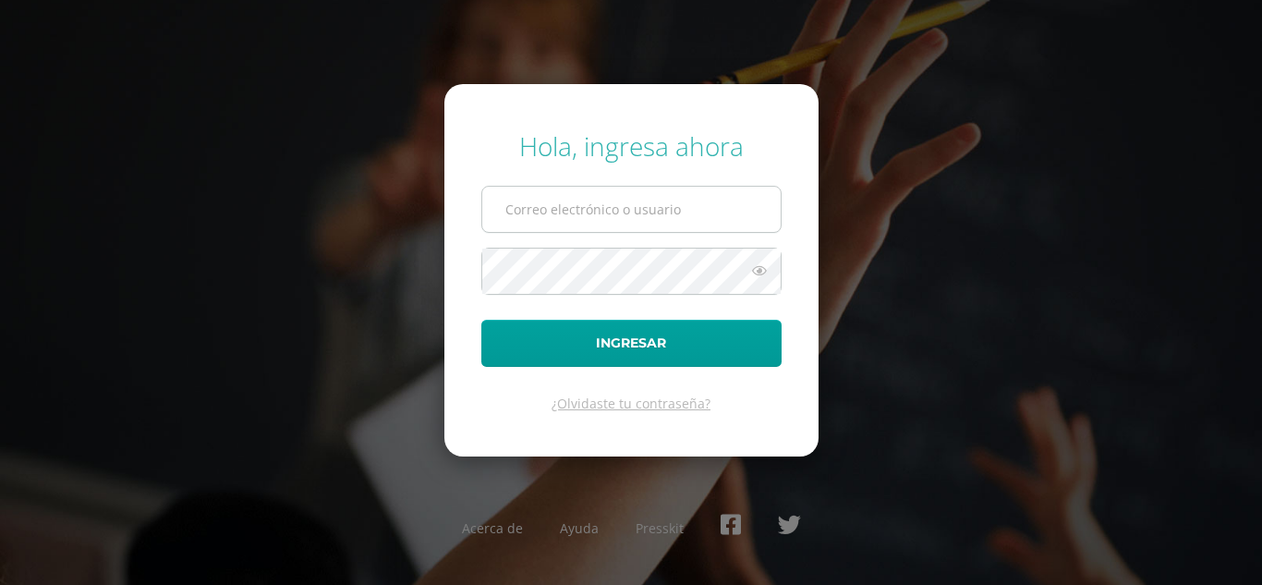
click at [618, 208] on input "text" at bounding box center [631, 209] width 298 height 45
type input "g_liquez@donbosco.edu.gt"
click at [481, 320] on button "Ingresar" at bounding box center [631, 343] width 300 height 47
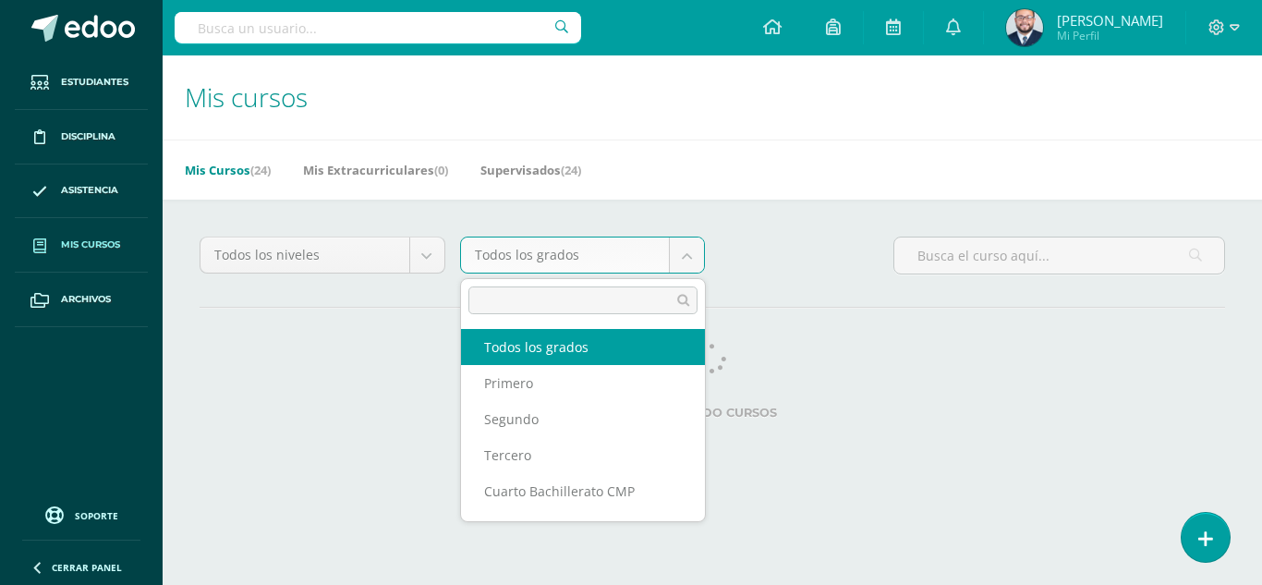
click at [687, 268] on body "Estudiantes Disciplina Asistencia Mis cursos Archivos Soporte Centro de ayuda Ú…" at bounding box center [631, 232] width 1262 height 464
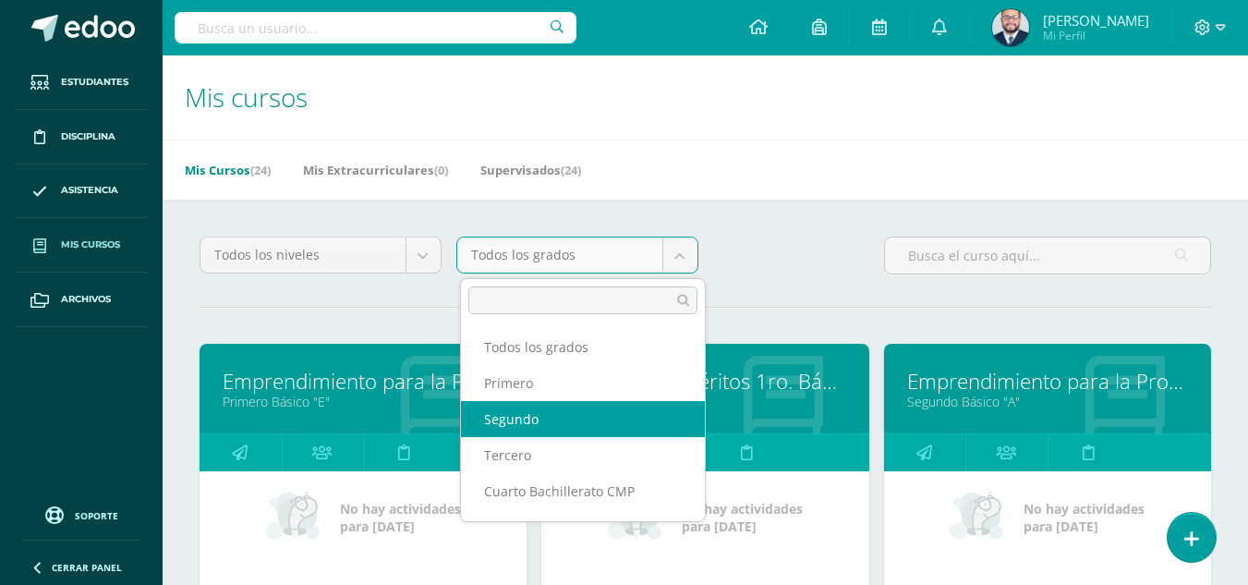
select select "11"
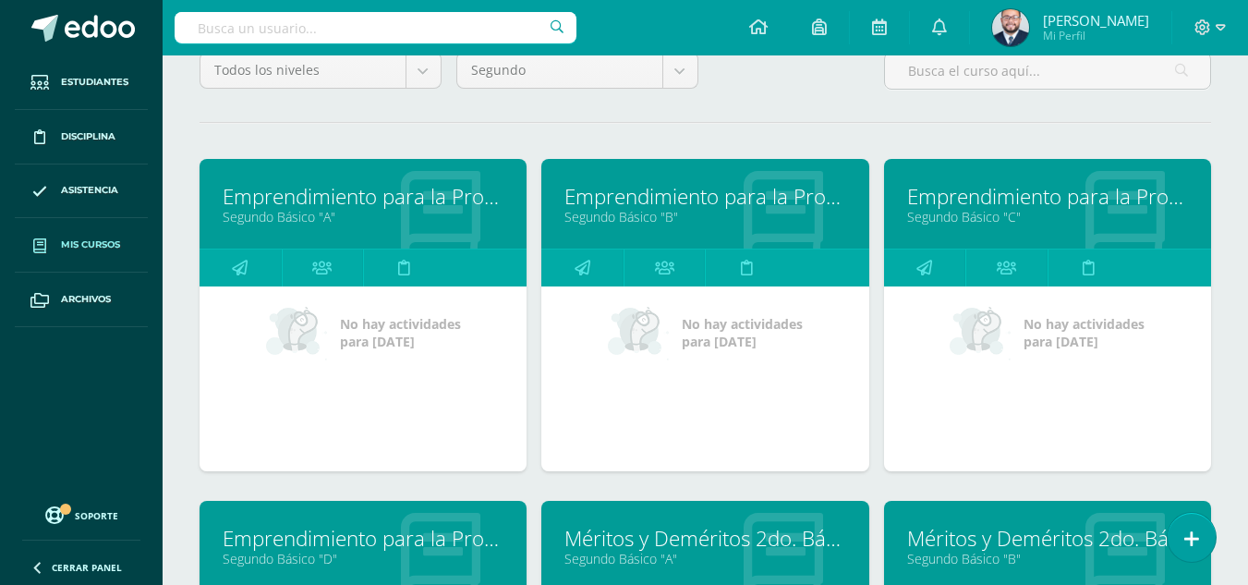
scroll to position [369, 0]
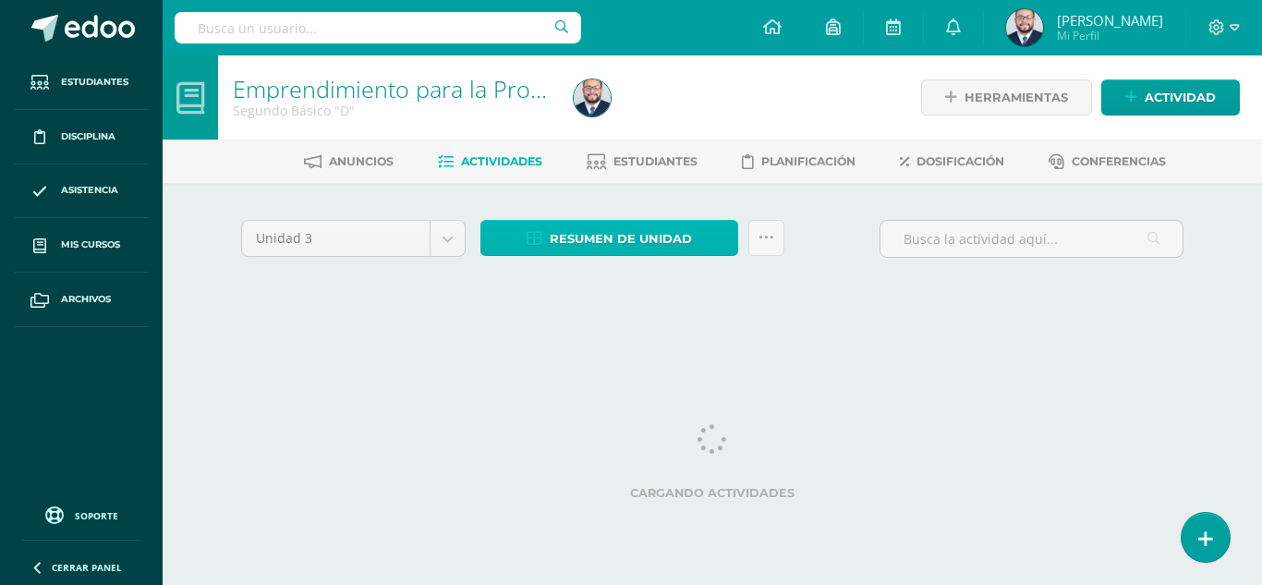
click at [579, 236] on span "Resumen de unidad" at bounding box center [621, 239] width 142 height 34
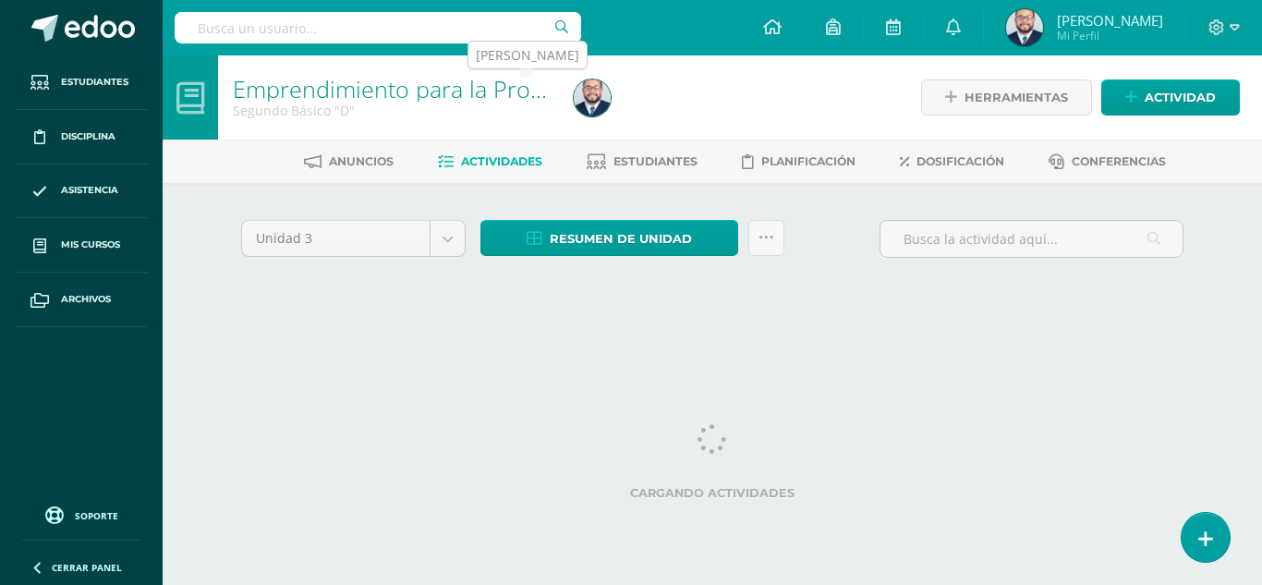
click at [603, 110] on img at bounding box center [592, 97] width 37 height 37
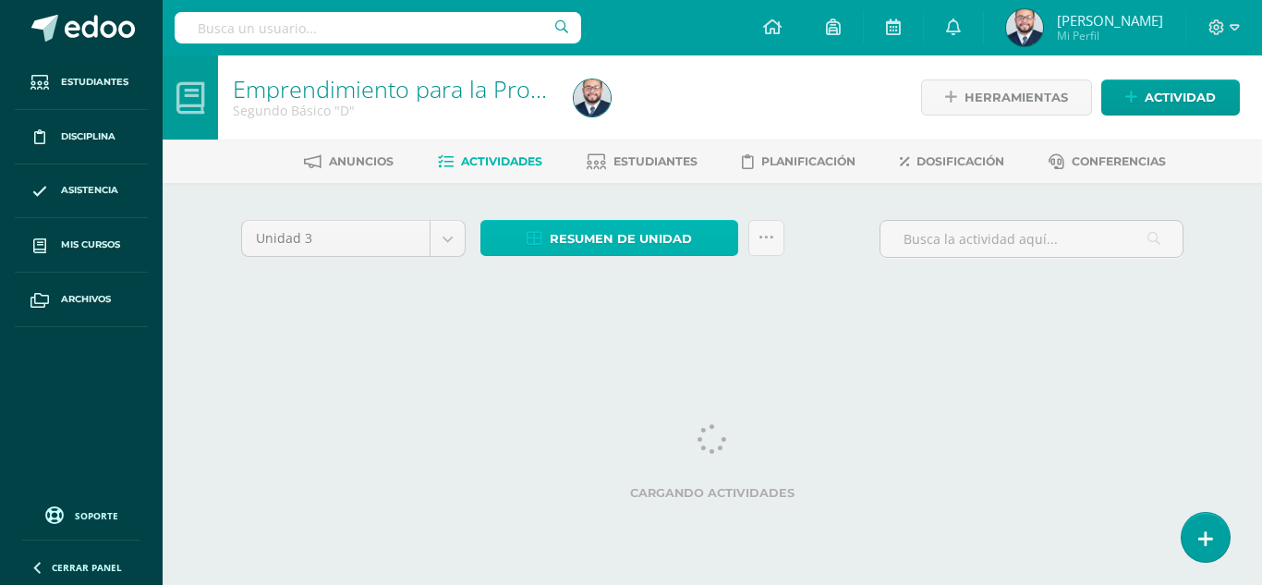
click at [623, 242] on span "Resumen de unidad" at bounding box center [621, 239] width 142 height 34
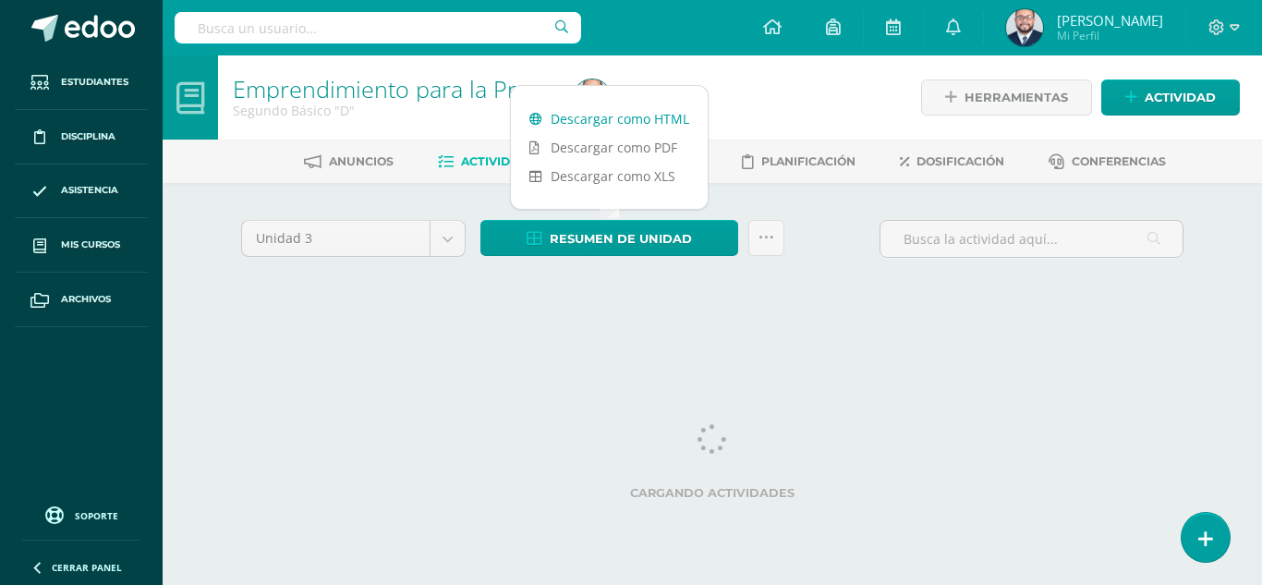
click at [613, 114] on link "Descargar como HTML" at bounding box center [609, 118] width 197 height 29
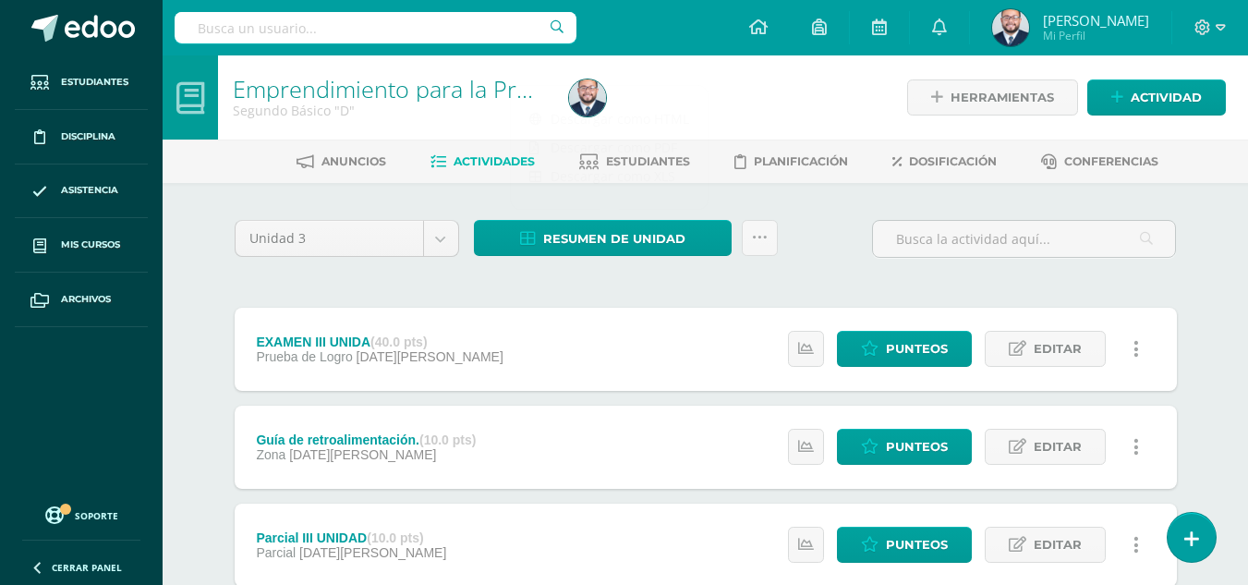
click at [605, 260] on div "Resumen de unidad Subir actividades en masa Enviar punteos a revision Historial…" at bounding box center [625, 246] width 319 height 53
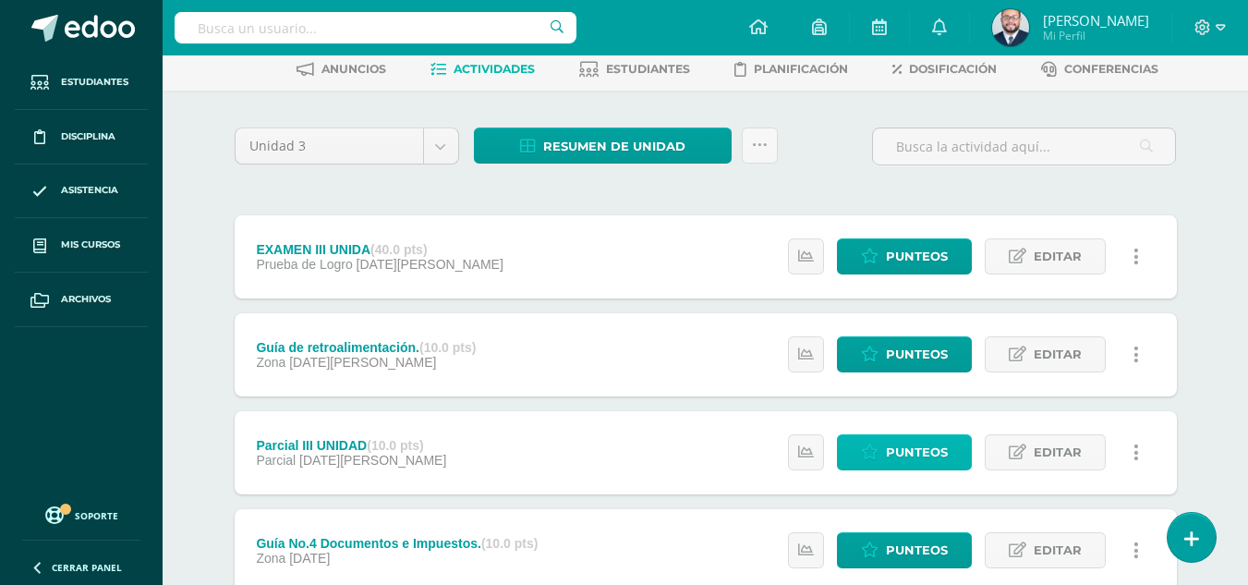
click at [905, 450] on span "Punteos" at bounding box center [917, 452] width 62 height 34
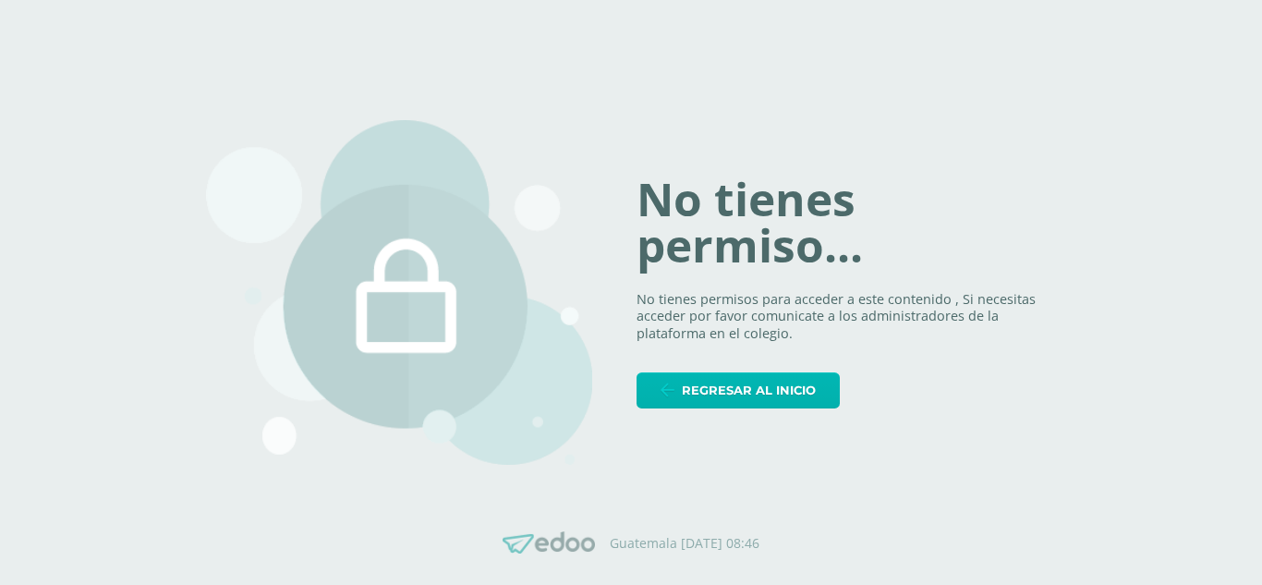
click at [743, 396] on span "Regresar al inicio" at bounding box center [749, 390] width 134 height 34
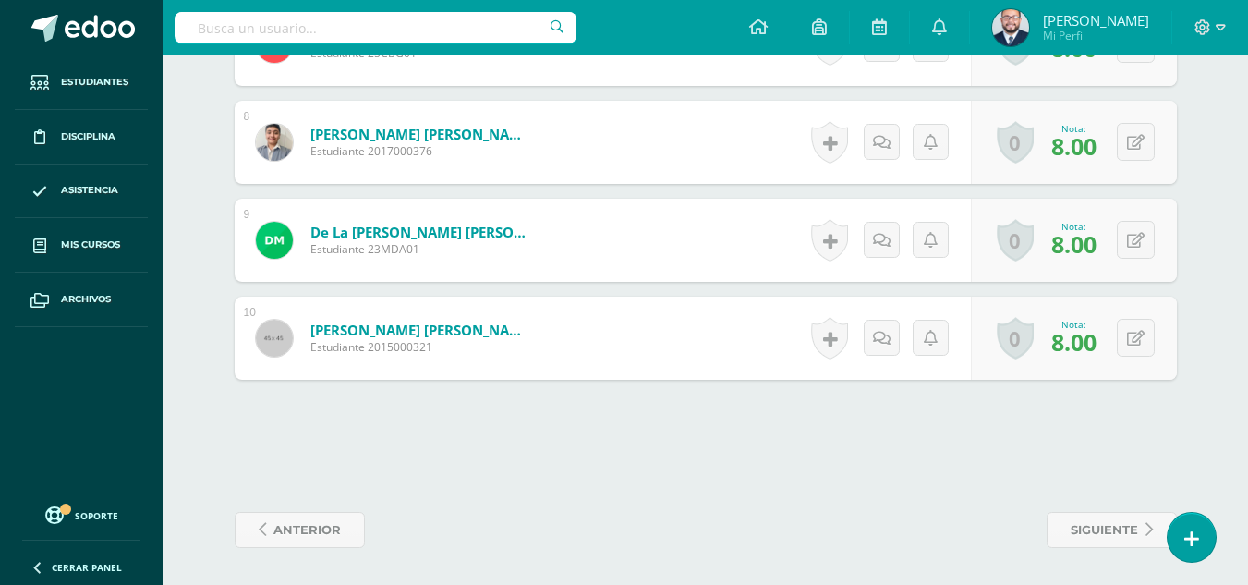
scroll to position [1152, 0]
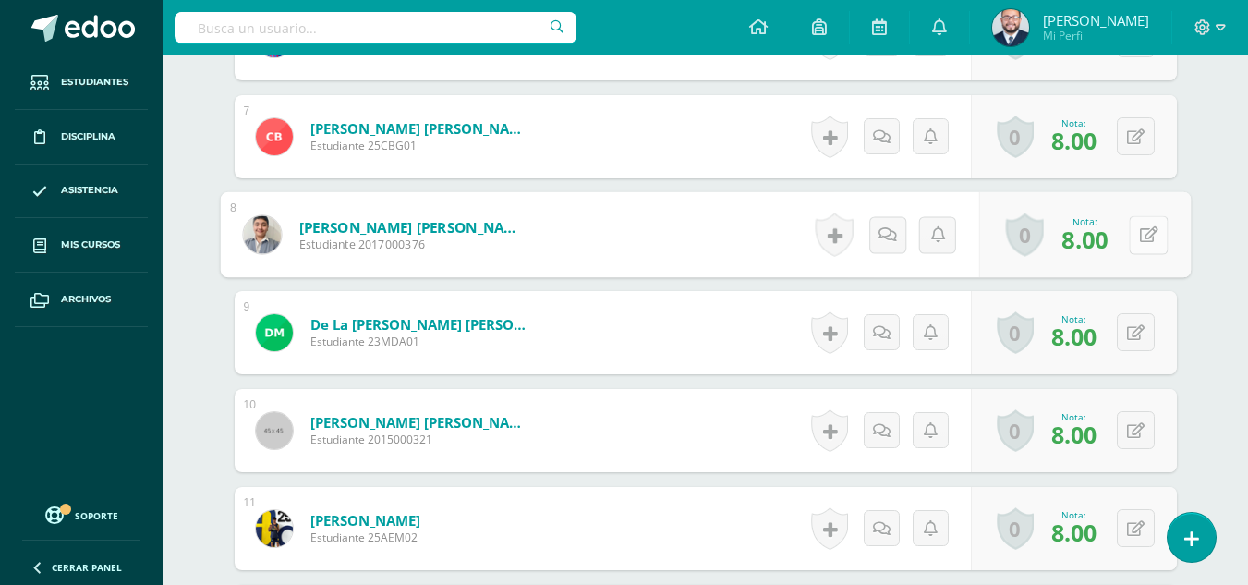
click at [1144, 238] on button at bounding box center [1148, 234] width 39 height 39
type input "10"
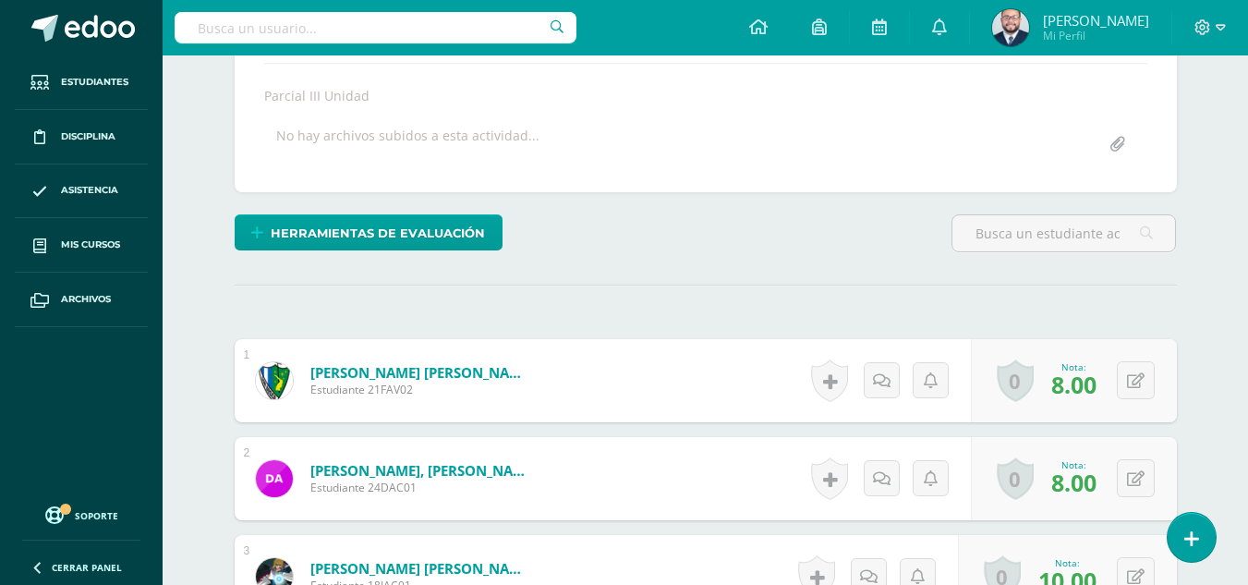
scroll to position [0, 0]
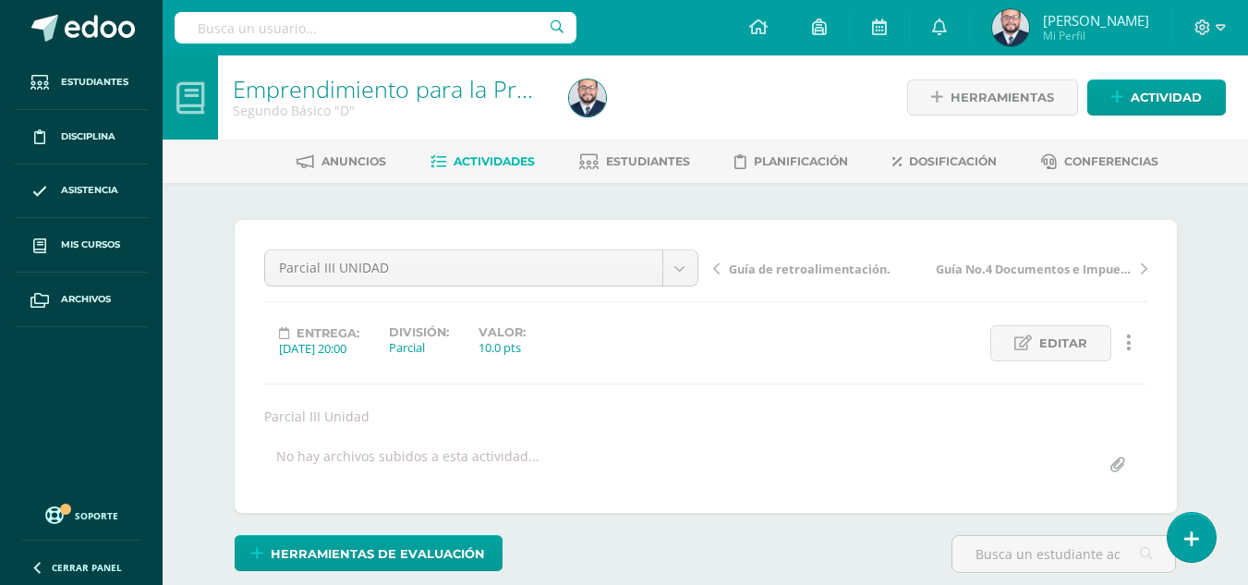
click at [490, 164] on span "Actividades" at bounding box center [494, 161] width 81 height 14
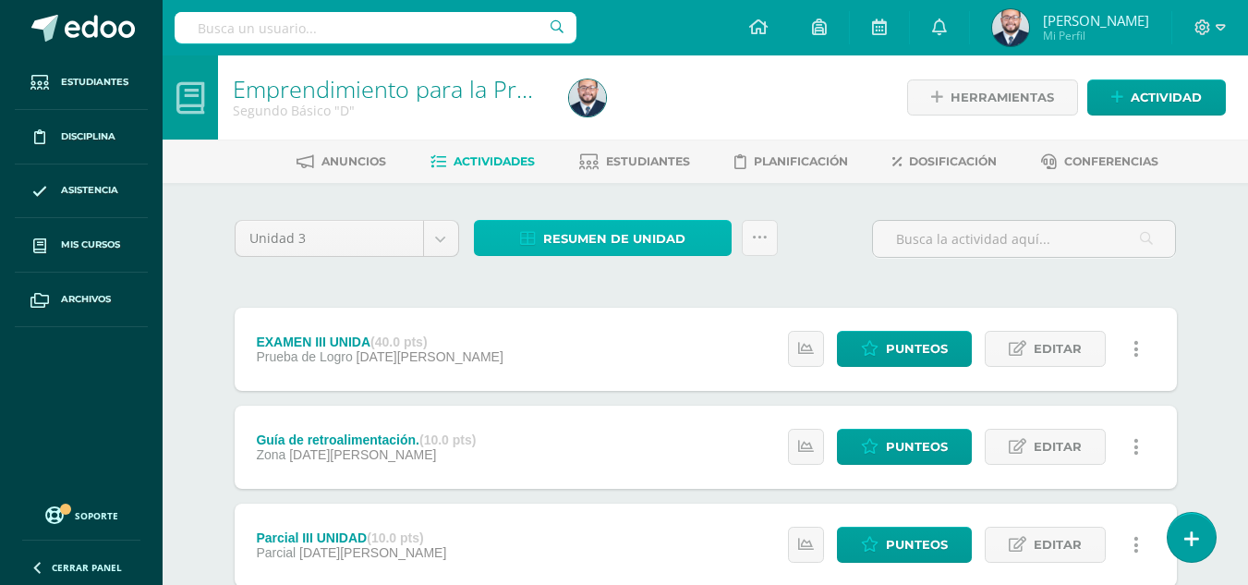
click at [637, 230] on span "Resumen de unidad" at bounding box center [614, 239] width 142 height 34
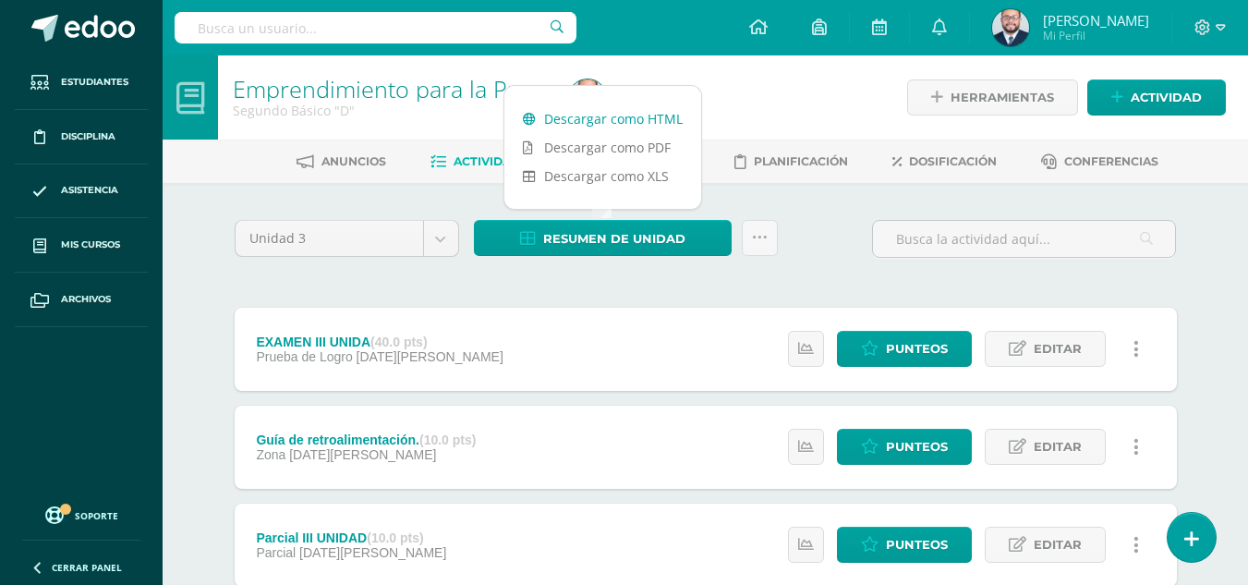
click at [633, 122] on link "Descargar como HTML" at bounding box center [602, 118] width 197 height 29
